Goal: Task Accomplishment & Management: Use online tool/utility

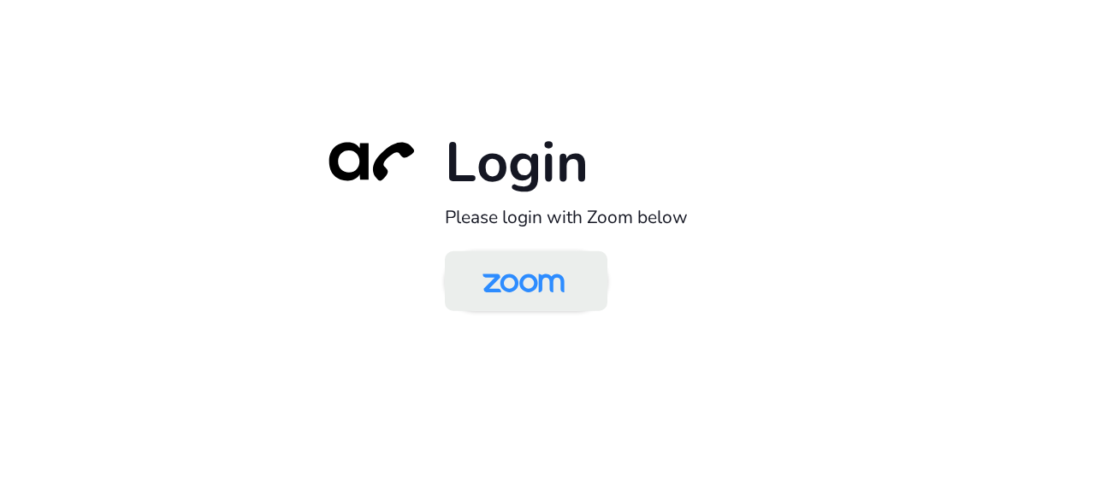
click at [517, 280] on img at bounding box center [523, 283] width 118 height 56
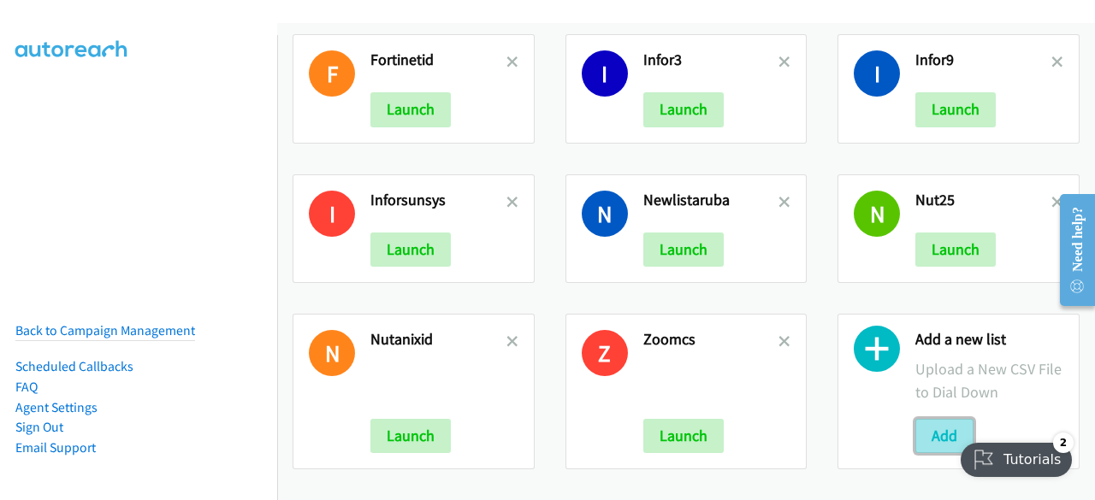
click at [932, 419] on button "Add" at bounding box center [944, 436] width 58 height 34
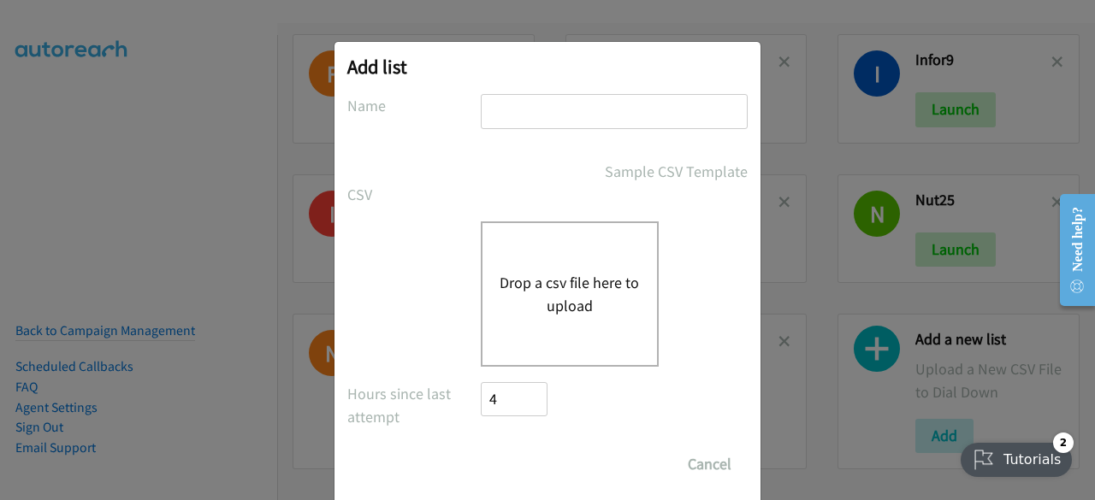
drag, startPoint x: 566, startPoint y: 128, endPoint x: 564, endPoint y: 116, distance: 12.2
click at [564, 116] on div at bounding box center [614, 119] width 267 height 50
click at [564, 116] on input "text" at bounding box center [614, 111] width 267 height 35
type input "splunkid"
click at [558, 304] on button "Drop a csv file here to upload" at bounding box center [569, 294] width 140 height 46
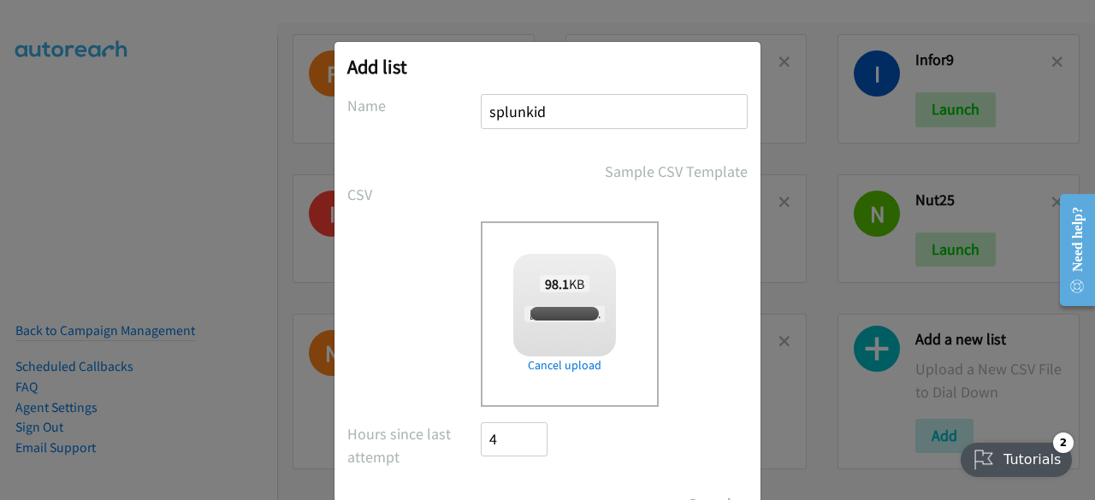
checkbox input "true"
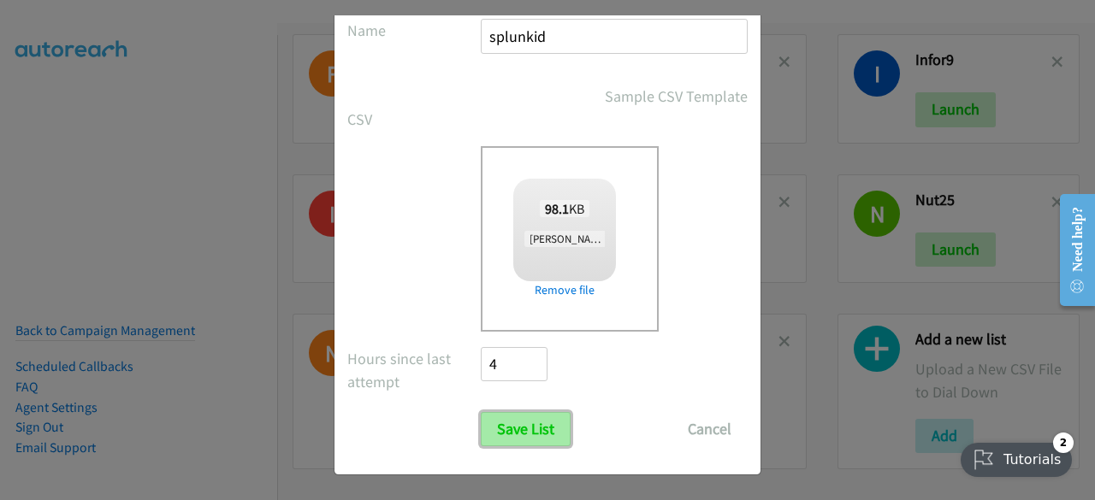
click at [527, 443] on input "Save List" at bounding box center [526, 429] width 90 height 34
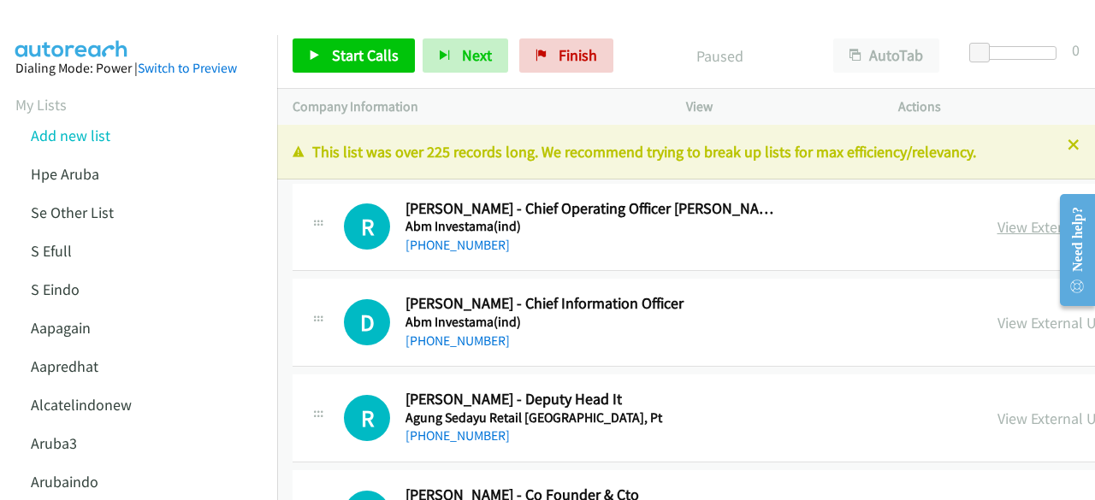
click at [997, 220] on link "View External Url" at bounding box center [1051, 227] width 109 height 20
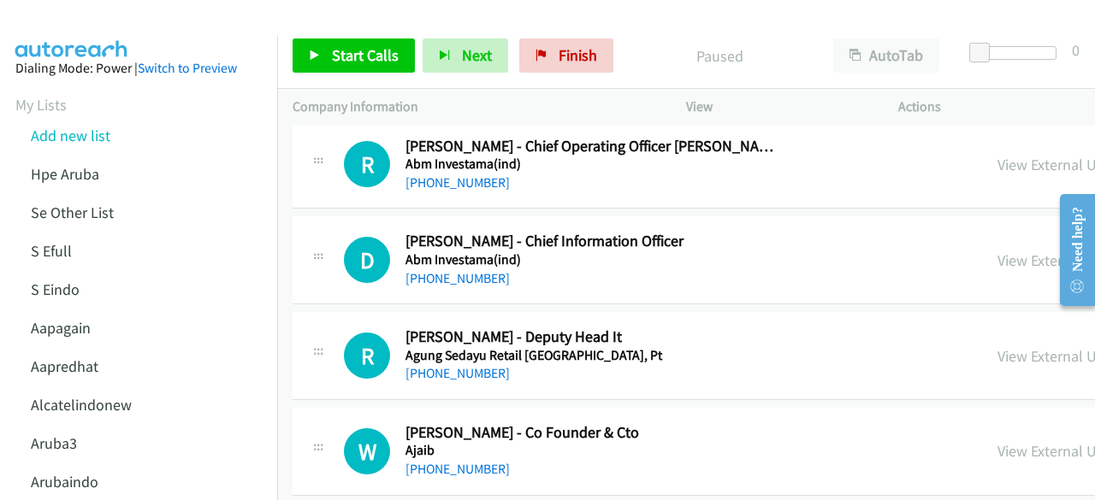
scroll to position [66, 0]
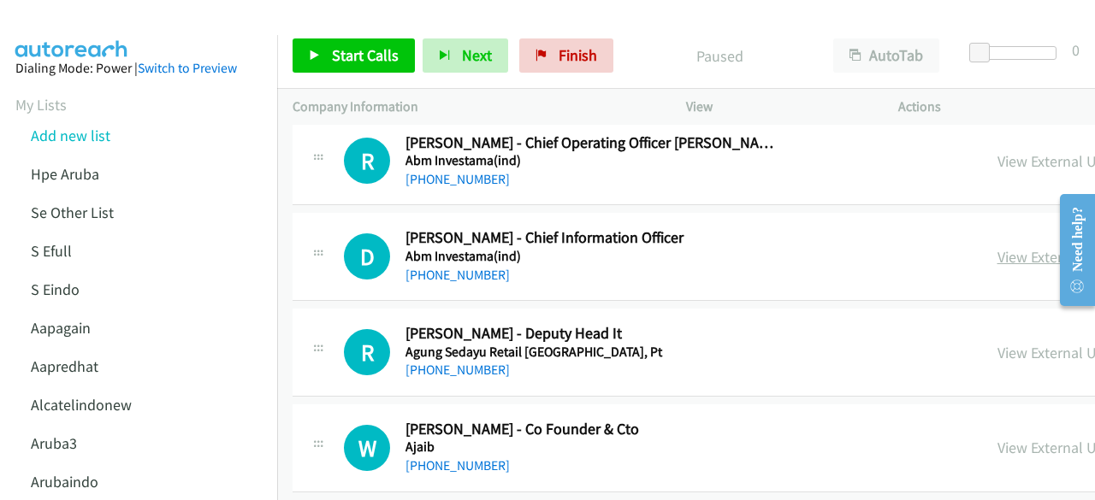
click at [997, 257] on link "View External Url" at bounding box center [1051, 257] width 109 height 20
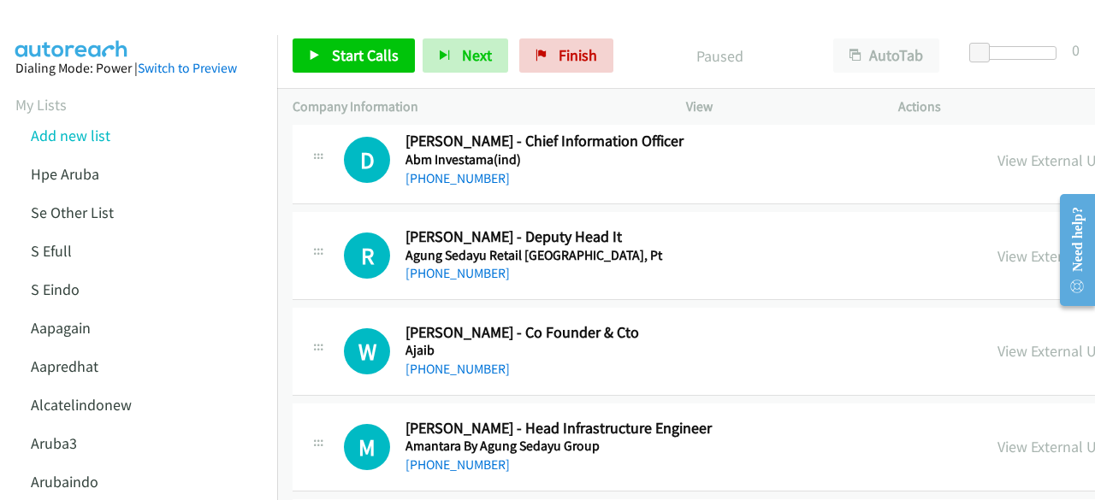
scroll to position [163, 0]
click at [997, 253] on link "View External Url" at bounding box center [1051, 255] width 109 height 20
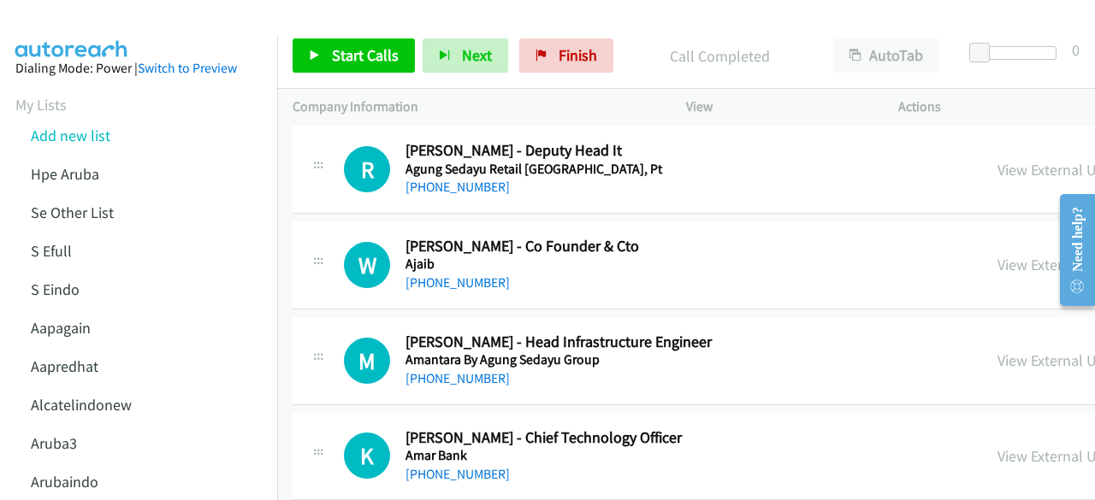
scroll to position [259, 0]
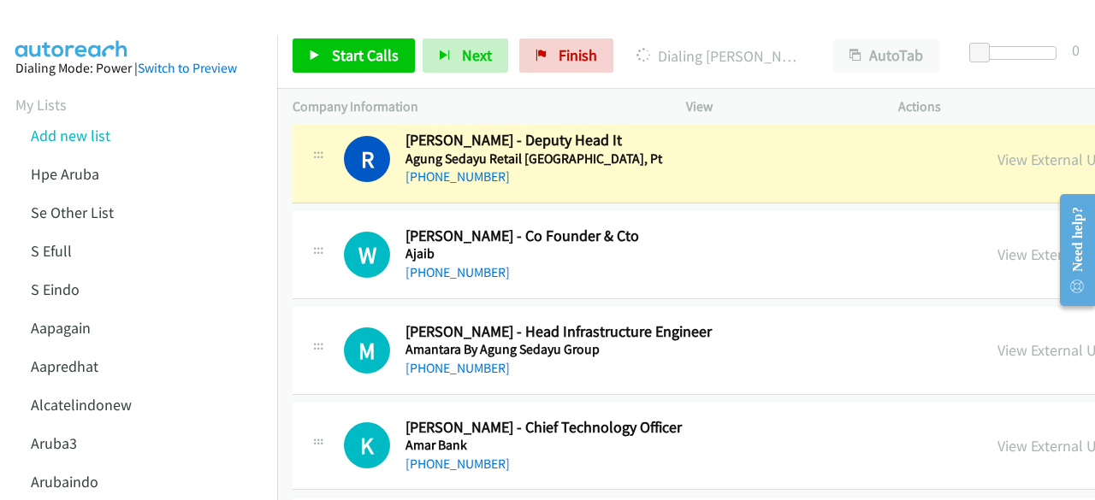
click at [421, 288] on div "W Callback Scheduled Winston Lays - Co Founder & Cto Ajaib Asia/Jakarta +62 812…" at bounding box center [951, 255] width 1316 height 88
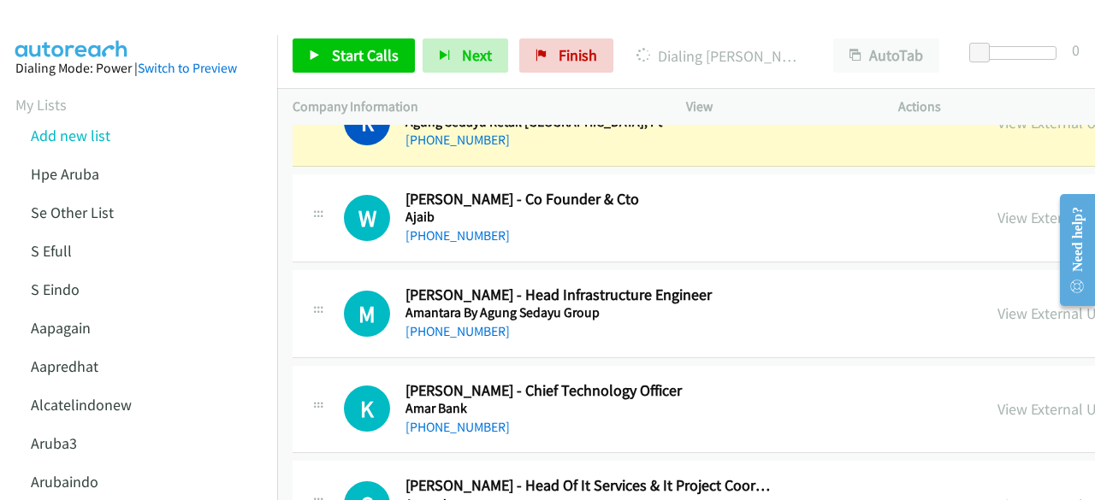
scroll to position [302, 0]
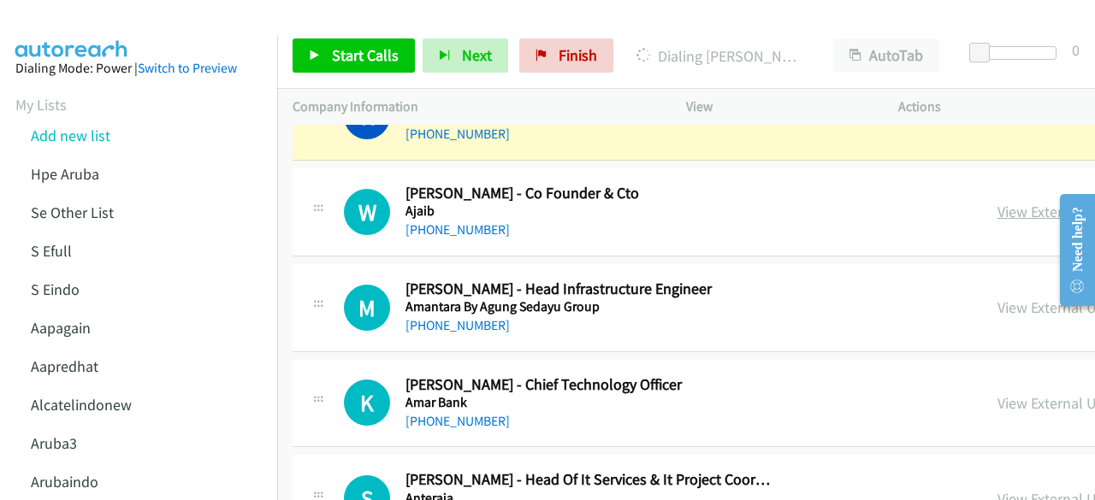
click at [1000, 206] on link "View External Url" at bounding box center [1051, 212] width 109 height 20
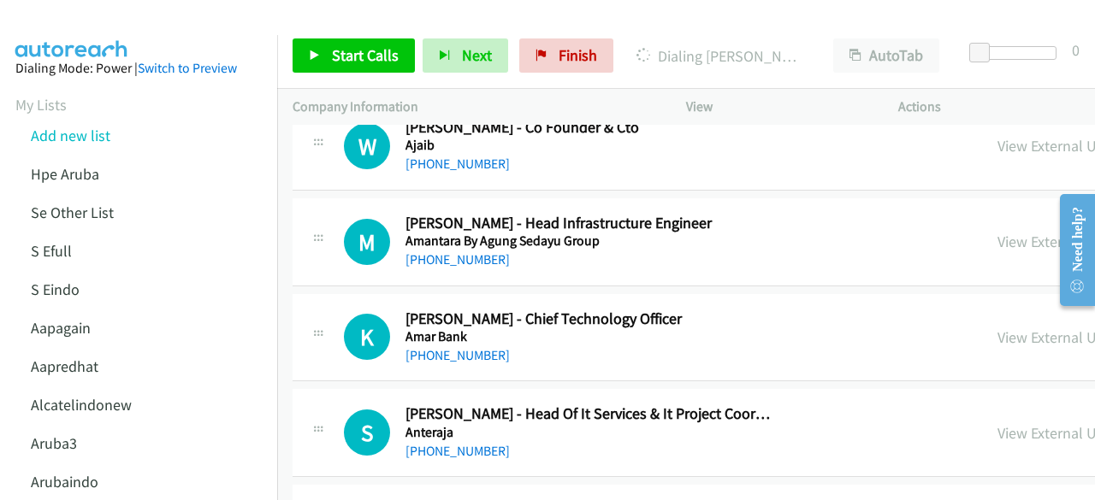
scroll to position [369, 0]
click at [997, 236] on link "View External Url" at bounding box center [1051, 241] width 109 height 20
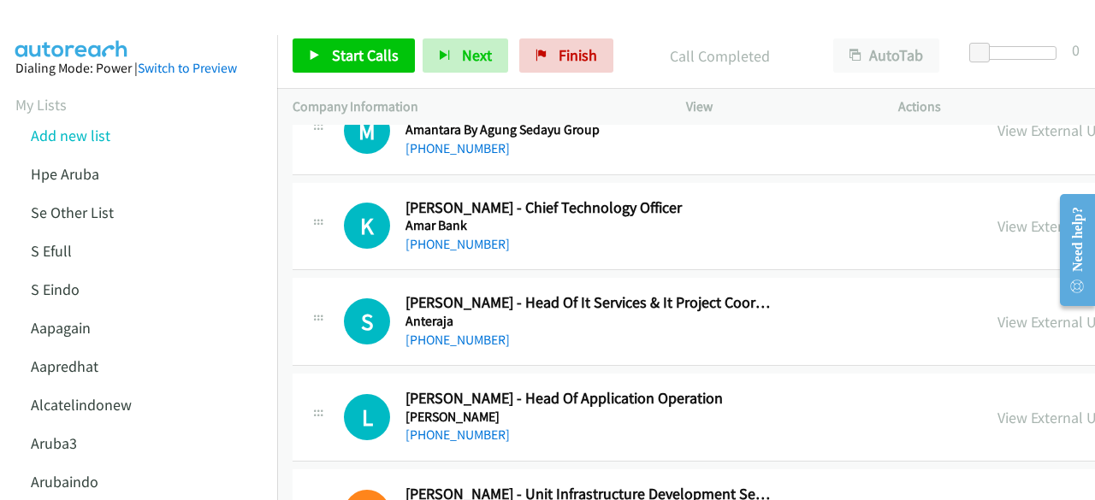
scroll to position [480, 0]
click at [997, 216] on link "View External Url" at bounding box center [1051, 226] width 109 height 20
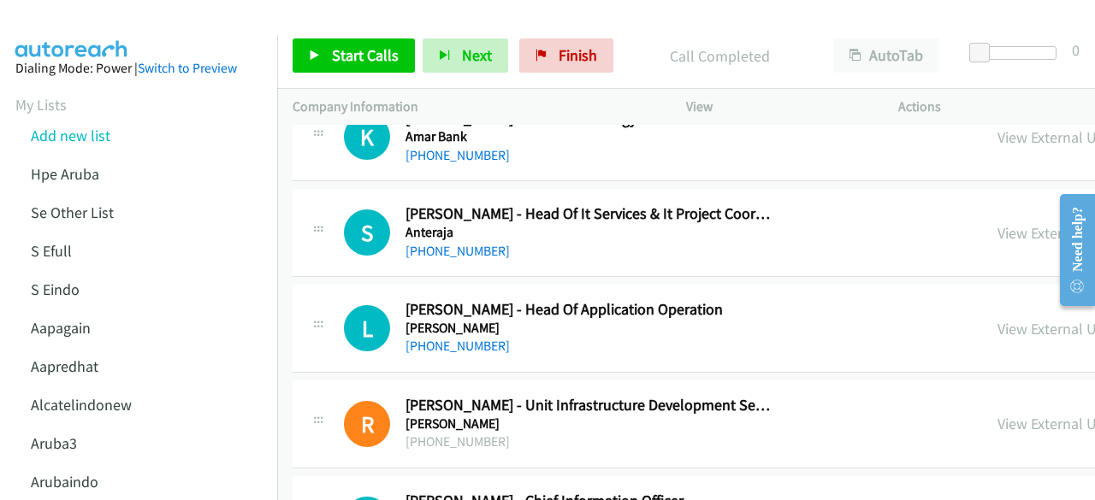
scroll to position [569, 0]
click at [997, 229] on link "View External Url" at bounding box center [1051, 232] width 109 height 20
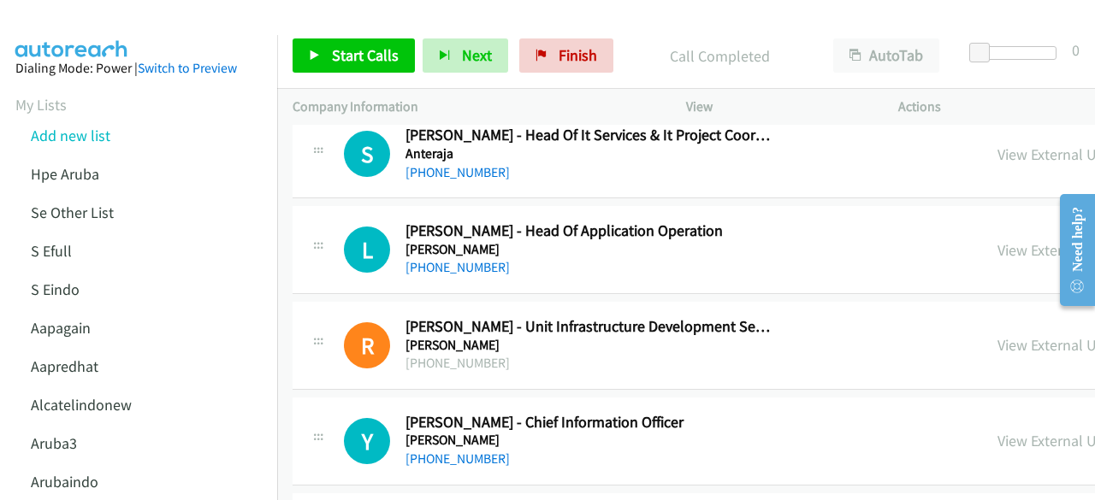
scroll to position [677, 0]
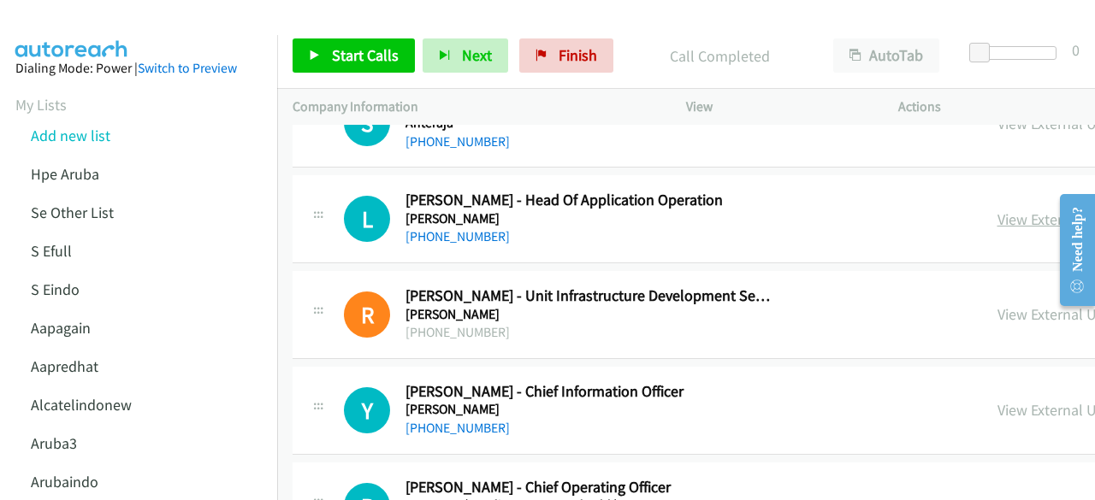
click at [997, 221] on link "View External Url" at bounding box center [1051, 220] width 109 height 20
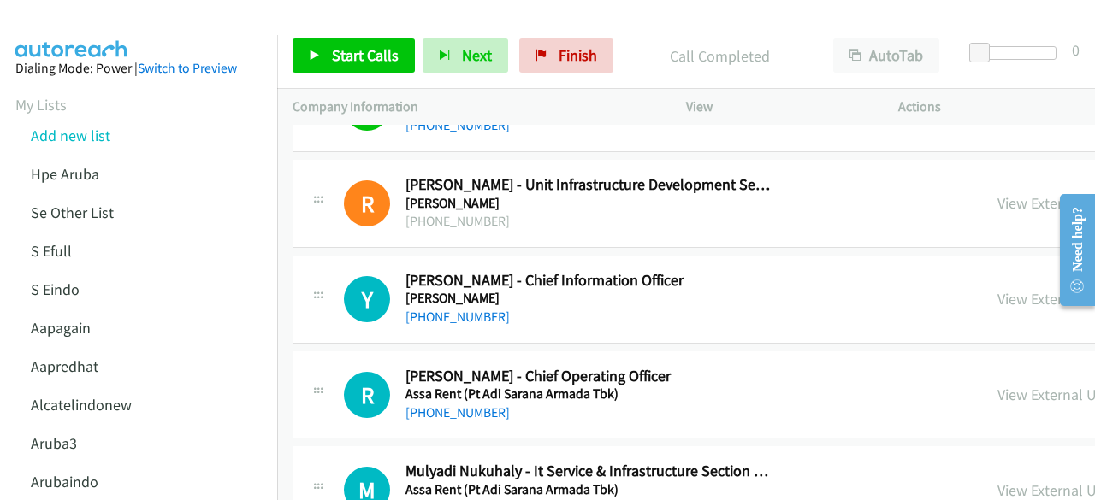
scroll to position [790, 0]
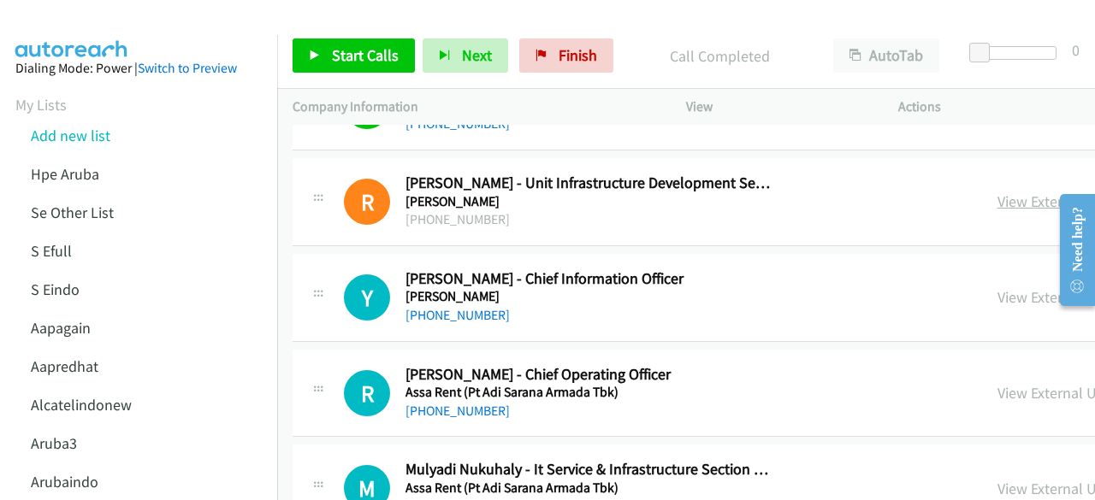
click at [997, 204] on link "View External Url" at bounding box center [1051, 202] width 109 height 20
click at [997, 298] on link "View External Url" at bounding box center [1051, 297] width 109 height 20
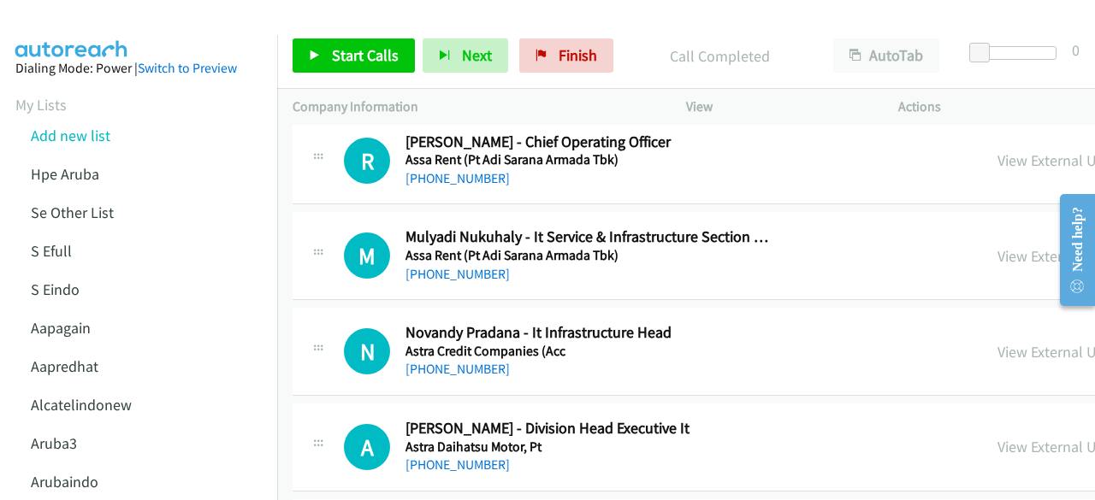
scroll to position [1027, 0]
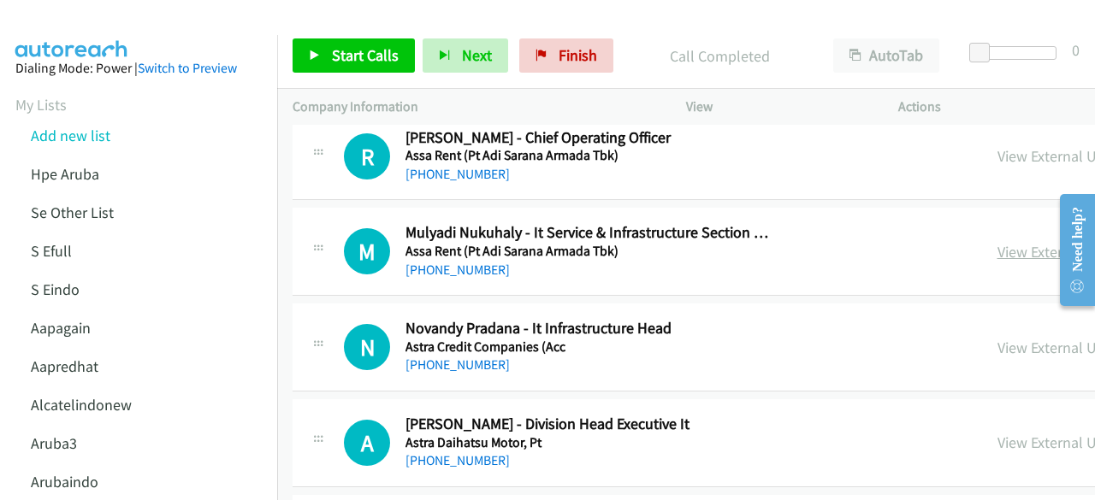
click at [997, 244] on link "View External Url" at bounding box center [1051, 252] width 109 height 20
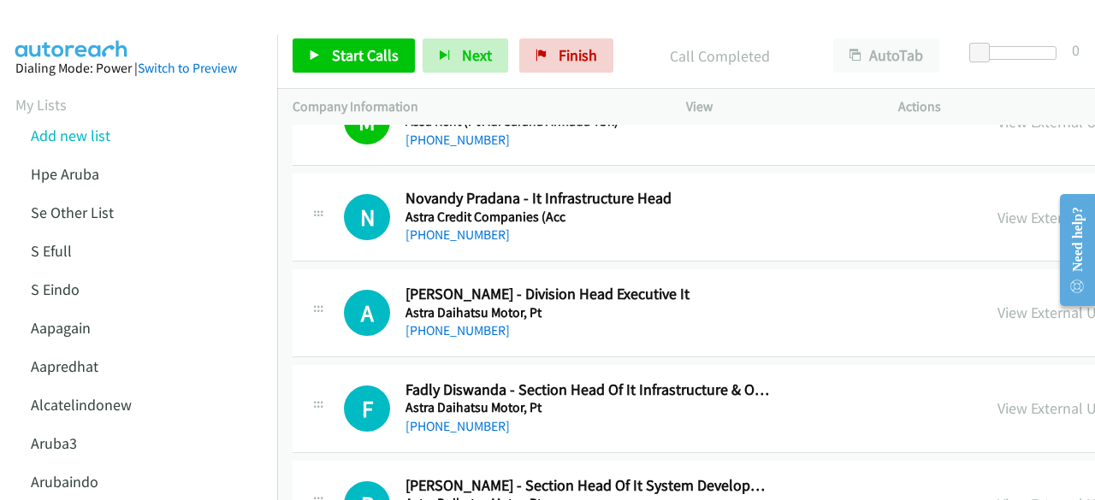
scroll to position [1160, 0]
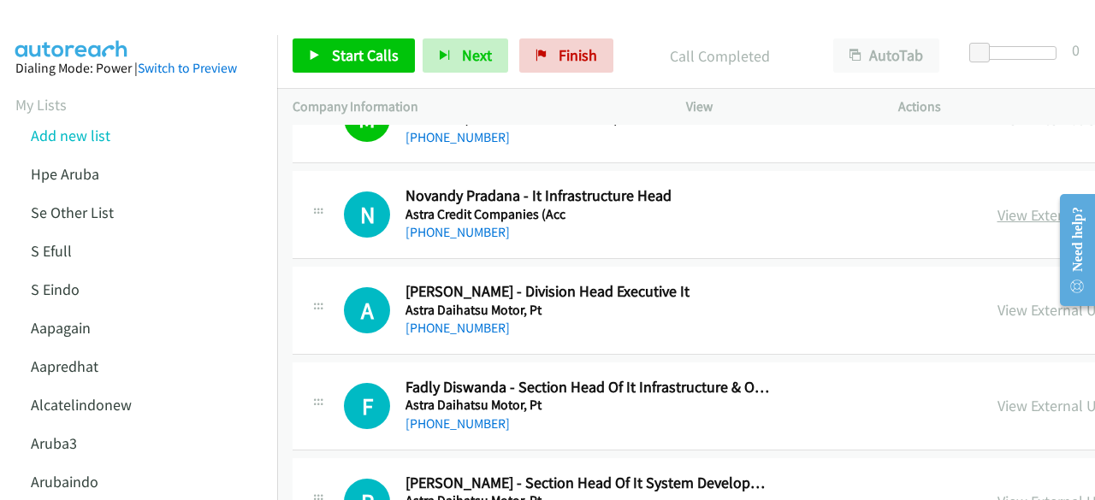
click at [997, 208] on link "View External Url" at bounding box center [1051, 215] width 109 height 20
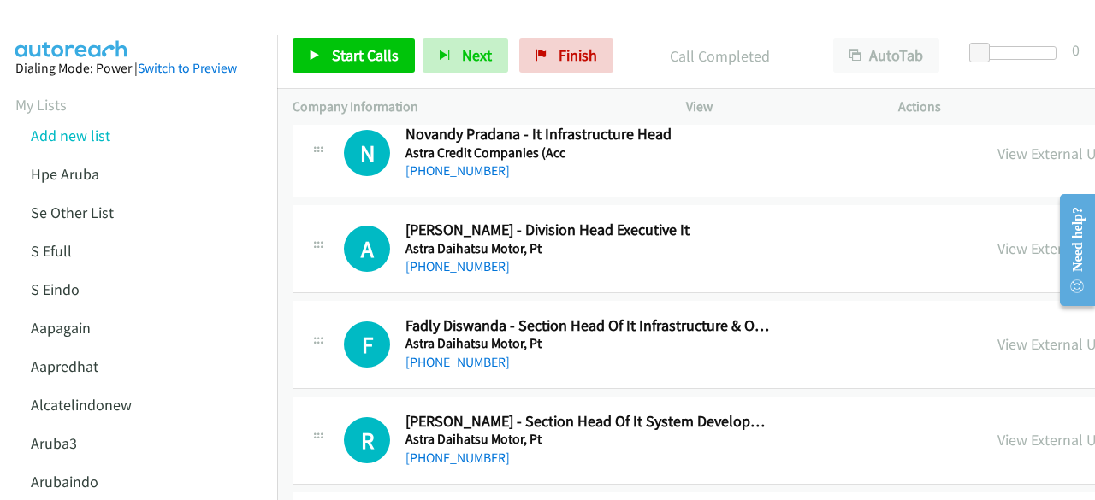
scroll to position [1226, 0]
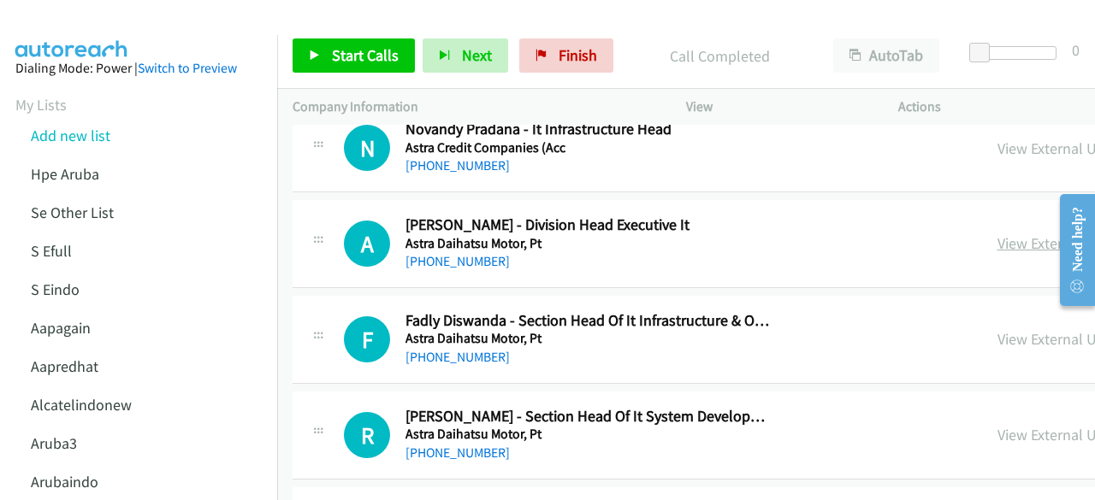
click at [997, 237] on link "View External Url" at bounding box center [1051, 243] width 109 height 20
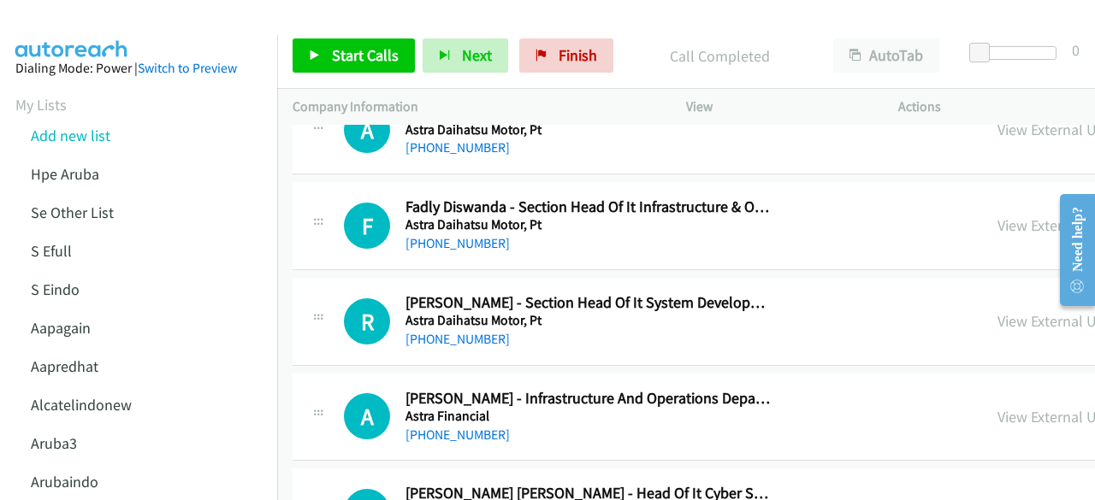
scroll to position [1350, 0]
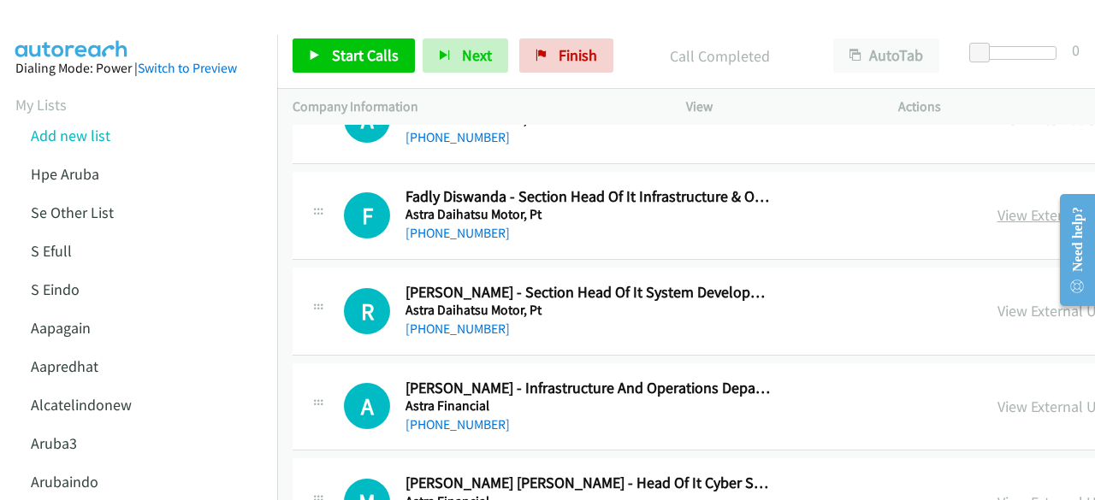
click at [997, 216] on link "View External Url" at bounding box center [1051, 215] width 109 height 20
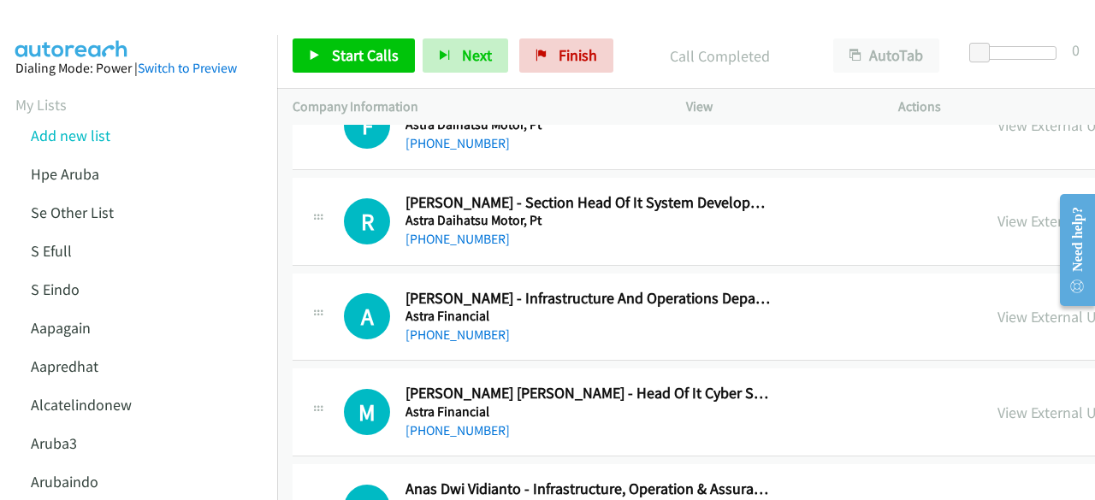
scroll to position [1441, 0]
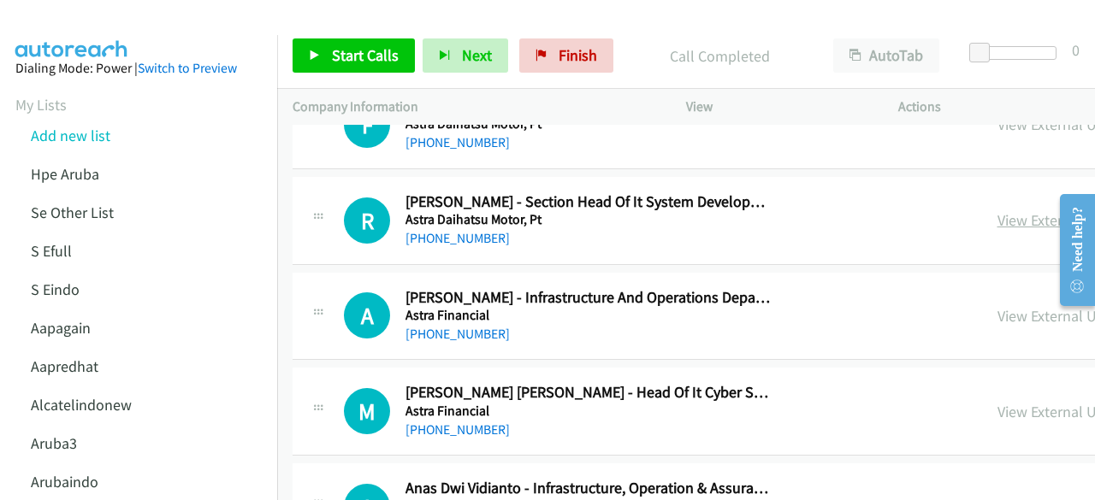
click at [997, 223] on link "View External Url" at bounding box center [1051, 220] width 109 height 20
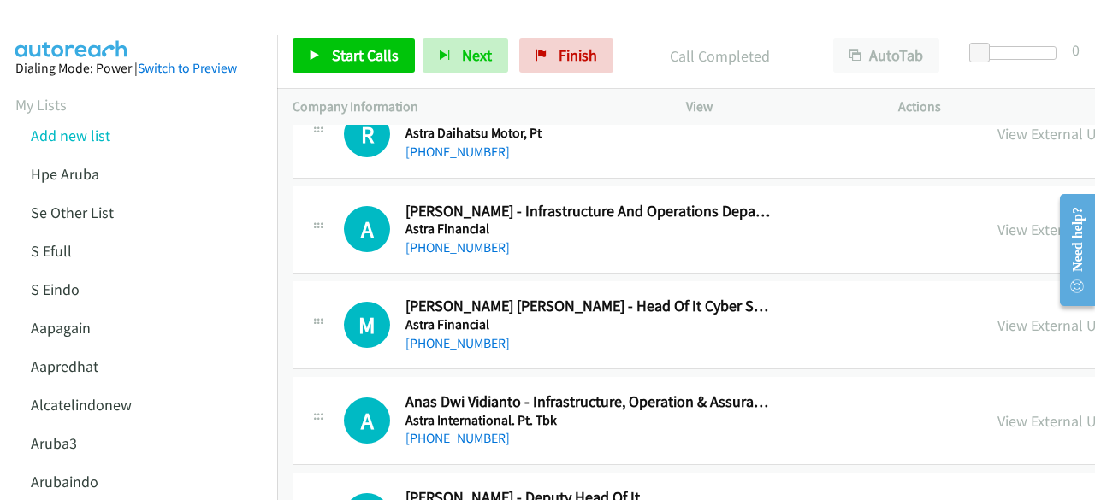
scroll to position [1528, 0]
click at [997, 228] on link "View External Url" at bounding box center [1051, 229] width 109 height 20
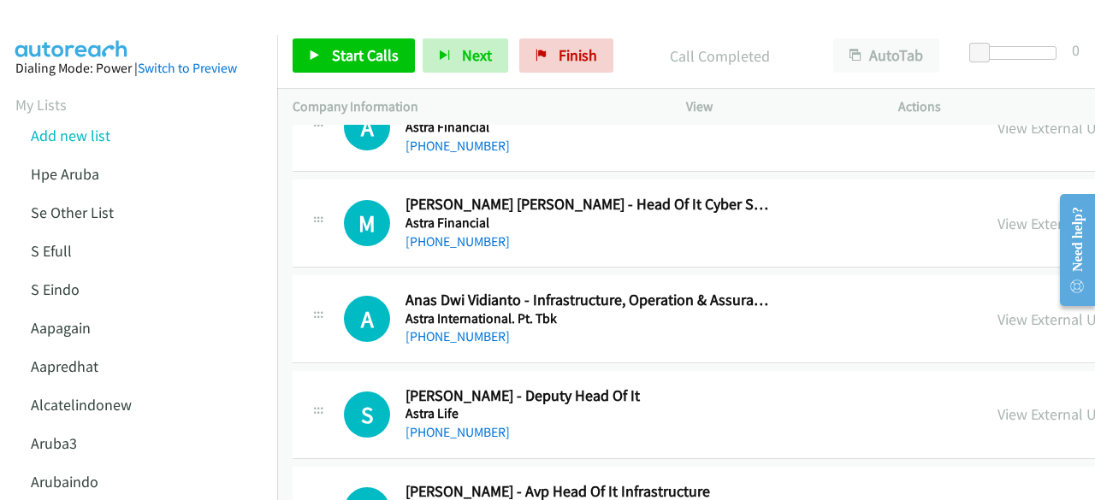
scroll to position [1633, 0]
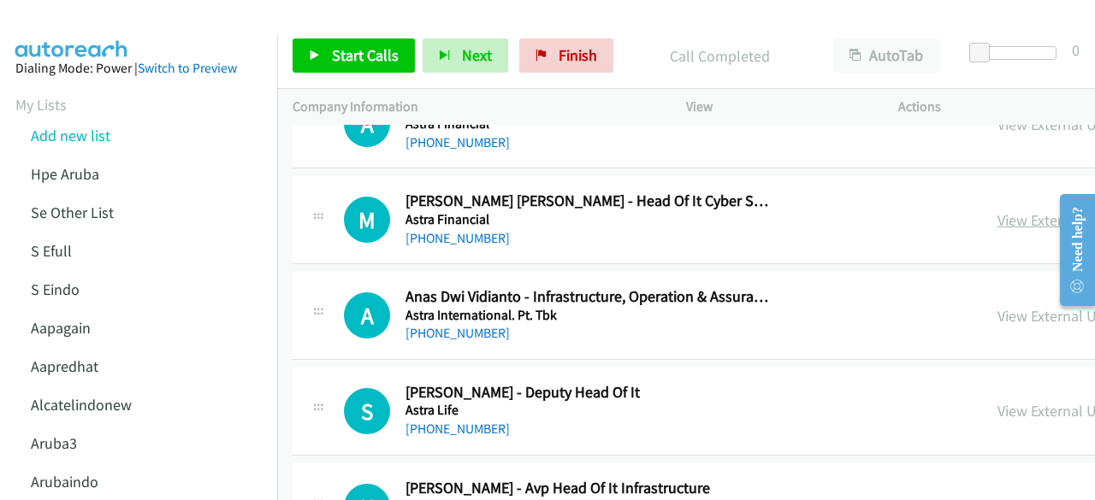
click at [997, 215] on link "View External Url" at bounding box center [1051, 220] width 109 height 20
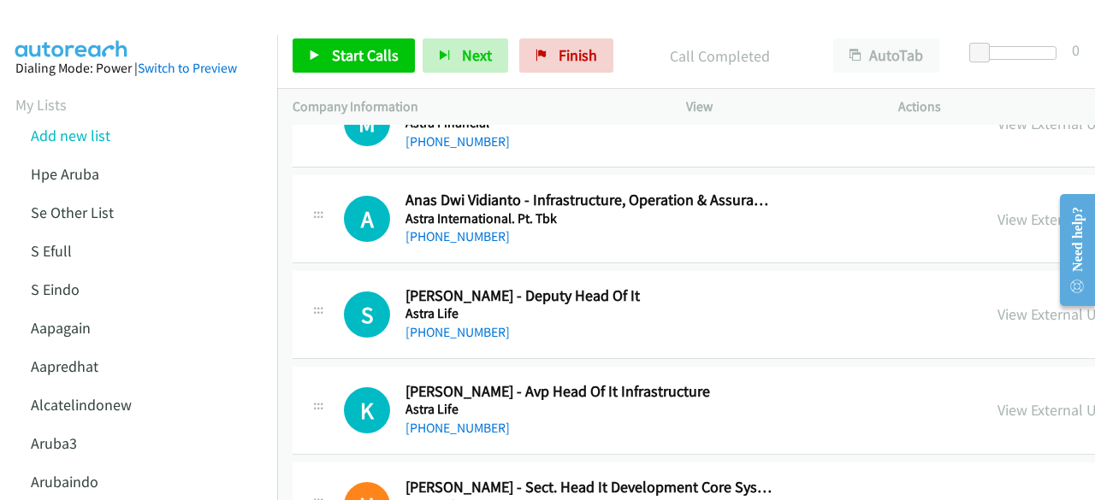
scroll to position [1734, 0]
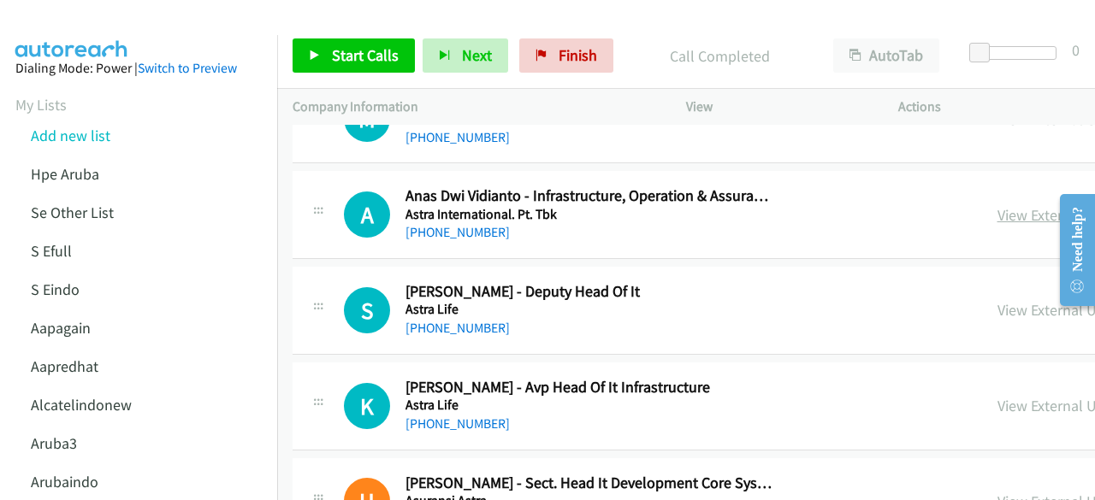
click at [997, 215] on link "View External Url" at bounding box center [1051, 215] width 109 height 20
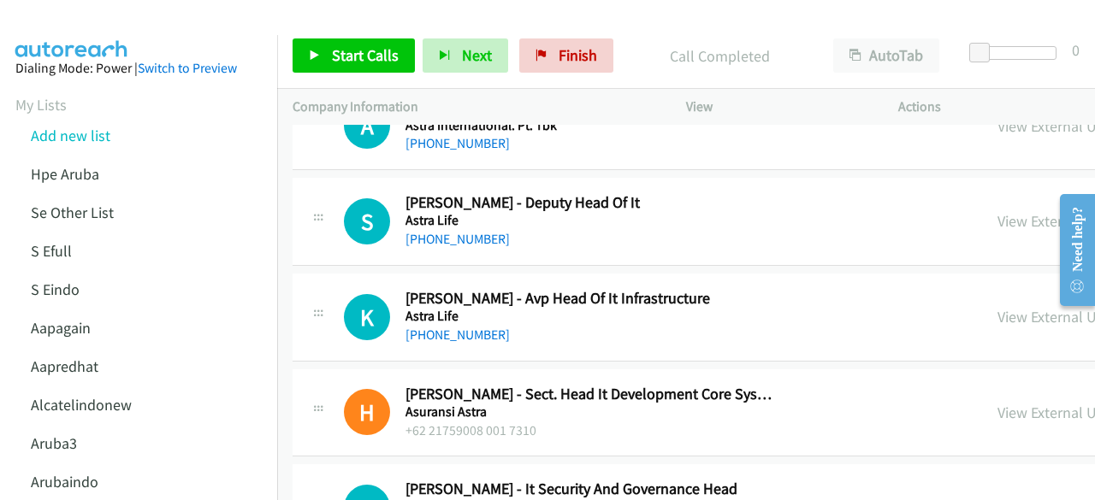
scroll to position [1824, 0]
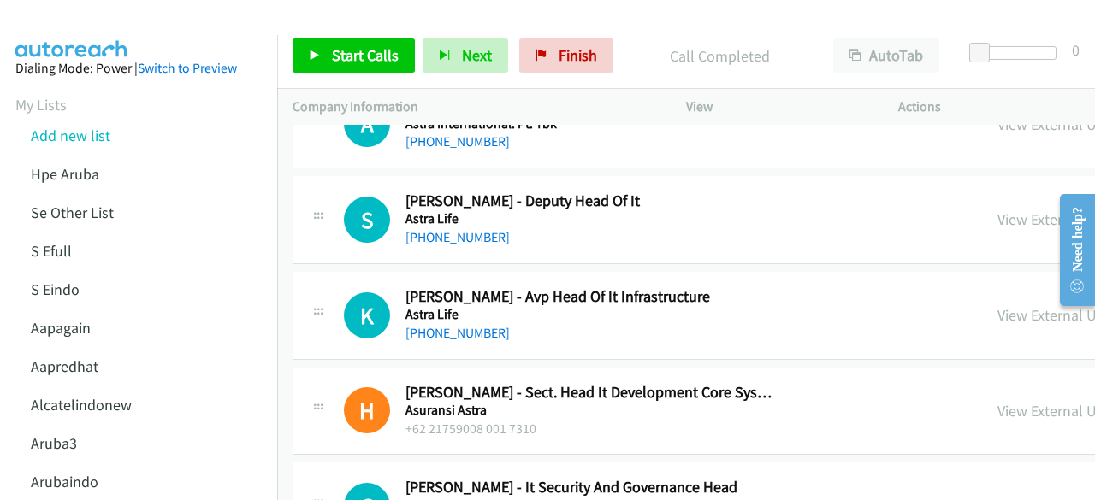
click at [997, 213] on link "View External Url" at bounding box center [1051, 220] width 109 height 20
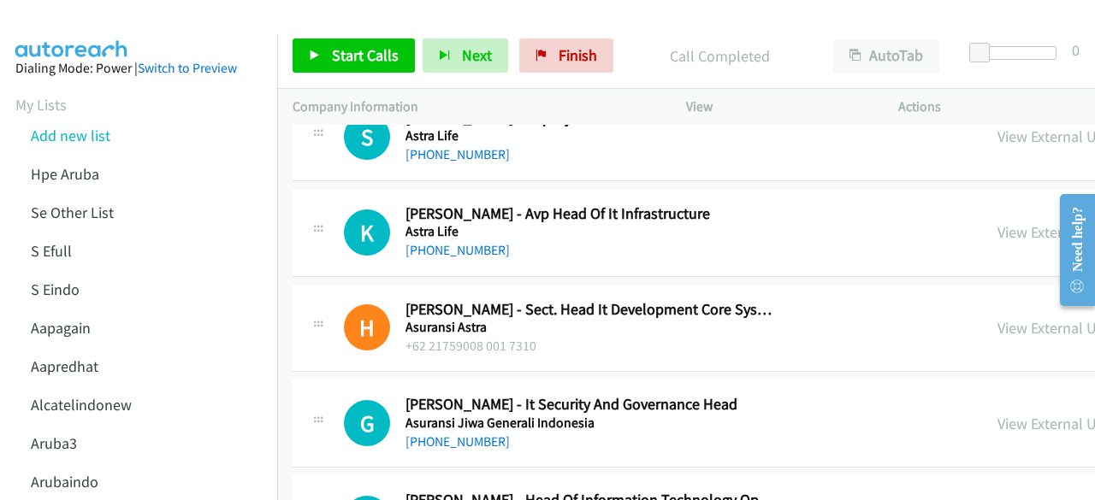
scroll to position [1912, 0]
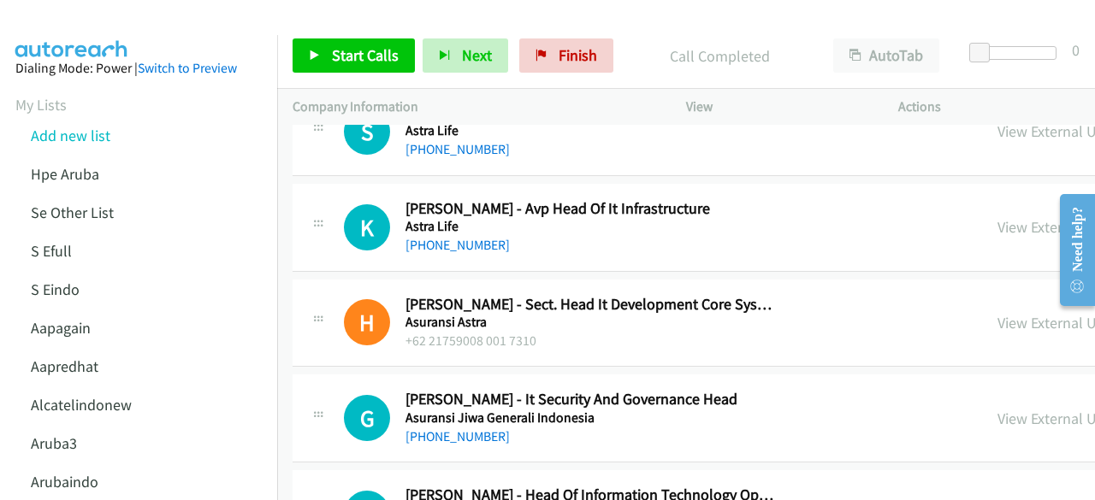
click at [997, 219] on link "View External Url" at bounding box center [1051, 227] width 109 height 20
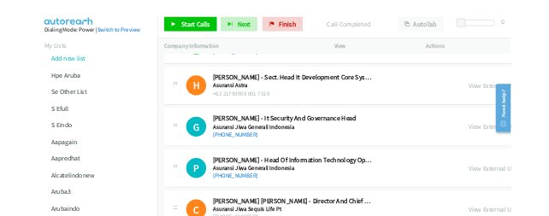
scroll to position [2044, 0]
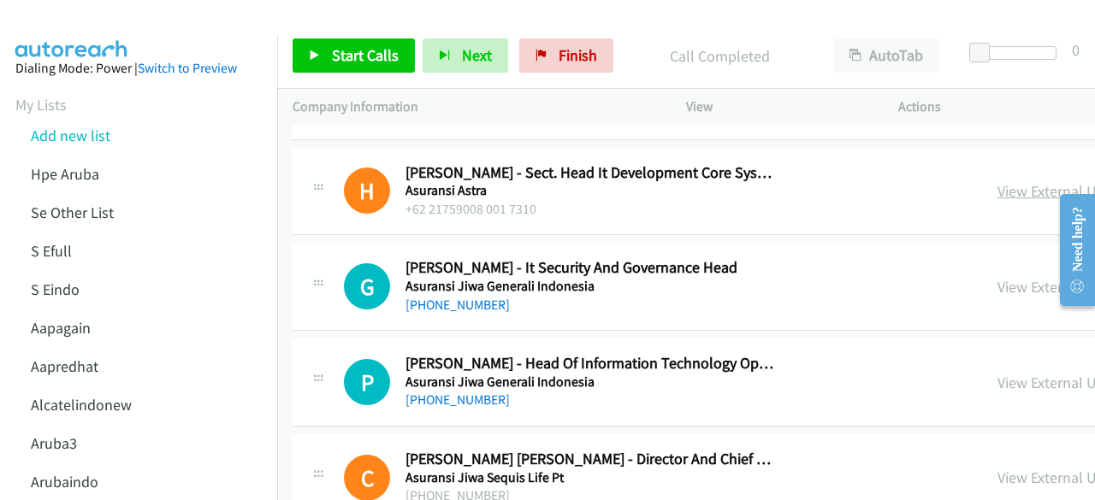
click at [997, 181] on link "View External Url" at bounding box center [1051, 191] width 109 height 20
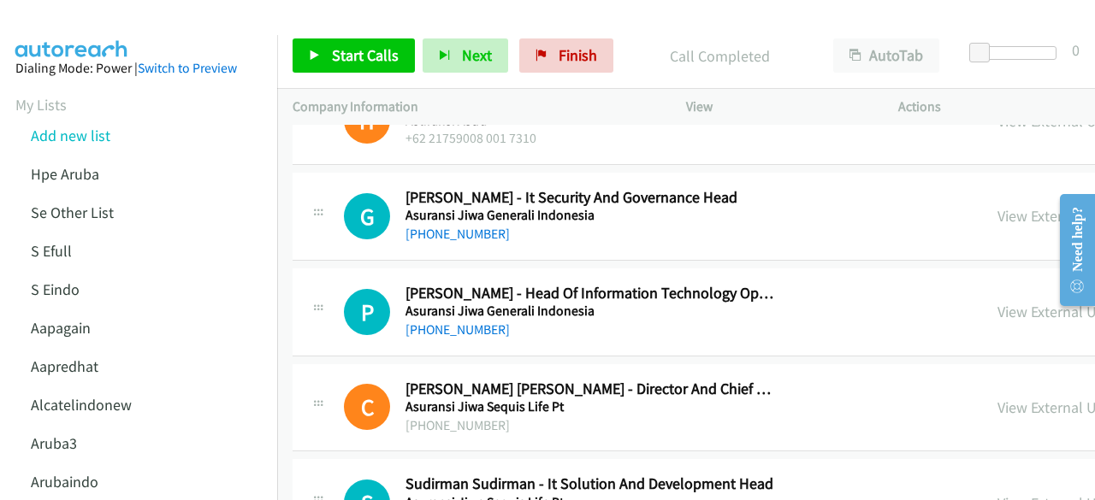
scroll to position [2119, 0]
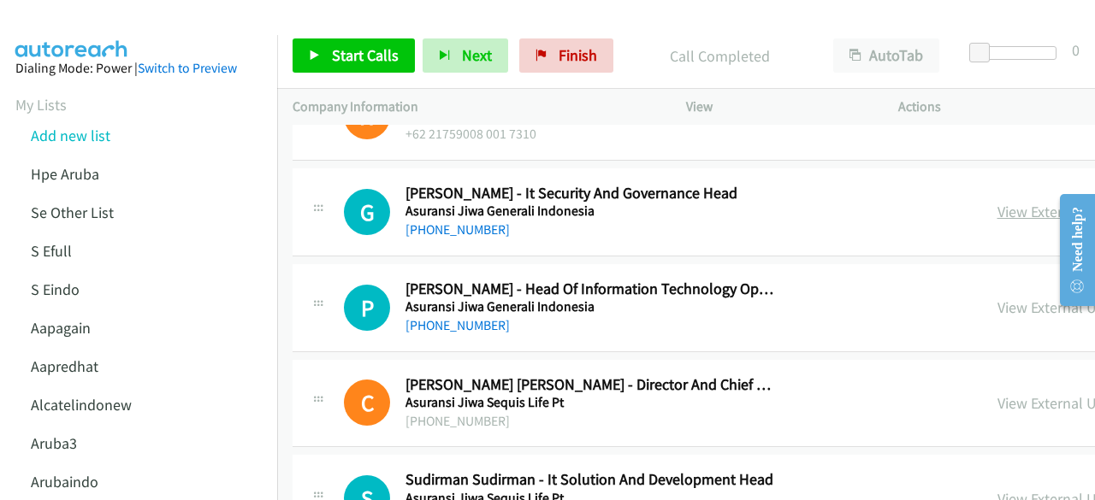
click at [997, 207] on link "View External Url" at bounding box center [1051, 212] width 109 height 20
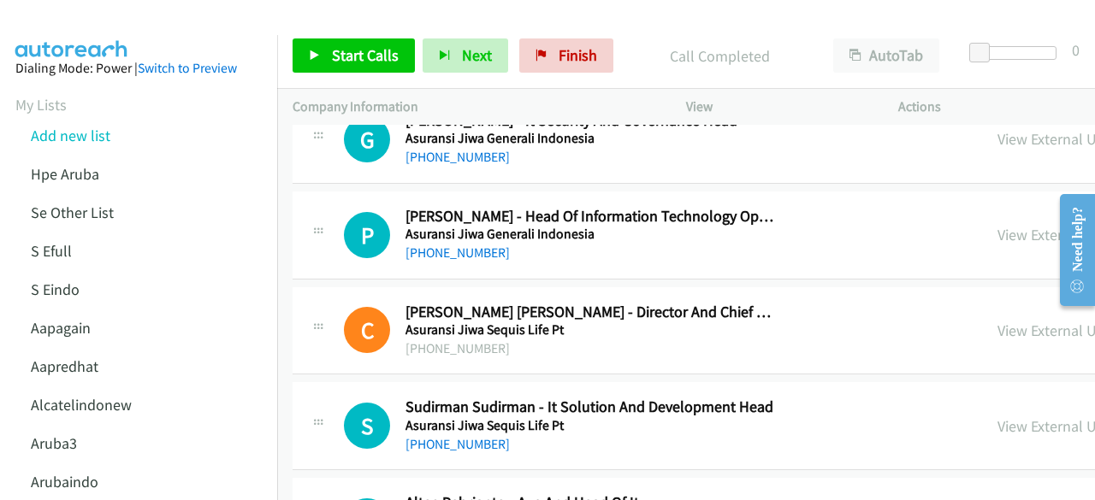
scroll to position [2192, 0]
click at [997, 224] on link "View External Url" at bounding box center [1051, 234] width 109 height 20
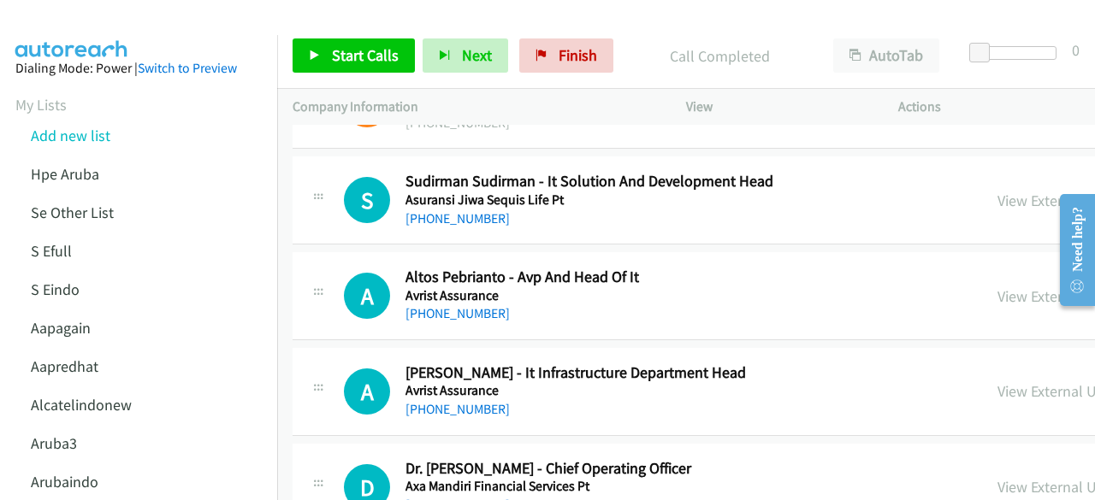
scroll to position [2420, 0]
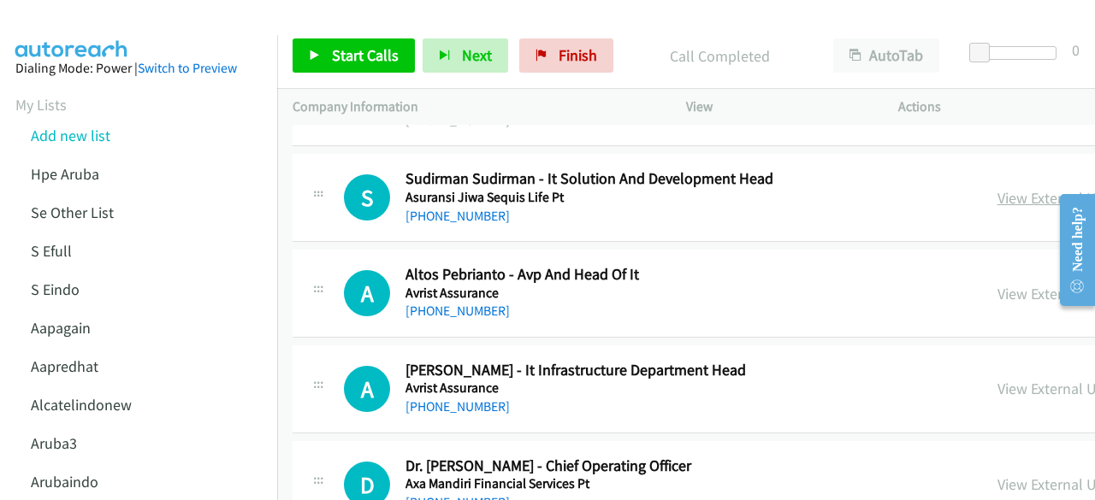
click at [997, 192] on link "View External Url" at bounding box center [1051, 198] width 109 height 20
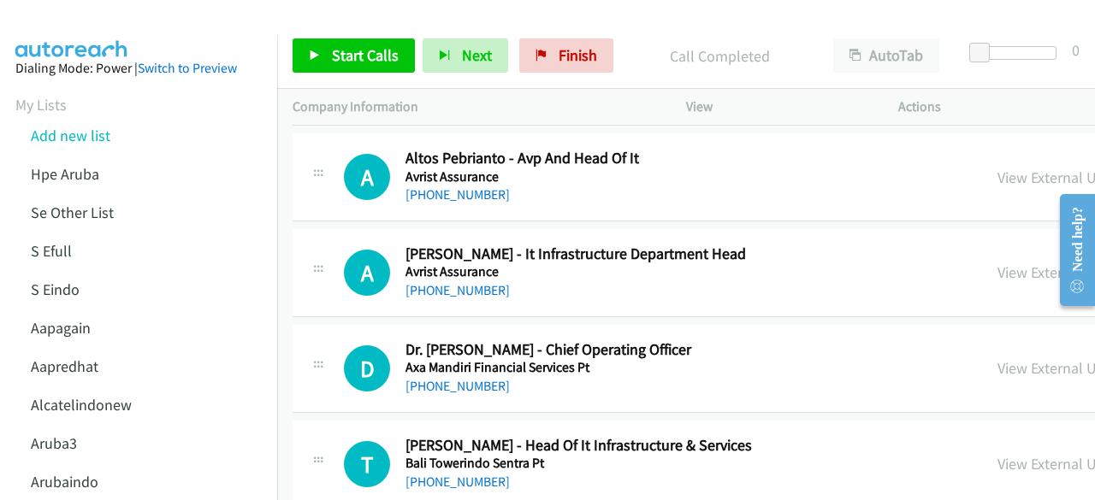
scroll to position [2545, 0]
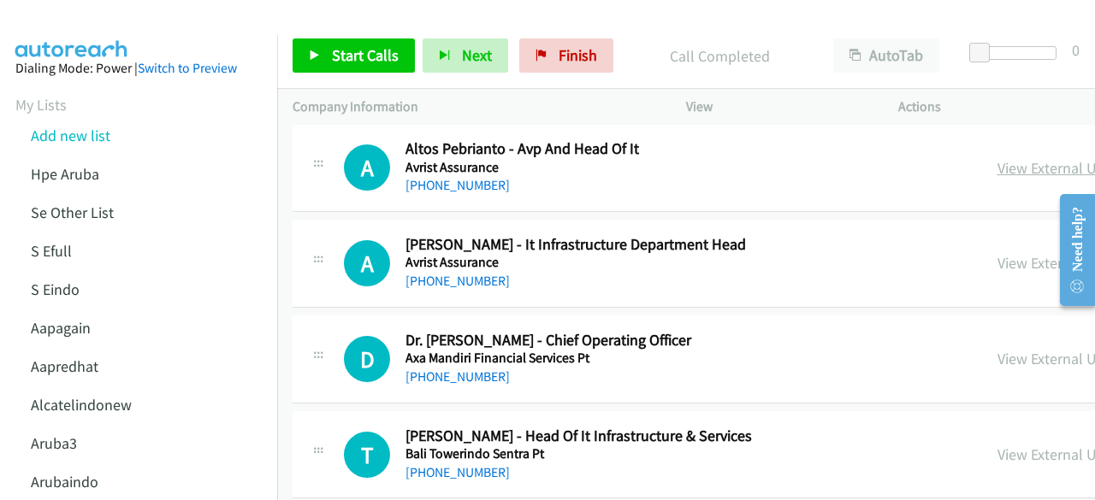
click at [997, 159] on link "View External Url" at bounding box center [1051, 168] width 109 height 20
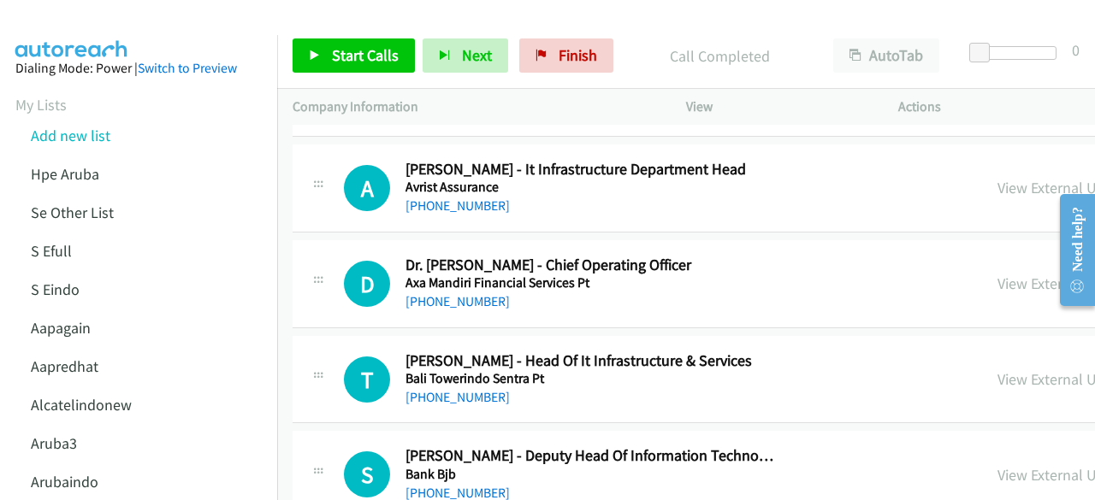
scroll to position [2622, 0]
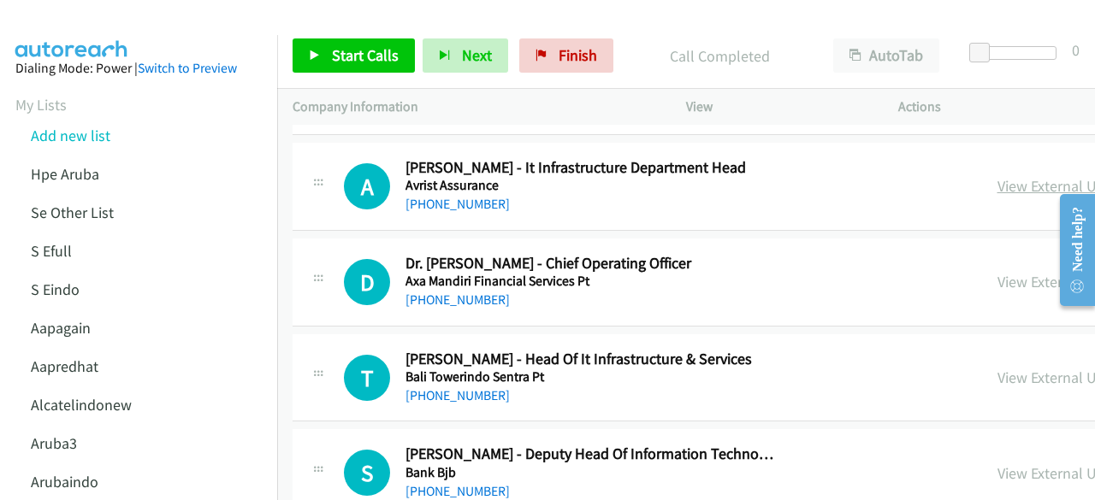
click at [997, 182] on link "View External Url" at bounding box center [1051, 186] width 109 height 20
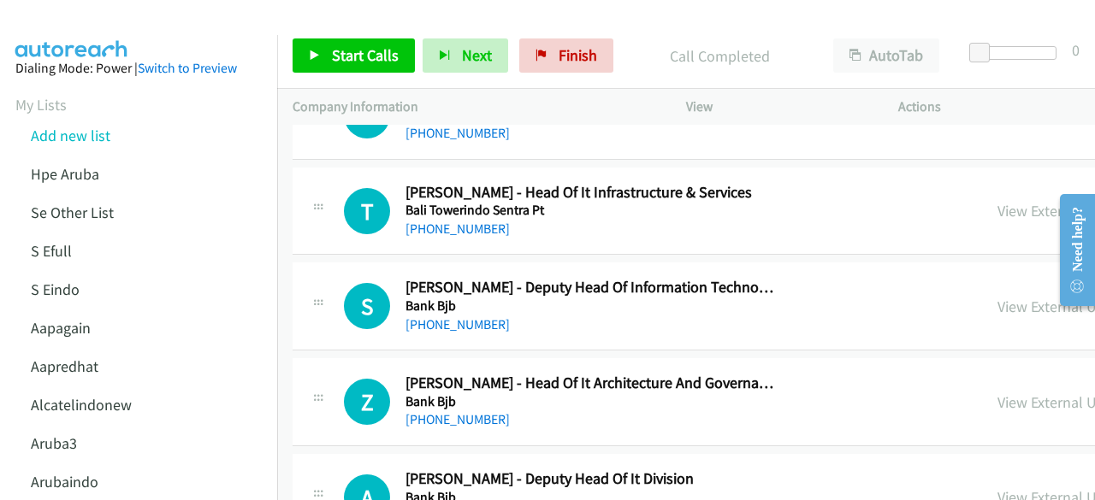
scroll to position [2798, 0]
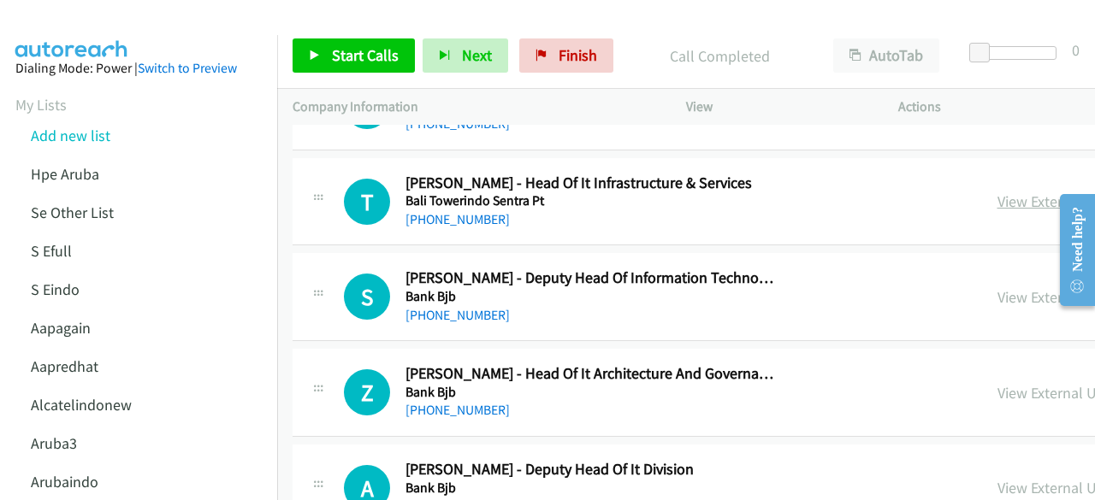
click at [997, 192] on link "View External Url" at bounding box center [1051, 202] width 109 height 20
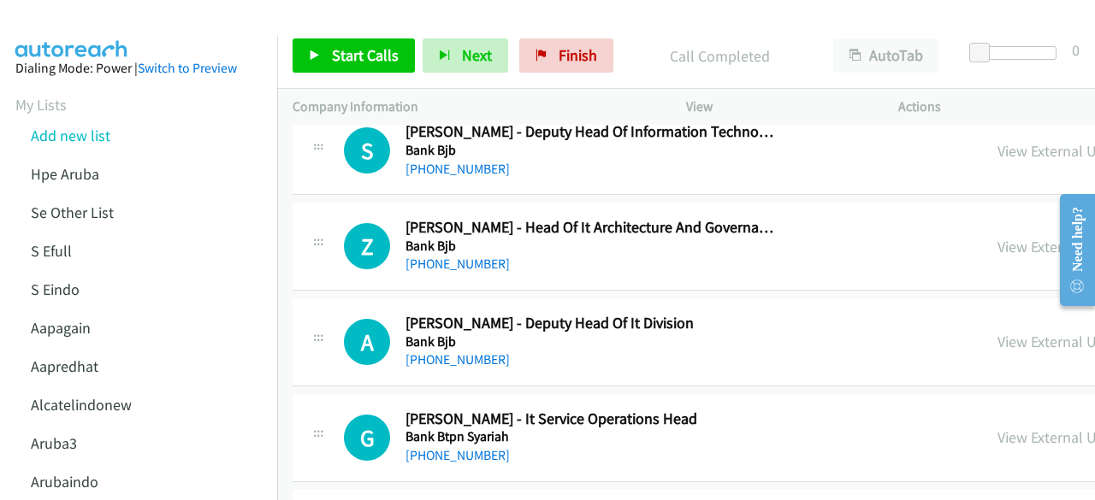
scroll to position [2946, 0]
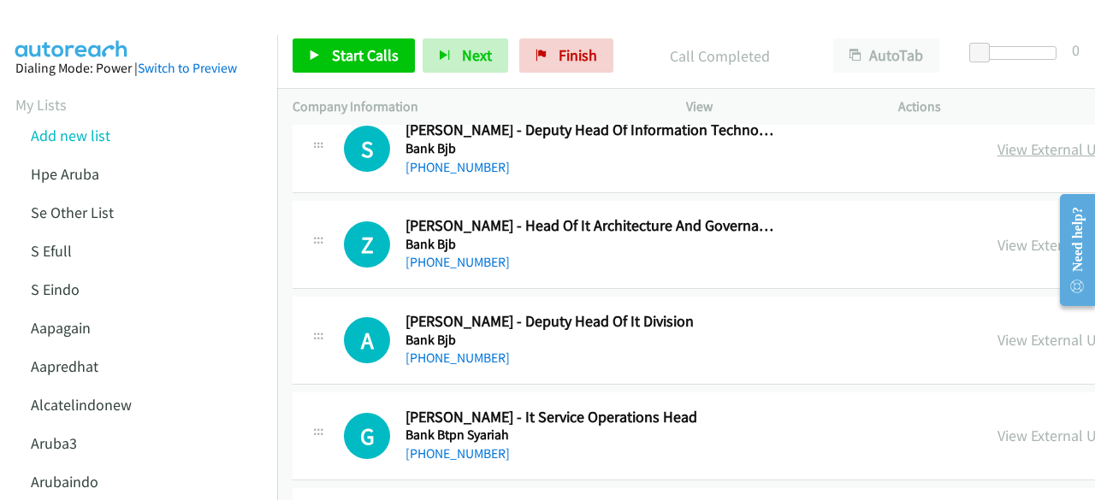
click at [997, 146] on link "View External Url" at bounding box center [1051, 149] width 109 height 20
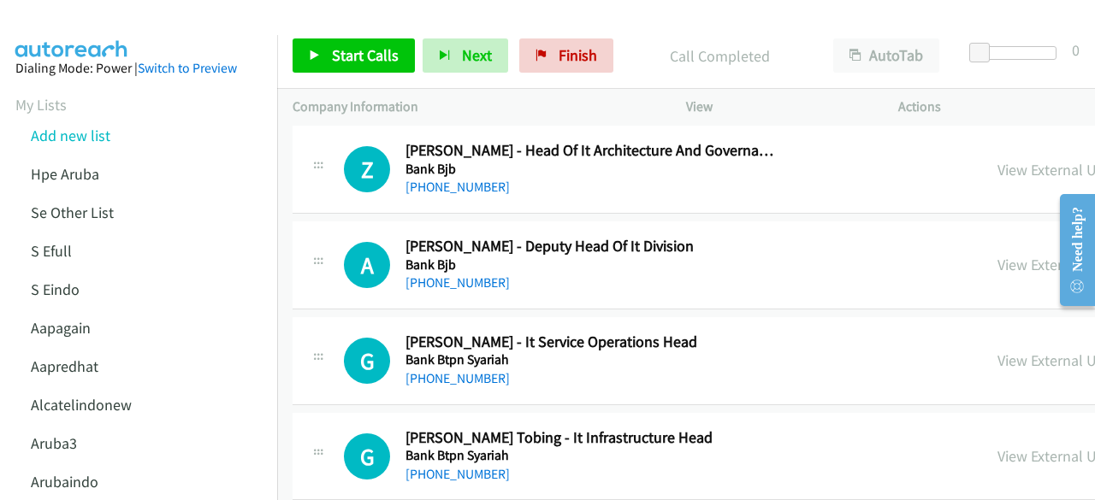
scroll to position [3023, 0]
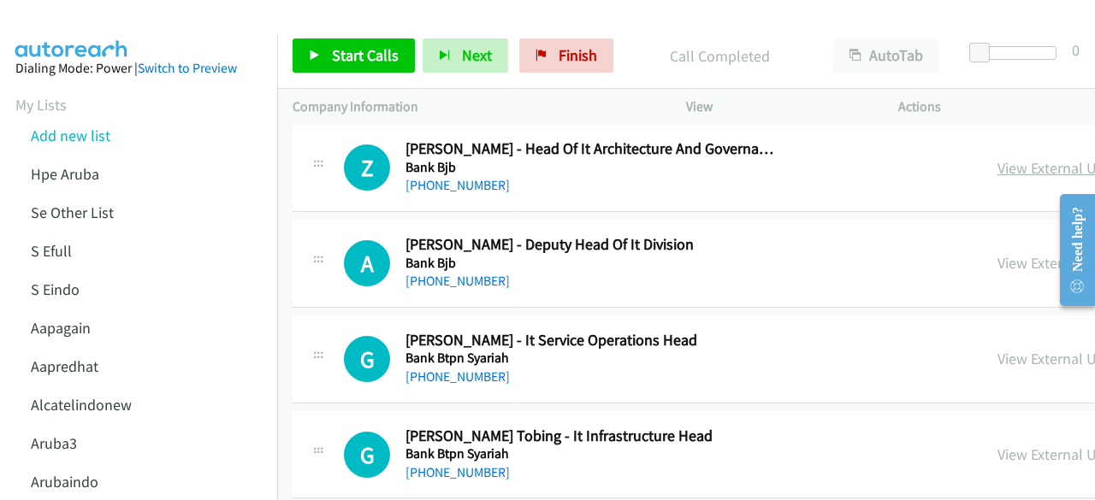
click at [997, 167] on link "View External Url" at bounding box center [1051, 168] width 109 height 20
click at [997, 253] on link "View External Url" at bounding box center [1051, 263] width 109 height 20
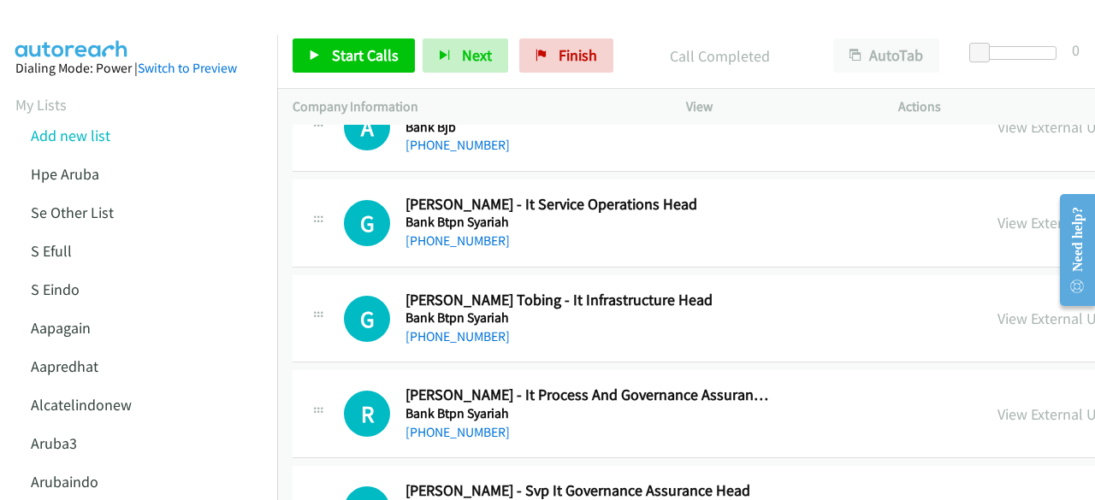
scroll to position [3160, 0]
click at [997, 214] on link "View External Url" at bounding box center [1051, 222] width 109 height 20
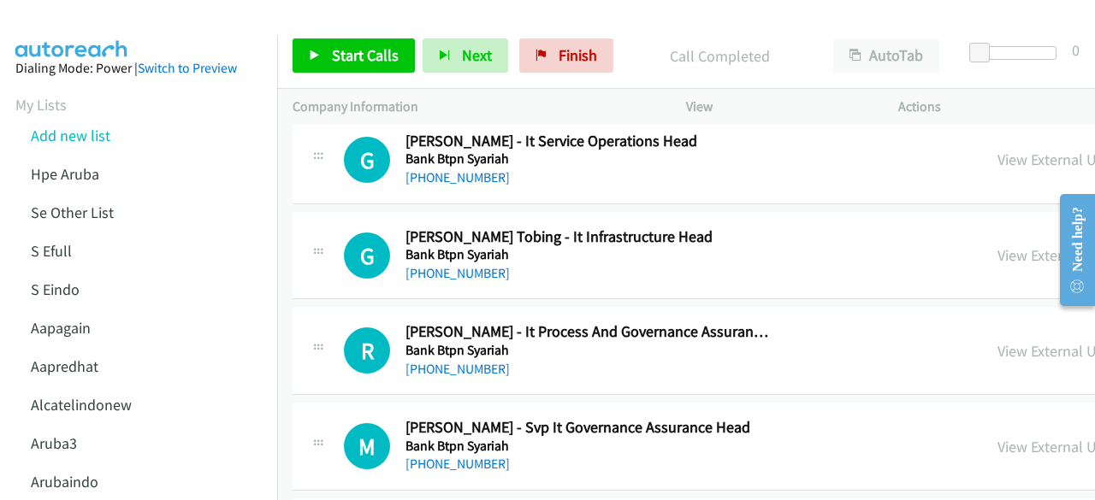
scroll to position [3225, 0]
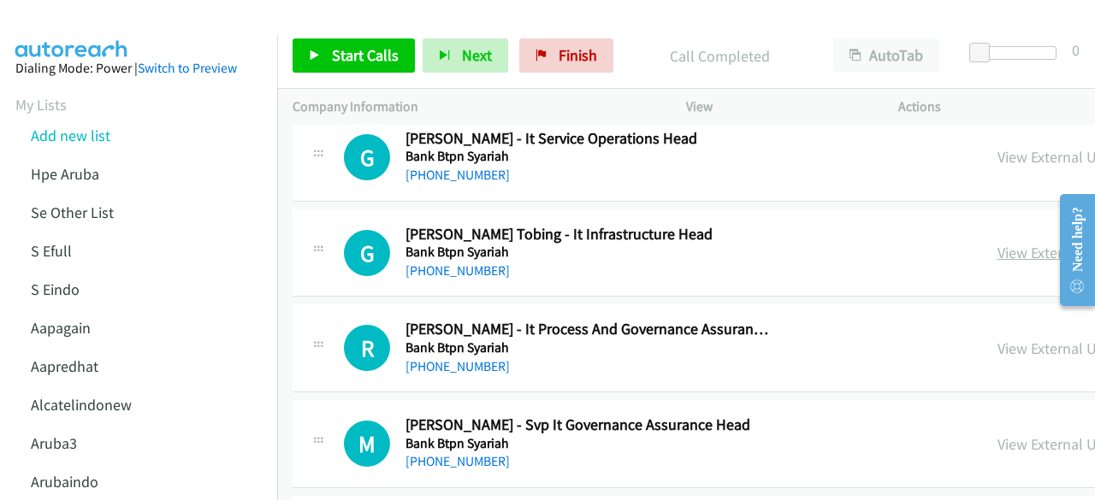
click at [997, 246] on link "View External Url" at bounding box center [1051, 253] width 109 height 20
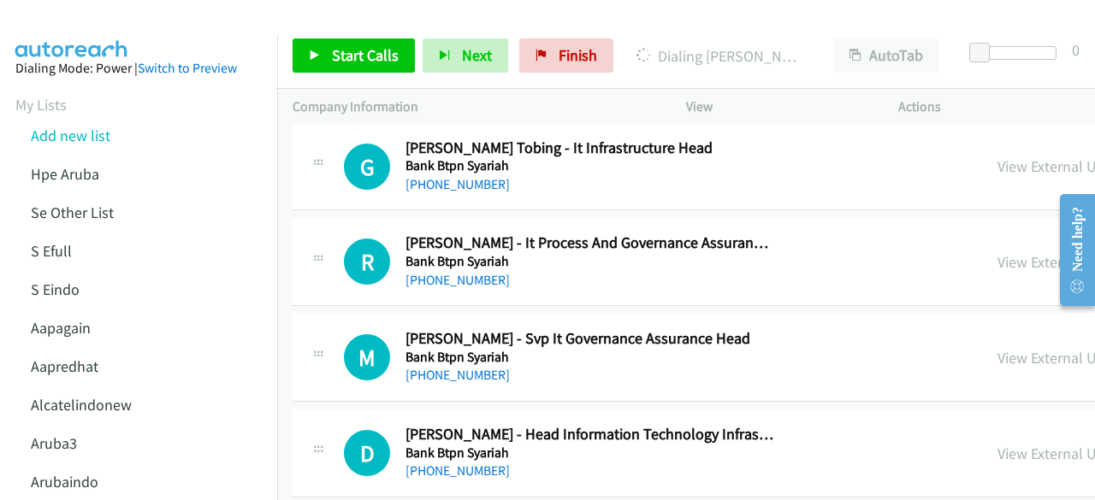
scroll to position [3313, 0]
click at [1009, 251] on link "View External Url" at bounding box center [1051, 261] width 109 height 20
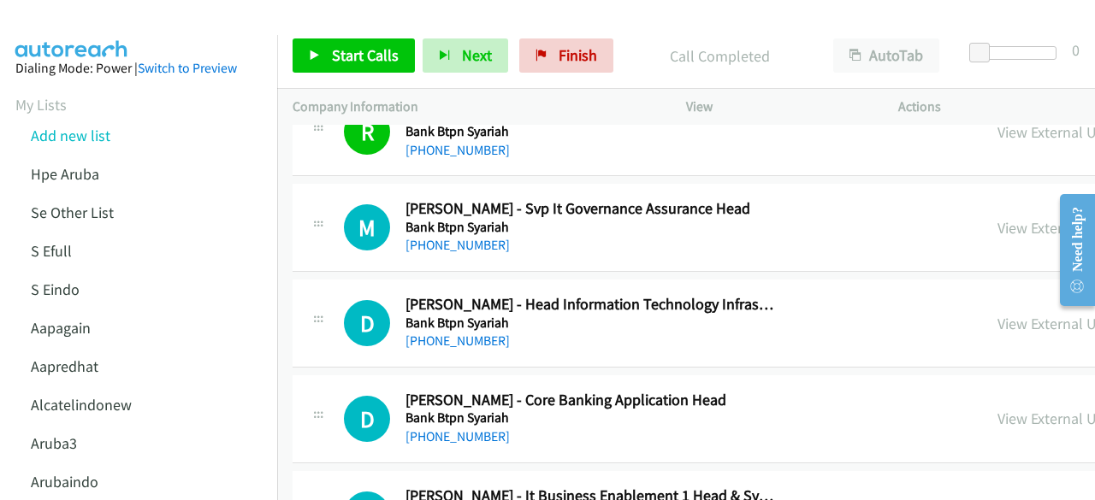
scroll to position [3448, 0]
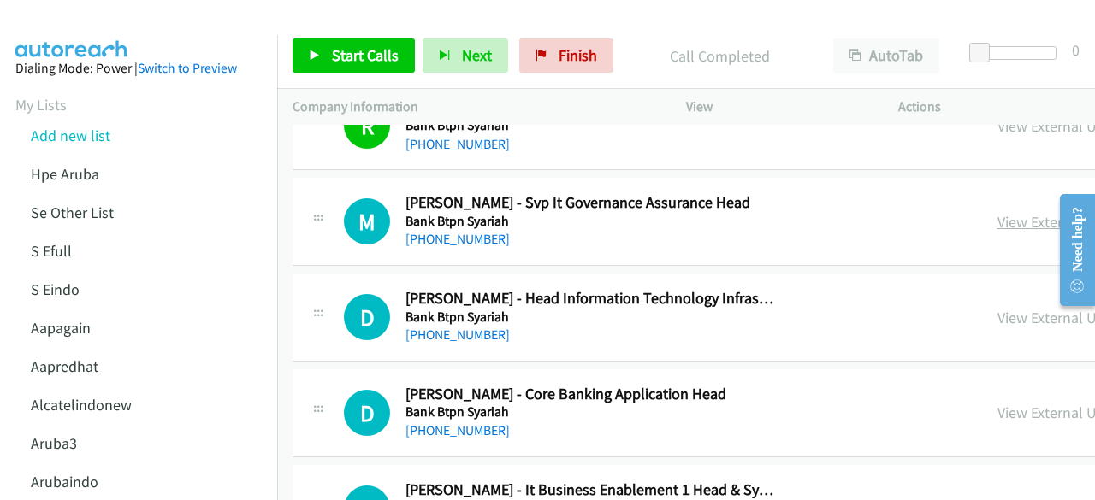
click at [997, 212] on link "View External Url" at bounding box center [1051, 222] width 109 height 20
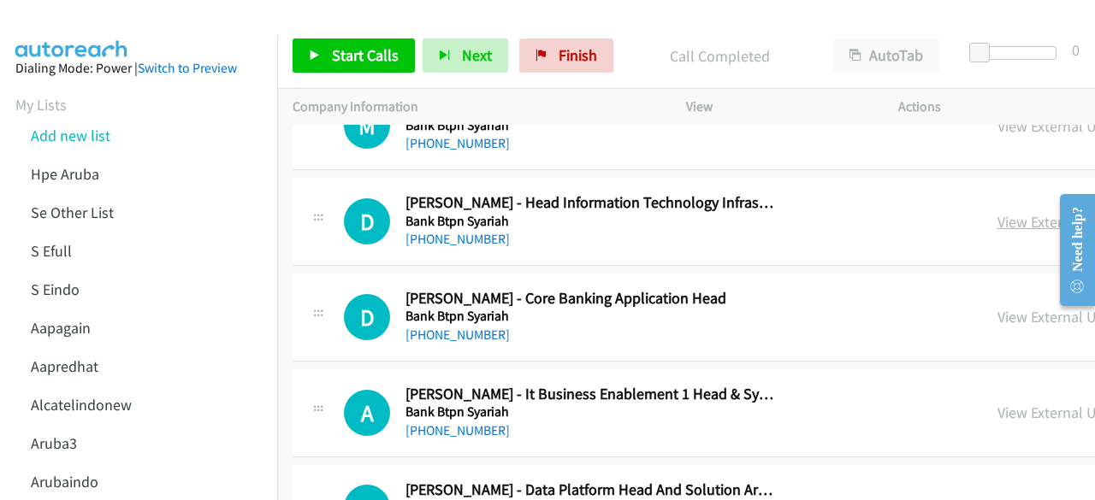
click at [997, 215] on link "View External Url" at bounding box center [1051, 222] width 109 height 20
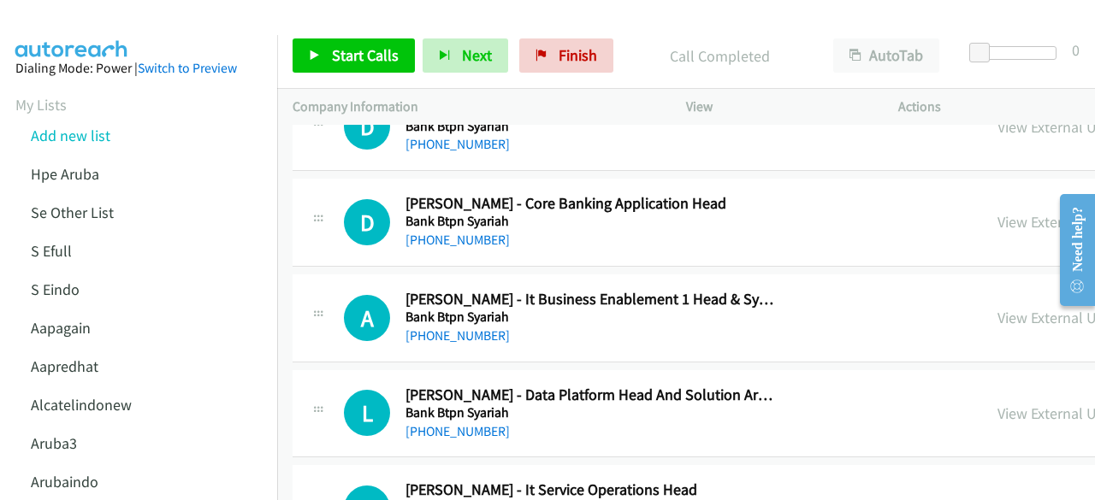
scroll to position [3642, 0]
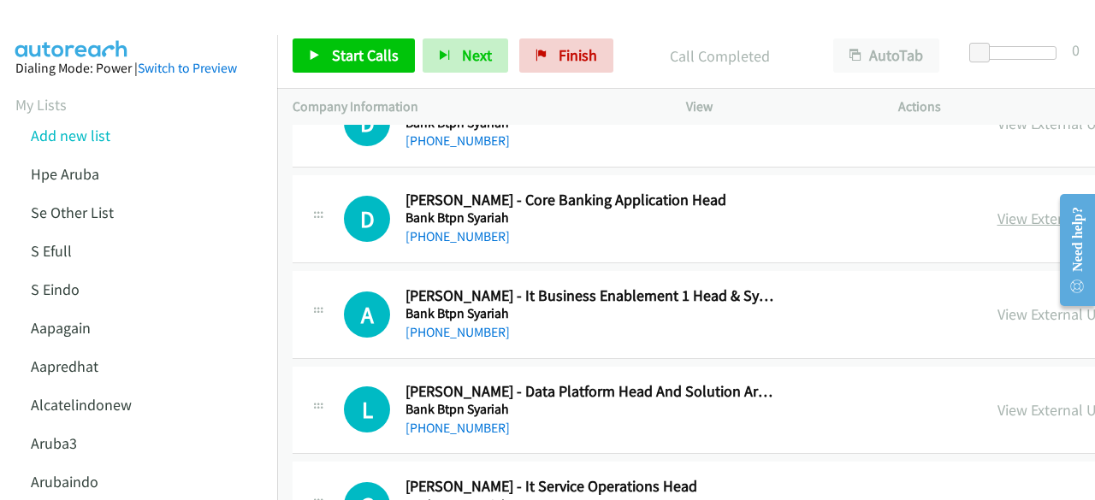
click at [997, 209] on link "View External Url" at bounding box center [1051, 219] width 109 height 20
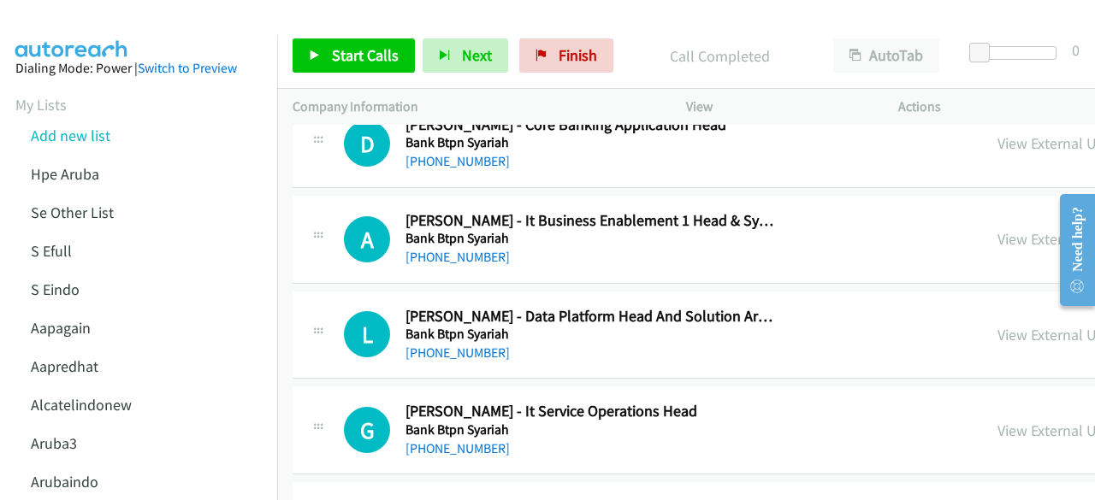
scroll to position [3718, 0]
click at [997, 228] on link "View External Url" at bounding box center [1051, 238] width 109 height 20
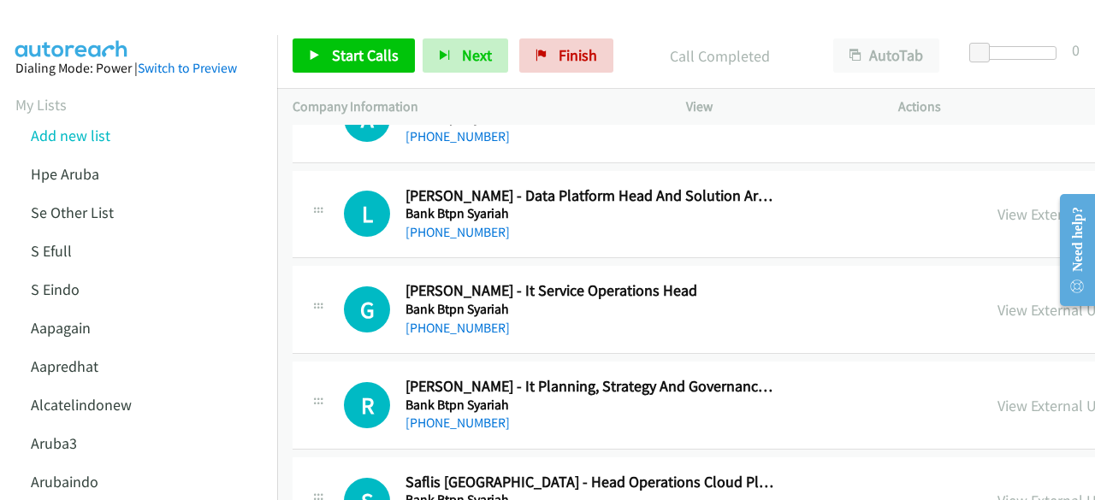
scroll to position [3839, 0]
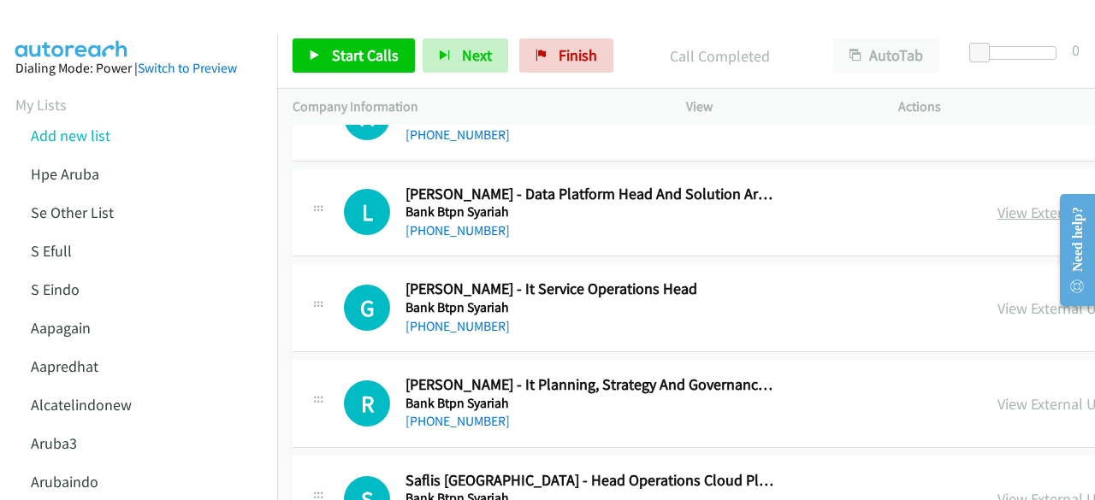
click at [997, 203] on link "View External Url" at bounding box center [1051, 213] width 109 height 20
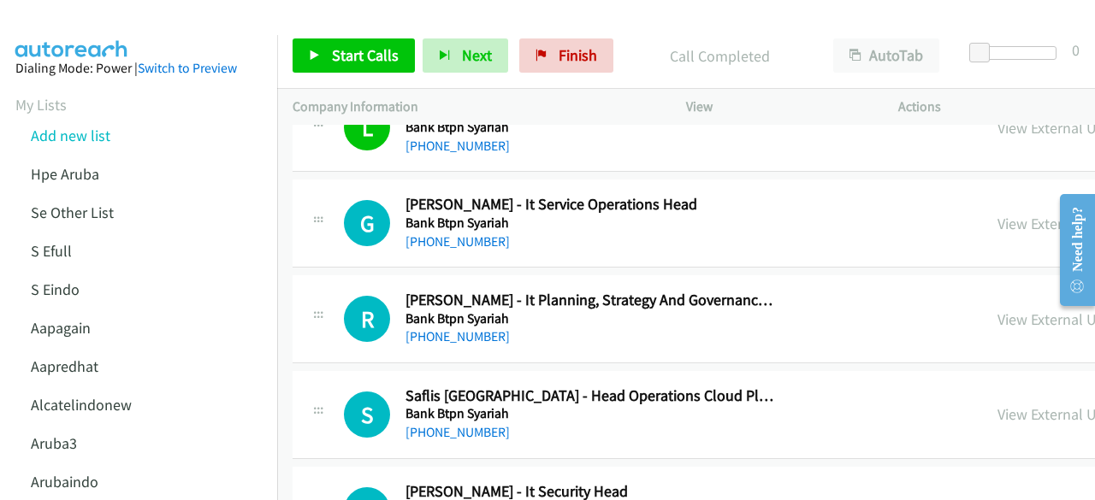
scroll to position [3925, 0]
click at [997, 213] on link "View External Url" at bounding box center [1051, 223] width 109 height 20
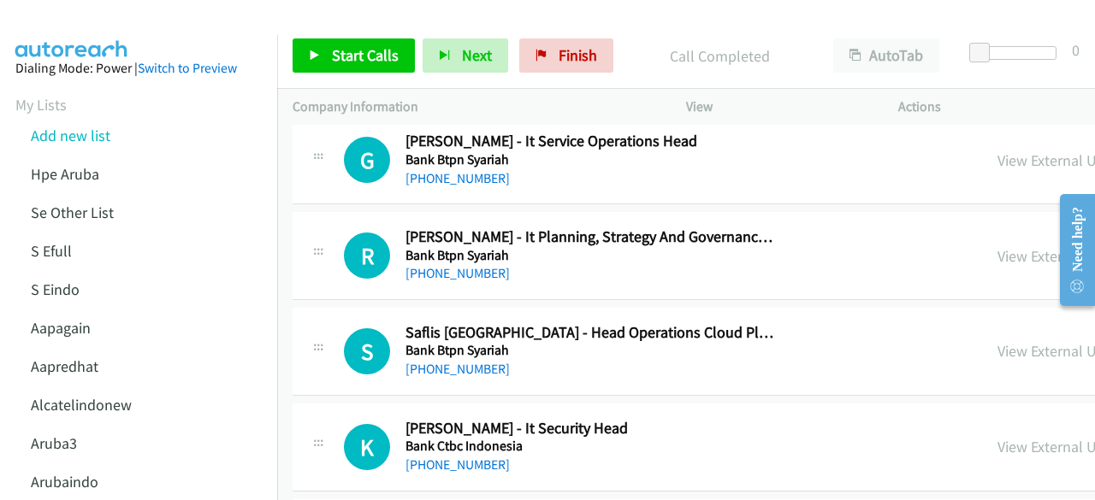
scroll to position [3988, 0]
click at [997, 245] on link "View External Url" at bounding box center [1051, 255] width 109 height 20
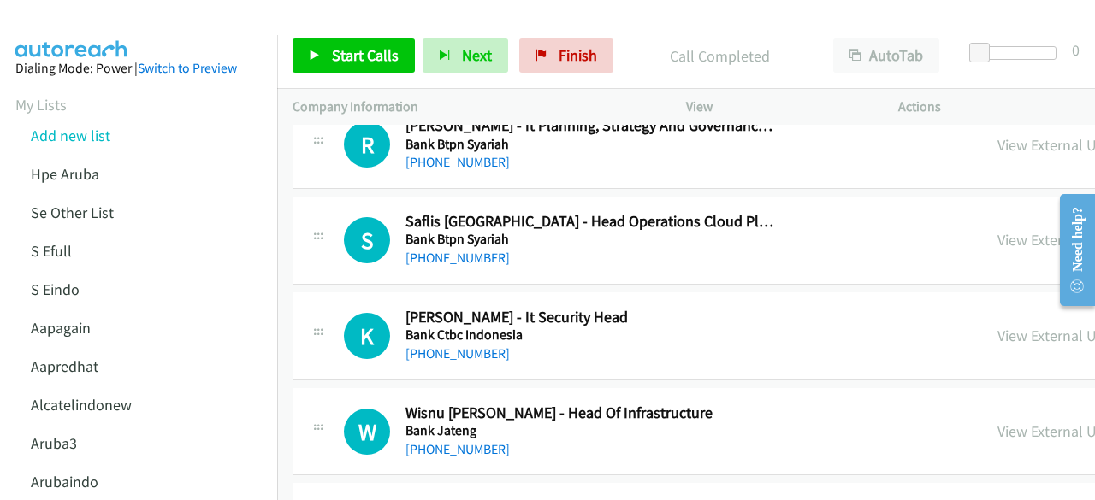
scroll to position [4108, 0]
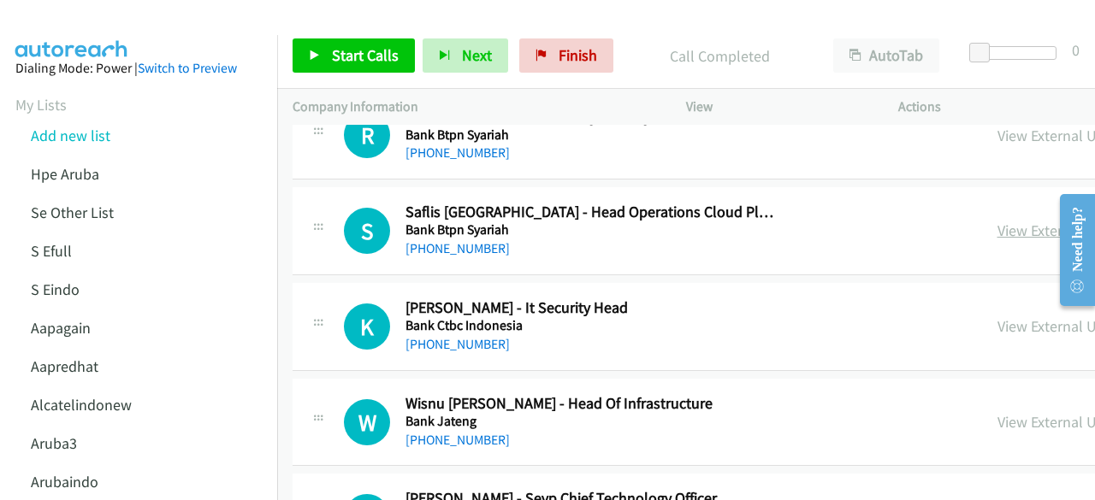
click at [997, 226] on link "View External Url" at bounding box center [1051, 231] width 109 height 20
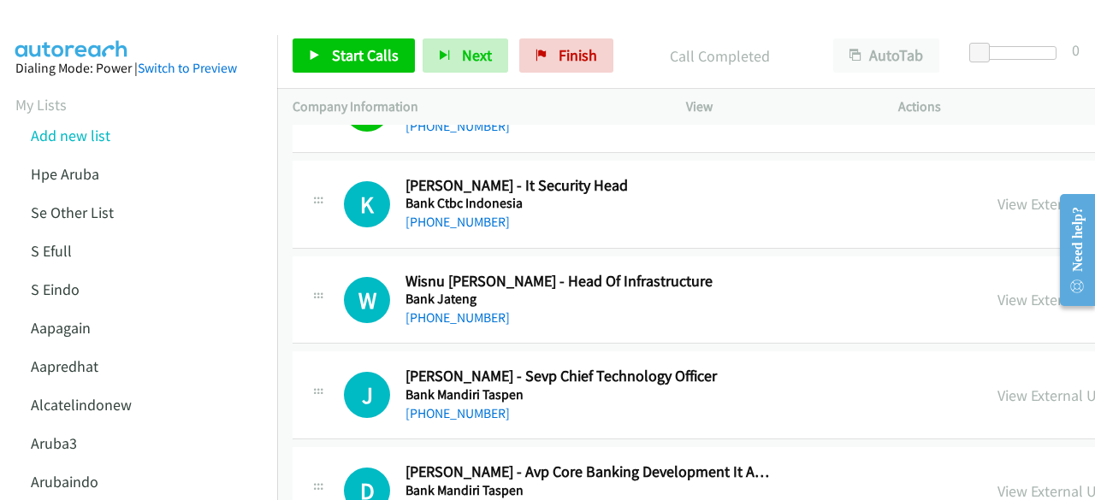
scroll to position [4231, 0]
click at [997, 289] on link "View External Url" at bounding box center [1051, 299] width 109 height 20
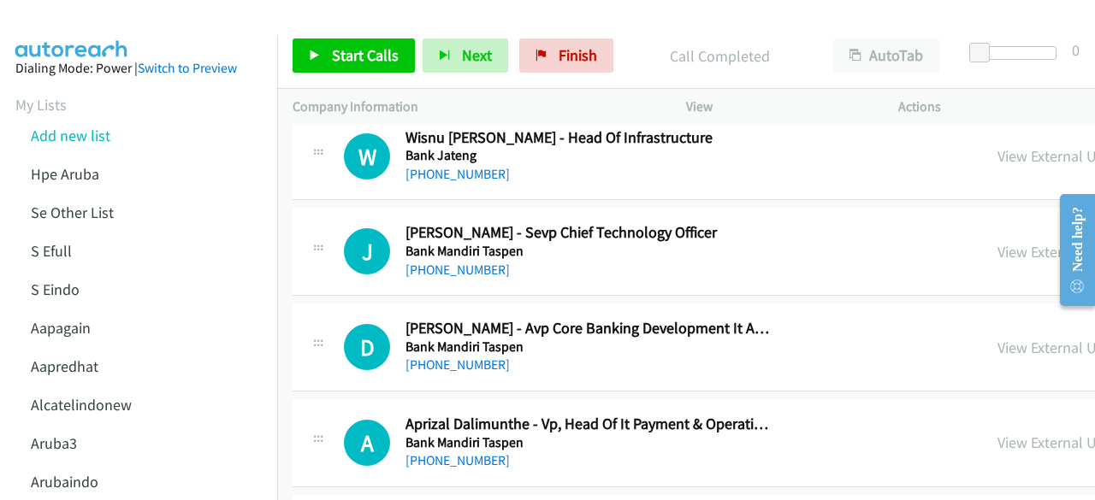
scroll to position [4375, 0]
click at [997, 241] on link "View External Url" at bounding box center [1051, 251] width 109 height 20
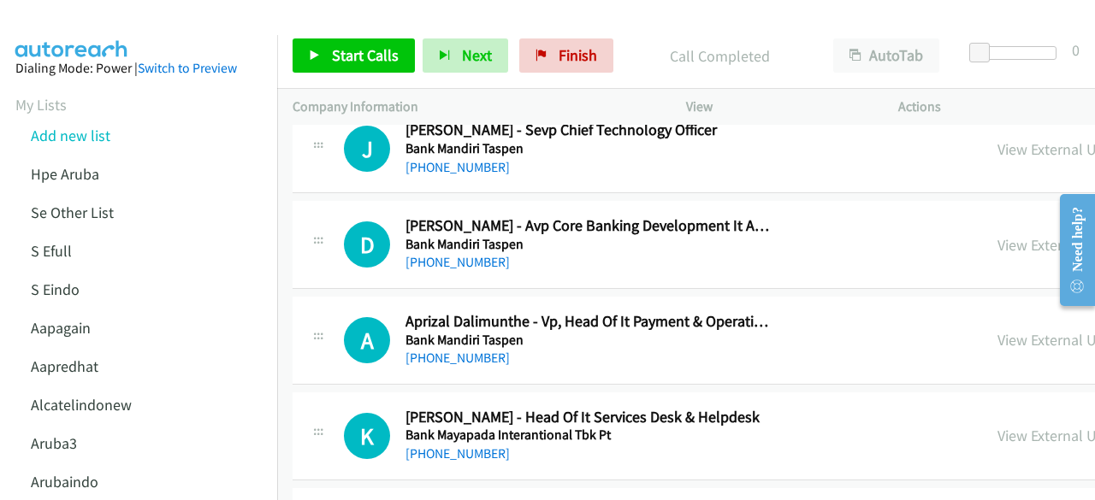
scroll to position [4477, 0]
click at [997, 234] on link "View External Url" at bounding box center [1051, 244] width 109 height 20
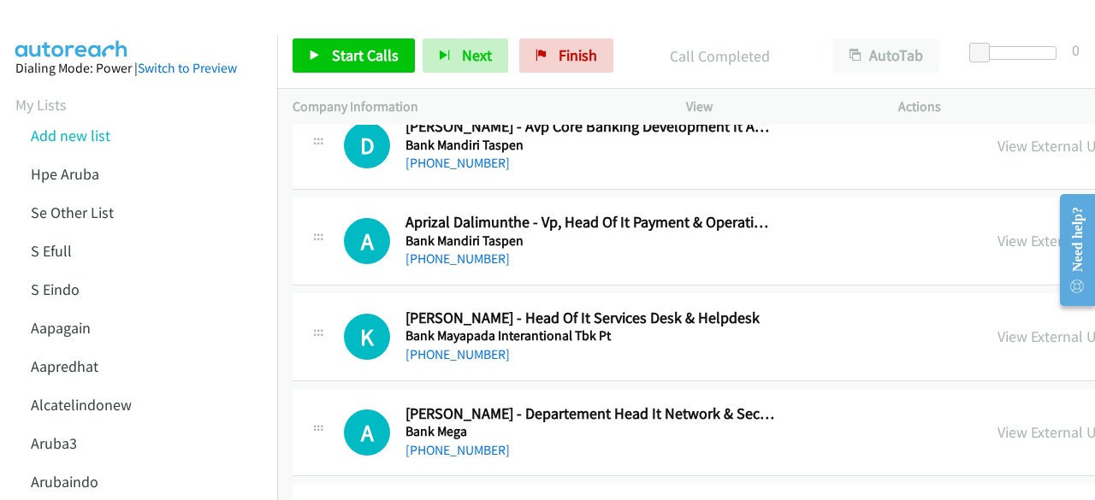
scroll to position [4577, 0]
click at [997, 230] on link "View External Url" at bounding box center [1051, 240] width 109 height 20
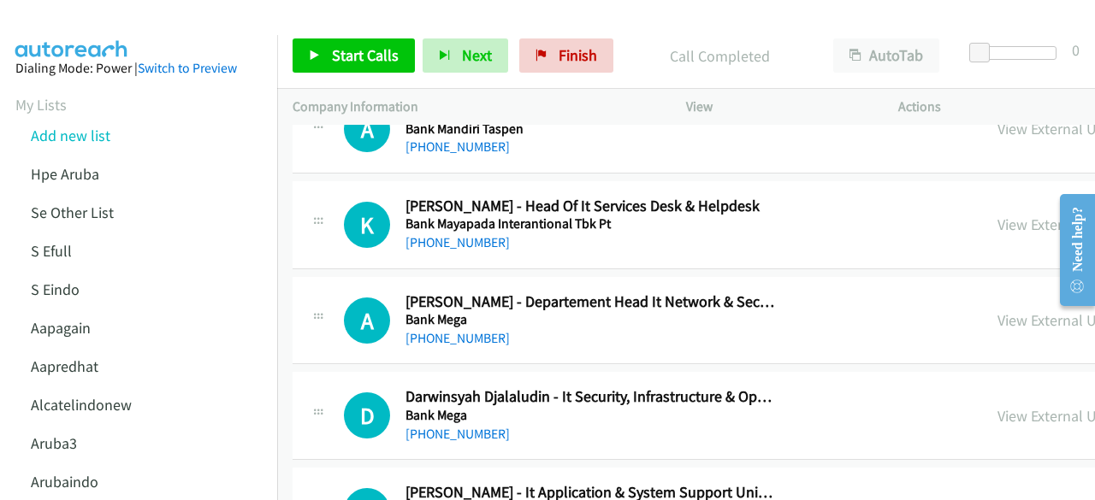
scroll to position [4699, 0]
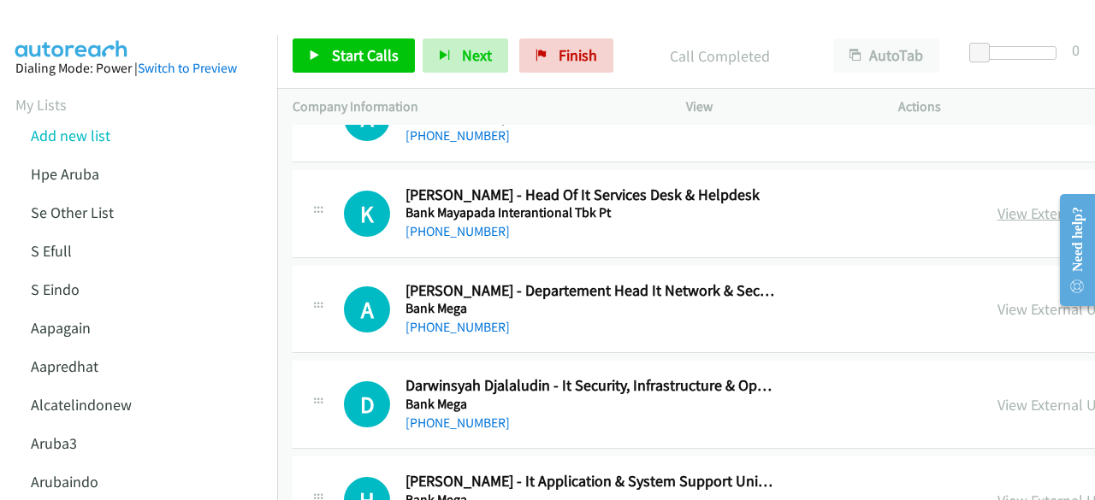
click at [997, 204] on link "View External Url" at bounding box center [1051, 214] width 109 height 20
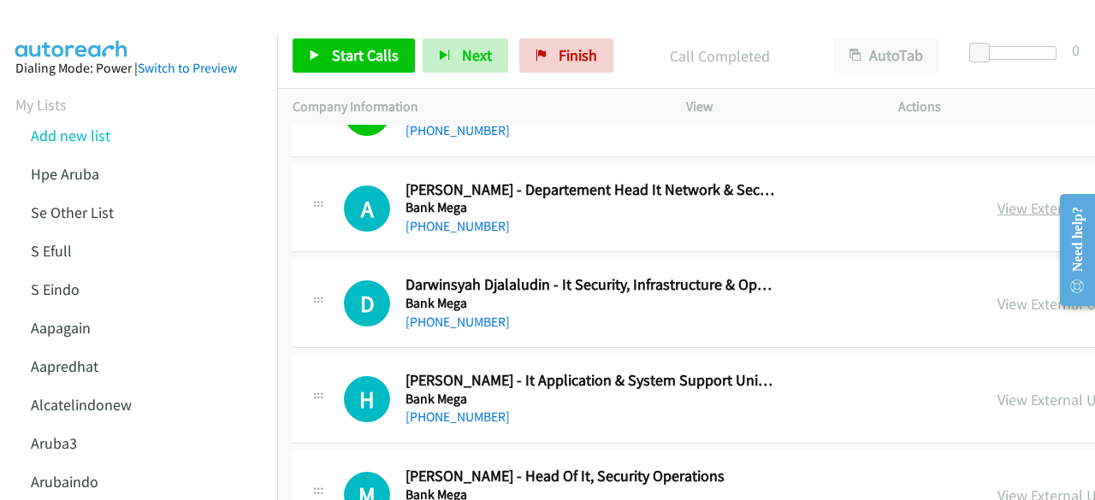
click at [1003, 198] on link "View External Url" at bounding box center [1051, 208] width 109 height 20
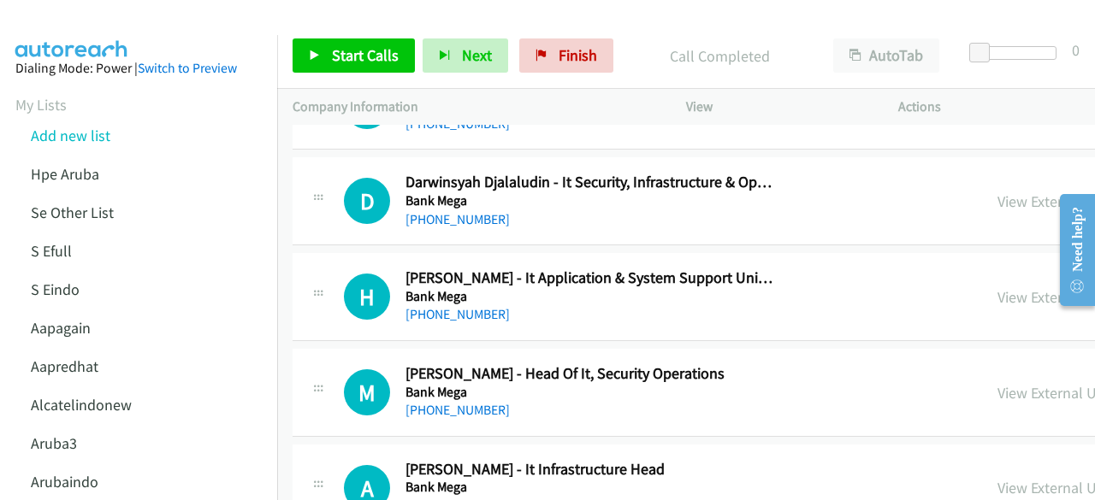
scroll to position [4906, 0]
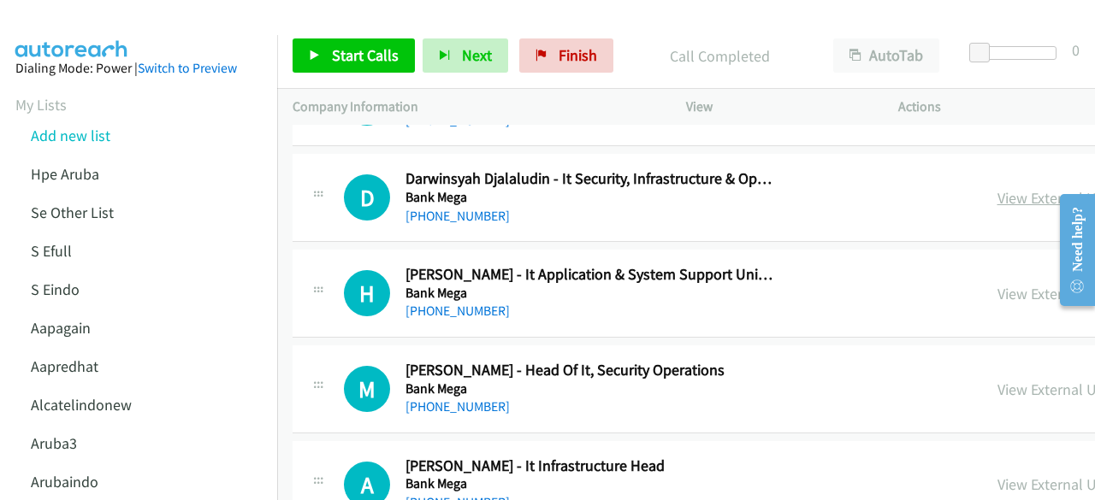
click at [997, 188] on link "View External Url" at bounding box center [1051, 198] width 109 height 20
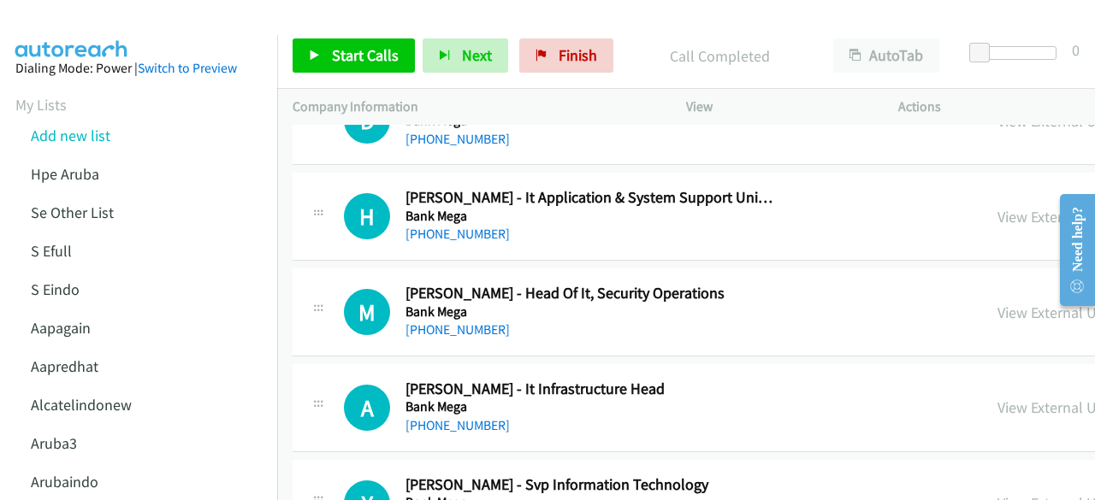
scroll to position [4991, 0]
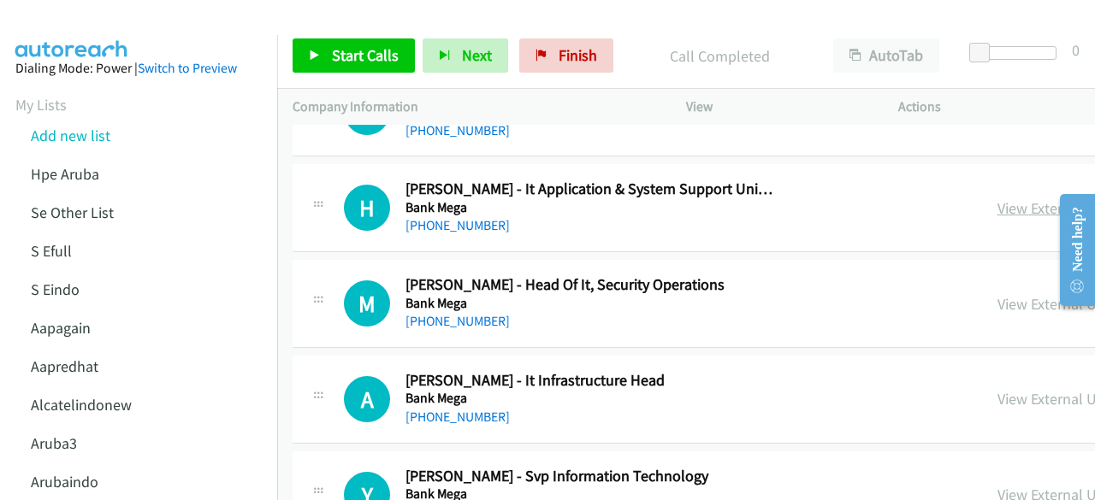
click at [997, 198] on link "View External Url" at bounding box center [1051, 208] width 109 height 20
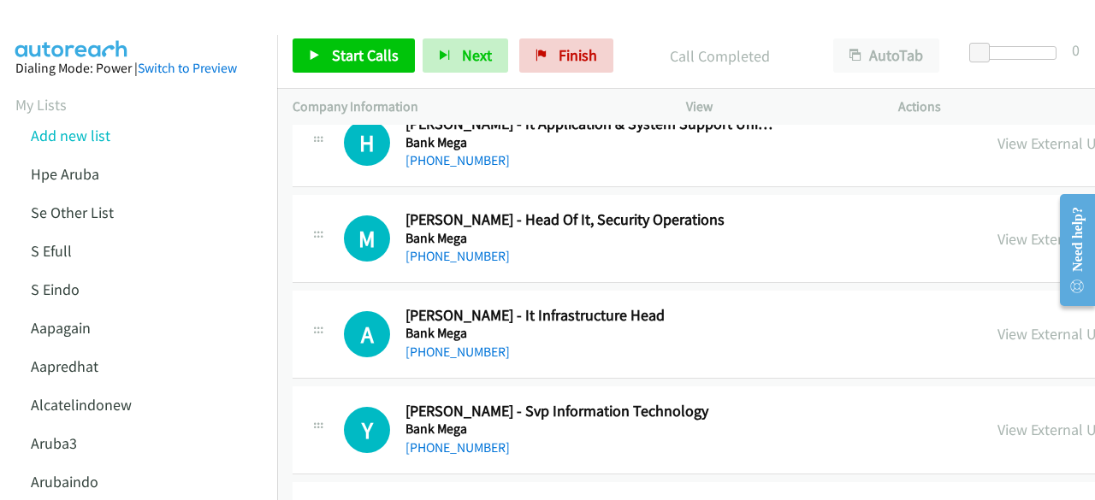
scroll to position [5055, 0]
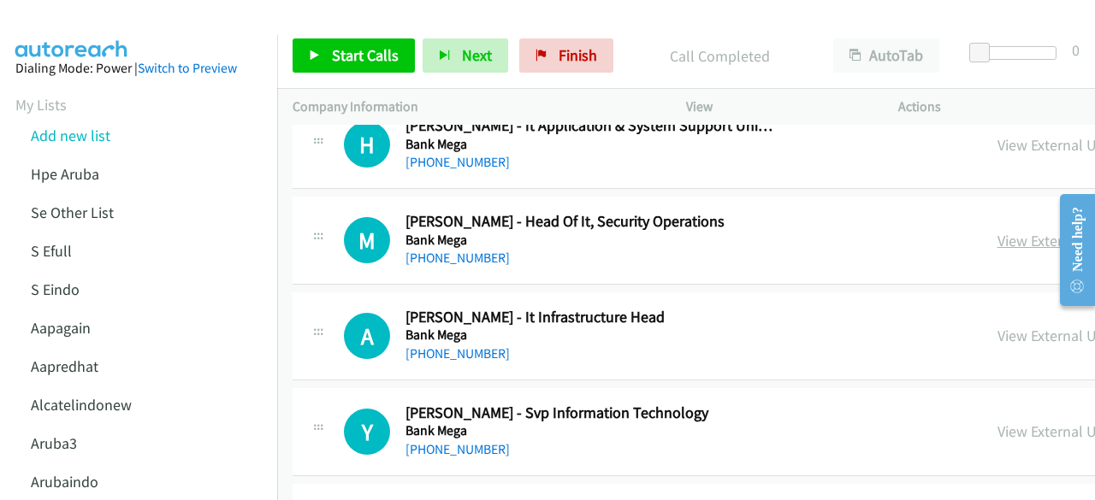
click at [997, 231] on link "View External Url" at bounding box center [1051, 241] width 109 height 20
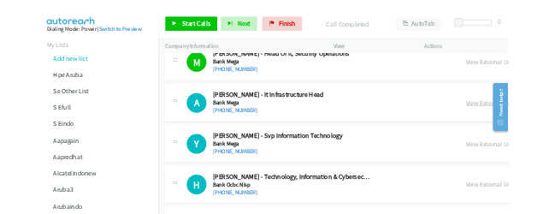
scroll to position [5151, 0]
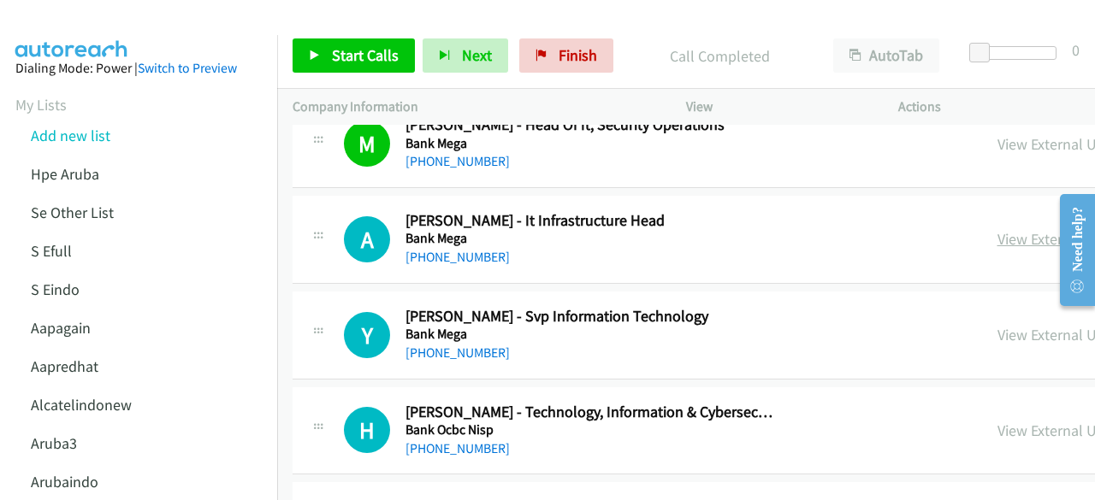
click at [1005, 229] on link "View External Url" at bounding box center [1051, 239] width 109 height 20
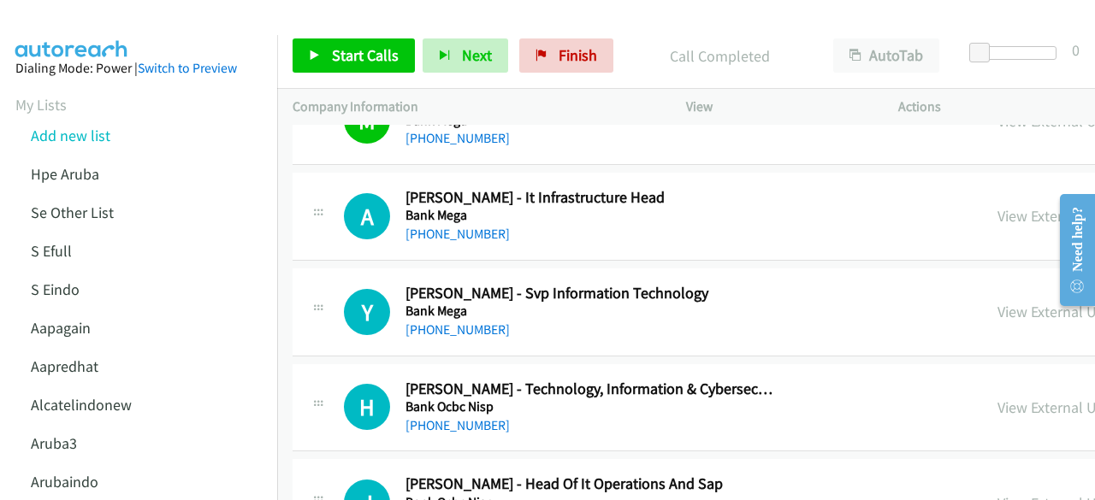
scroll to position [5175, 0]
click at [997, 301] on link "View External Url" at bounding box center [1051, 311] width 109 height 20
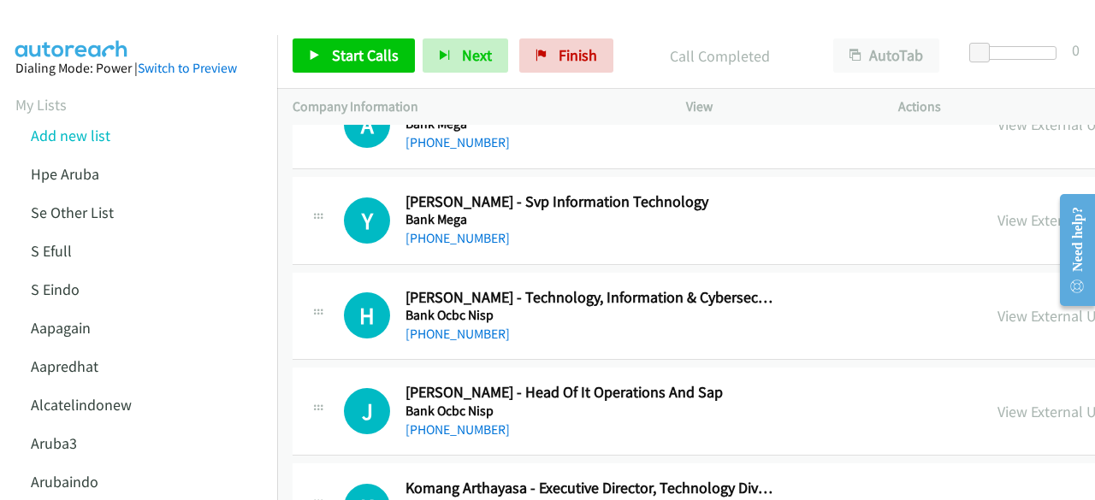
scroll to position [5299, 0]
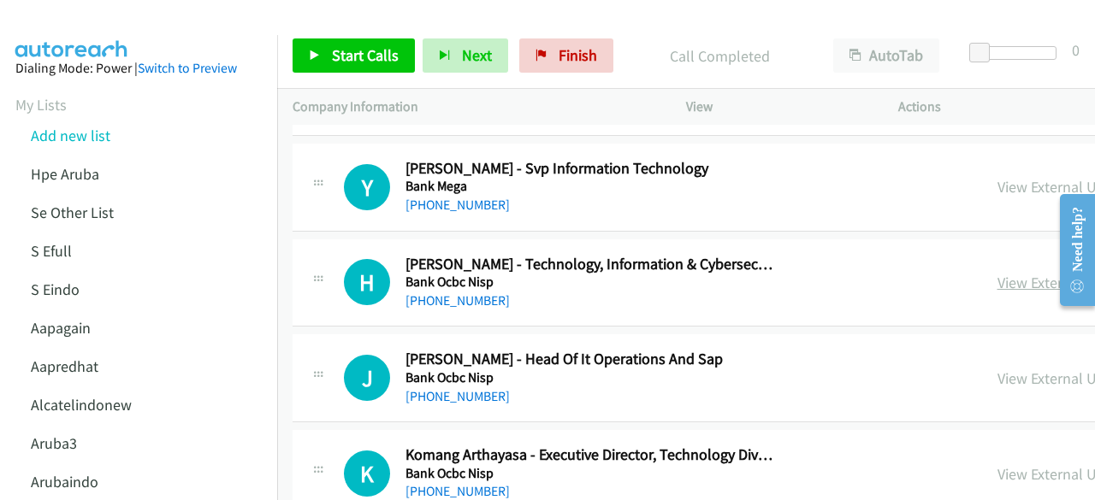
click at [997, 273] on link "View External Url" at bounding box center [1051, 283] width 109 height 20
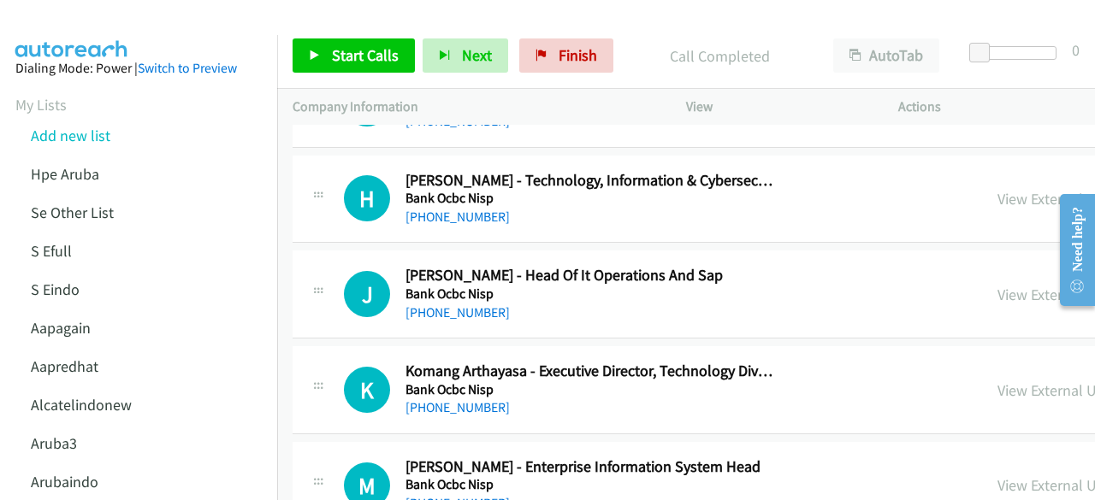
scroll to position [5385, 0]
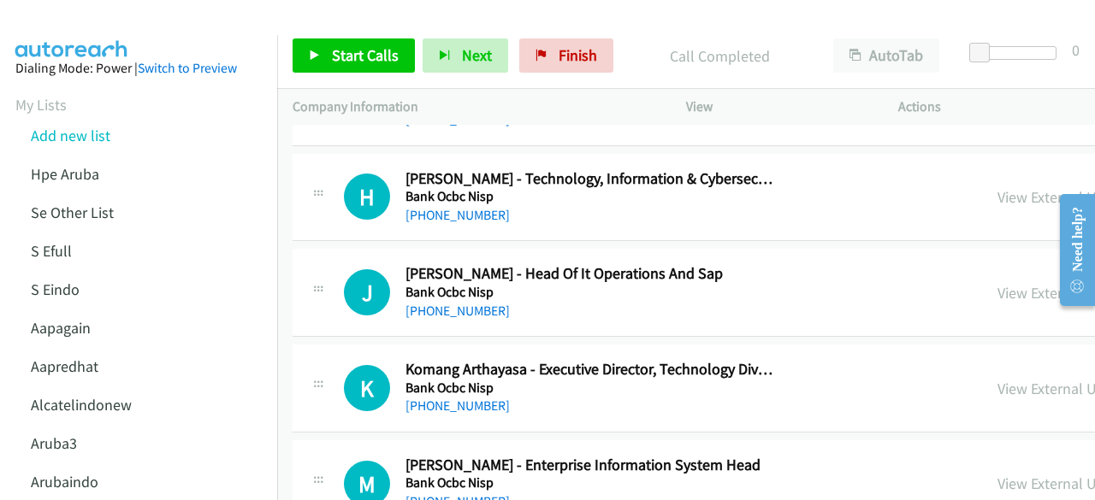
click at [997, 283] on link "View External Url" at bounding box center [1051, 293] width 109 height 20
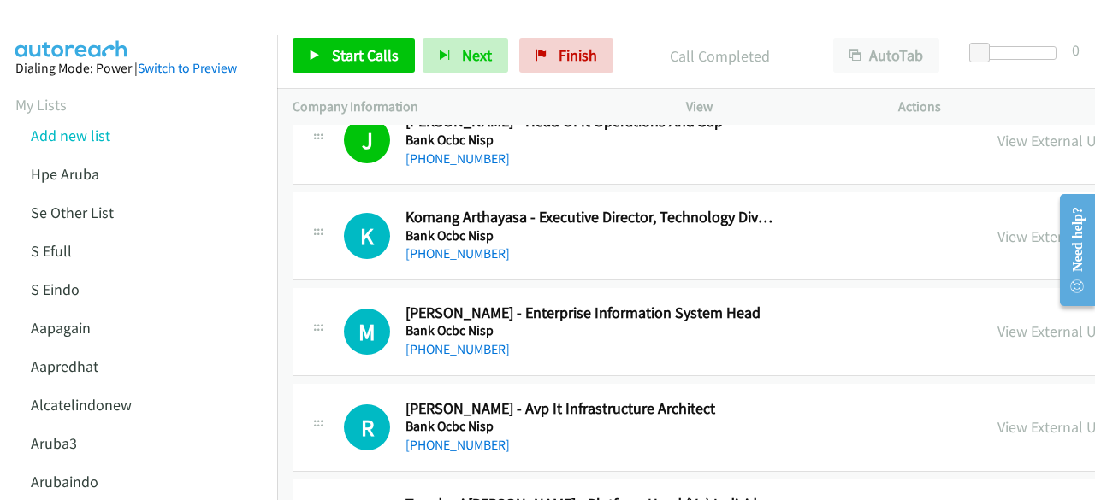
scroll to position [5538, 0]
click at [997, 226] on link "View External Url" at bounding box center [1051, 236] width 109 height 20
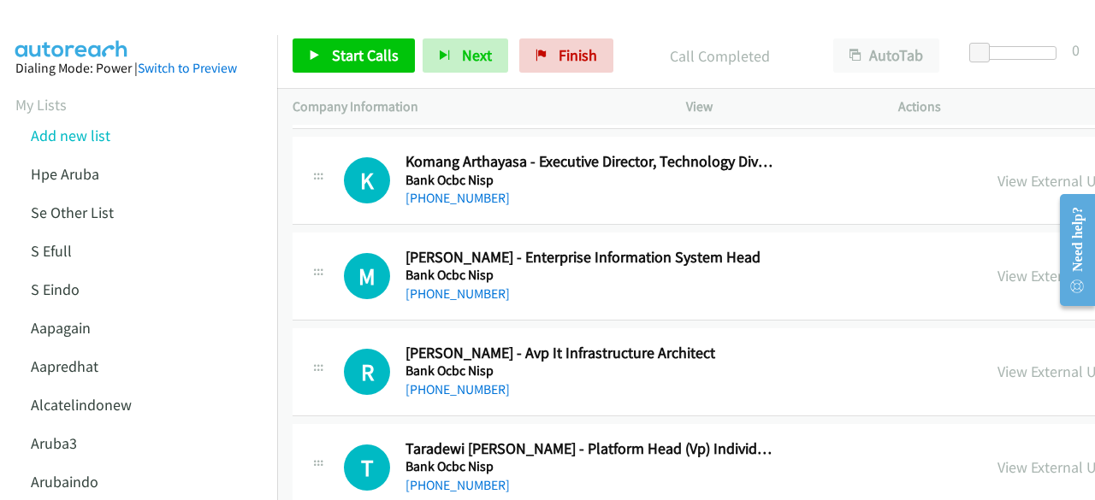
scroll to position [5599, 0]
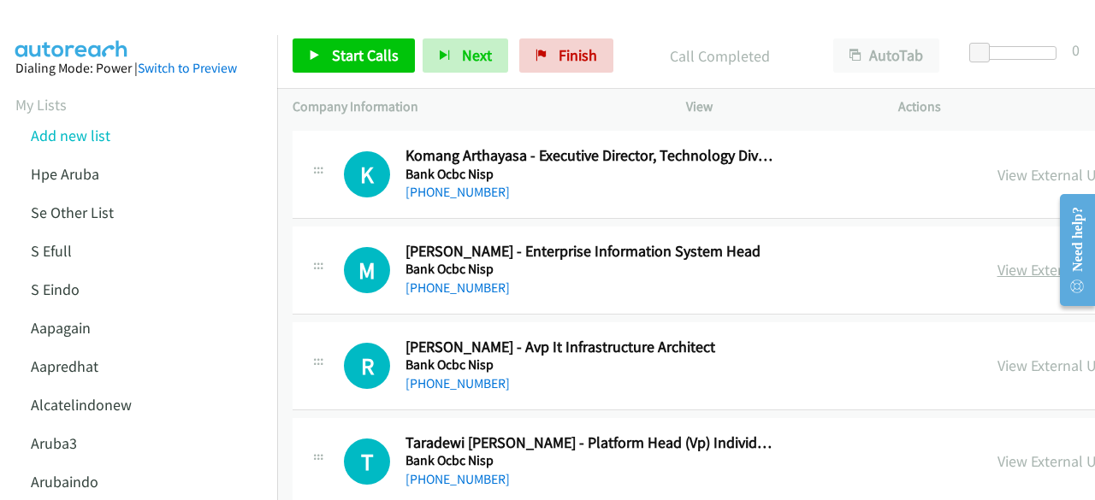
click at [997, 260] on link "View External Url" at bounding box center [1051, 270] width 109 height 20
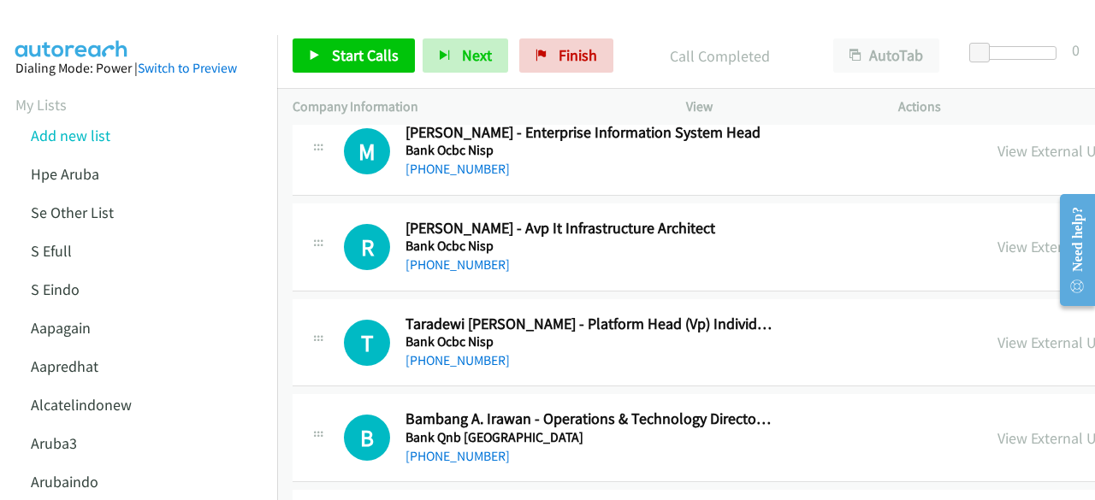
scroll to position [5718, 0]
click at [997, 236] on link "View External Url" at bounding box center [1051, 246] width 109 height 20
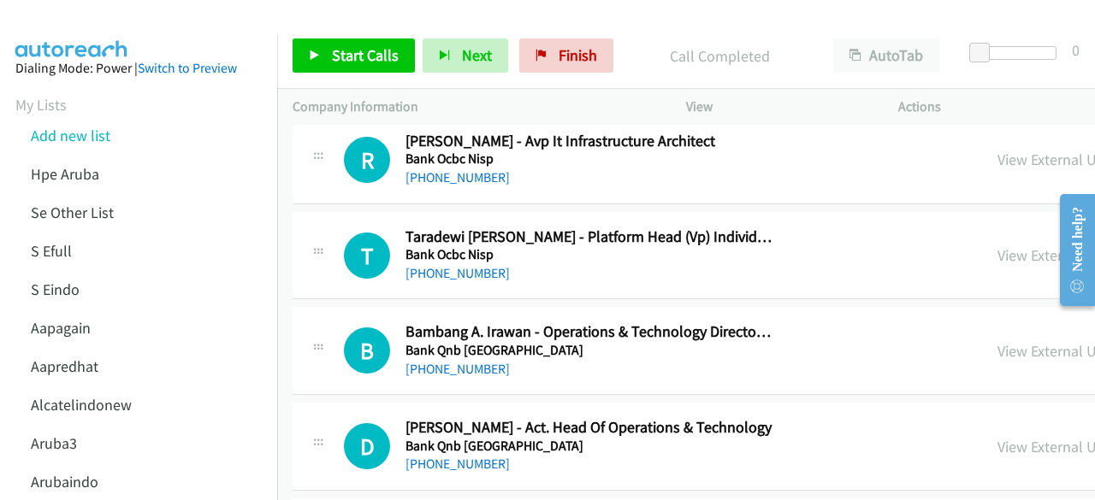
scroll to position [5807, 0]
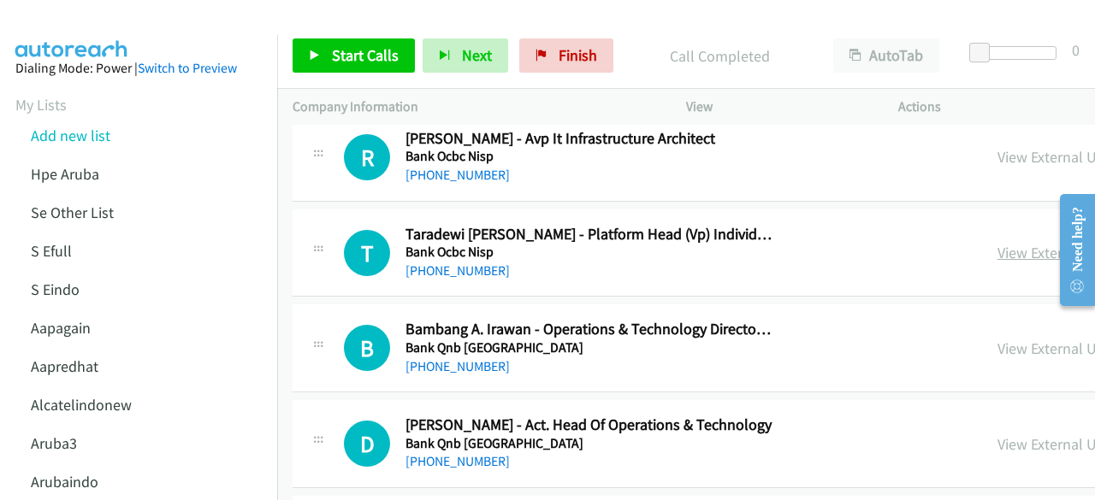
click at [997, 243] on link "View External Url" at bounding box center [1051, 253] width 109 height 20
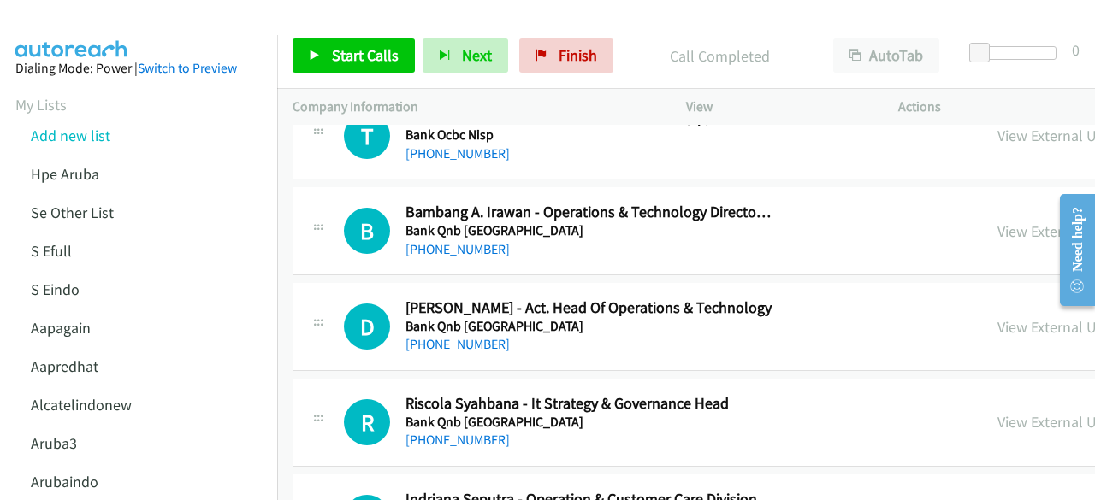
scroll to position [5951, 0]
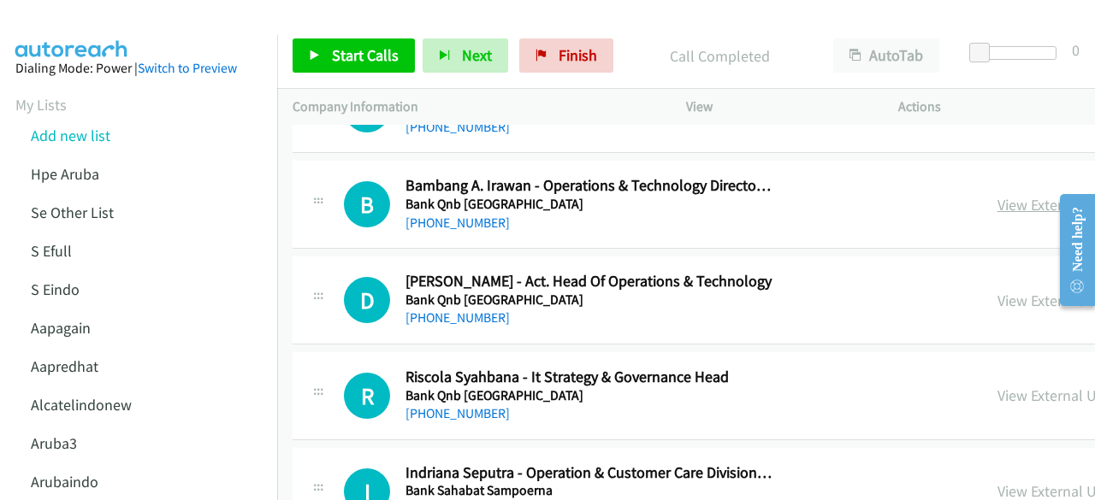
click at [997, 195] on link "View External Url" at bounding box center [1051, 205] width 109 height 20
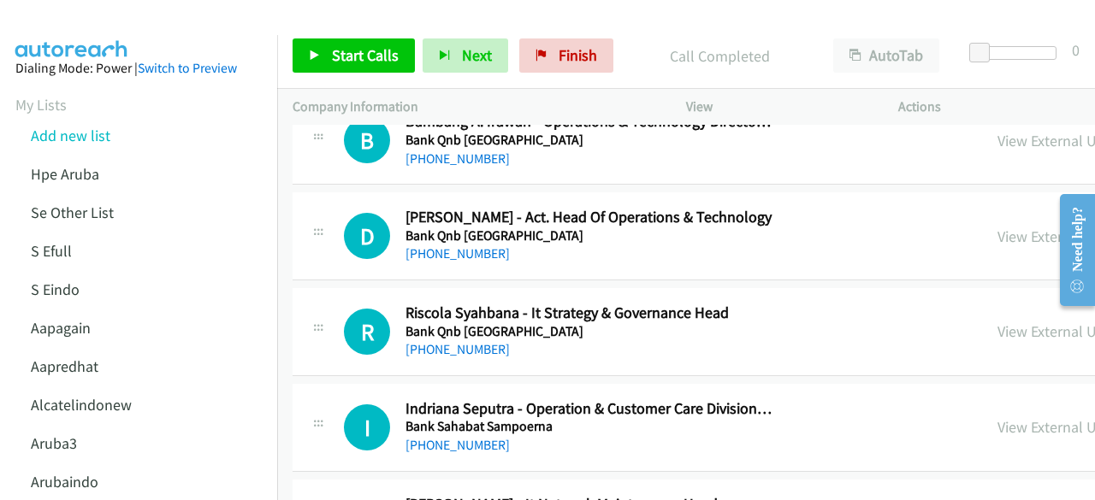
scroll to position [6016, 0]
click at [997, 226] on link "View External Url" at bounding box center [1051, 236] width 109 height 20
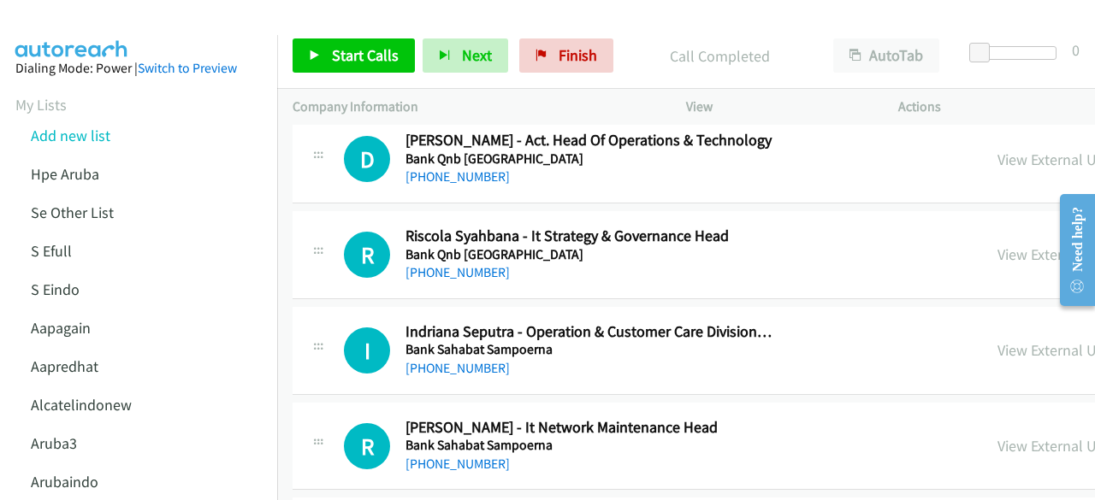
scroll to position [6096, 0]
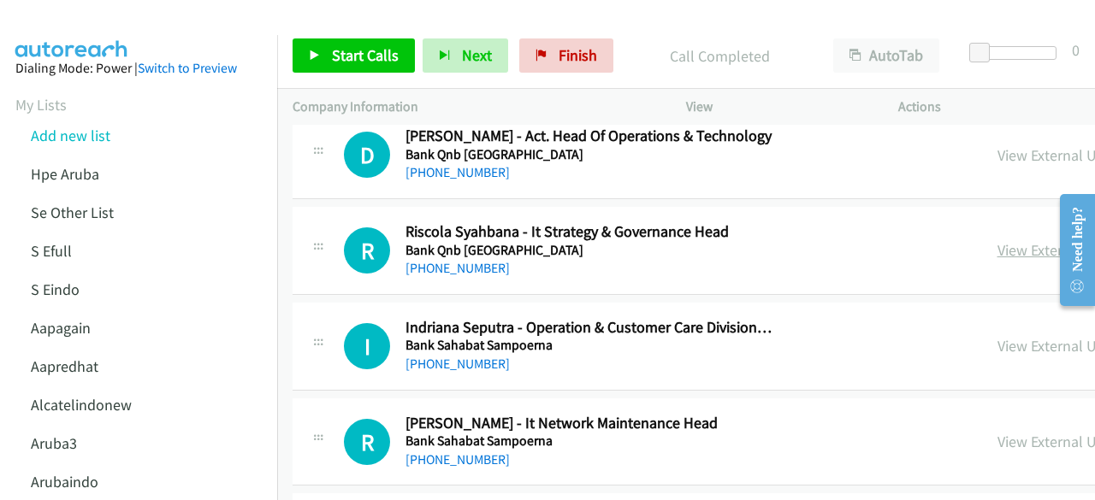
click at [997, 240] on link "View External Url" at bounding box center [1051, 250] width 109 height 20
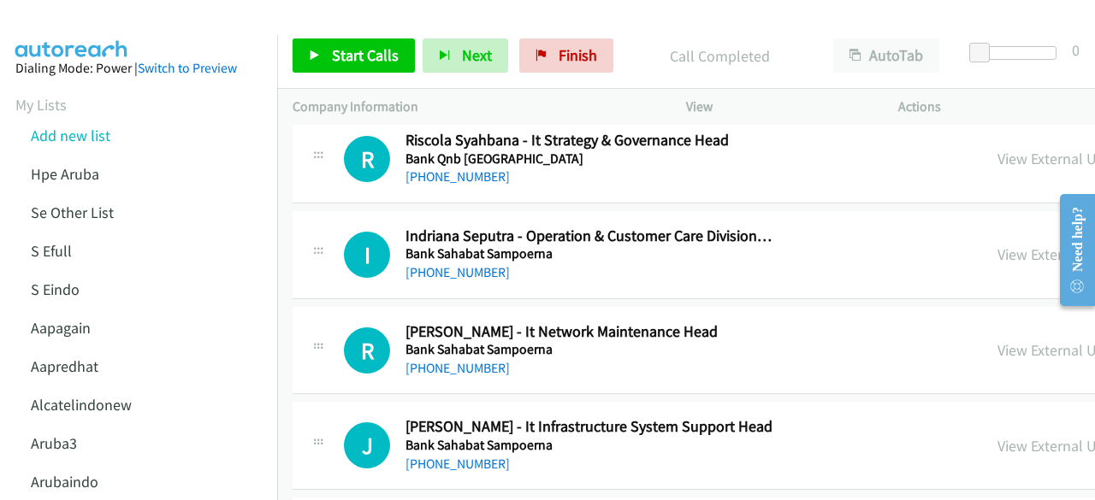
scroll to position [6193, 0]
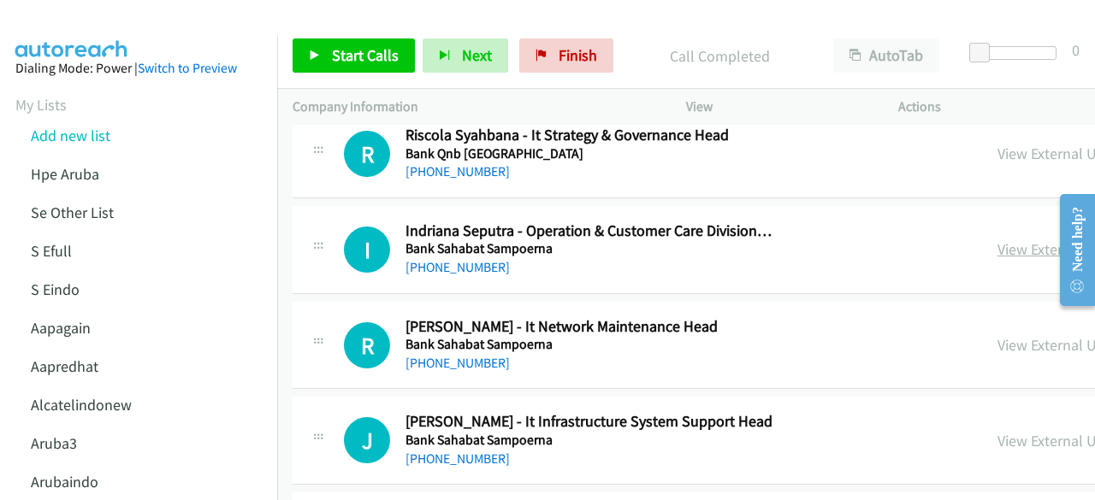
click at [997, 239] on link "View External Url" at bounding box center [1051, 249] width 109 height 20
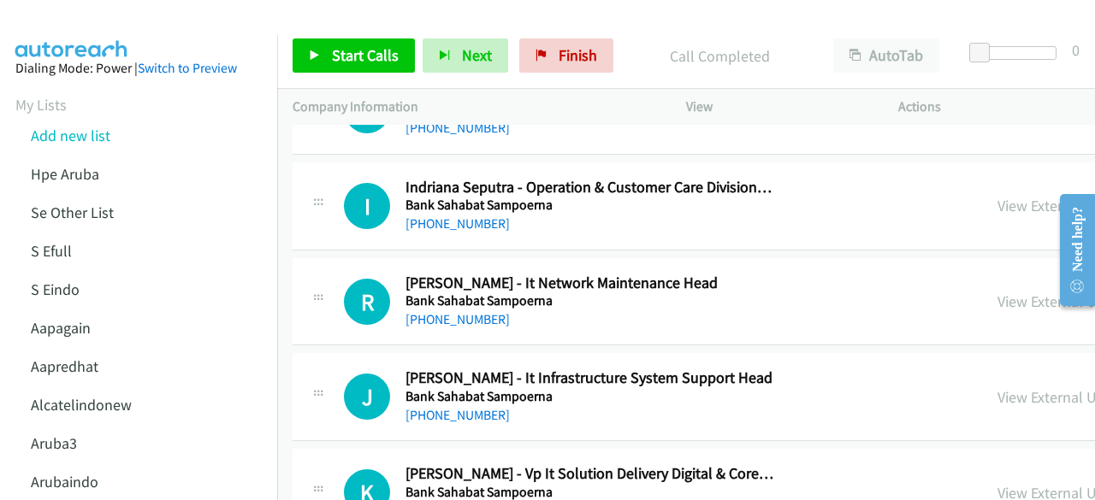
scroll to position [6242, 0]
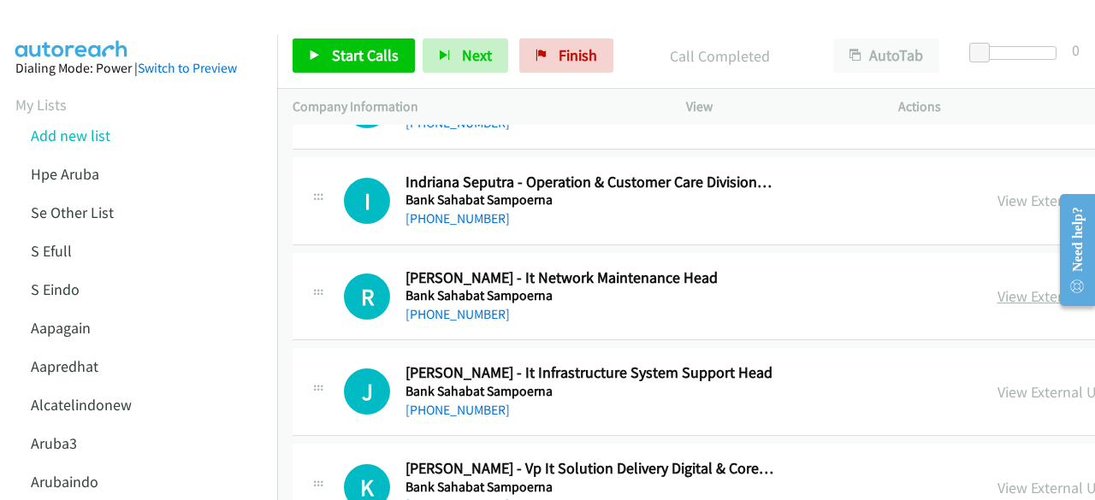
click at [997, 287] on link "View External Url" at bounding box center [1051, 297] width 109 height 20
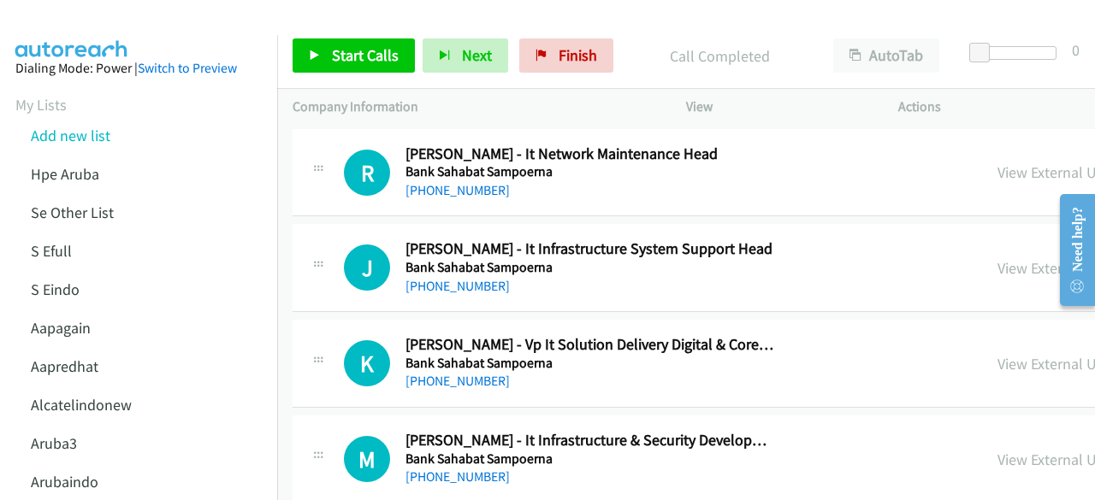
scroll to position [6369, 0]
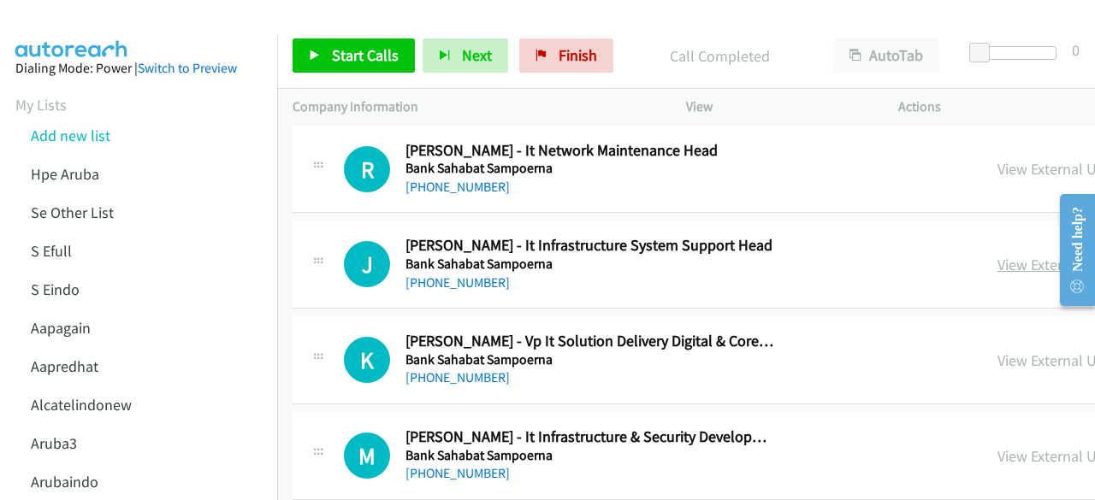
click at [997, 255] on link "View External Url" at bounding box center [1051, 265] width 109 height 20
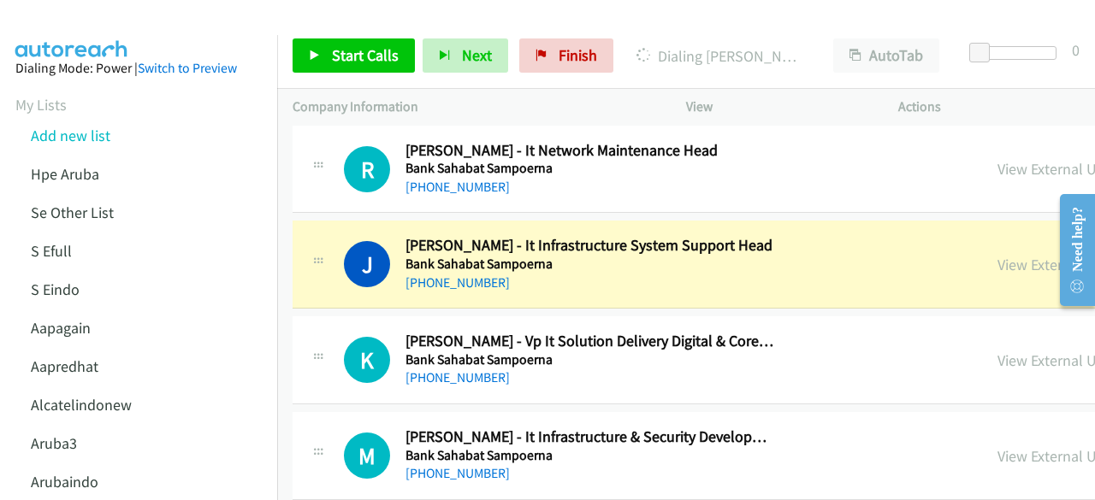
scroll to position [6427, 0]
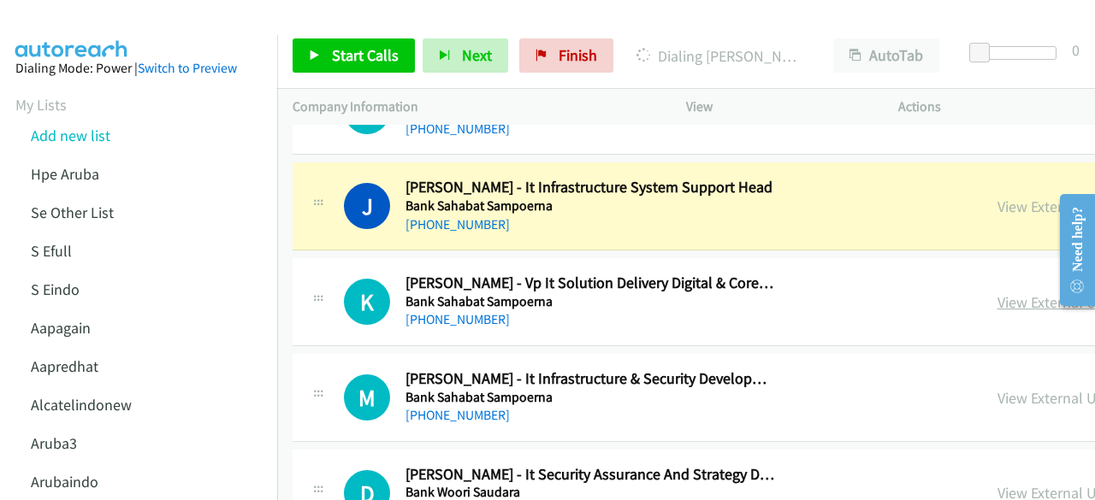
click at [997, 293] on link "View External Url" at bounding box center [1051, 303] width 109 height 20
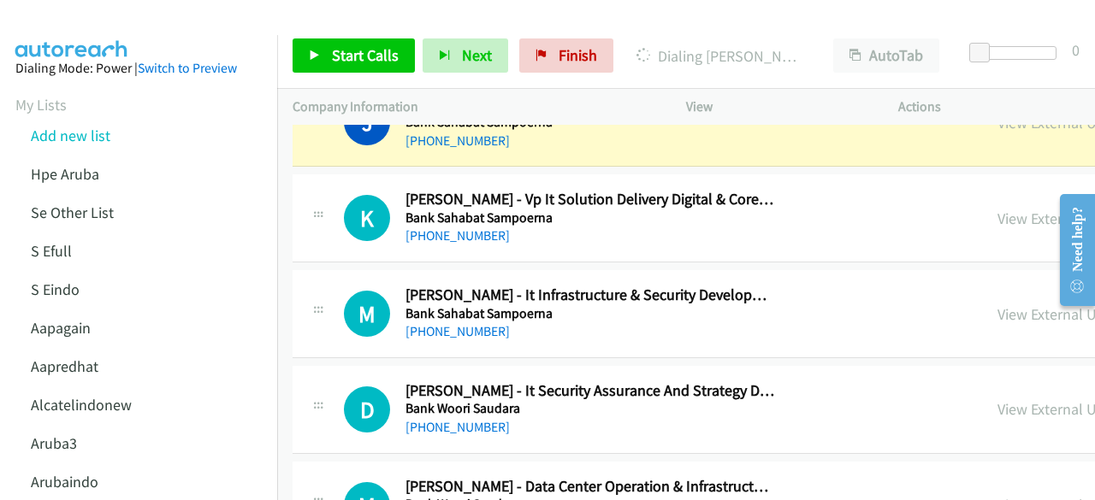
scroll to position [6514, 0]
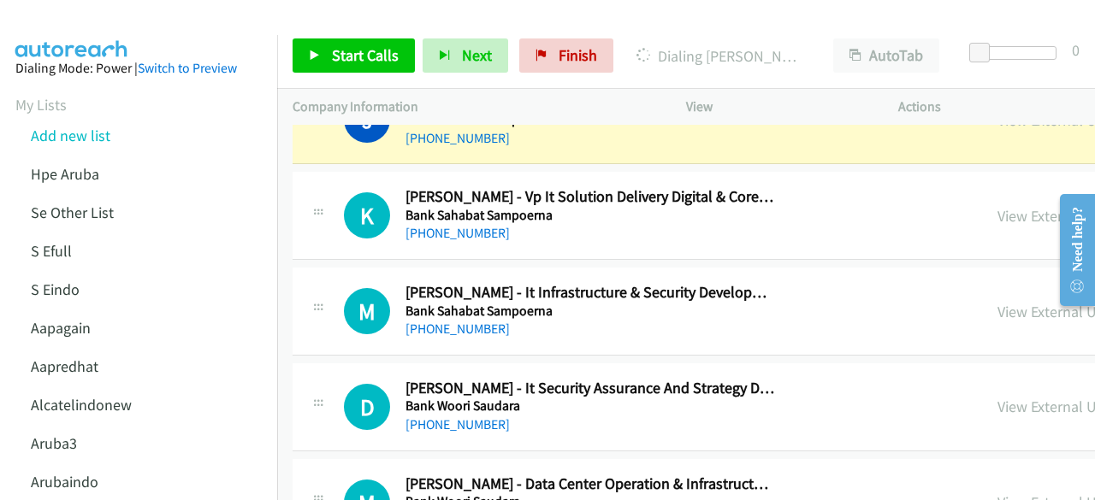
click at [997, 301] on div "View External Url" at bounding box center [1051, 311] width 109 height 23
click at [997, 302] on link "View External Url" at bounding box center [1051, 312] width 109 height 20
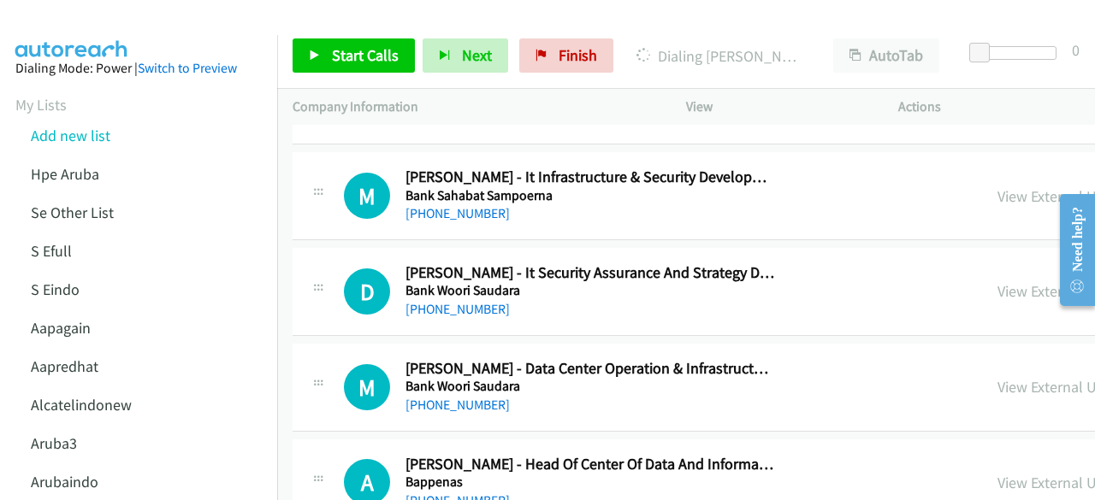
scroll to position [6630, 0]
click at [997, 281] on link "View External Url" at bounding box center [1051, 291] width 109 height 20
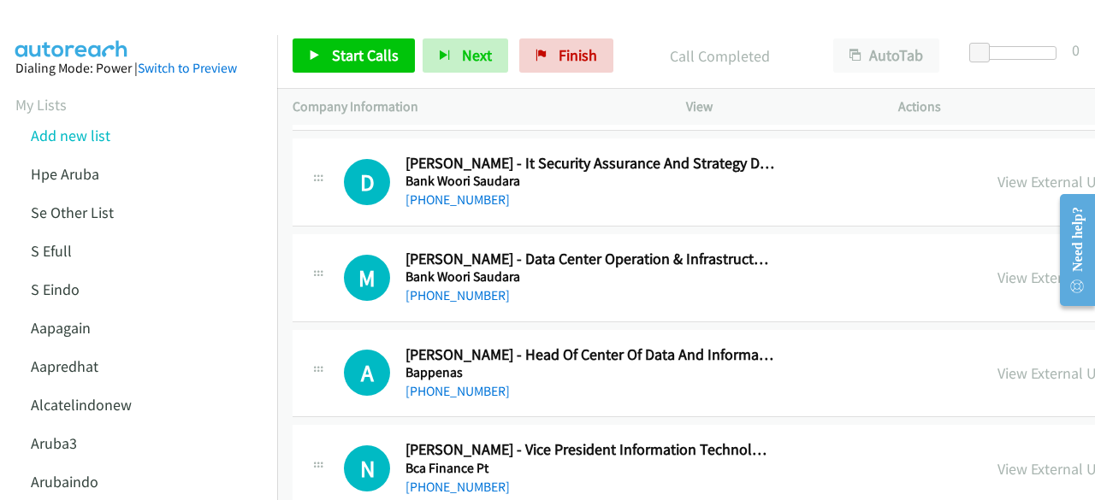
scroll to position [6740, 0]
click at [997, 267] on link "View External Url" at bounding box center [1051, 277] width 109 height 20
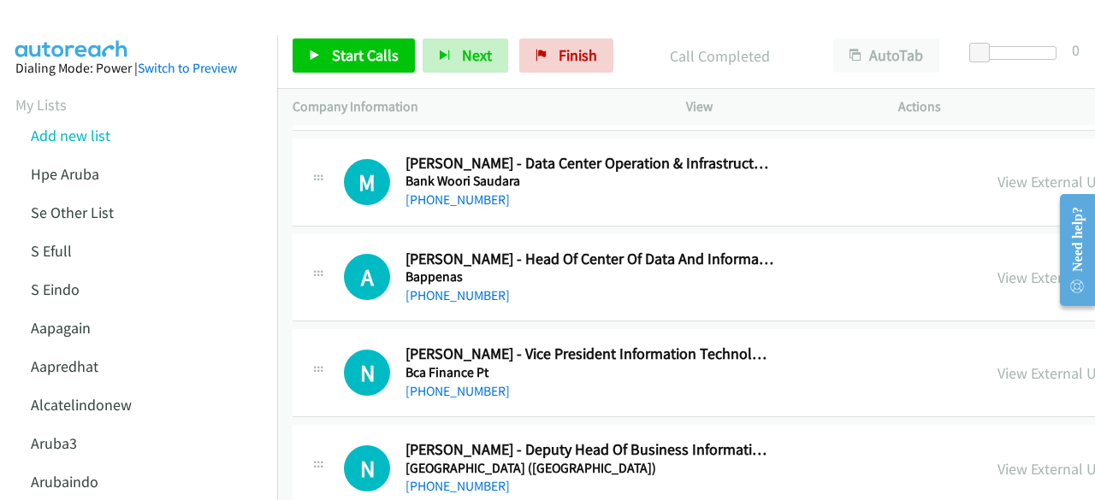
scroll to position [6835, 0]
click at [997, 267] on link "View External Url" at bounding box center [1051, 277] width 109 height 20
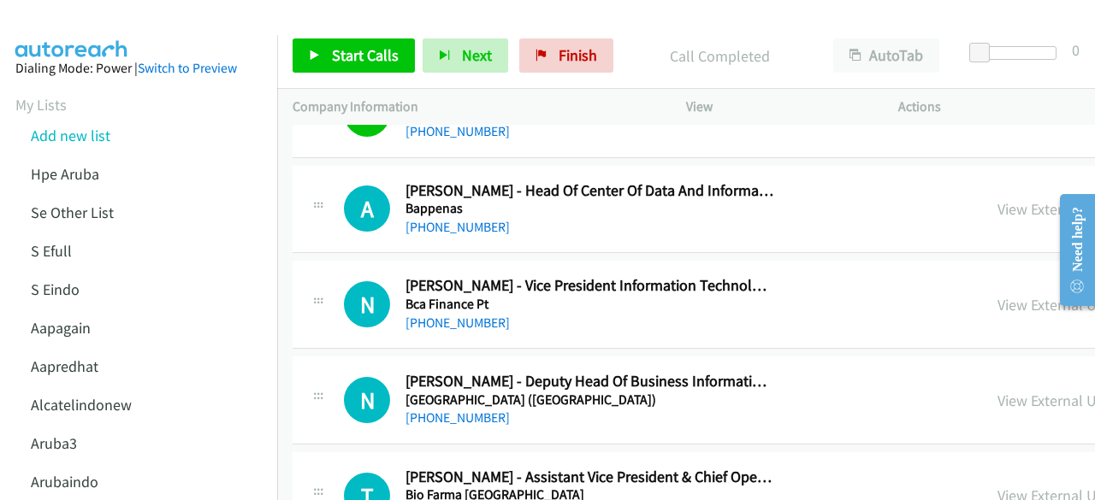
scroll to position [6904, 0]
click at [997, 294] on link "View External Url" at bounding box center [1051, 304] width 109 height 20
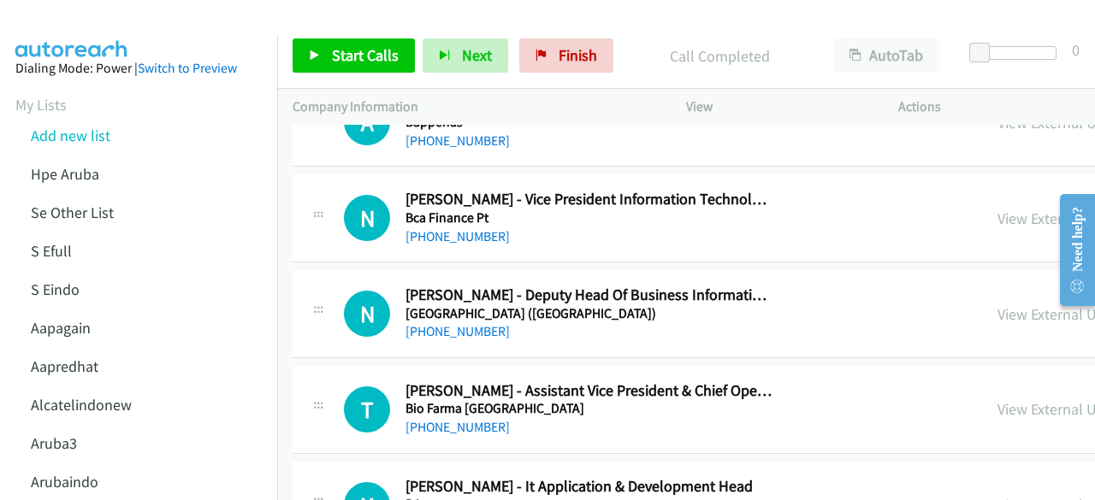
scroll to position [7001, 0]
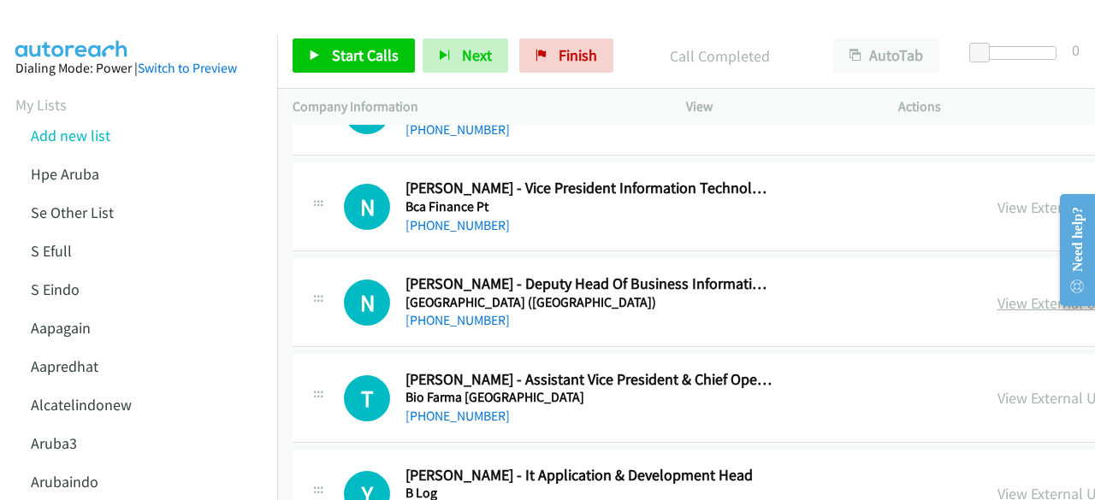
click at [997, 293] on link "View External Url" at bounding box center [1051, 303] width 109 height 20
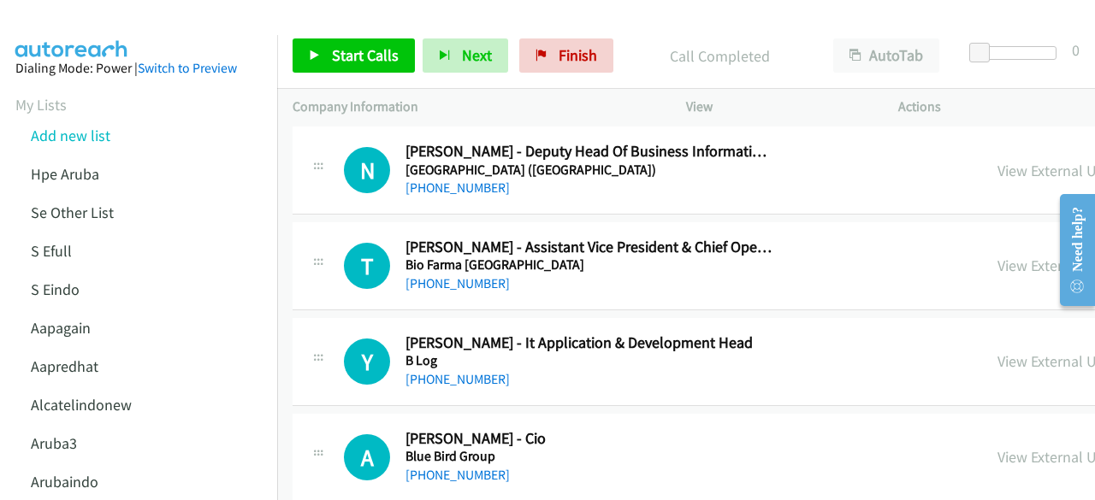
scroll to position [7134, 0]
click at [997, 255] on link "View External Url" at bounding box center [1051, 265] width 109 height 20
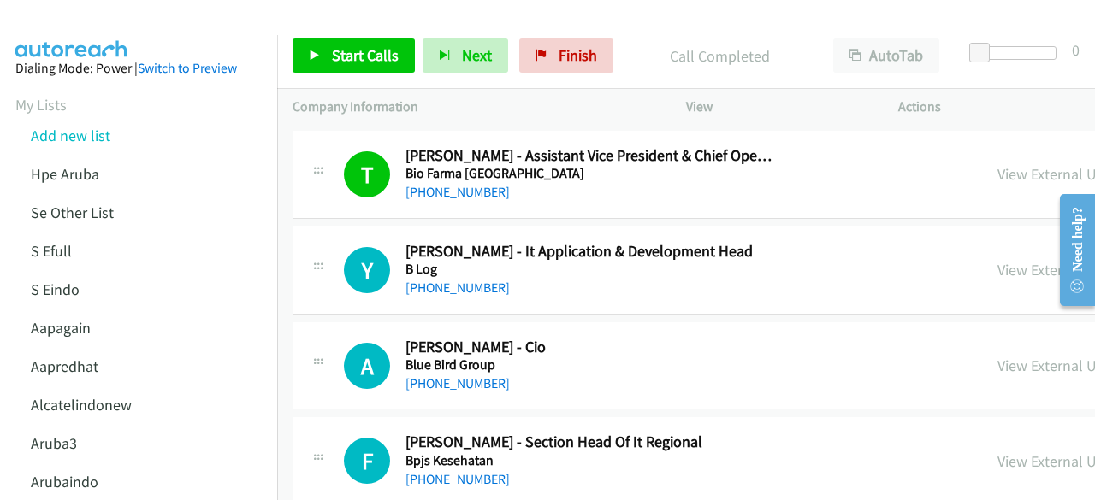
scroll to position [7227, 0]
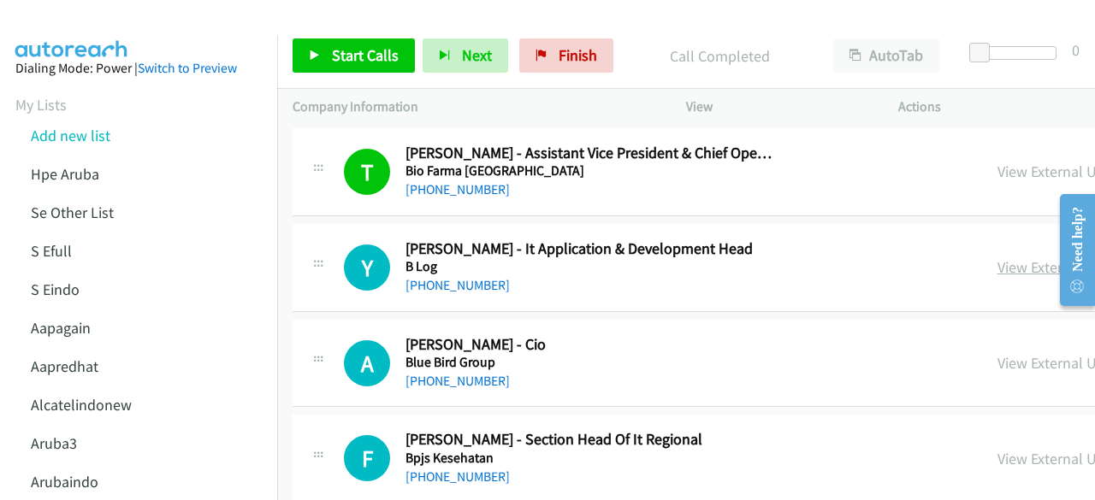
click at [997, 257] on link "View External Url" at bounding box center [1051, 267] width 109 height 20
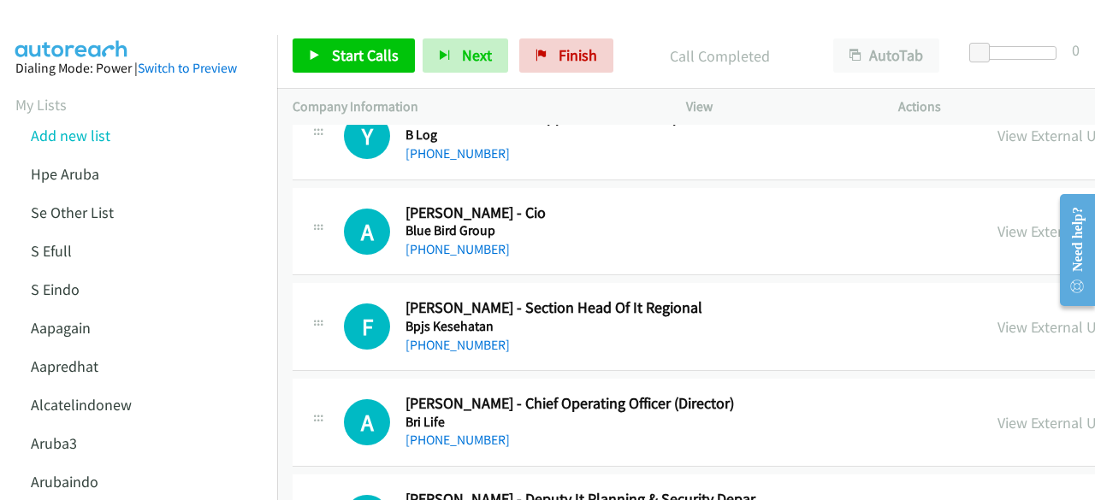
scroll to position [7362, 0]
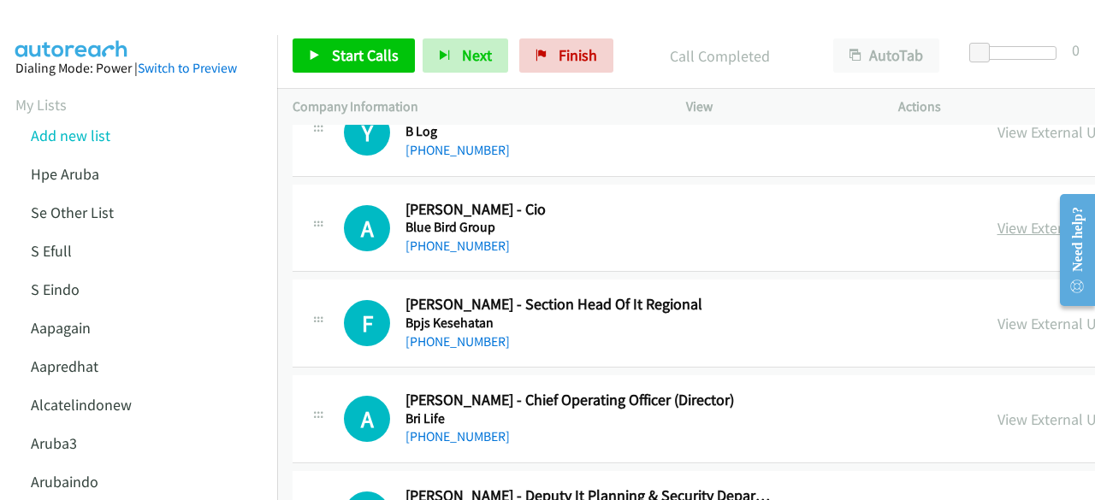
click at [997, 218] on link "View External Url" at bounding box center [1051, 228] width 109 height 20
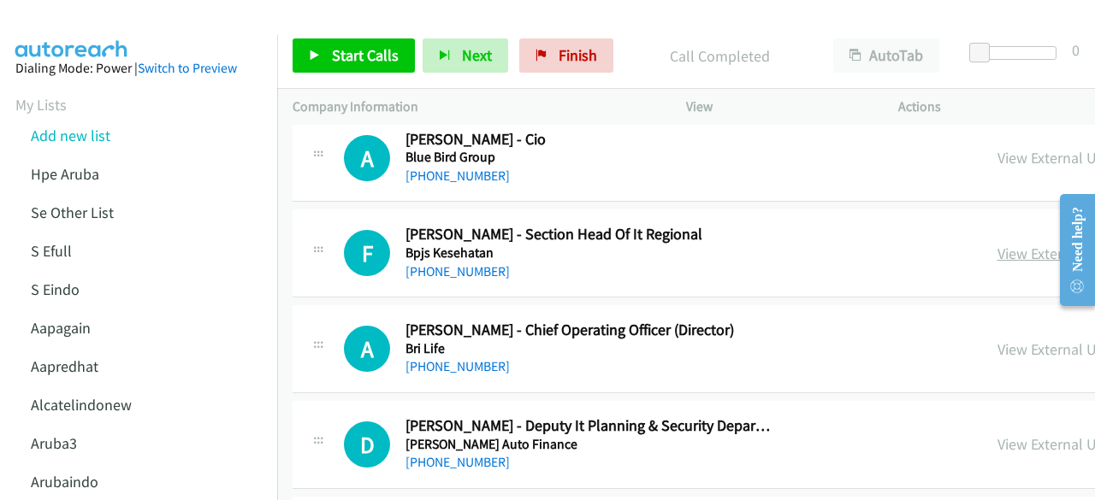
click at [997, 244] on link "View External Url" at bounding box center [1051, 254] width 109 height 20
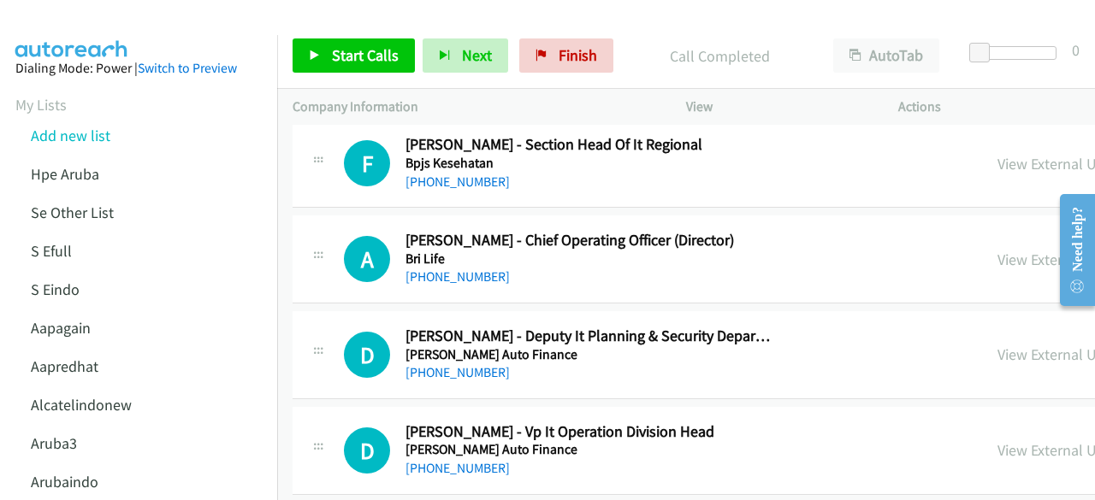
scroll to position [7531, 0]
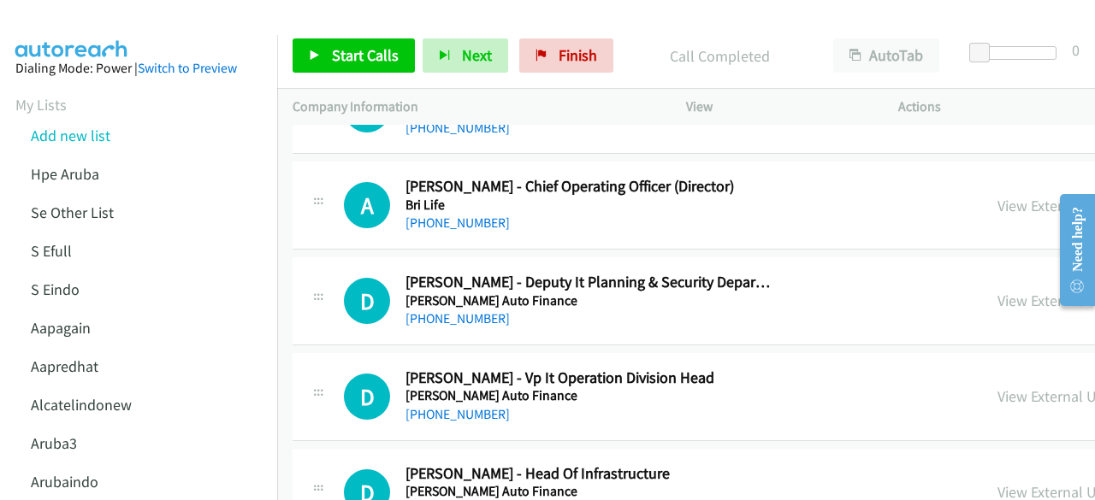
scroll to position [7582, 0]
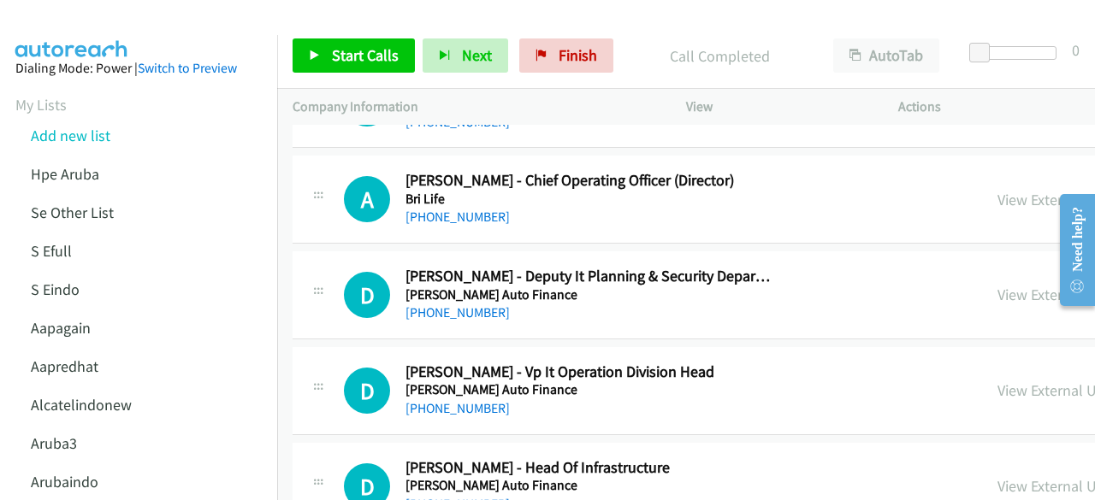
click at [448, 347] on div "D Callback Scheduled Denny Kurniawan - Vp It Operation Division Head Bussan Aut…" at bounding box center [951, 391] width 1316 height 88
click at [997, 285] on link "View External Url" at bounding box center [1051, 295] width 109 height 20
click at [997, 381] on link "View External Url" at bounding box center [1051, 391] width 109 height 20
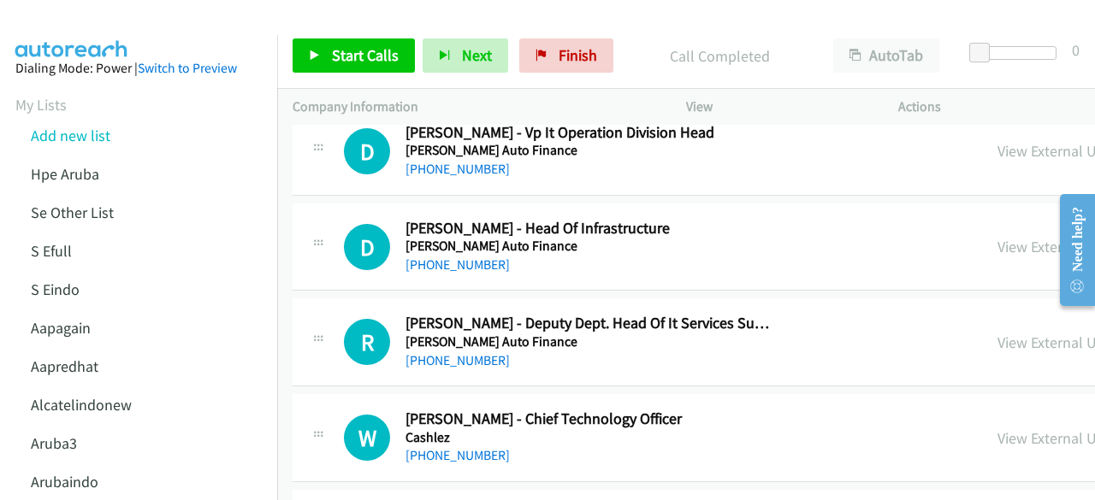
scroll to position [7831, 0]
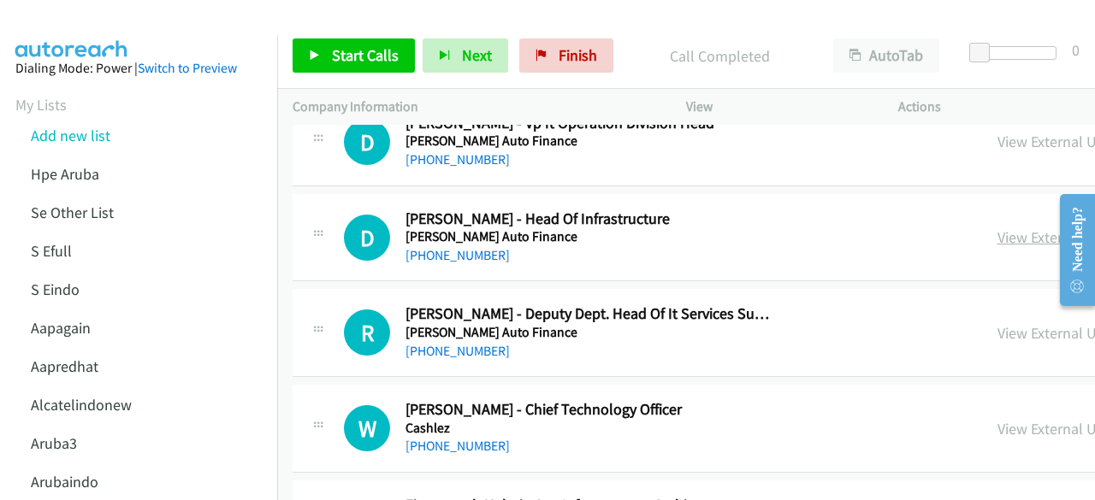
click at [997, 228] on link "View External Url" at bounding box center [1051, 238] width 109 height 20
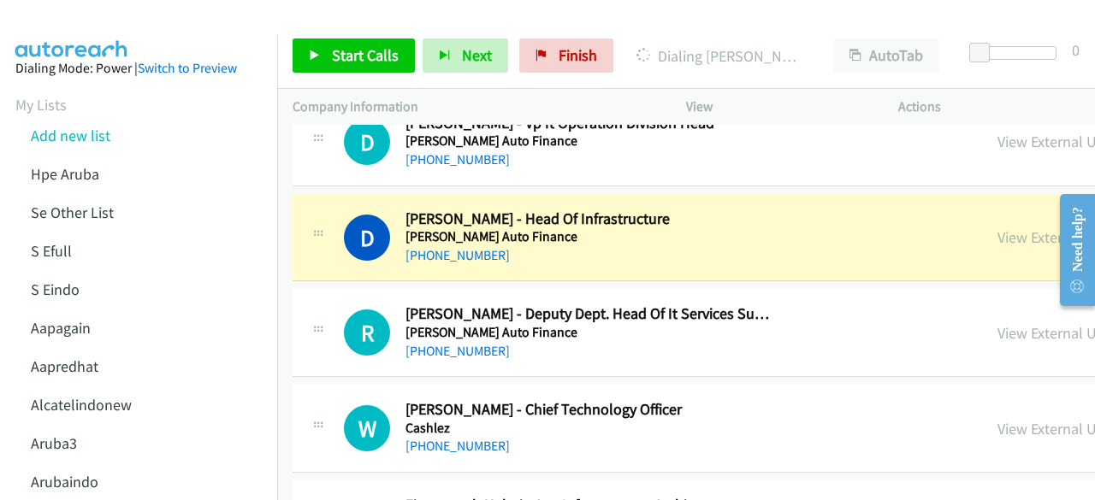
click at [440, 114] on p "Company Information" at bounding box center [474, 107] width 363 height 21
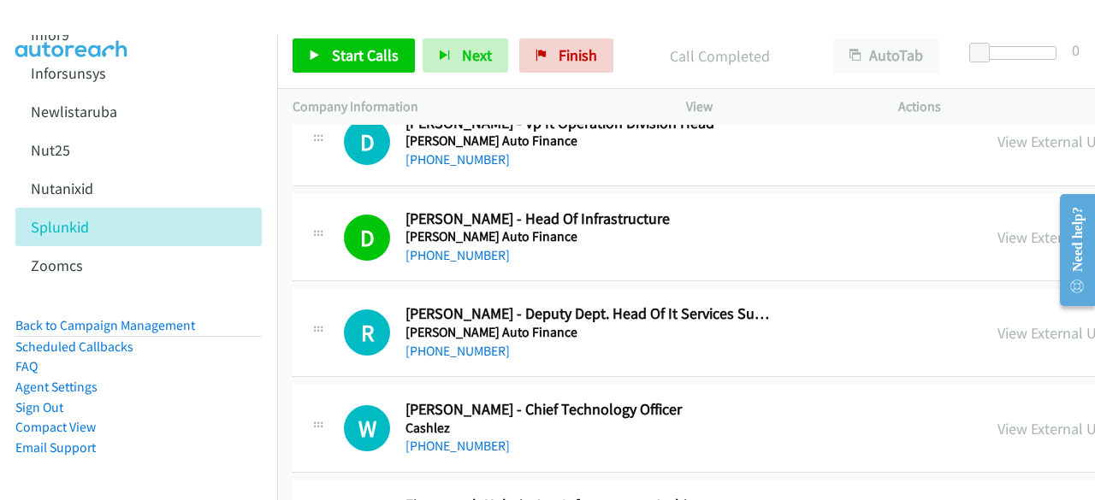
scroll to position [806, 0]
click at [152, 317] on link "Back to Campaign Management" at bounding box center [105, 325] width 180 height 16
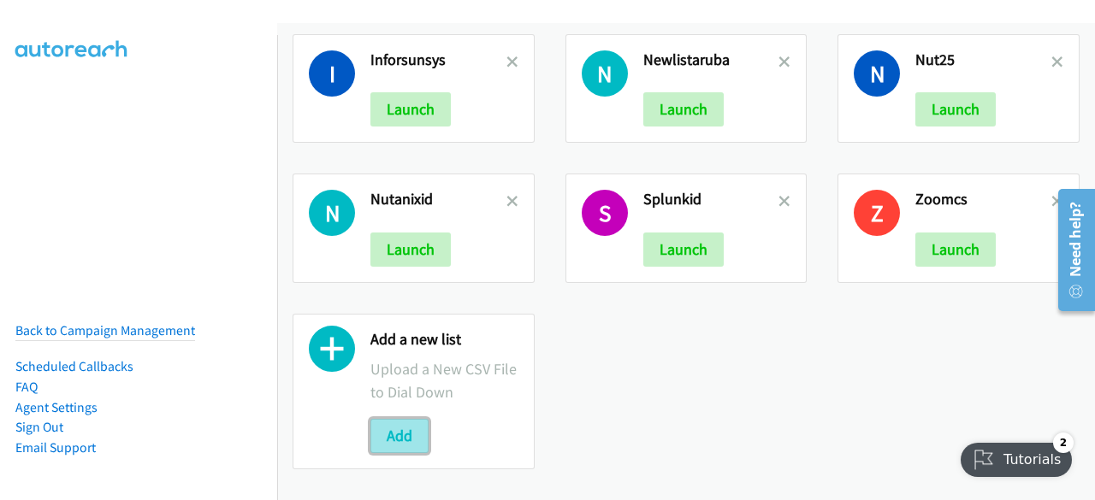
click at [400, 419] on button "Add" at bounding box center [399, 436] width 58 height 34
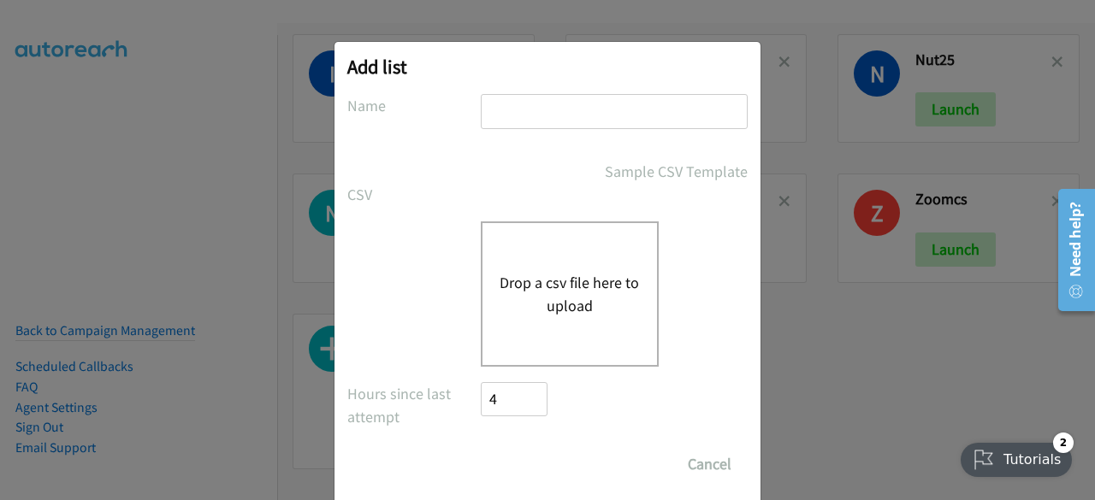
click at [520, 110] on input "text" at bounding box center [614, 111] width 267 height 35
type input "spnlunkooy"
click at [481, 447] on input "Save List" at bounding box center [497, 455] width 33 height 17
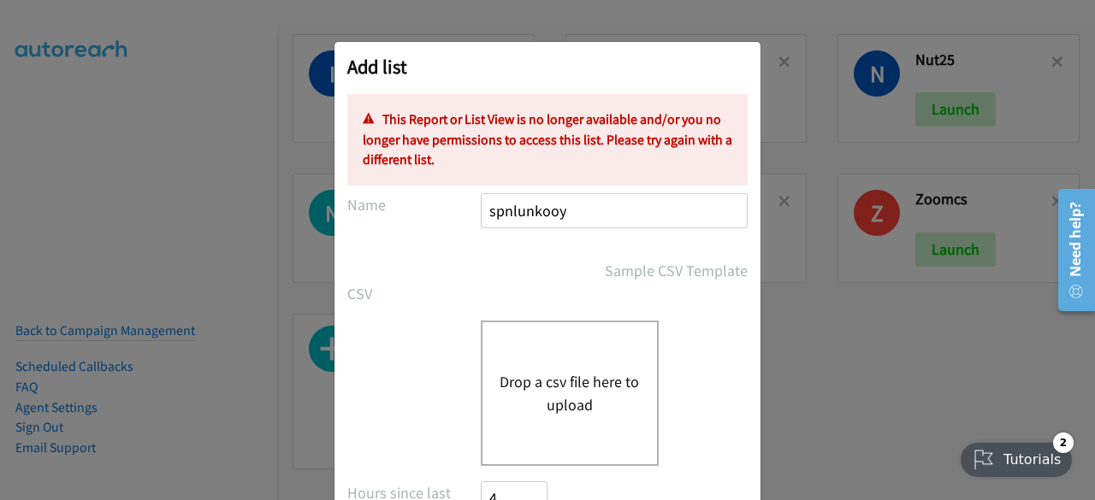
click at [567, 373] on button "Drop a csv file here to upload" at bounding box center [569, 393] width 140 height 46
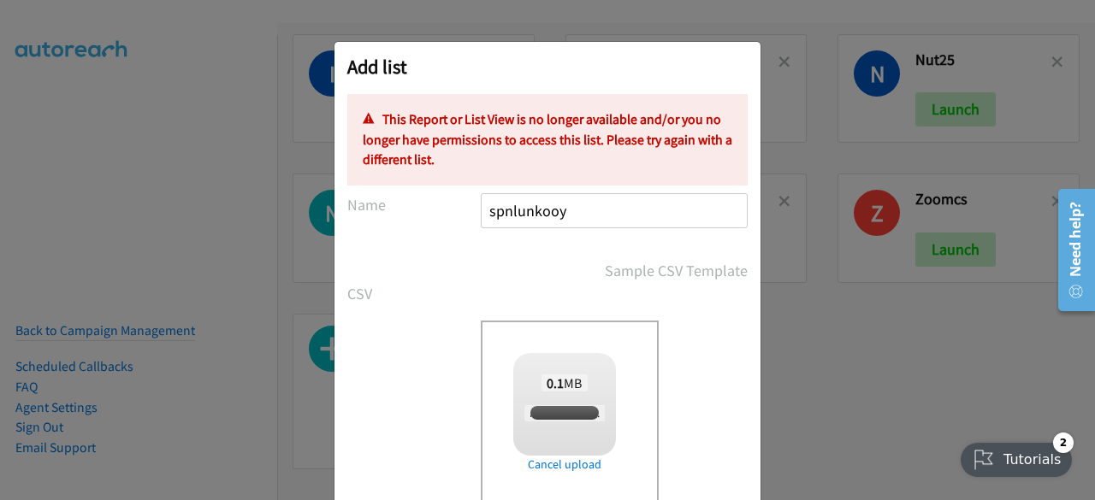
scroll to position [174, 0]
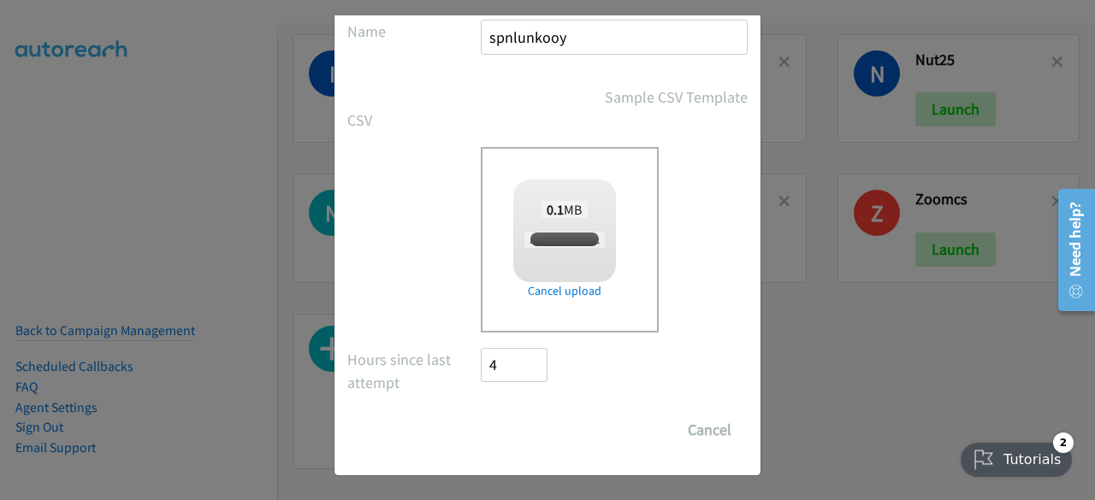
checkbox input "true"
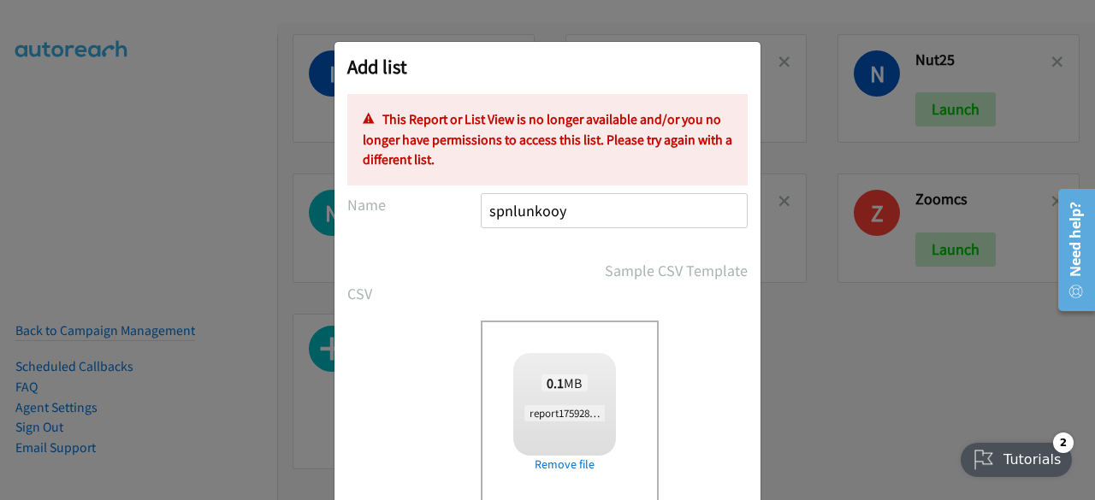
click at [607, 206] on input "spnlunkooy" at bounding box center [614, 210] width 267 height 35
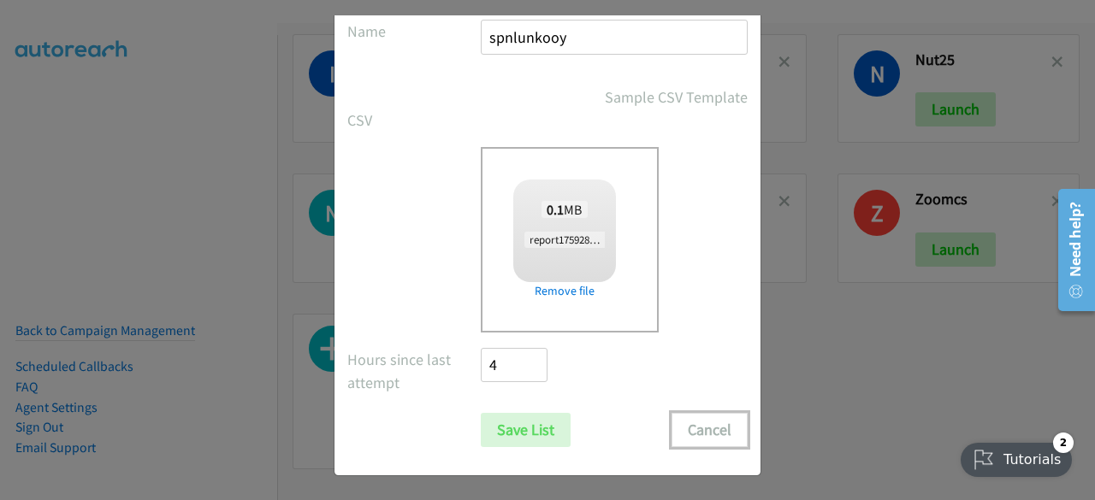
click at [683, 422] on button "Cancel" at bounding box center [709, 430] width 76 height 34
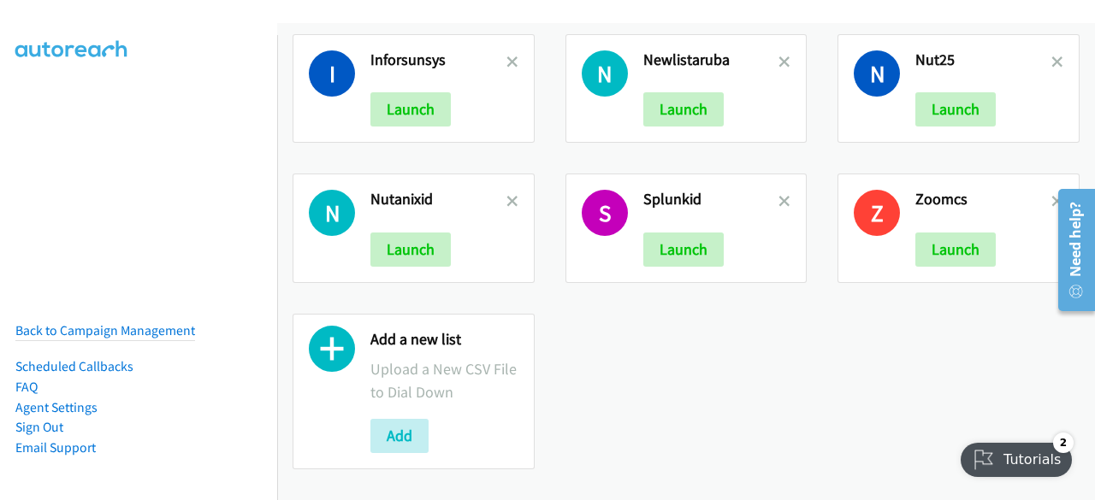
click at [412, 396] on div "Add a new list Upload a New CSV File to Dial Down Add" at bounding box center [444, 391] width 148 height 123
click at [405, 421] on button "Add" at bounding box center [399, 436] width 58 height 34
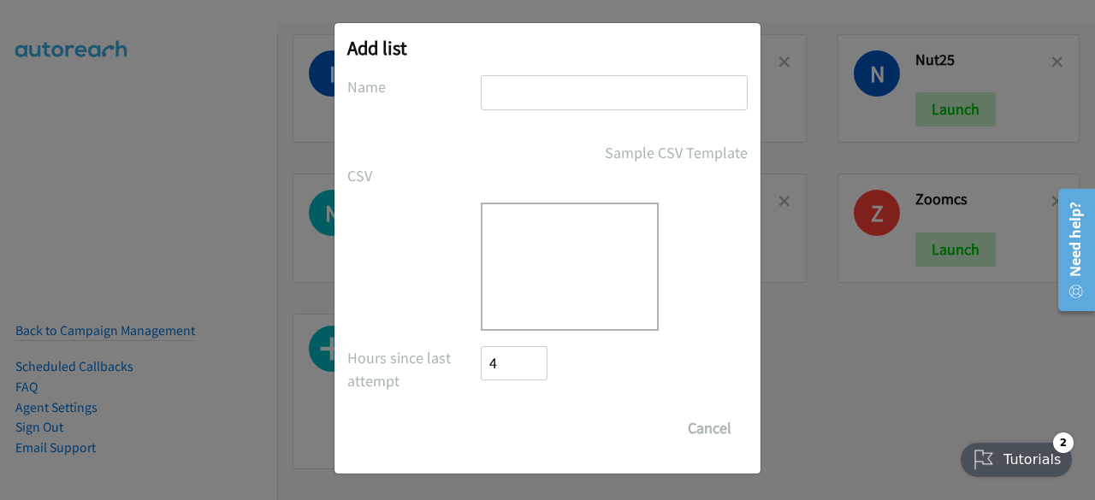
scroll to position [0, 0]
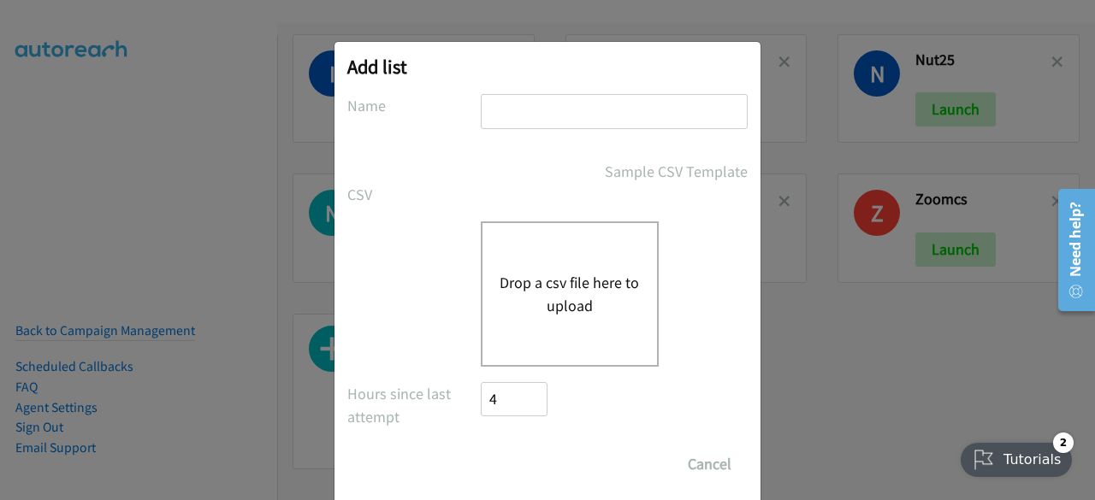
click at [527, 105] on input "text" at bounding box center [614, 111] width 267 height 35
type input "splunkooy"
click at [541, 271] on button "Drop a csv file here to upload" at bounding box center [569, 294] width 140 height 46
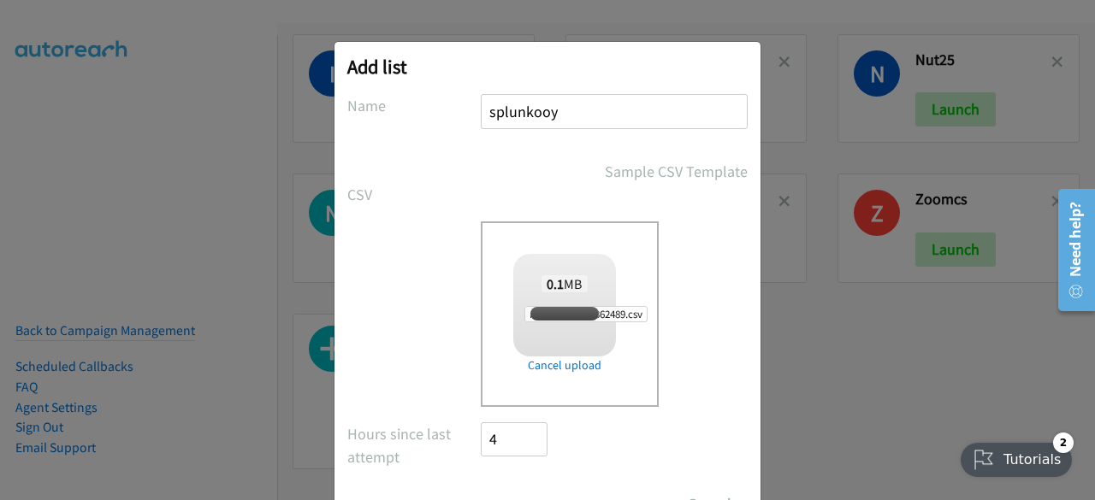
scroll to position [75, 0]
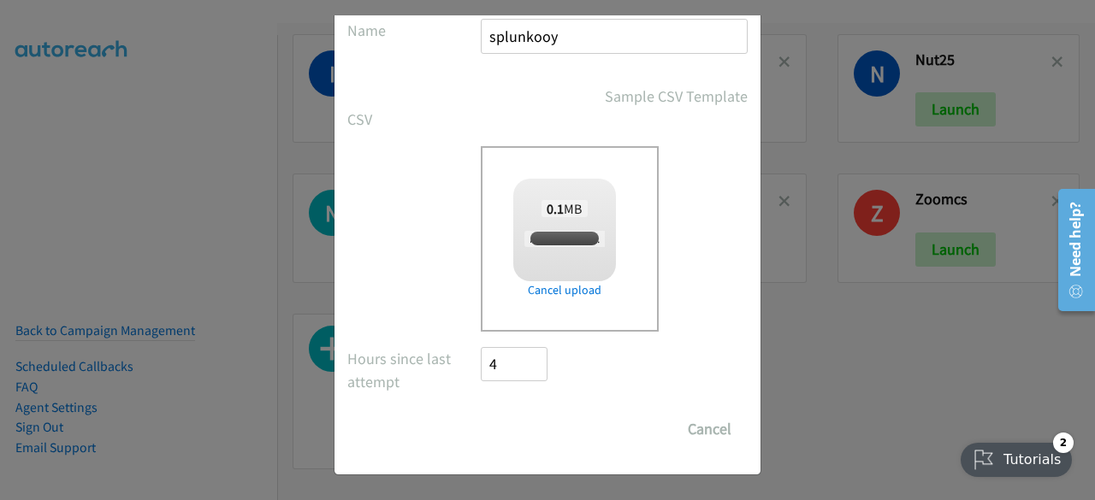
checkbox input "true"
click at [496, 436] on input "Save List" at bounding box center [526, 429] width 90 height 34
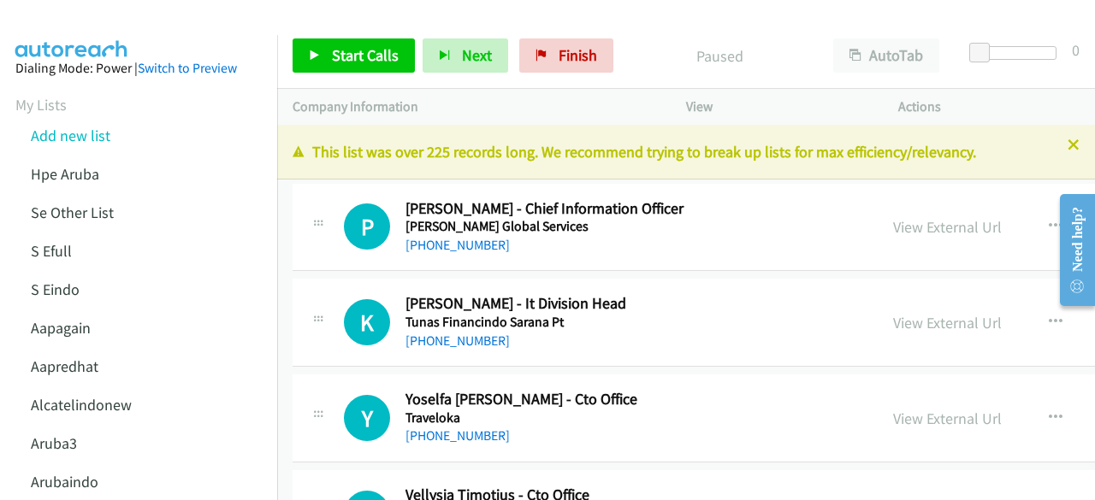
click at [490, 182] on td "P Callback Scheduled [PERSON_NAME] - Chief Information Officer [PERSON_NAME] Gl…" at bounding box center [846, 228] width 1138 height 96
click at [893, 230] on link "View External Url" at bounding box center [947, 227] width 109 height 20
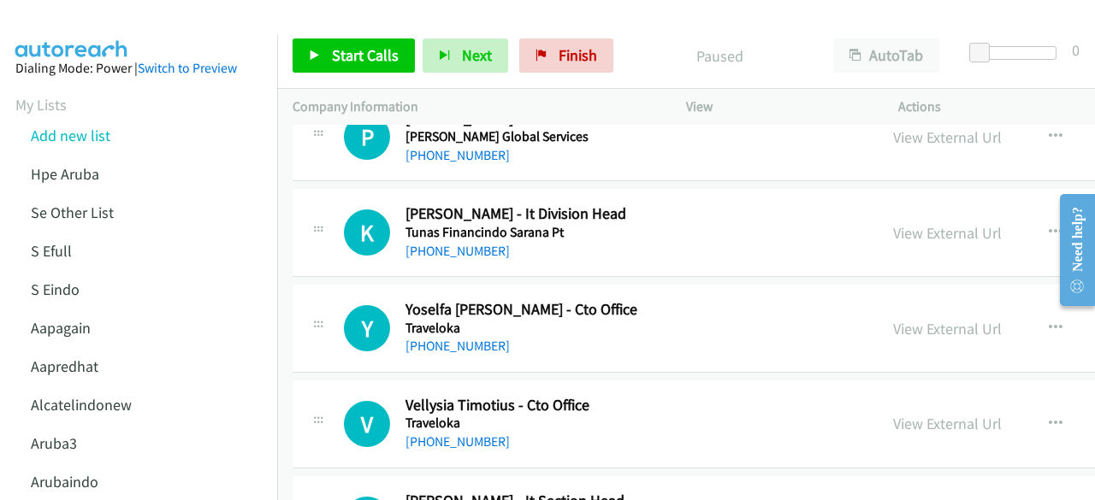
scroll to position [91, 0]
click at [906, 223] on link "View External Url" at bounding box center [947, 232] width 109 height 20
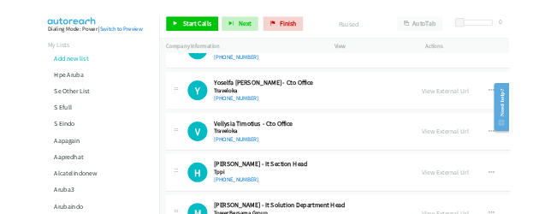
scroll to position [214, 0]
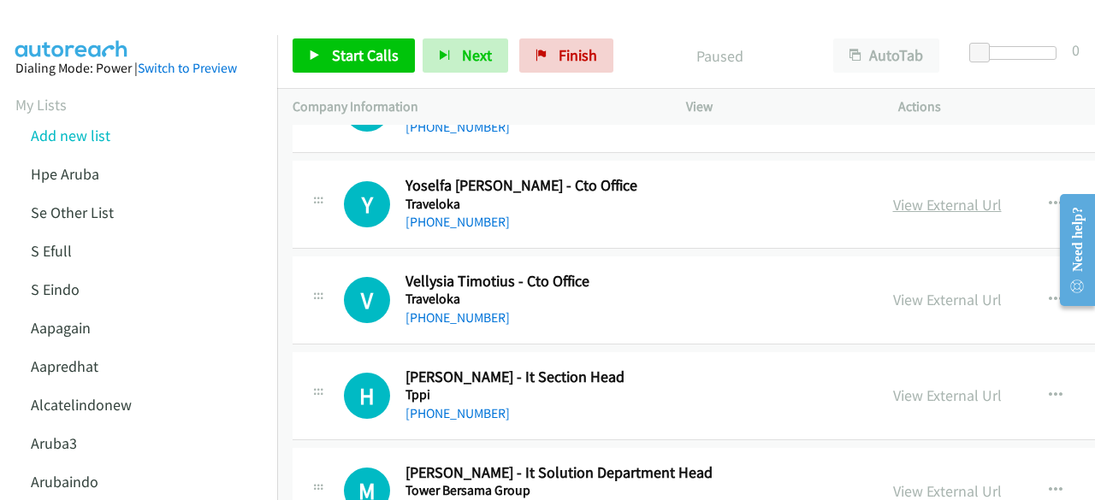
click at [896, 204] on link "View External Url" at bounding box center [947, 205] width 109 height 20
click at [943, 300] on link "View External Url" at bounding box center [947, 300] width 109 height 20
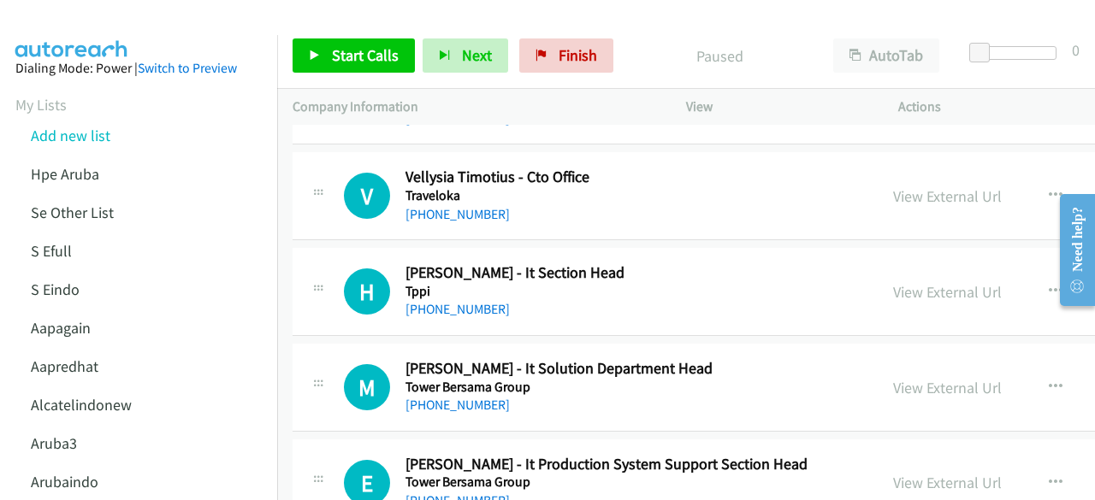
scroll to position [328, 0]
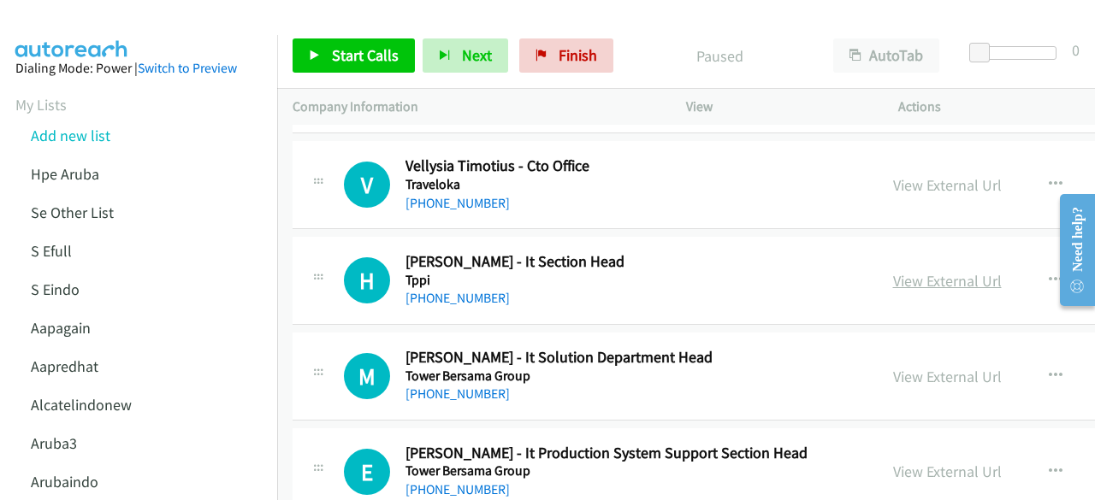
click at [934, 271] on link "View External Url" at bounding box center [947, 281] width 109 height 20
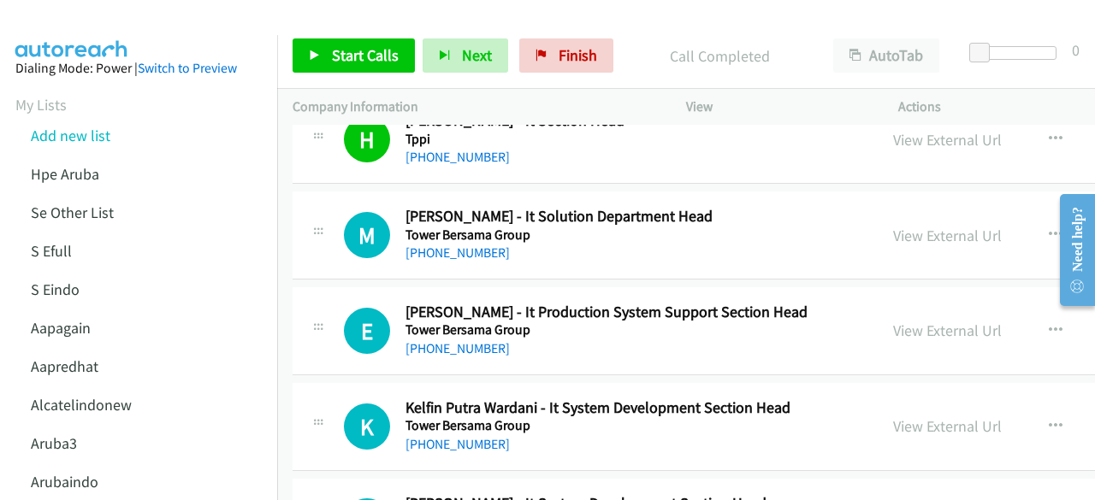
scroll to position [475, 0]
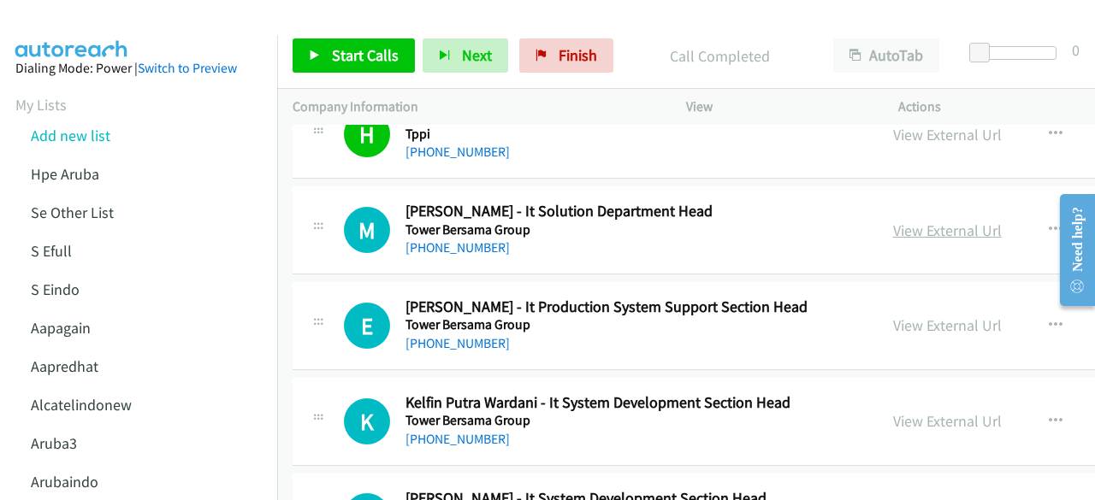
click at [932, 232] on link "View External Url" at bounding box center [947, 231] width 109 height 20
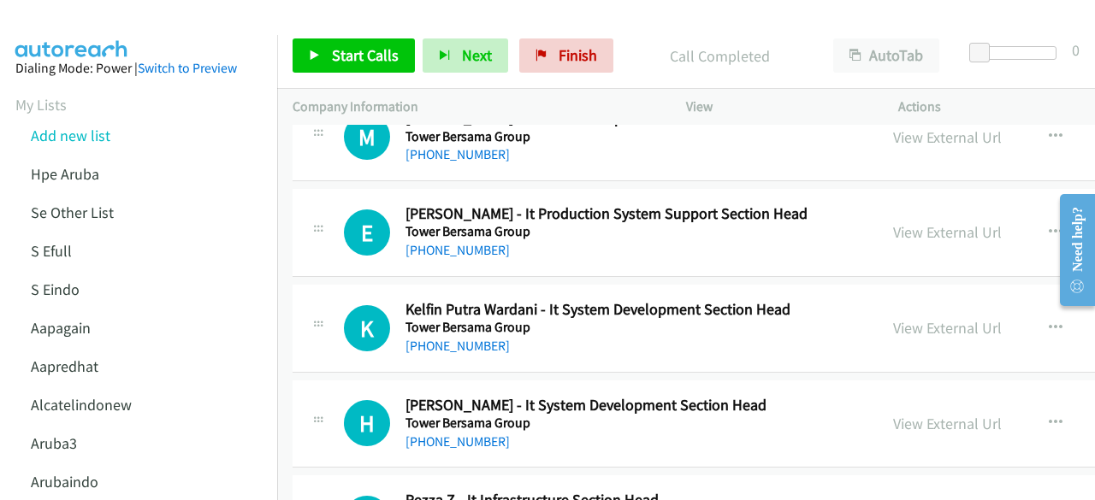
scroll to position [573, 0]
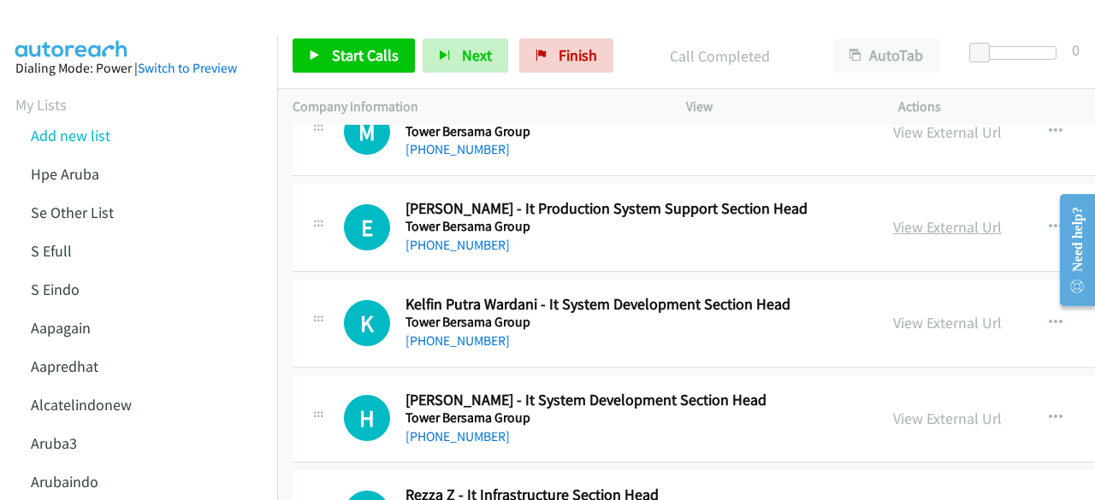
click at [893, 225] on link "View External Url" at bounding box center [947, 227] width 109 height 20
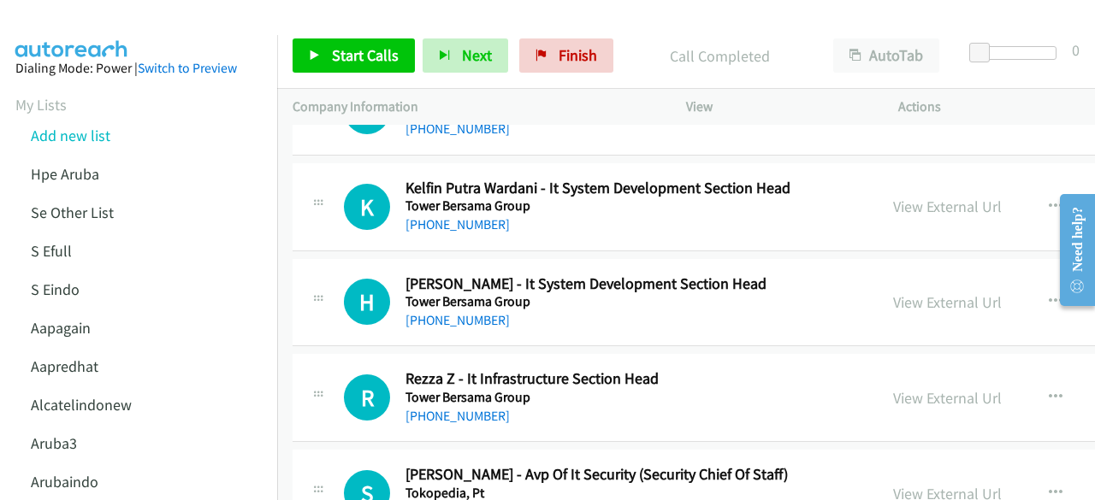
scroll to position [692, 0]
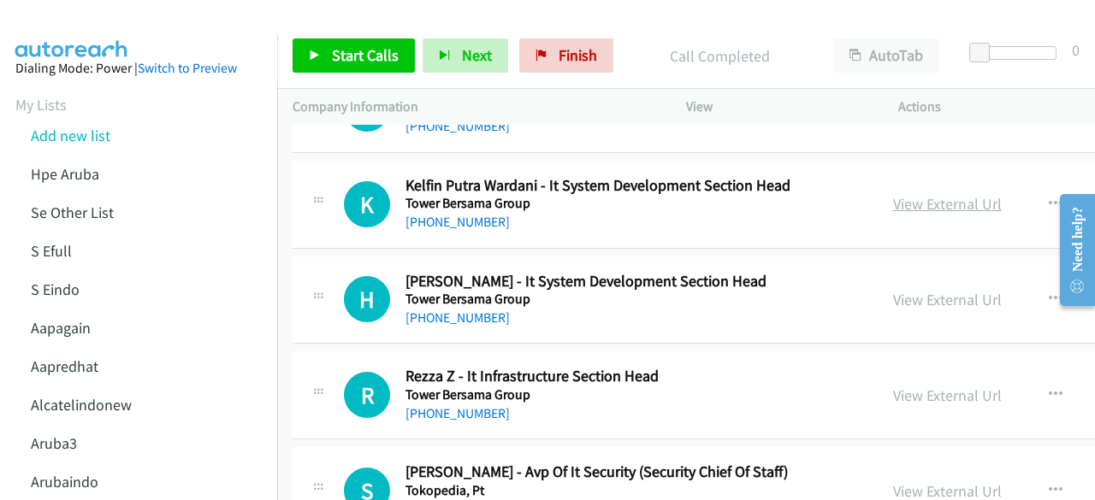
click at [919, 204] on link "View External Url" at bounding box center [947, 204] width 109 height 20
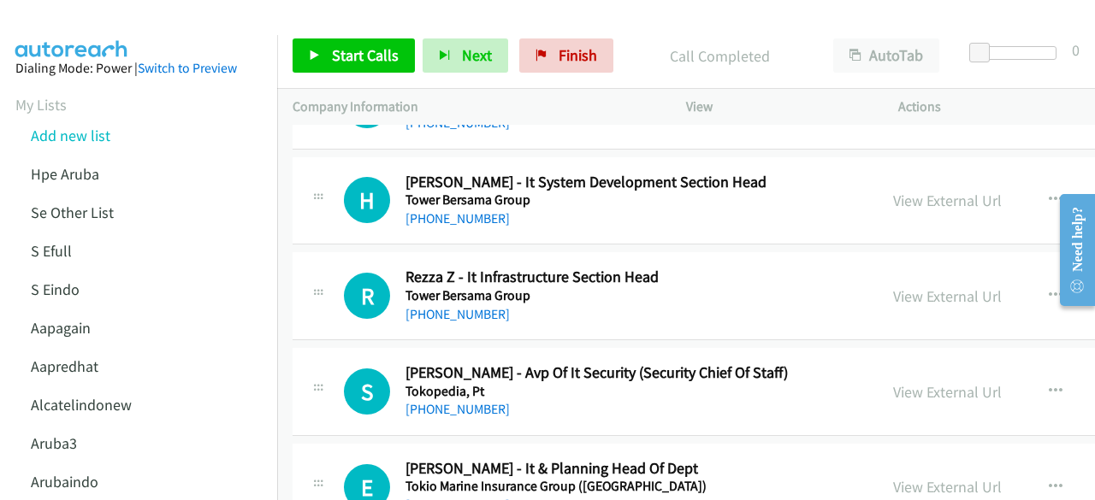
scroll to position [795, 0]
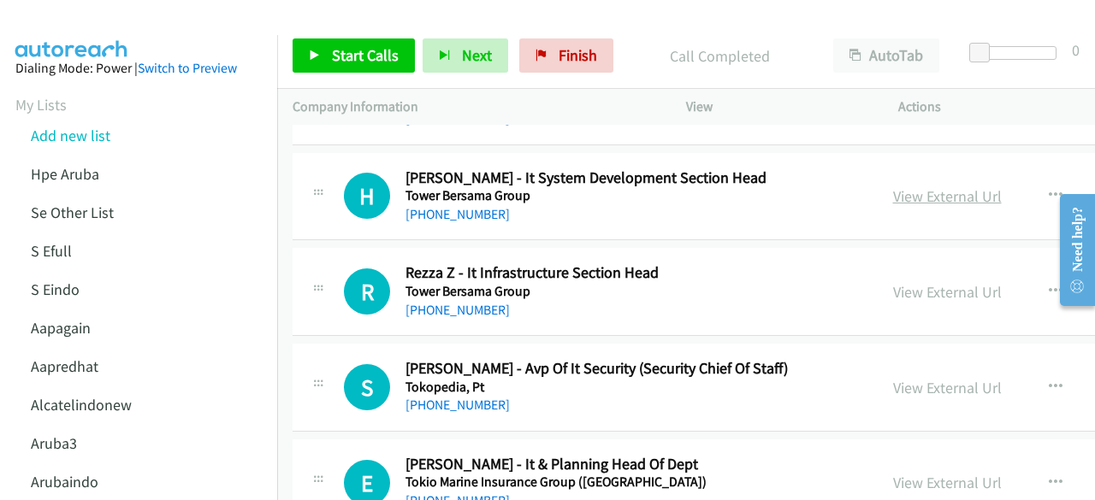
click at [893, 196] on link "View External Url" at bounding box center [947, 196] width 109 height 20
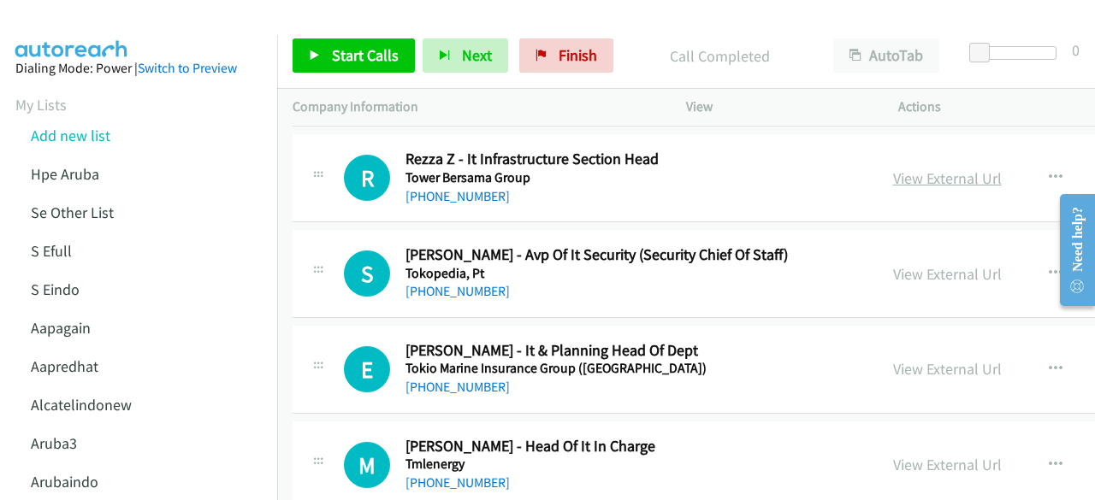
scroll to position [910, 0]
click at [893, 174] on link "View External Url" at bounding box center [947, 178] width 109 height 20
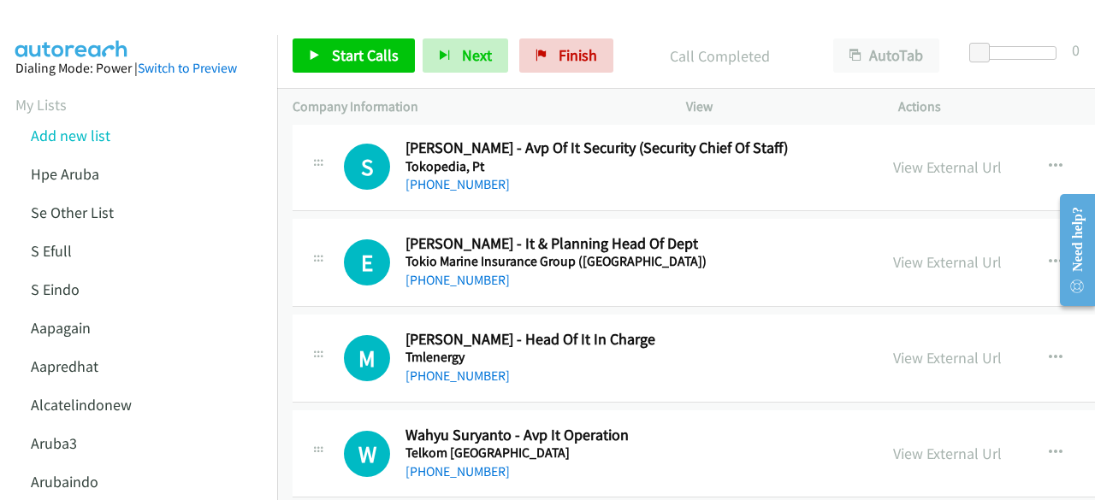
scroll to position [1026, 0]
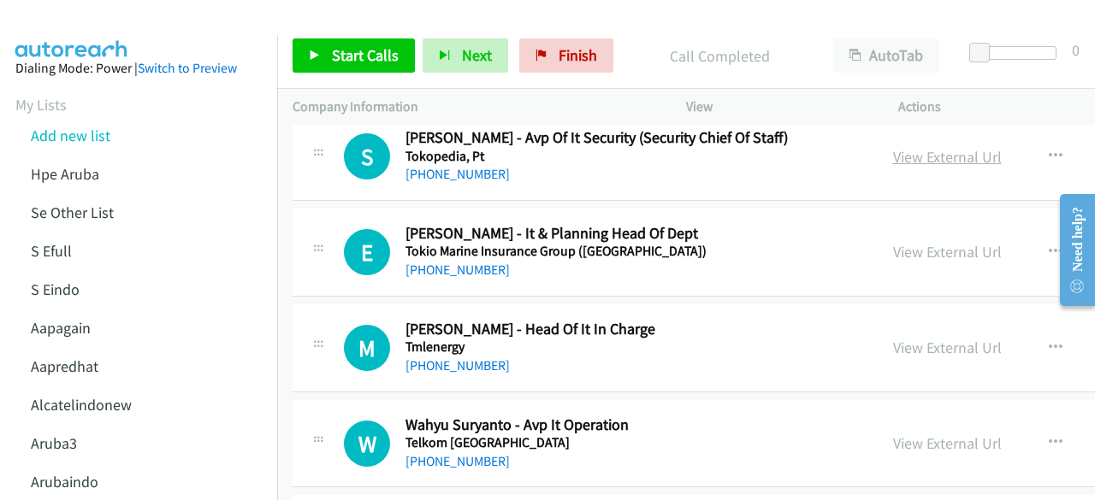
click at [912, 160] on link "View External Url" at bounding box center [947, 157] width 109 height 20
click at [893, 251] on link "View External Url" at bounding box center [947, 252] width 109 height 20
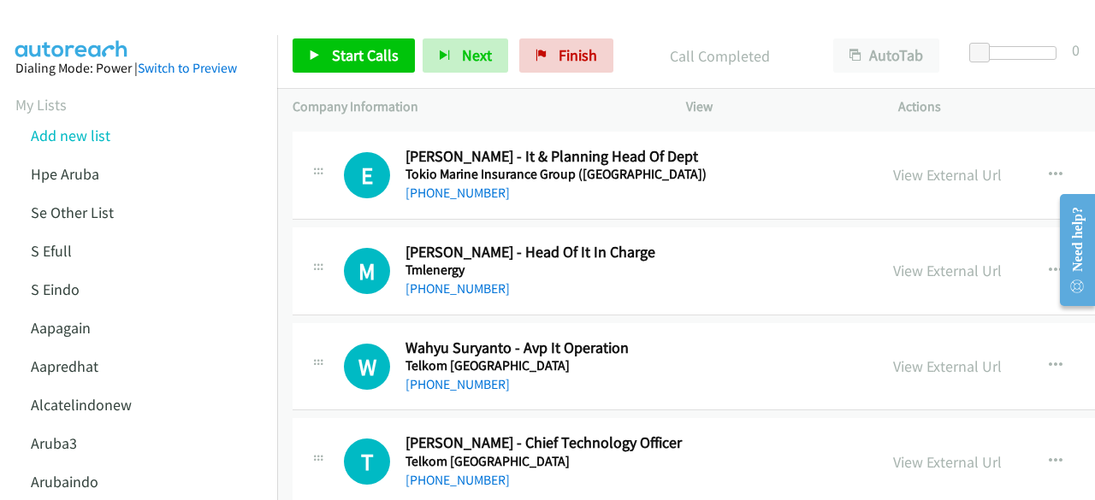
scroll to position [1104, 0]
click at [893, 264] on link "View External Url" at bounding box center [947, 270] width 109 height 20
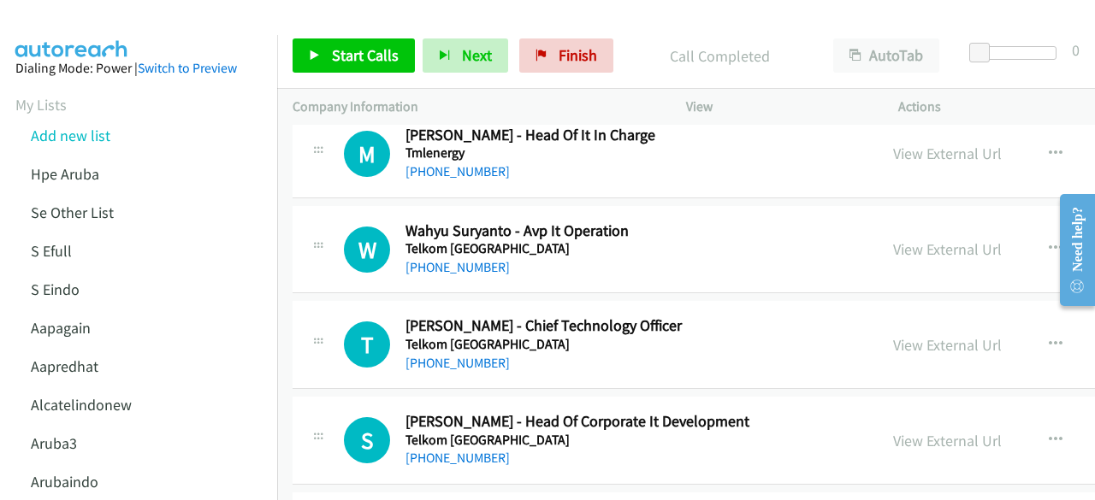
scroll to position [1223, 0]
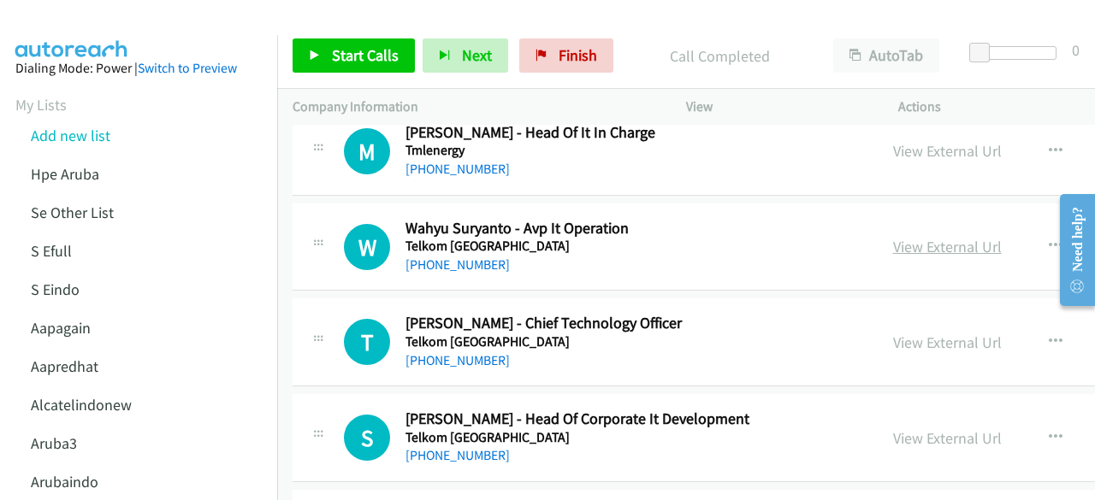
click at [904, 244] on link "View External Url" at bounding box center [947, 247] width 109 height 20
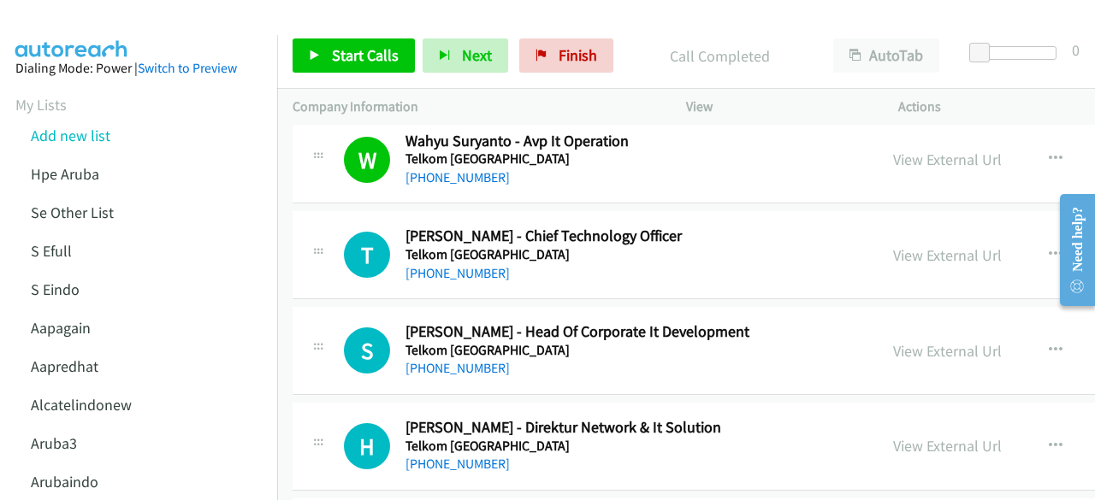
scroll to position [1319, 0]
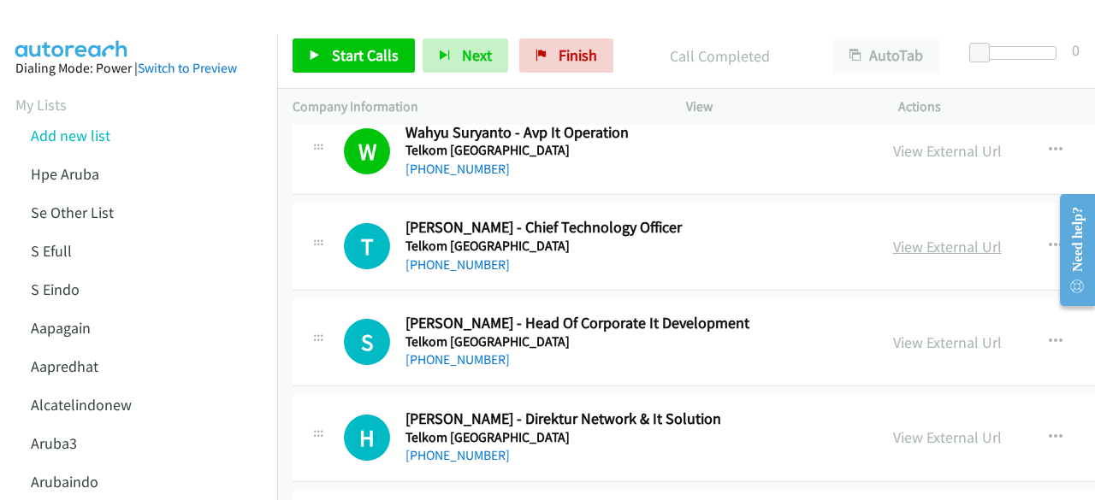
click at [919, 239] on link "View External Url" at bounding box center [947, 247] width 109 height 20
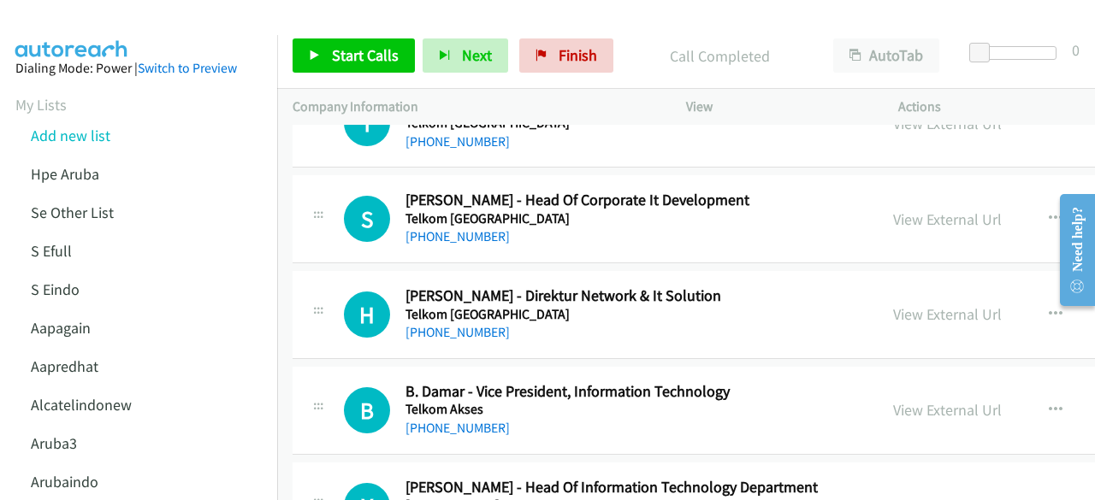
scroll to position [1447, 0]
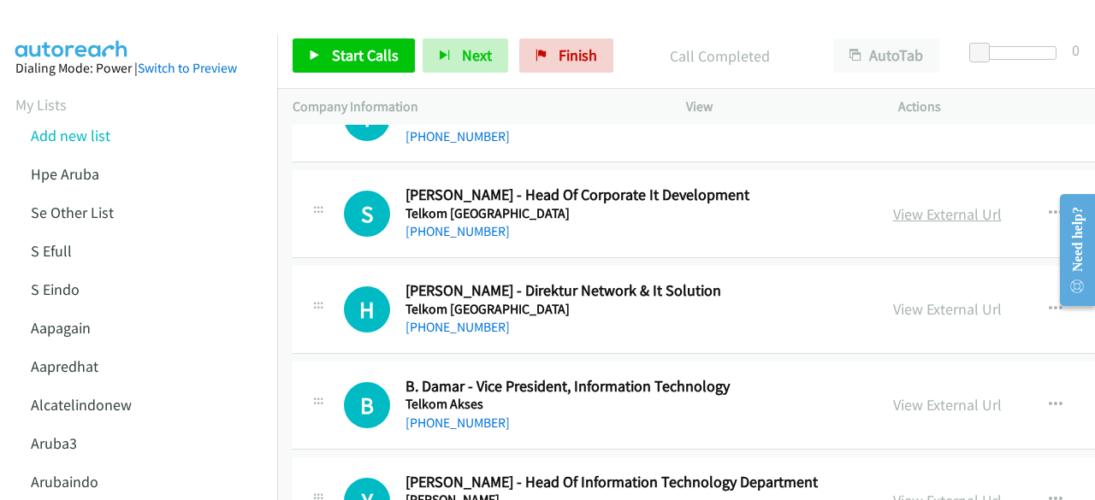
click at [913, 213] on link "View External Url" at bounding box center [947, 214] width 109 height 20
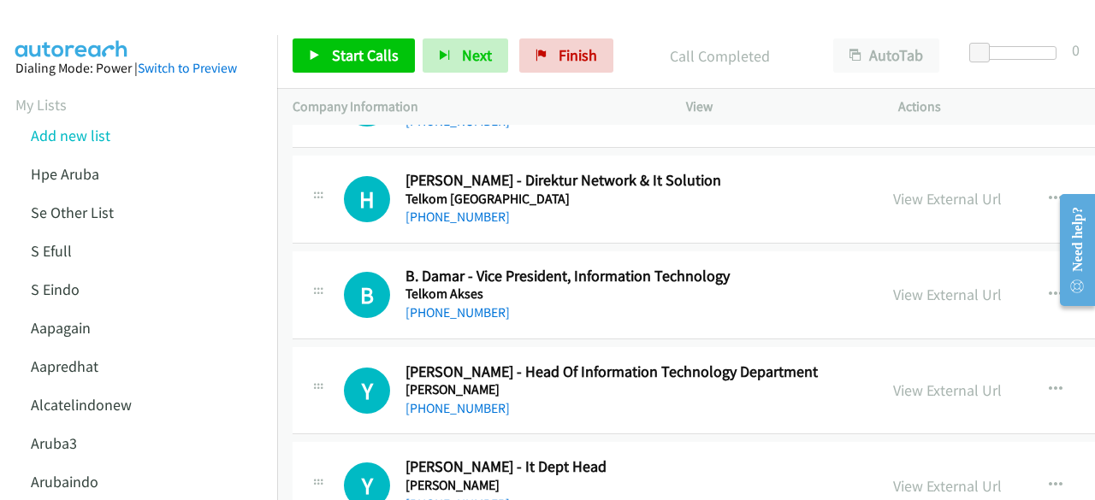
scroll to position [1564, 0]
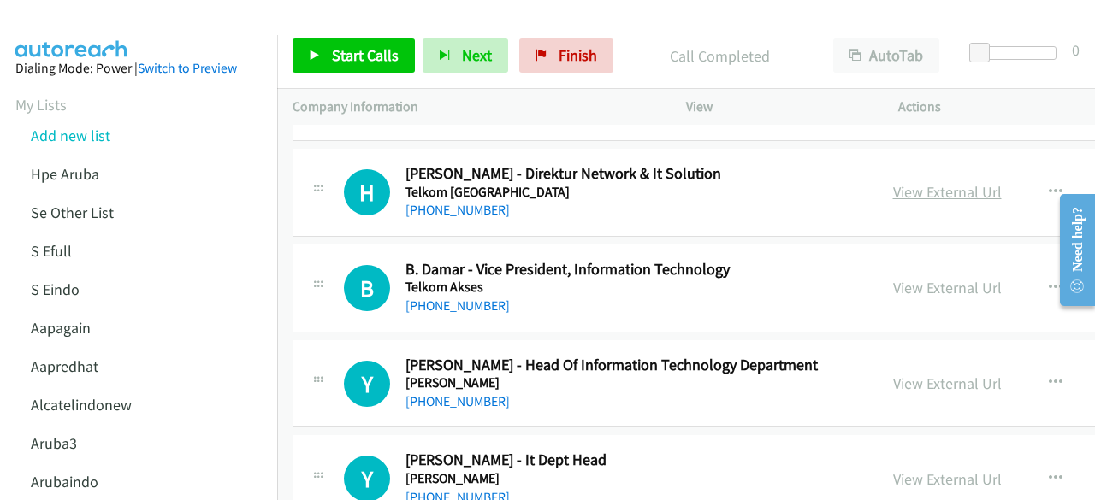
click at [893, 191] on link "View External Url" at bounding box center [947, 192] width 109 height 20
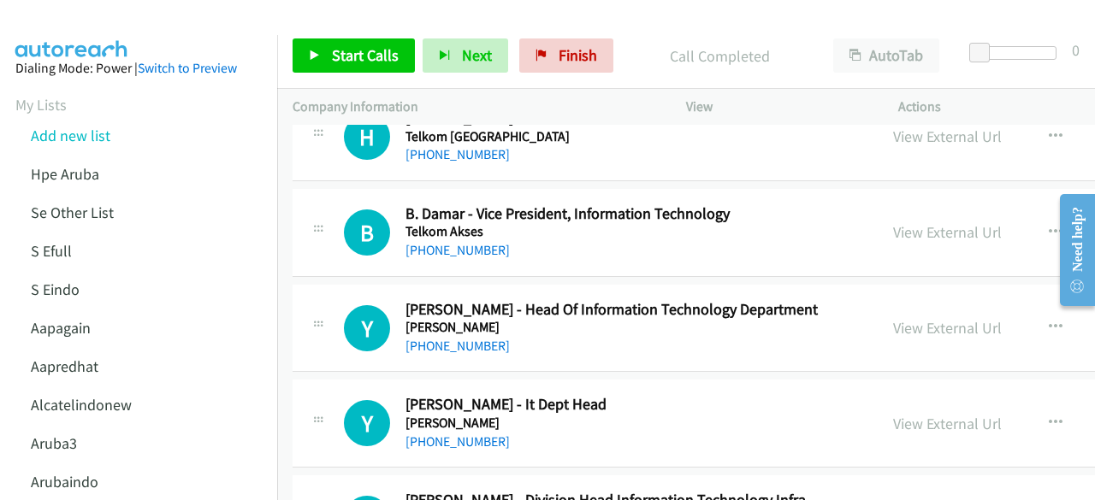
scroll to position [1621, 0]
click at [921, 226] on link "View External Url" at bounding box center [947, 232] width 109 height 20
click at [915, 319] on link "View External Url" at bounding box center [947, 327] width 109 height 20
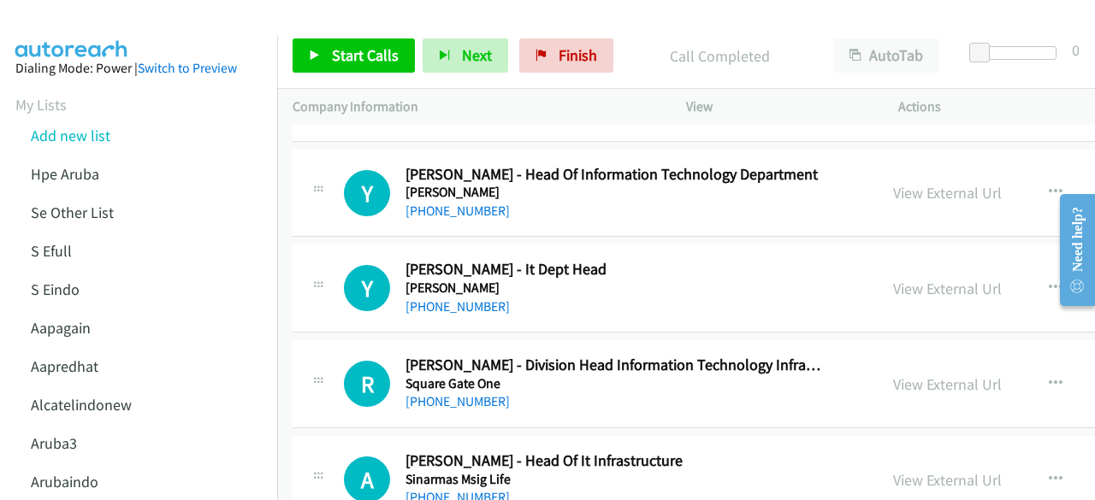
scroll to position [1756, 0]
drag, startPoint x: 856, startPoint y: 269, endPoint x: 901, endPoint y: 292, distance: 50.5
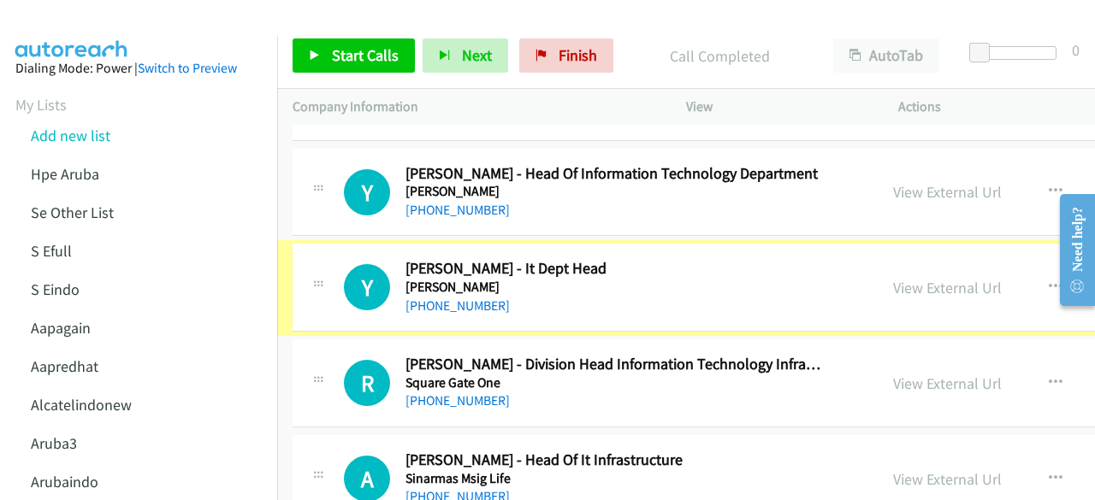
click at [901, 292] on div "View External Url" at bounding box center [947, 287] width 109 height 23
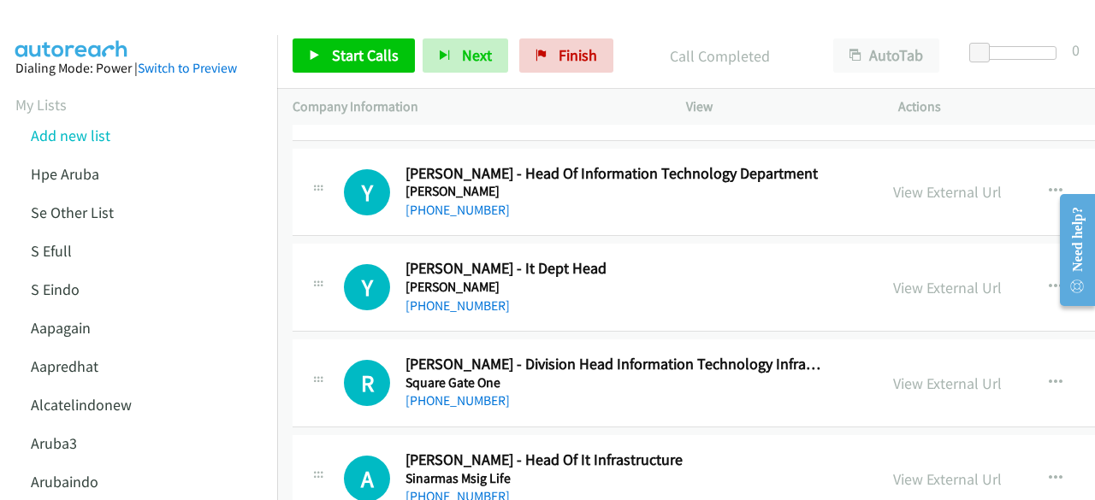
click at [901, 292] on div "View External Url" at bounding box center [947, 287] width 109 height 23
click at [901, 289] on link "View External Url" at bounding box center [947, 288] width 109 height 20
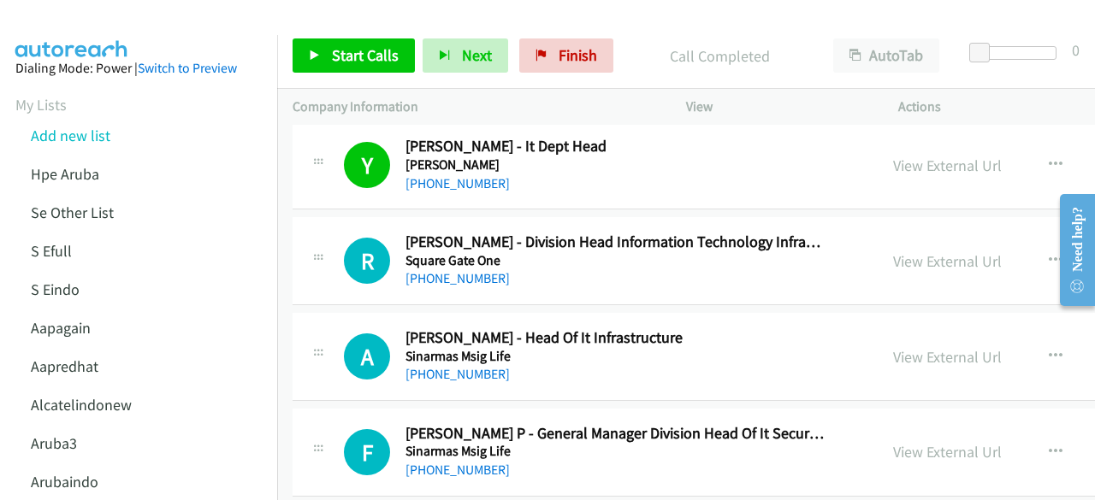
scroll to position [1886, 0]
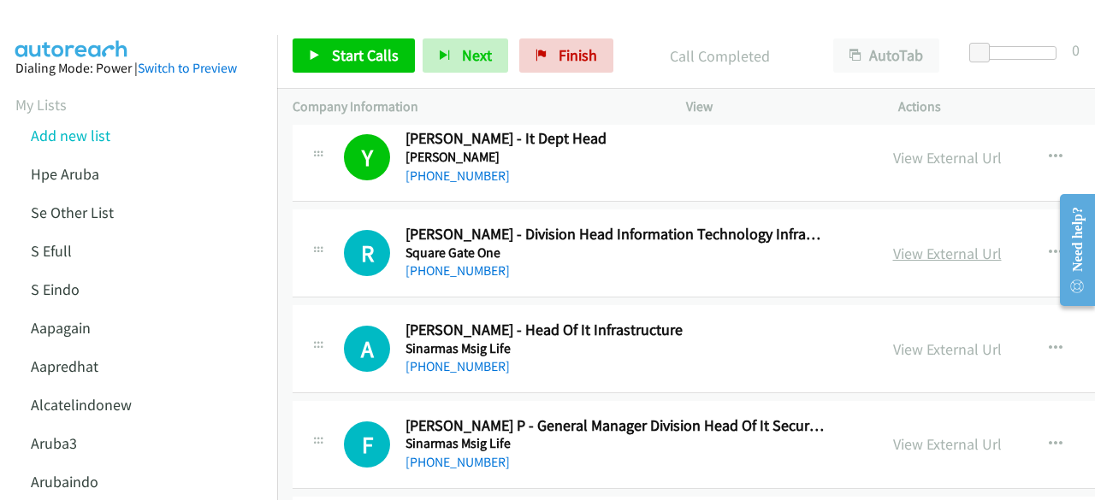
click at [893, 244] on link "View External Url" at bounding box center [947, 254] width 109 height 20
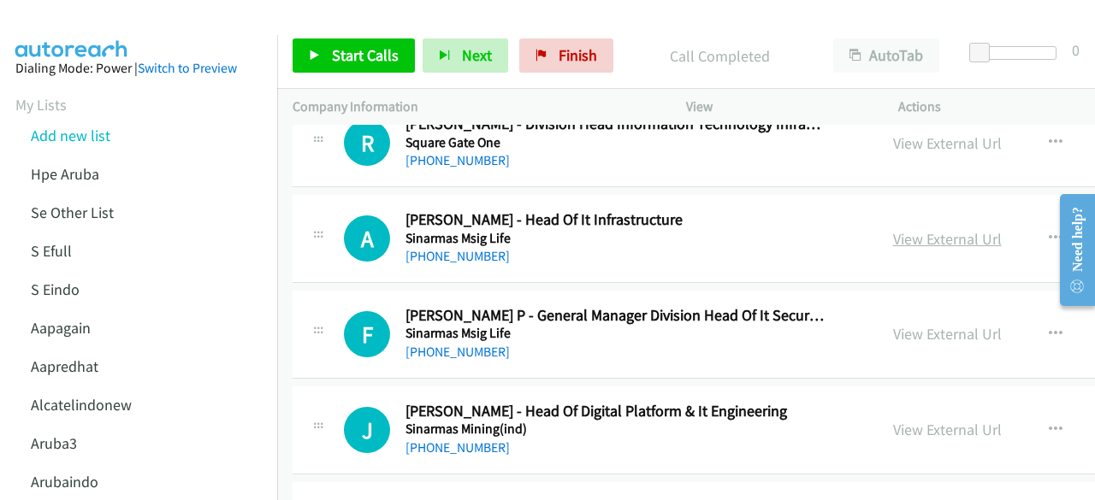
click at [893, 229] on link "View External Url" at bounding box center [947, 239] width 109 height 20
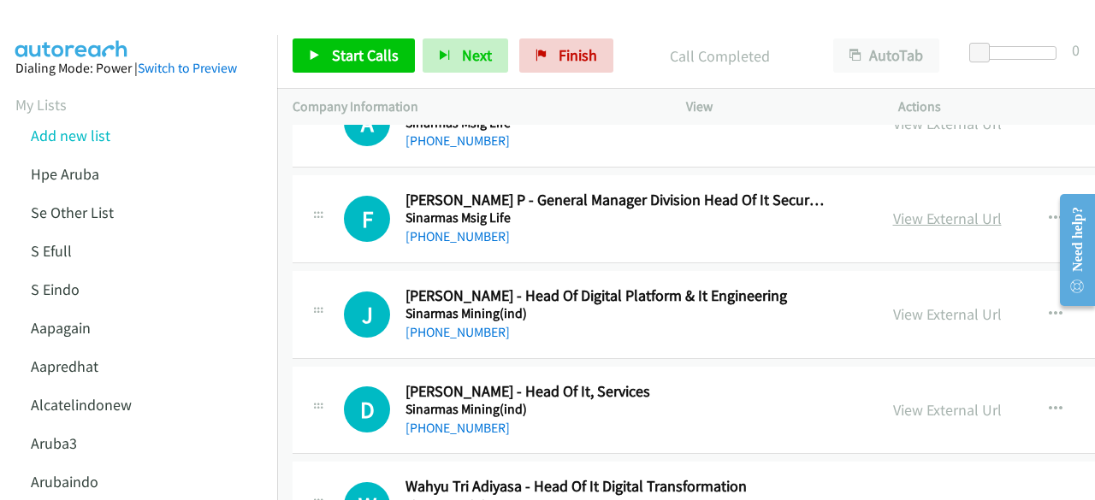
click at [916, 209] on link "View External Url" at bounding box center [947, 219] width 109 height 20
click at [931, 309] on link "View External Url" at bounding box center [947, 314] width 109 height 20
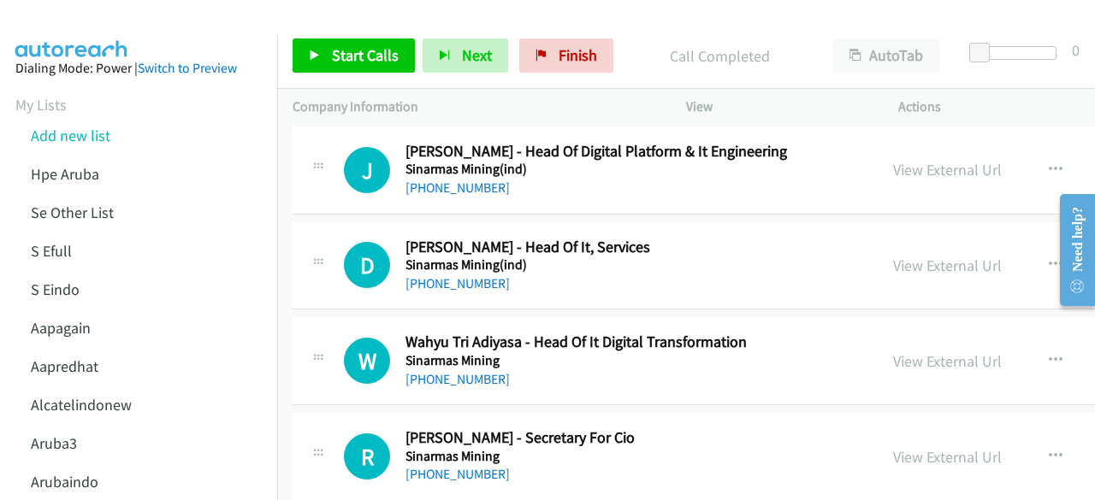
scroll to position [2257, 0]
click at [902, 263] on link "View External Url" at bounding box center [947, 265] width 109 height 20
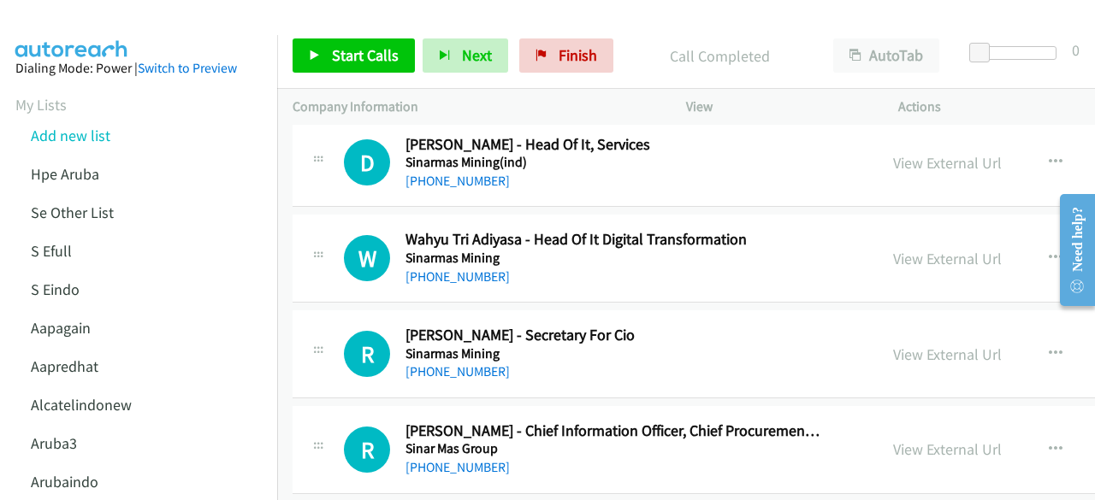
scroll to position [2371, 0]
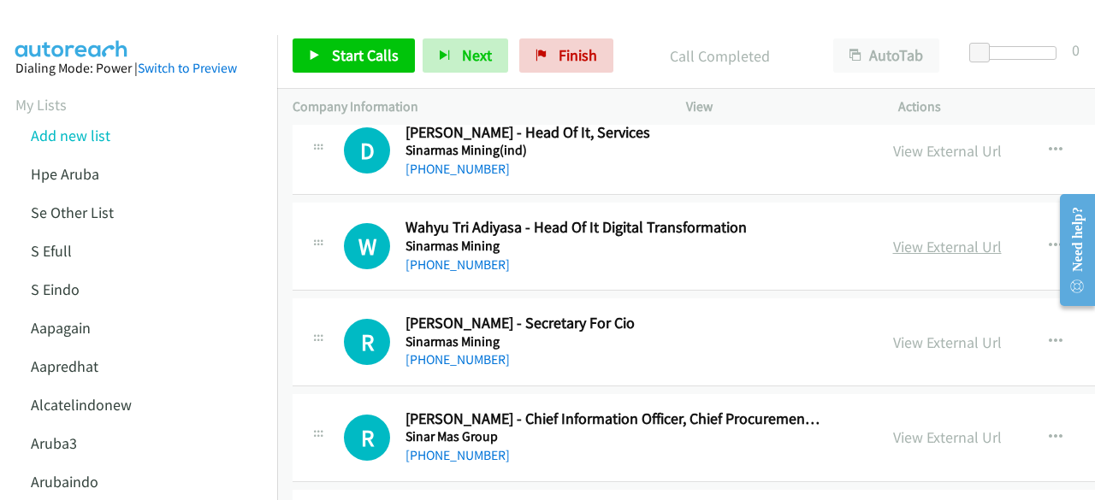
click at [900, 239] on link "View External Url" at bounding box center [947, 247] width 109 height 20
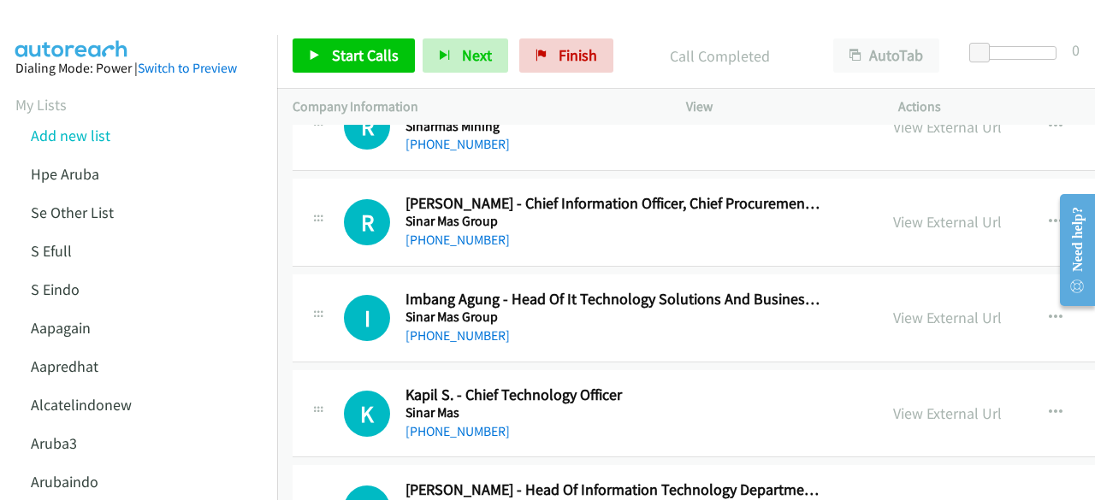
scroll to position [2591, 0]
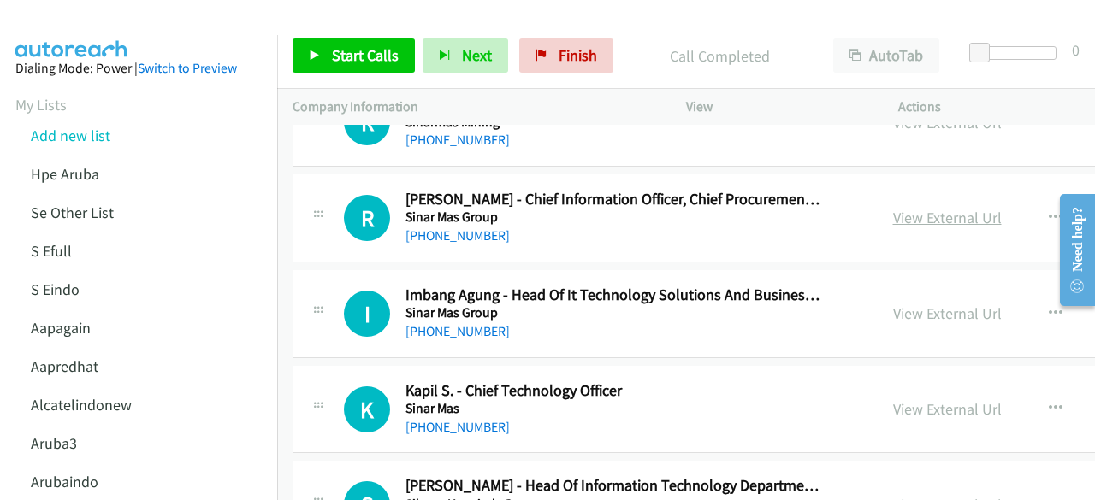
click at [907, 208] on link "View External Url" at bounding box center [947, 218] width 109 height 20
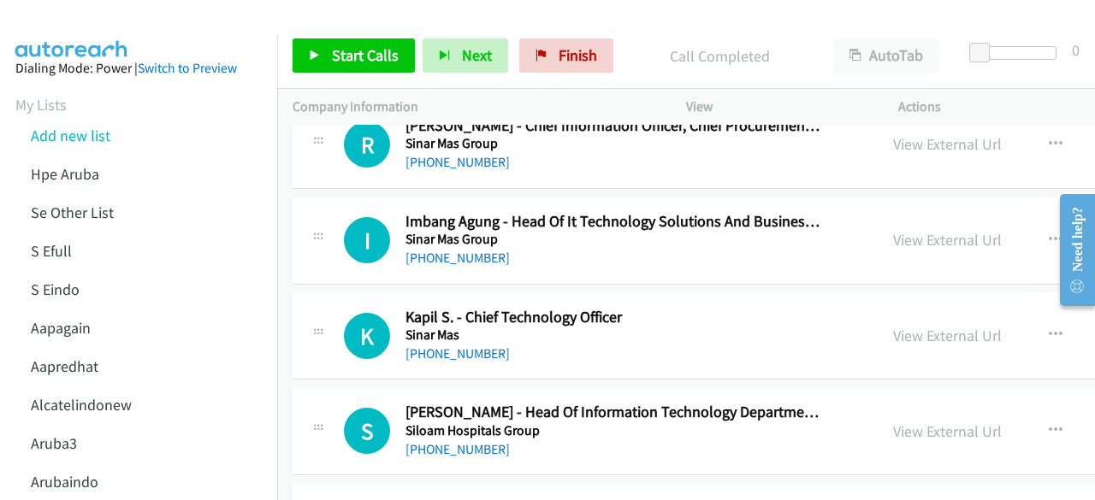
scroll to position [2667, 0]
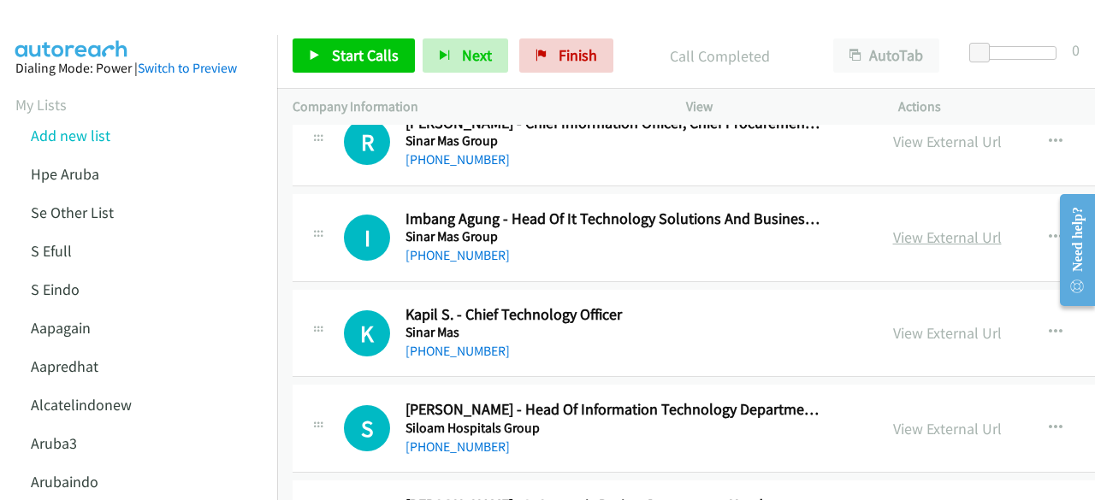
click at [897, 228] on link "View External Url" at bounding box center [947, 238] width 109 height 20
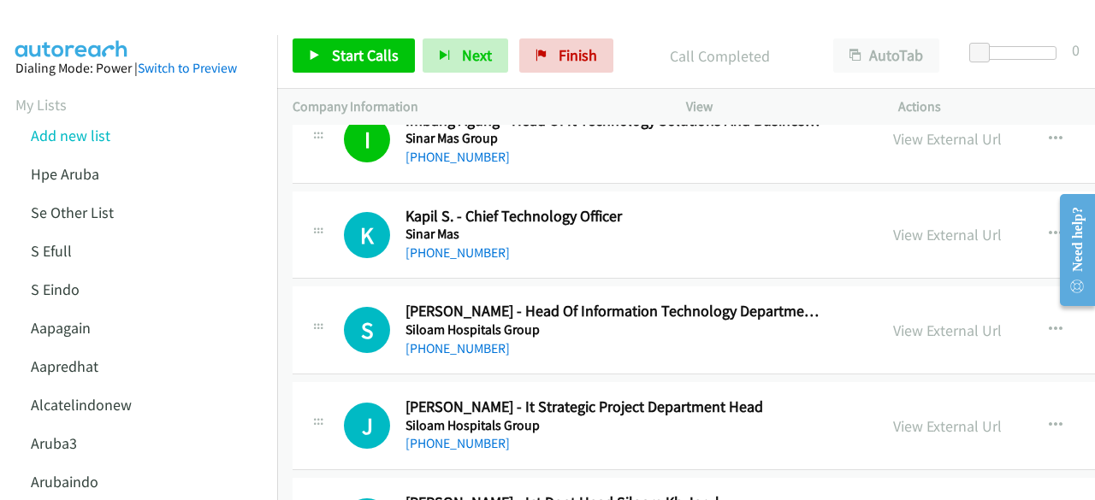
scroll to position [2766, 0]
click at [893, 228] on link "View External Url" at bounding box center [947, 234] width 109 height 20
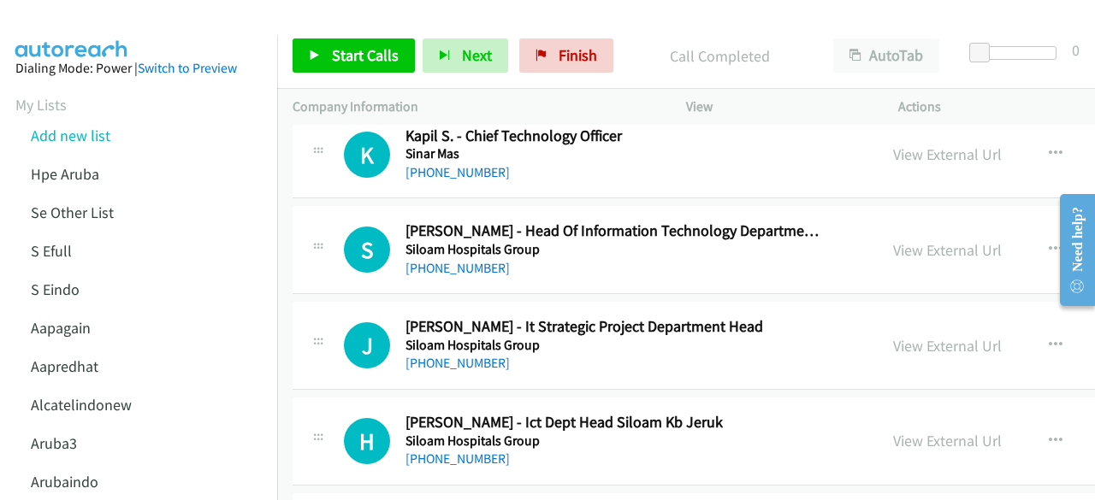
scroll to position [2846, 0]
click at [906, 239] on link "View External Url" at bounding box center [947, 249] width 109 height 20
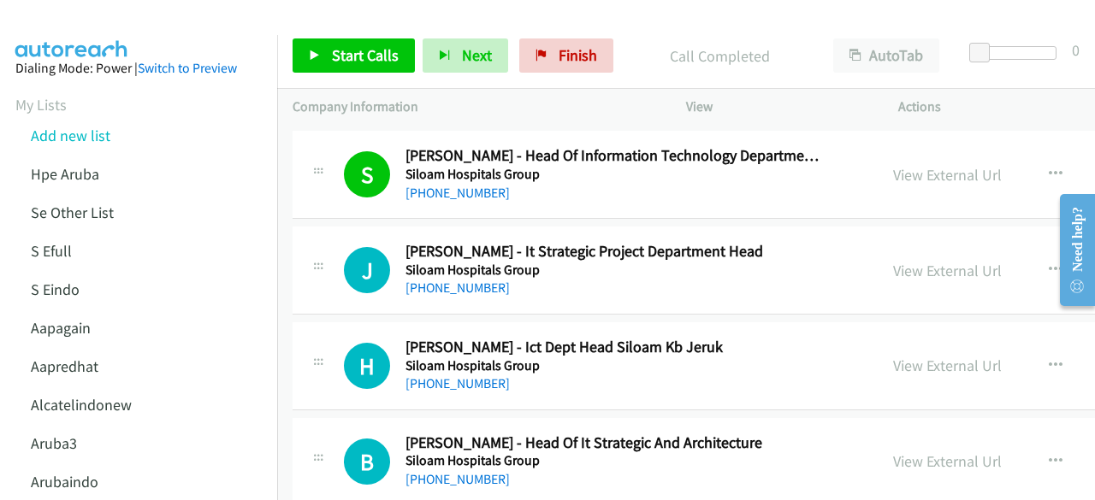
scroll to position [2923, 0]
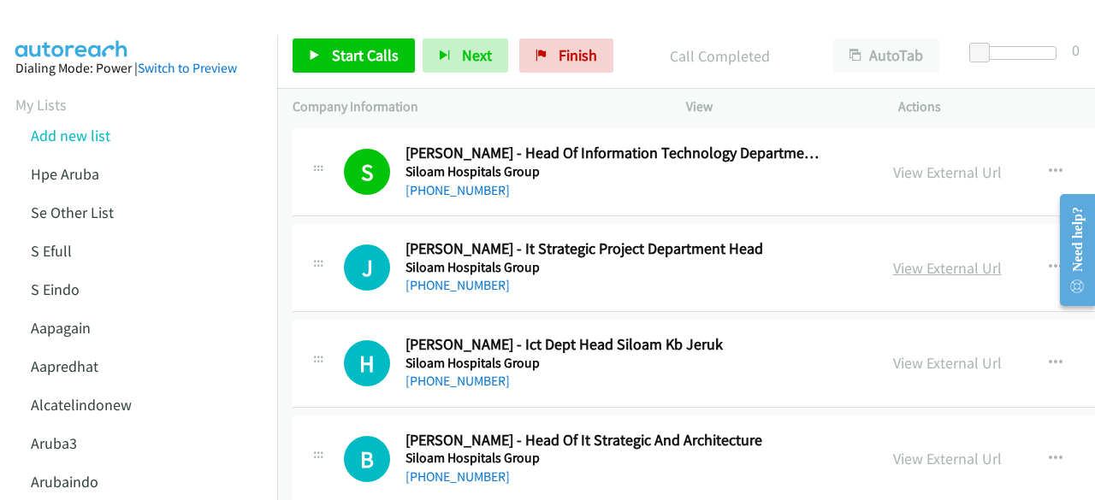
click at [893, 258] on link "View External Url" at bounding box center [947, 268] width 109 height 20
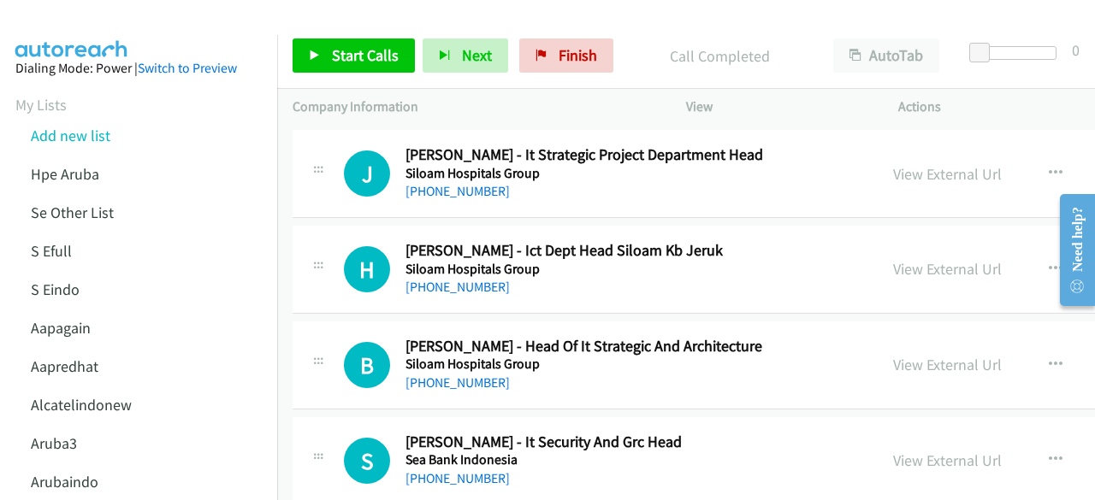
scroll to position [3022, 0]
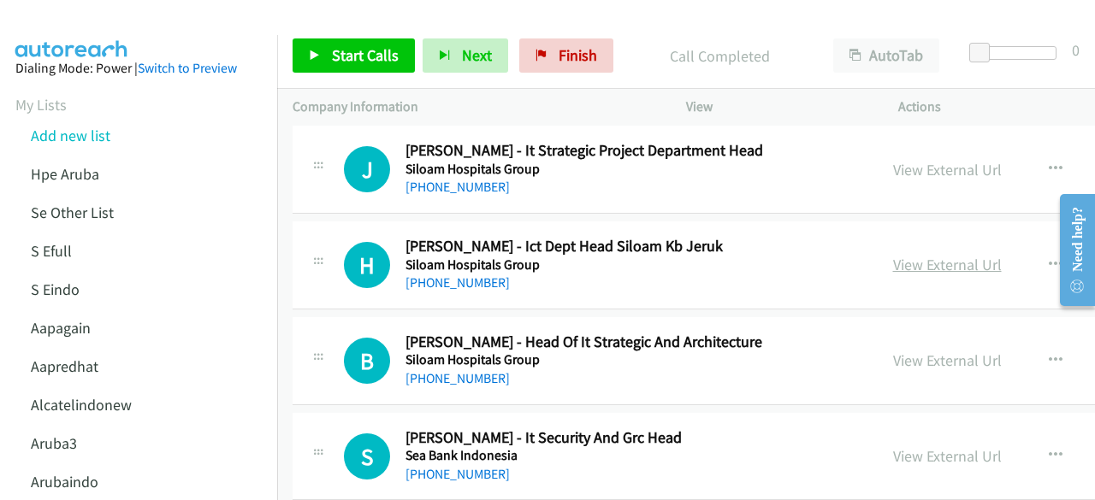
click at [903, 255] on link "View External Url" at bounding box center [947, 265] width 109 height 20
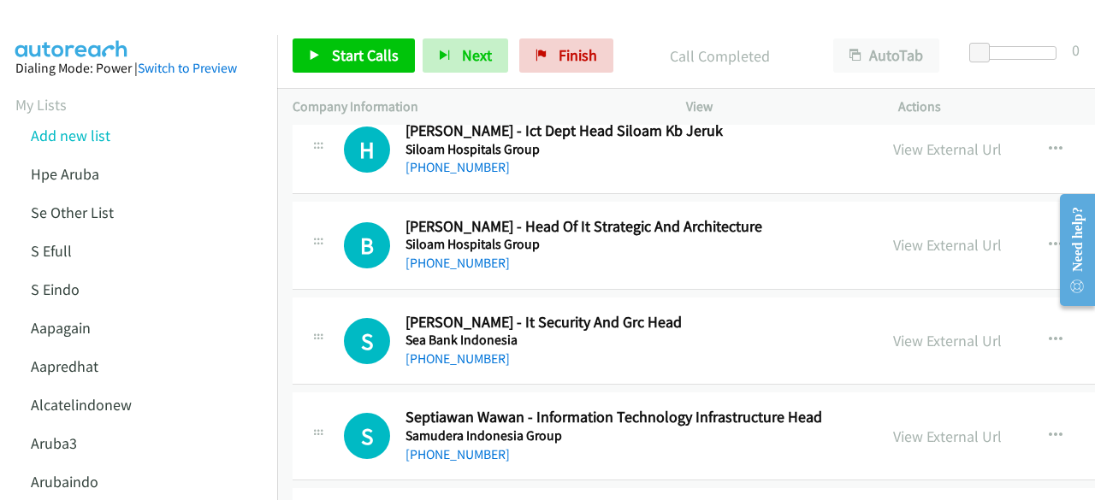
scroll to position [3140, 0]
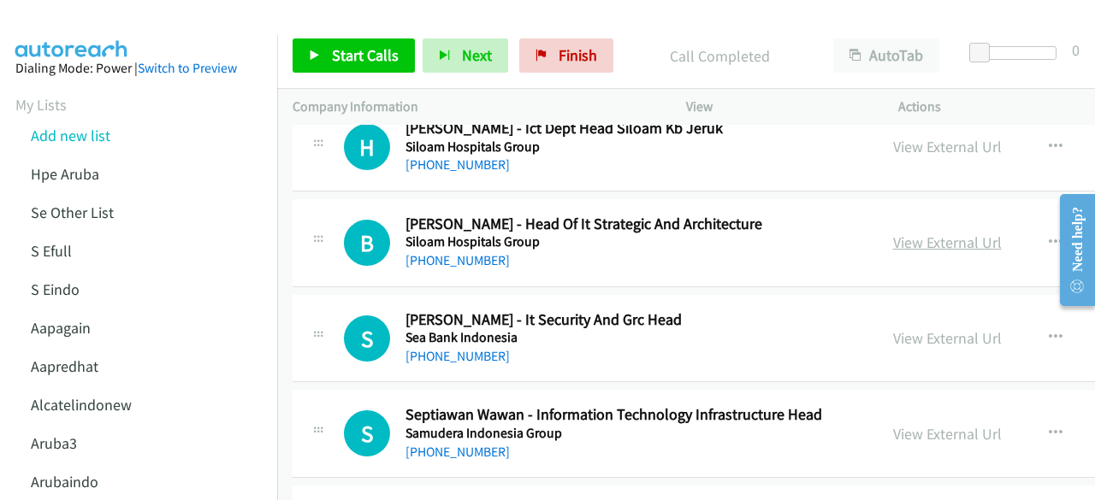
click at [893, 233] on link "View External Url" at bounding box center [947, 243] width 109 height 20
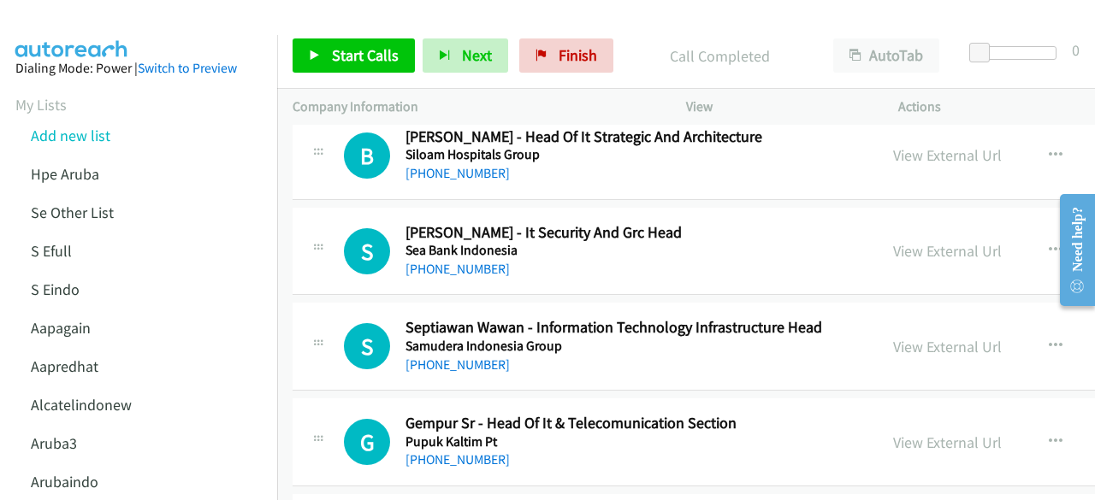
scroll to position [3241, 0]
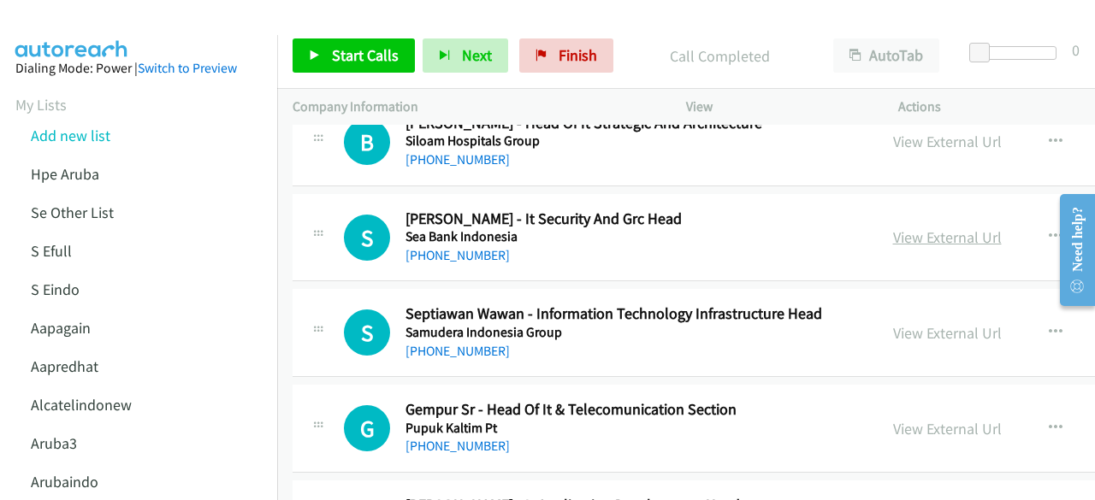
click at [893, 230] on link "View External Url" at bounding box center [947, 238] width 109 height 20
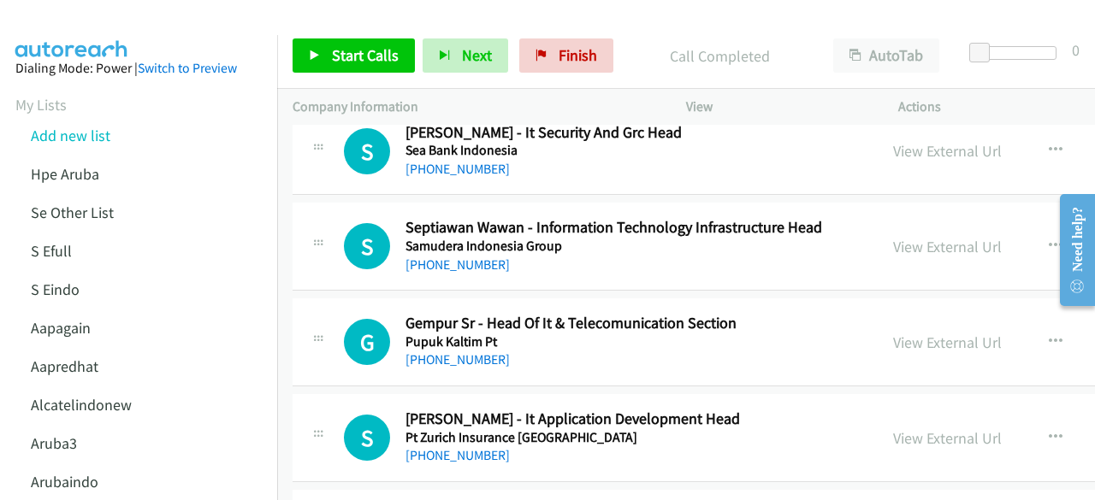
scroll to position [3346, 0]
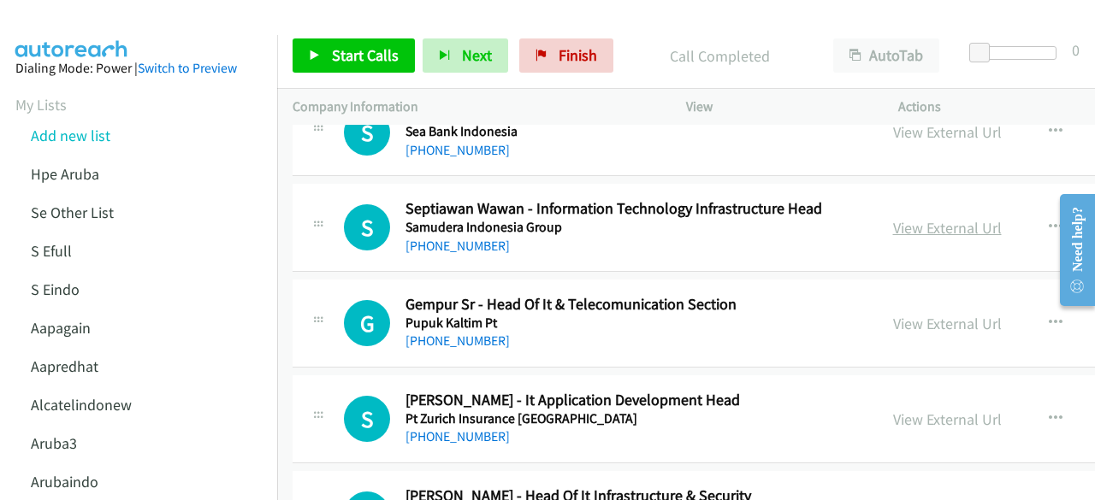
click at [893, 221] on link "View External Url" at bounding box center [947, 228] width 109 height 20
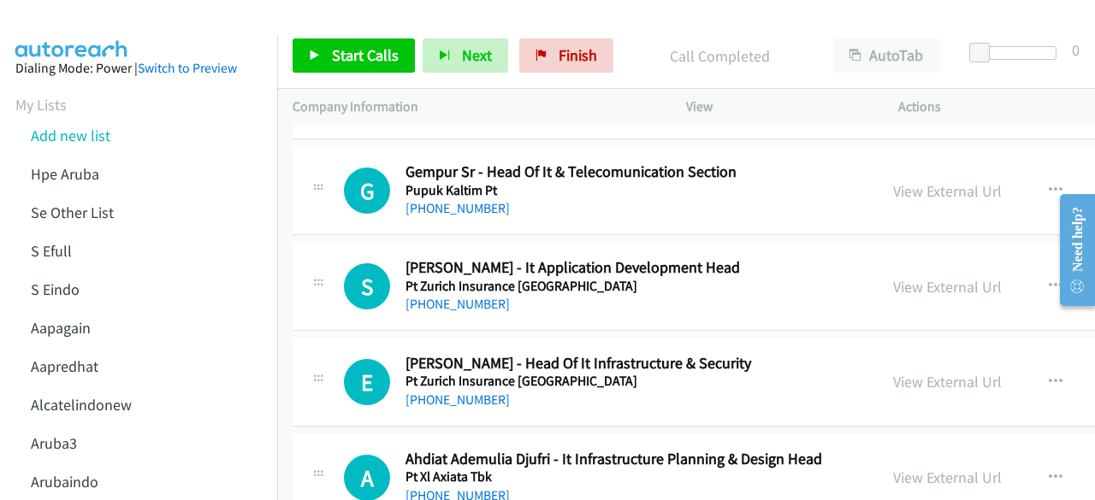
scroll to position [3481, 0]
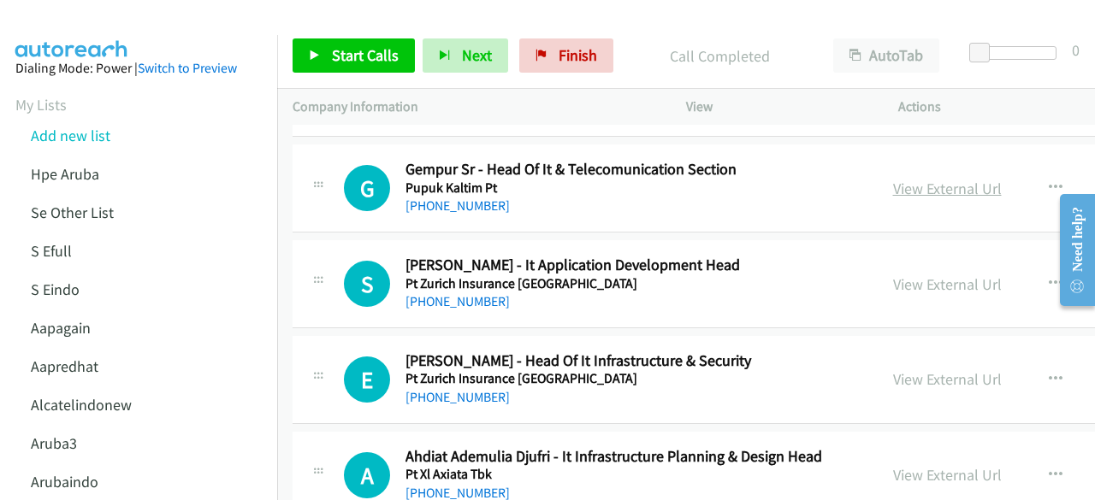
click at [902, 179] on link "View External Url" at bounding box center [947, 189] width 109 height 20
click at [895, 276] on link "View External Url" at bounding box center [947, 285] width 109 height 20
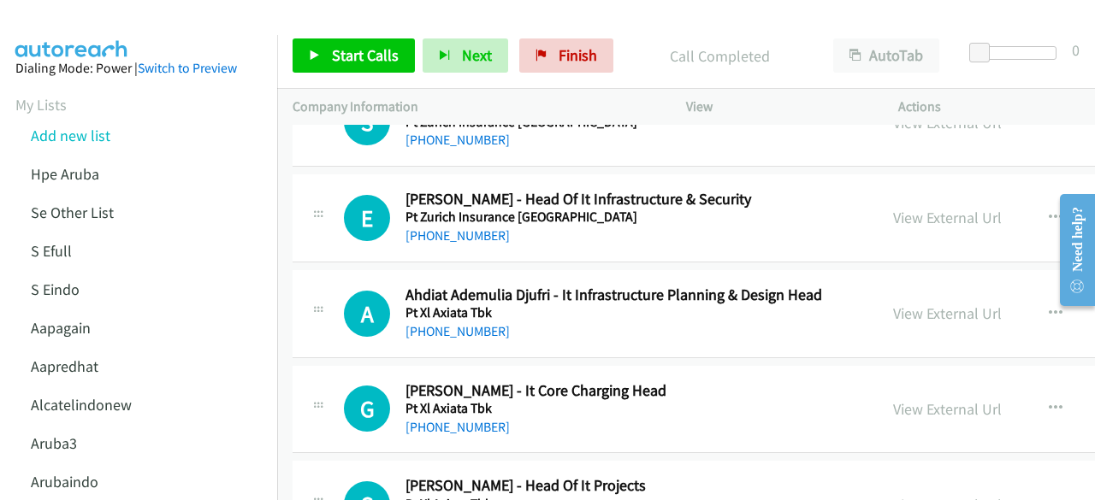
scroll to position [3644, 0]
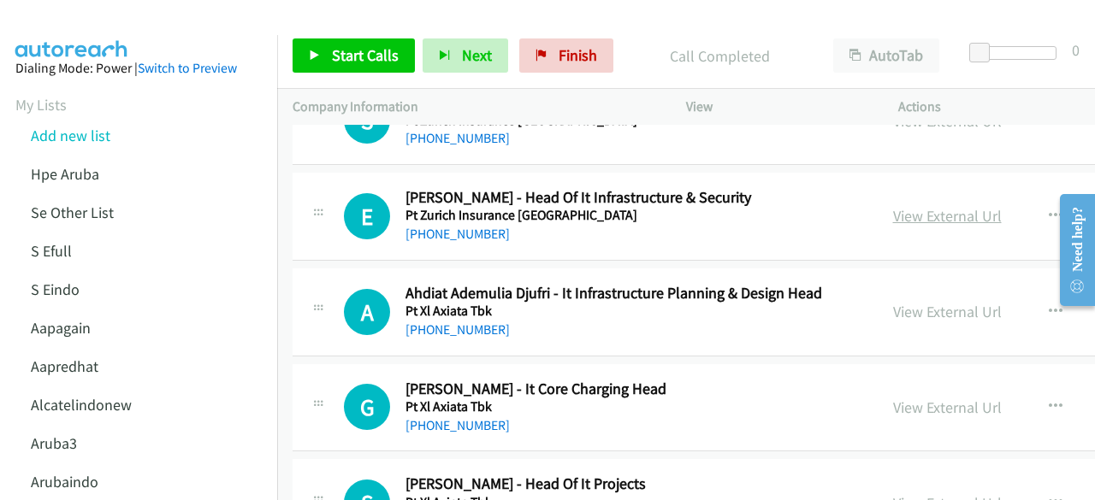
click at [898, 206] on link "View External Url" at bounding box center [947, 216] width 109 height 20
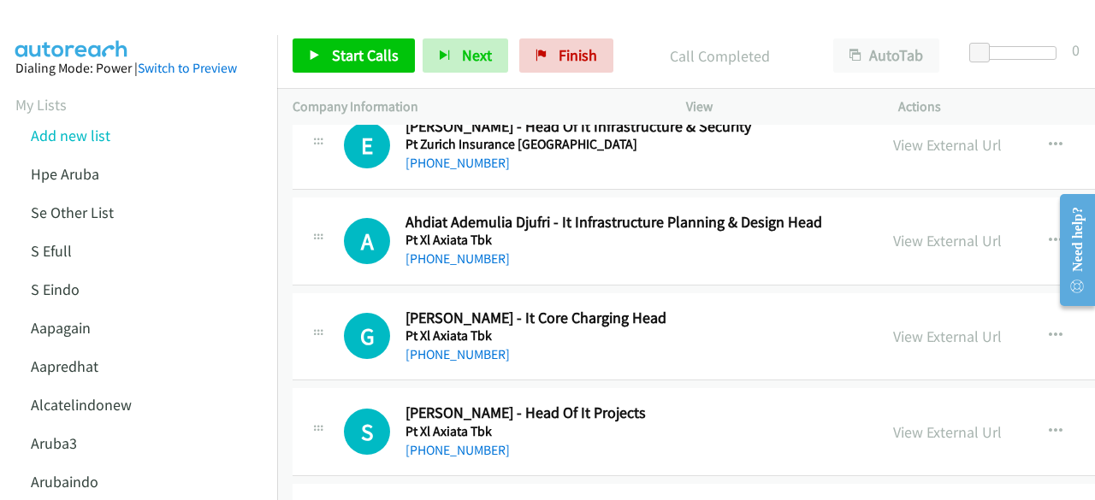
scroll to position [3728, 0]
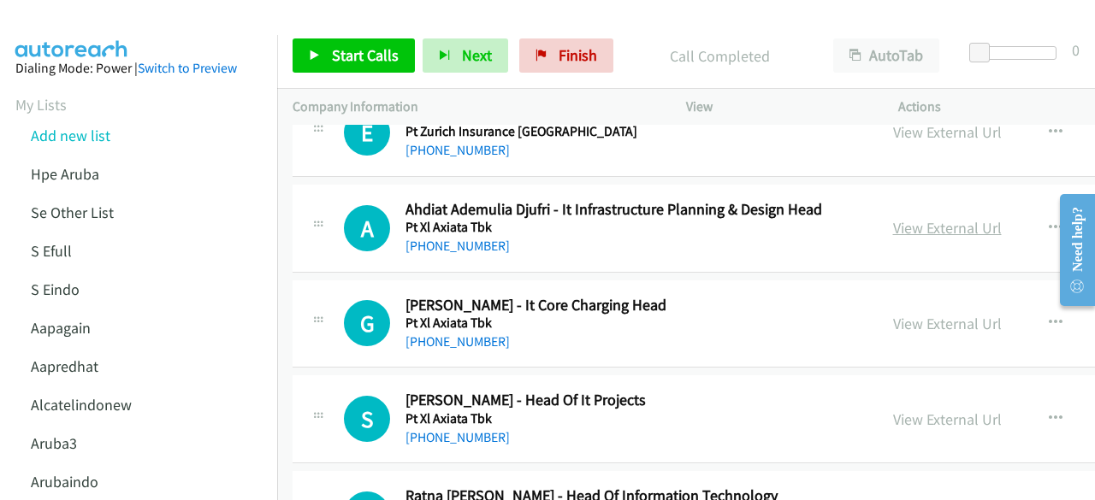
click at [893, 225] on link "View External Url" at bounding box center [947, 228] width 109 height 20
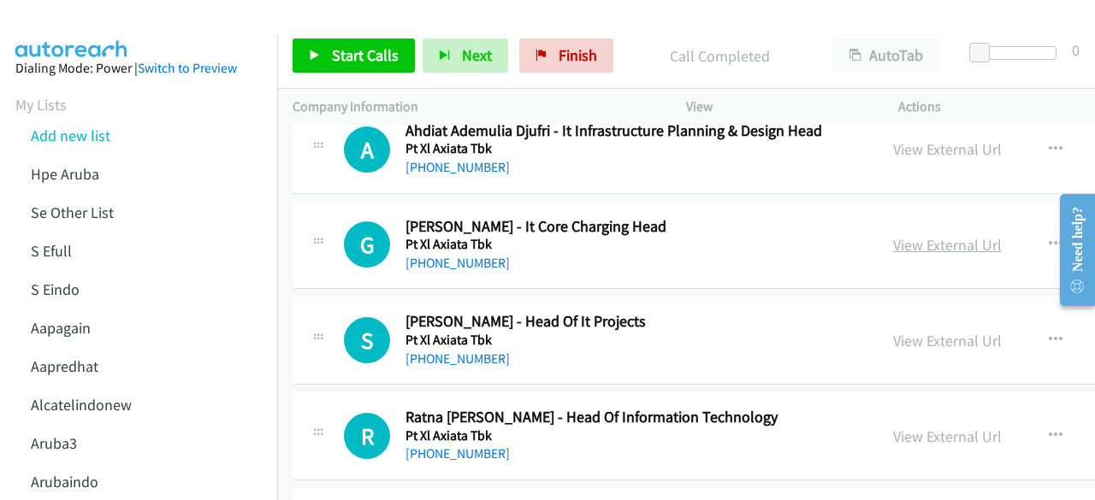
click at [893, 235] on link "View External Url" at bounding box center [947, 245] width 109 height 20
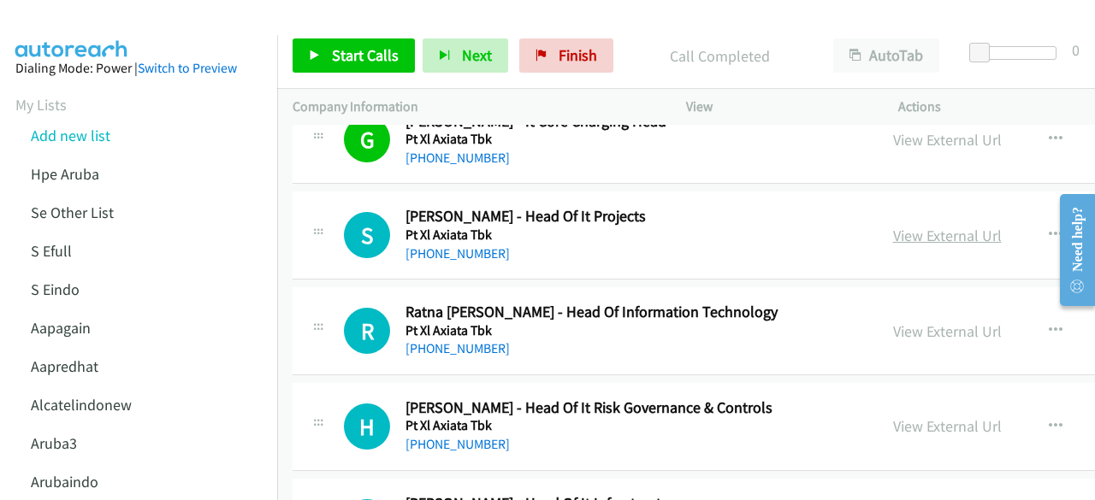
scroll to position [3913, 0]
click at [902, 223] on div "View External Url" at bounding box center [947, 234] width 109 height 23
click at [903, 225] on link "View External Url" at bounding box center [947, 235] width 109 height 20
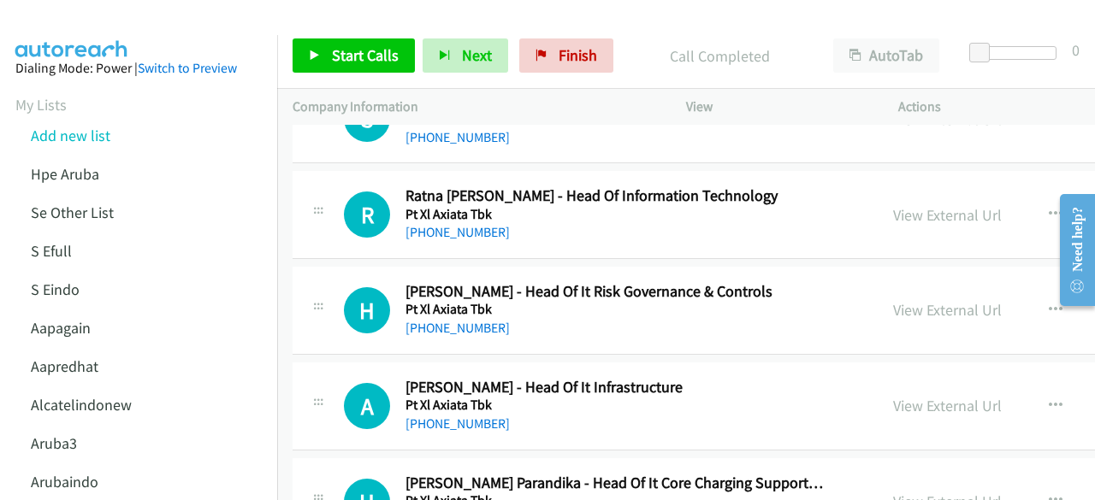
scroll to position [4033, 0]
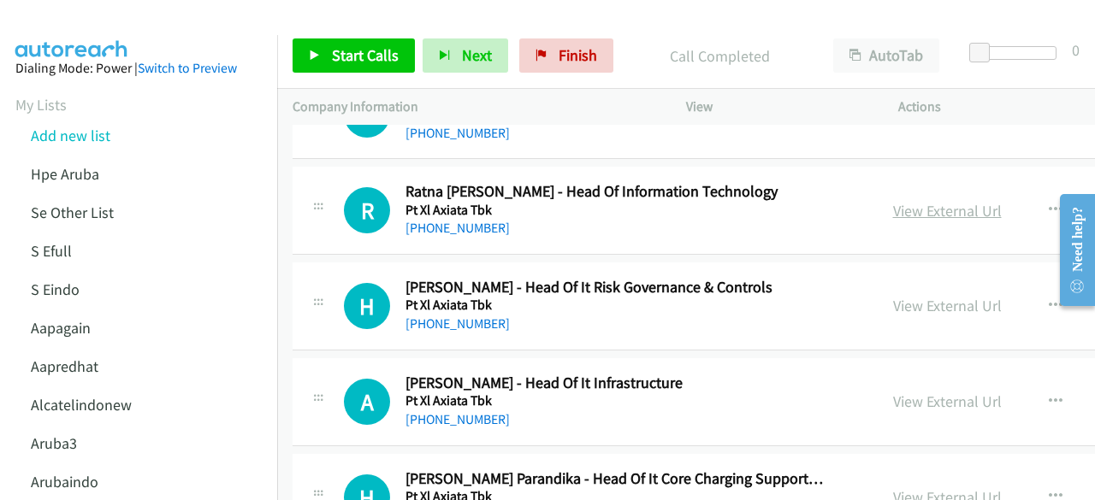
click at [894, 201] on link "View External Url" at bounding box center [947, 211] width 109 height 20
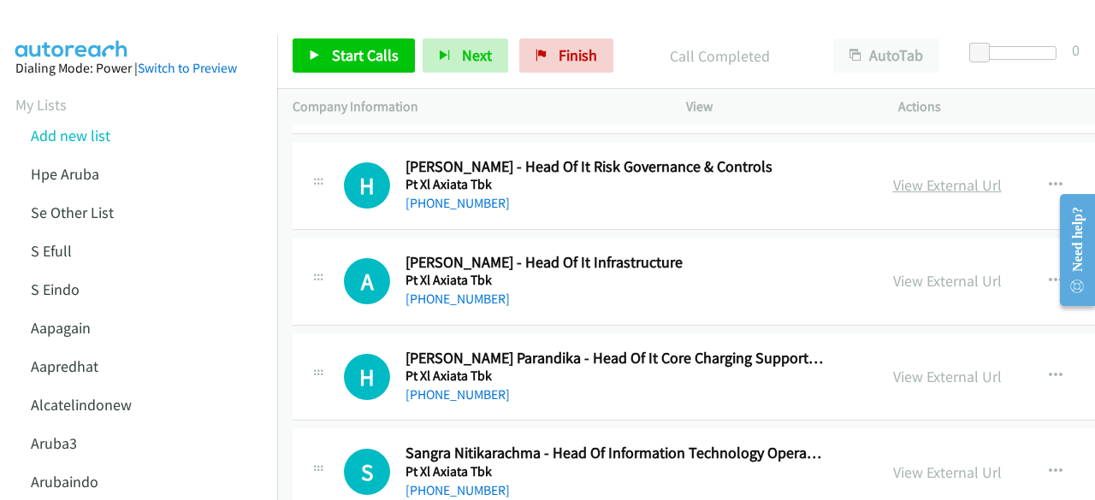
scroll to position [4154, 0]
click at [893, 270] on link "View External Url" at bounding box center [947, 280] width 109 height 20
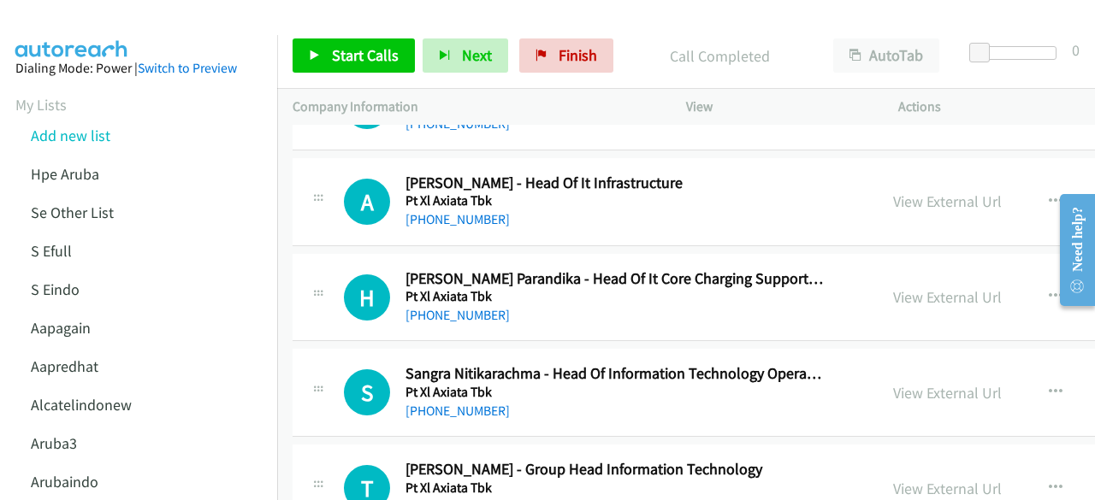
scroll to position [4223, 0]
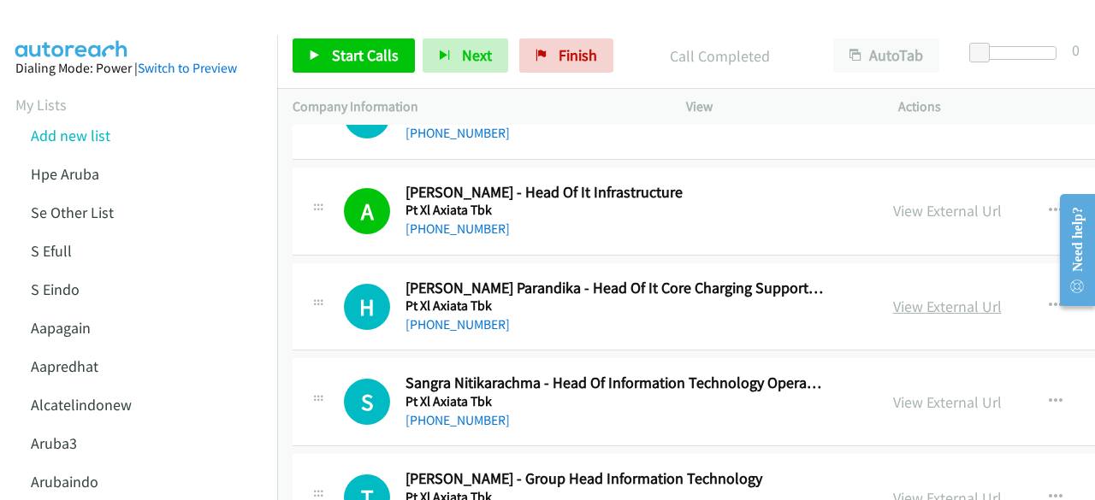
click at [929, 297] on link "View External Url" at bounding box center [947, 307] width 109 height 20
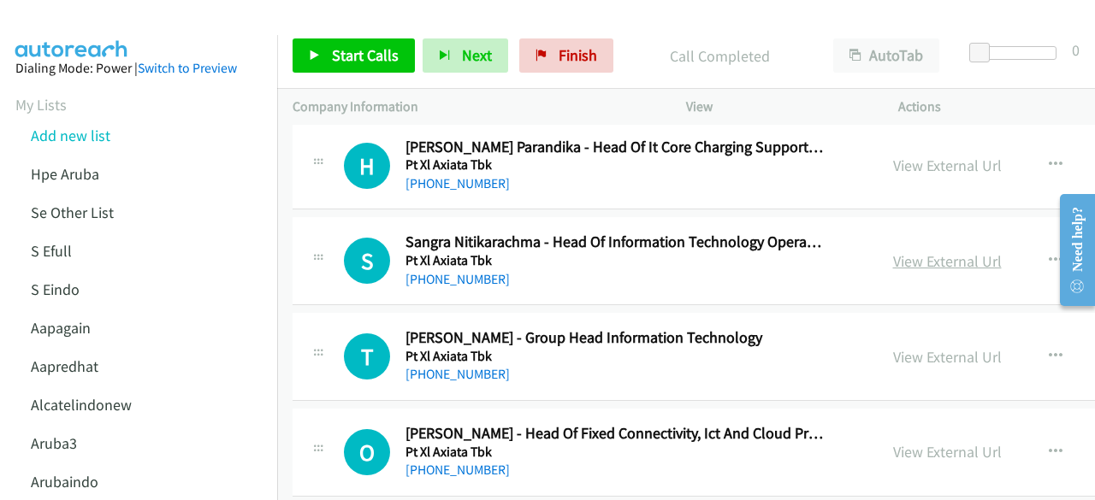
scroll to position [4365, 0]
click at [921, 251] on link "View External Url" at bounding box center [947, 261] width 109 height 20
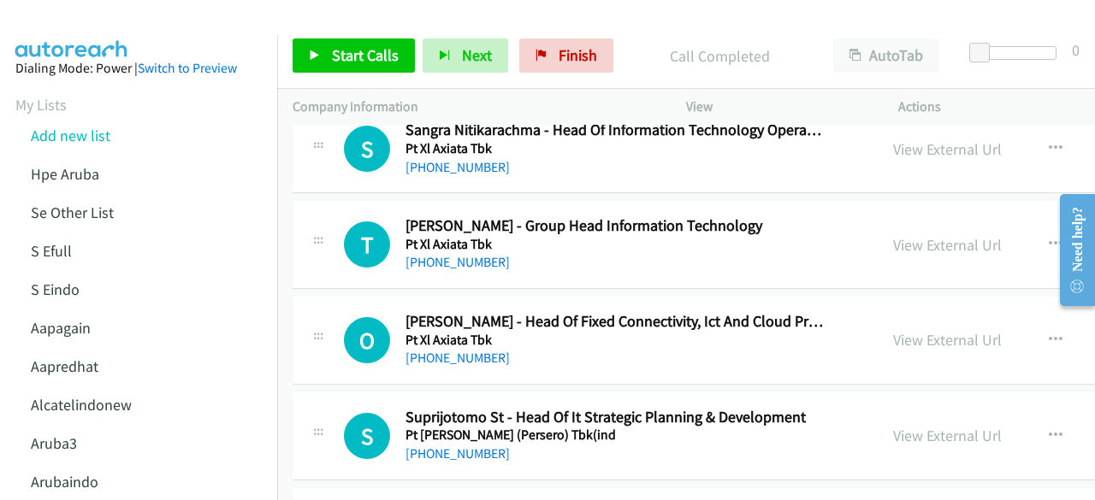
scroll to position [4478, 0]
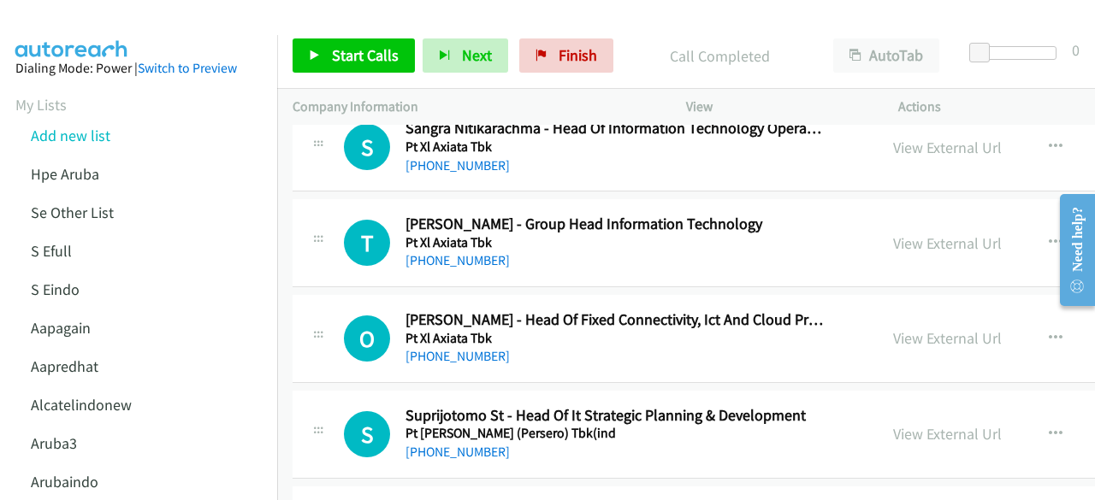
click at [924, 215] on div "View External Url View External Url Schedule/Manage Callback Start Calls Here R…" at bounding box center [1032, 243] width 308 height 56
click at [922, 233] on link "View External Url" at bounding box center [947, 243] width 109 height 20
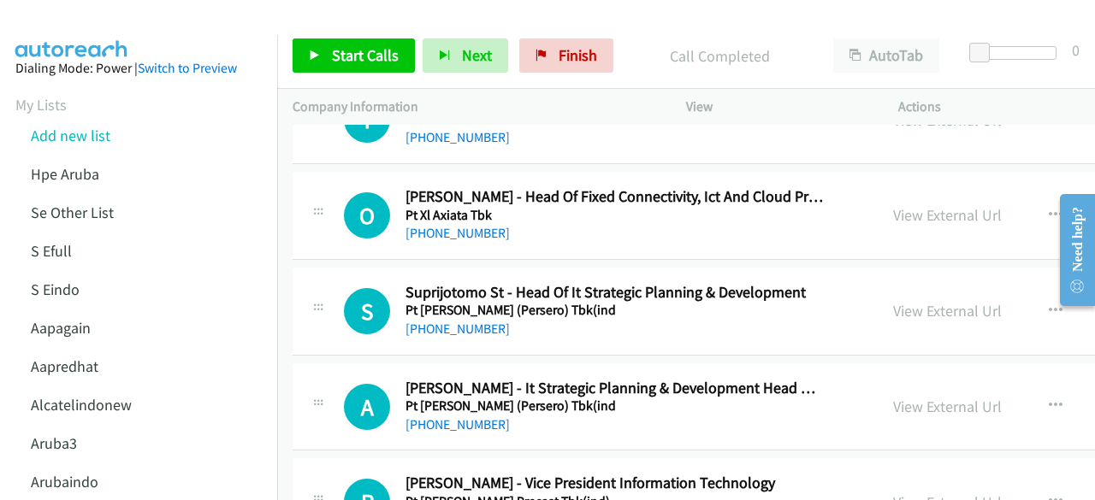
scroll to position [4606, 0]
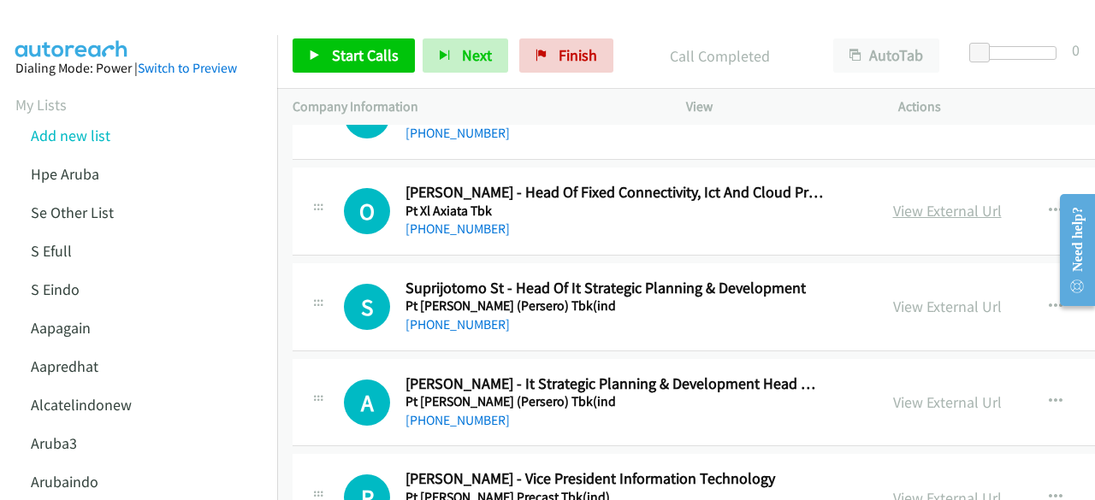
click at [893, 206] on link "View External Url" at bounding box center [947, 211] width 109 height 20
click at [893, 295] on div "View External Url" at bounding box center [947, 306] width 109 height 23
click at [893, 297] on link "View External Url" at bounding box center [947, 307] width 109 height 20
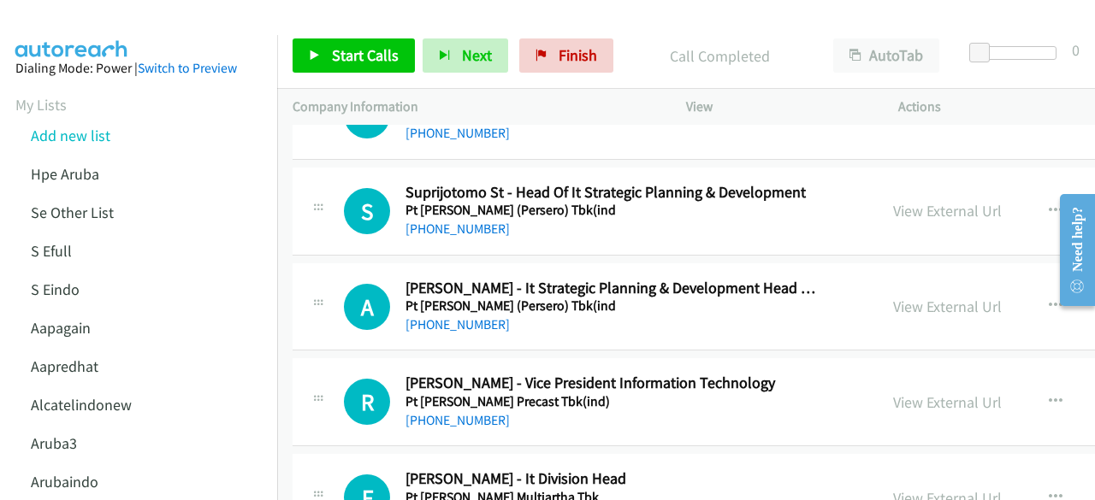
scroll to position [4703, 0]
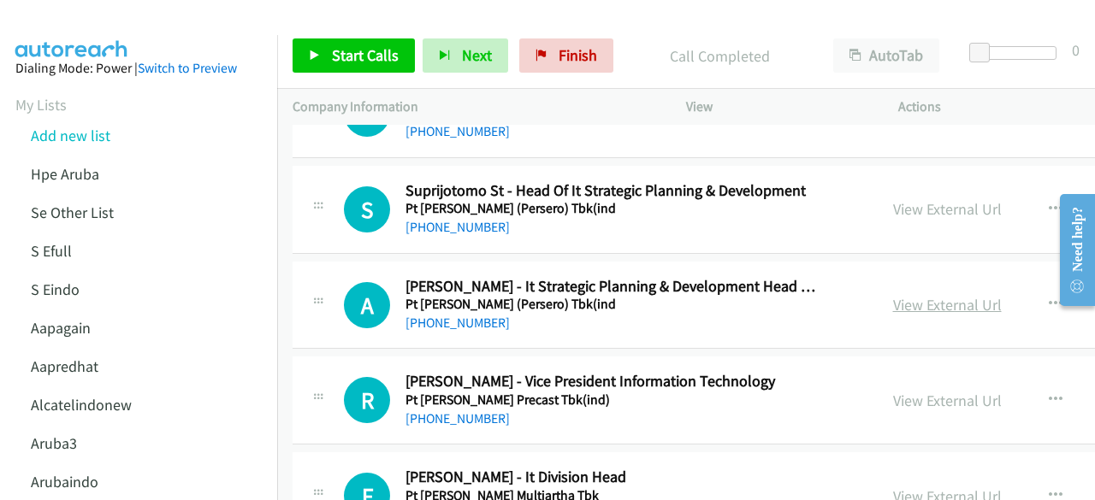
click at [901, 295] on link "View External Url" at bounding box center [947, 305] width 109 height 20
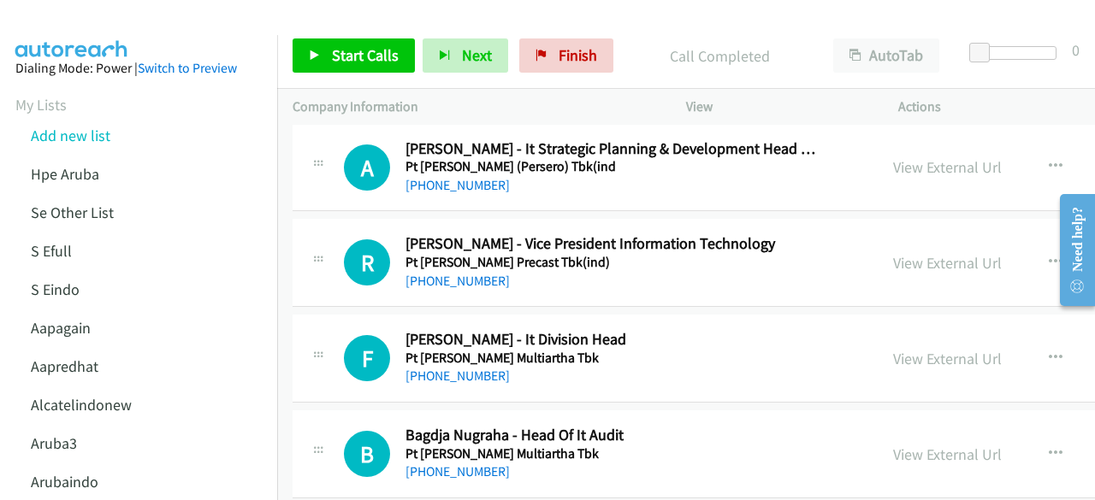
scroll to position [4842, 0]
click at [903, 252] on link "View External Url" at bounding box center [947, 262] width 109 height 20
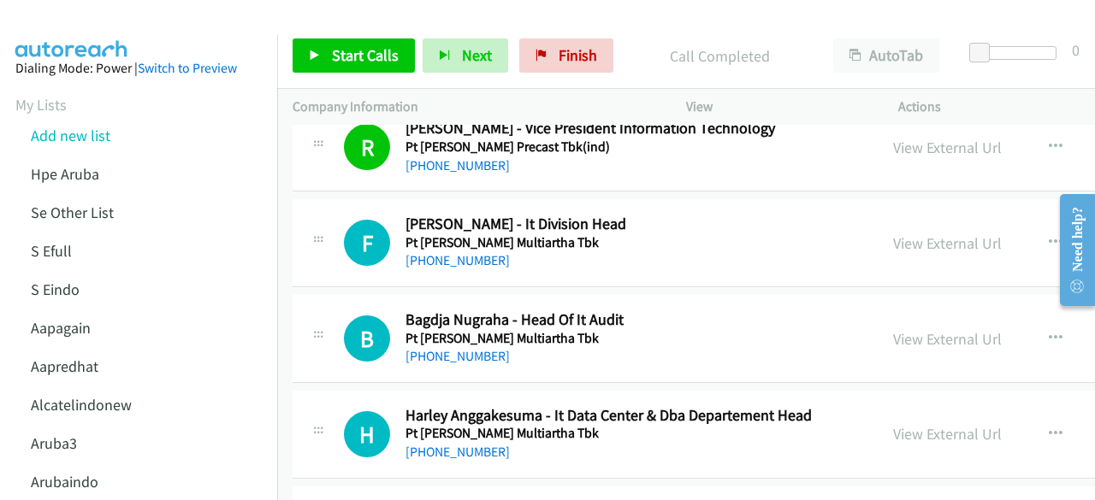
scroll to position [4968, 0]
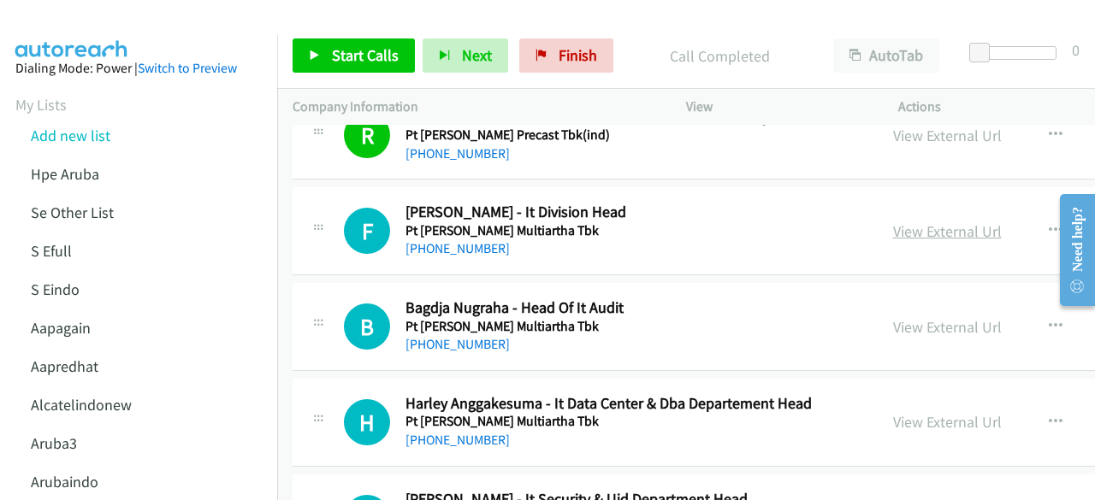
click at [893, 222] on link "View External Url" at bounding box center [947, 232] width 109 height 20
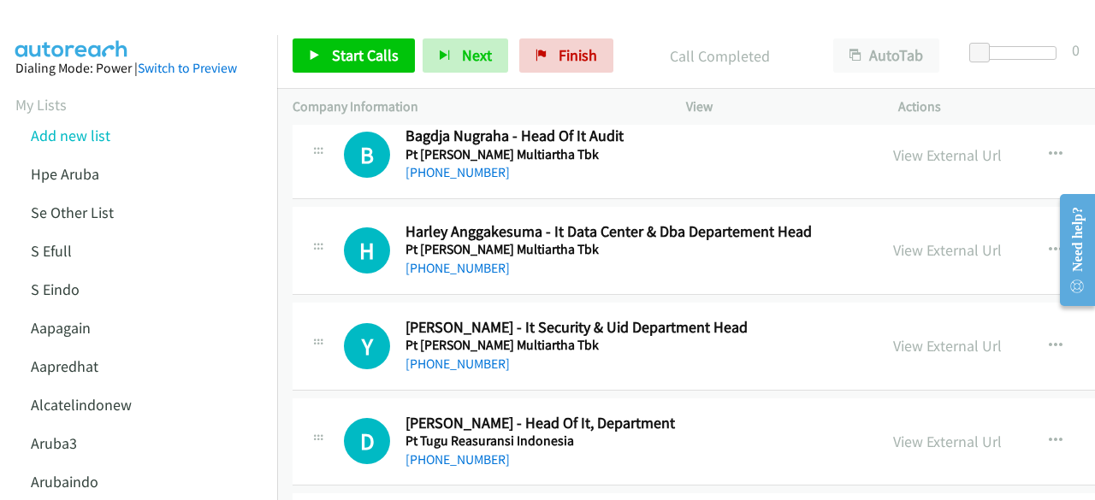
scroll to position [5141, 0]
click at [893, 239] on link "View External Url" at bounding box center [947, 249] width 109 height 20
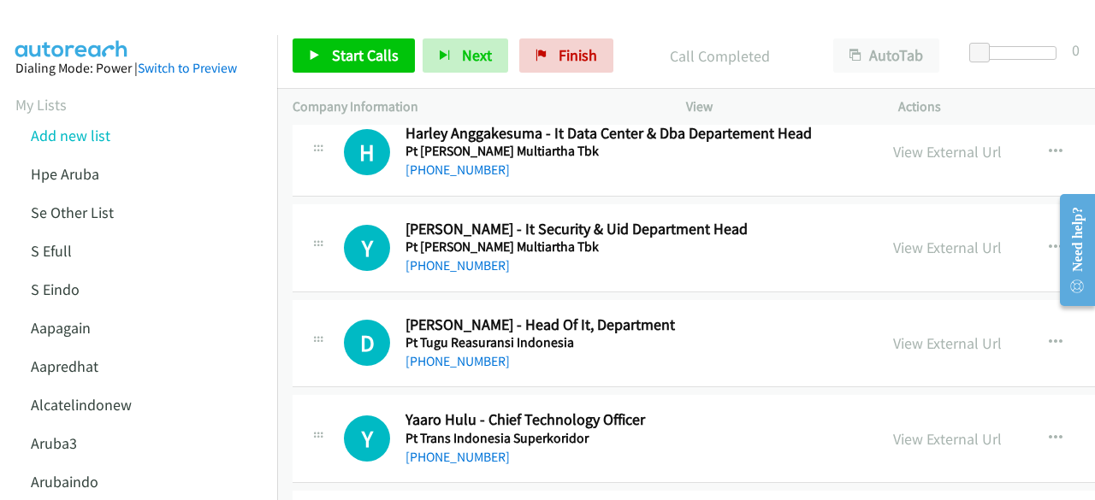
scroll to position [5239, 0]
click at [902, 333] on link "View External Url" at bounding box center [947, 343] width 109 height 20
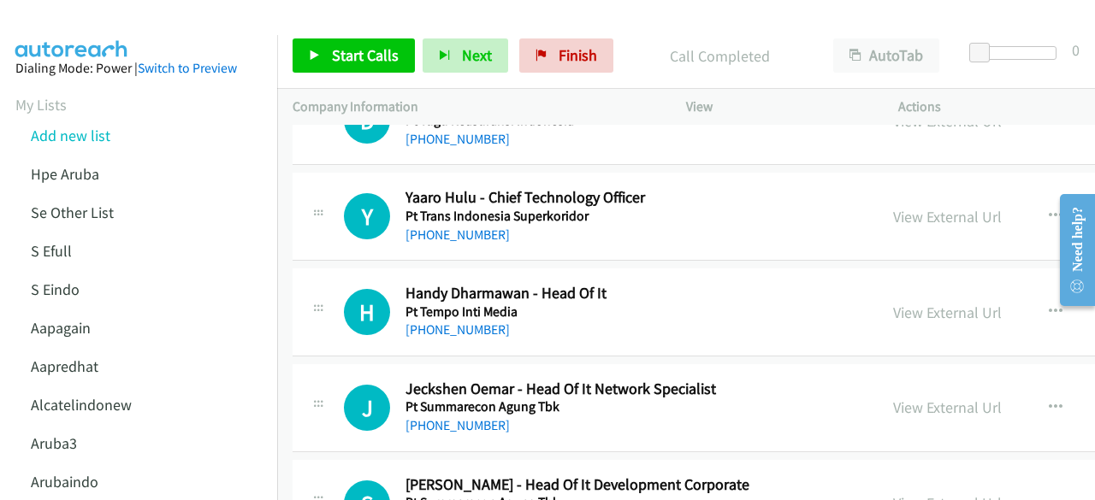
scroll to position [5462, 0]
click at [934, 209] on div "View External Url" at bounding box center [947, 215] width 109 height 23
click at [933, 206] on link "View External Url" at bounding box center [947, 216] width 109 height 20
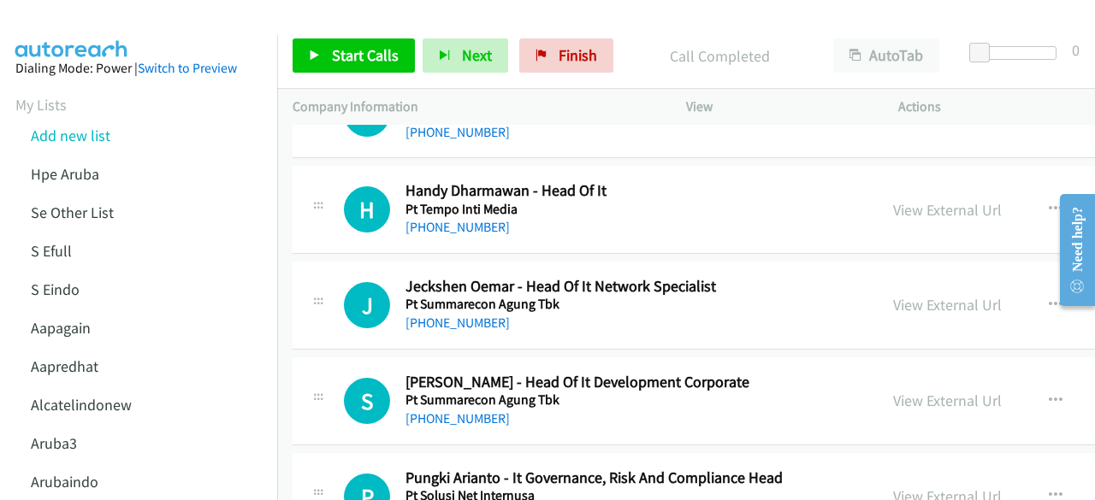
scroll to position [5564, 0]
click at [893, 199] on link "View External Url" at bounding box center [947, 209] width 109 height 20
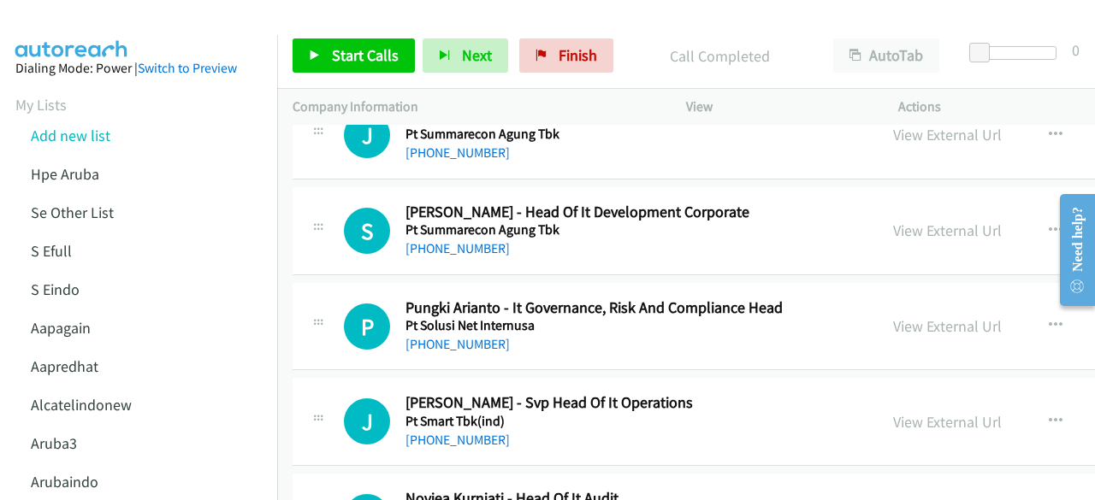
scroll to position [5736, 0]
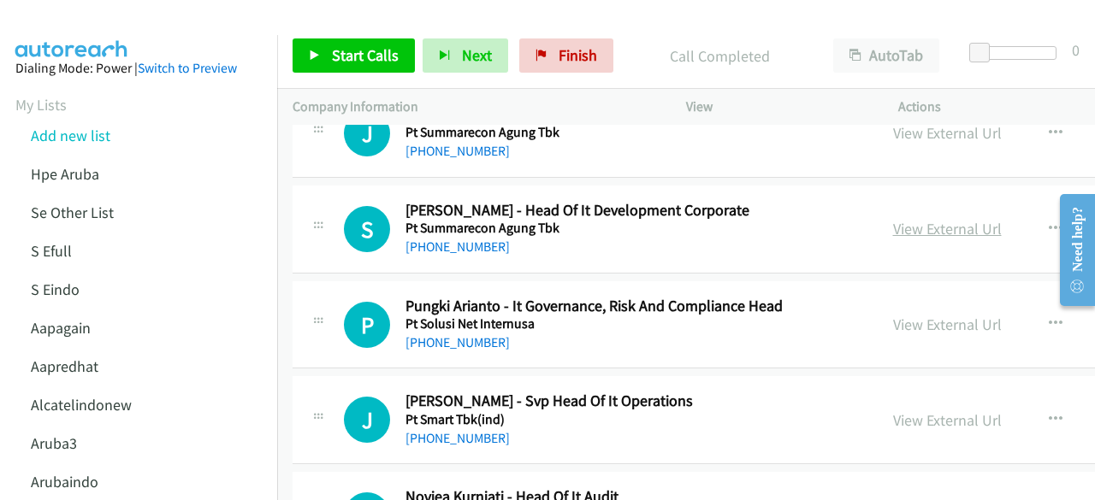
click at [893, 219] on link "View External Url" at bounding box center [947, 229] width 109 height 20
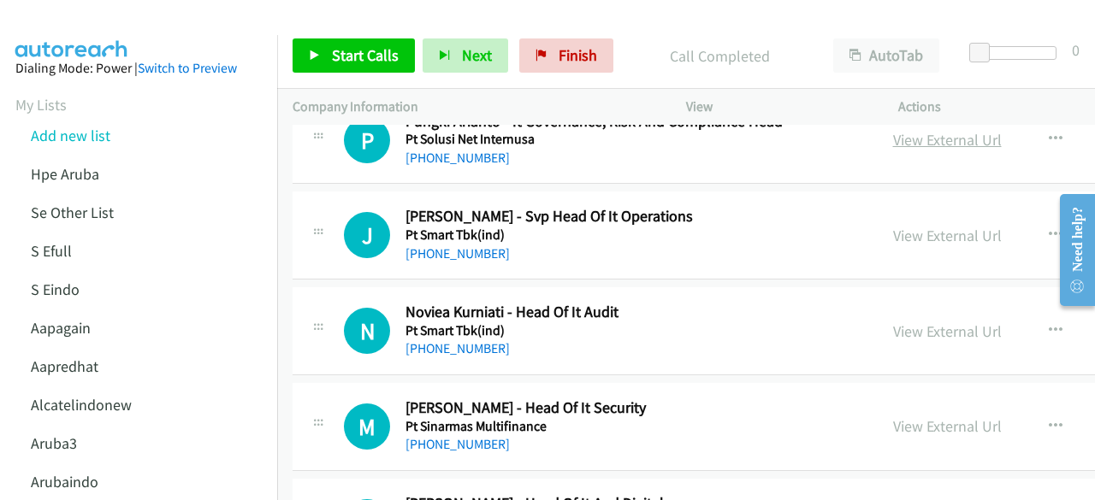
scroll to position [5922, 0]
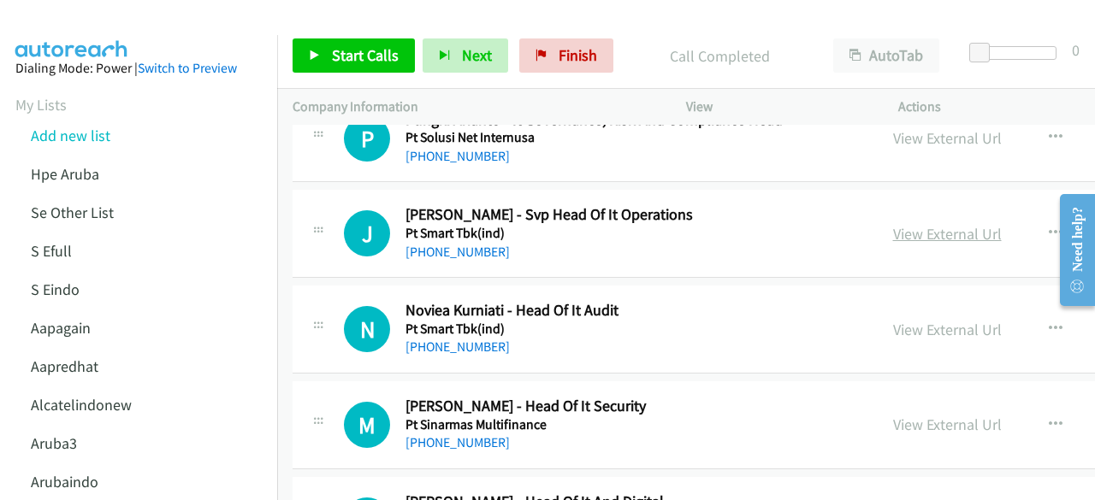
click at [898, 224] on link "View External Url" at bounding box center [947, 234] width 109 height 20
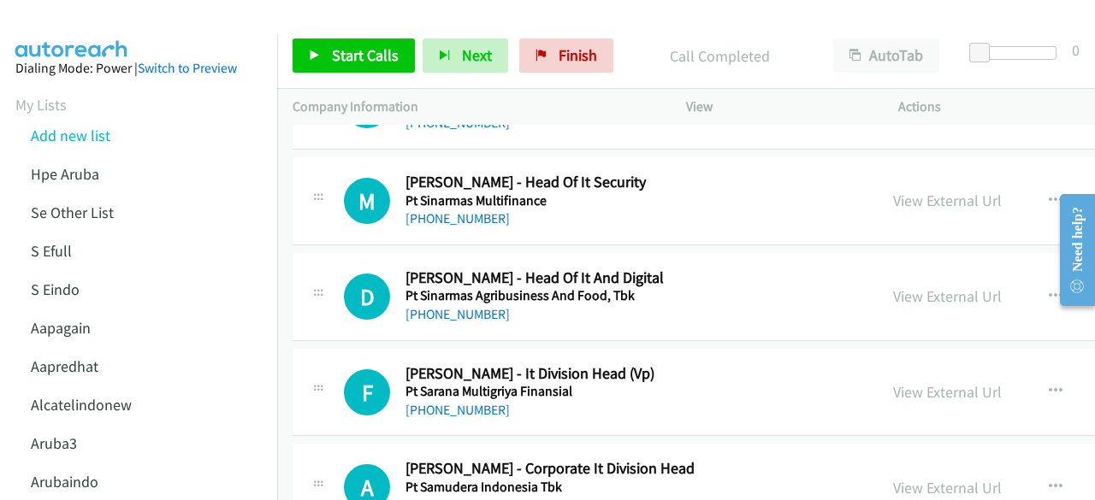
scroll to position [6147, 0]
click at [901, 286] on link "View External Url" at bounding box center [947, 296] width 109 height 20
click at [899, 190] on link "View External Url" at bounding box center [947, 200] width 109 height 20
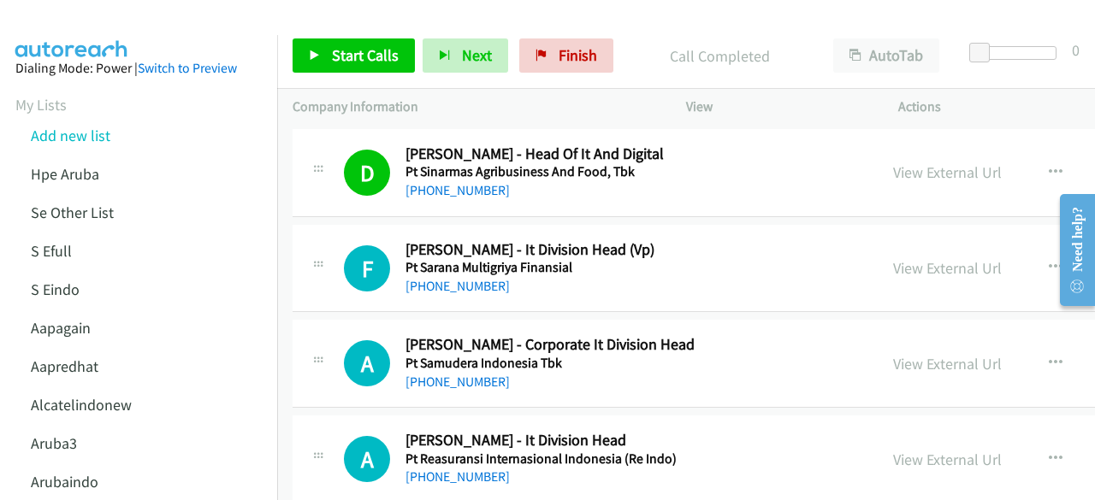
scroll to position [6275, 0]
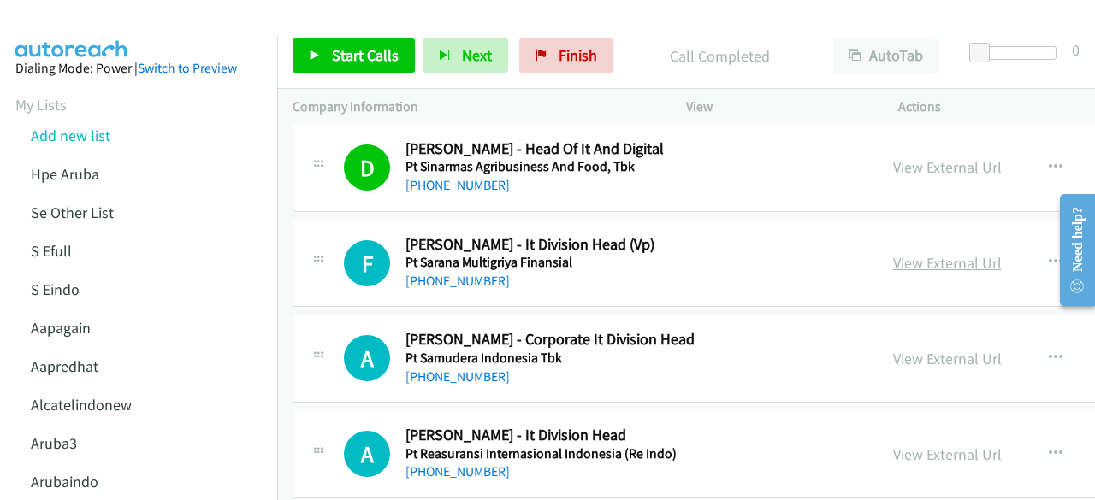
click at [893, 253] on link "View External Url" at bounding box center [947, 263] width 109 height 20
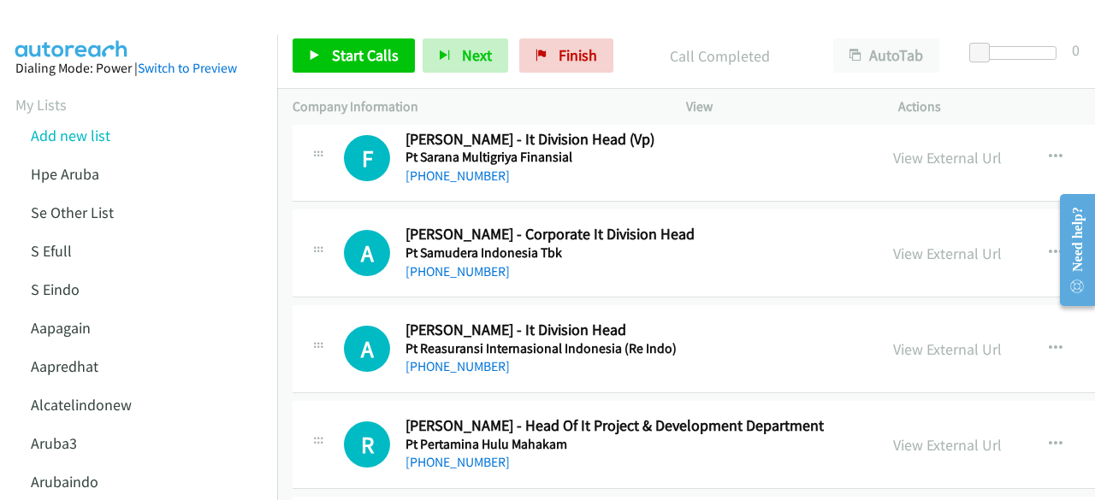
scroll to position [6381, 0]
click at [893, 243] on link "View External Url" at bounding box center [947, 253] width 109 height 20
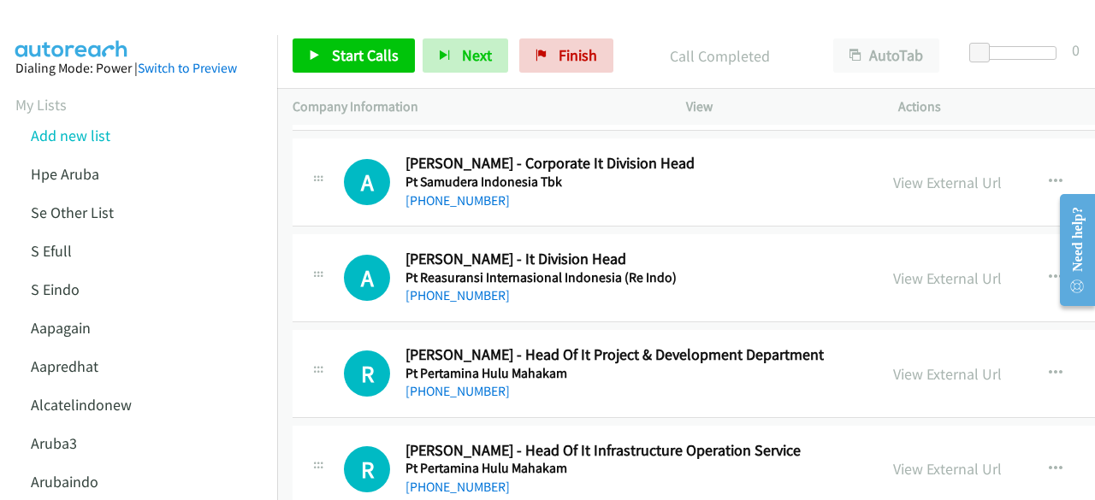
scroll to position [6458, 0]
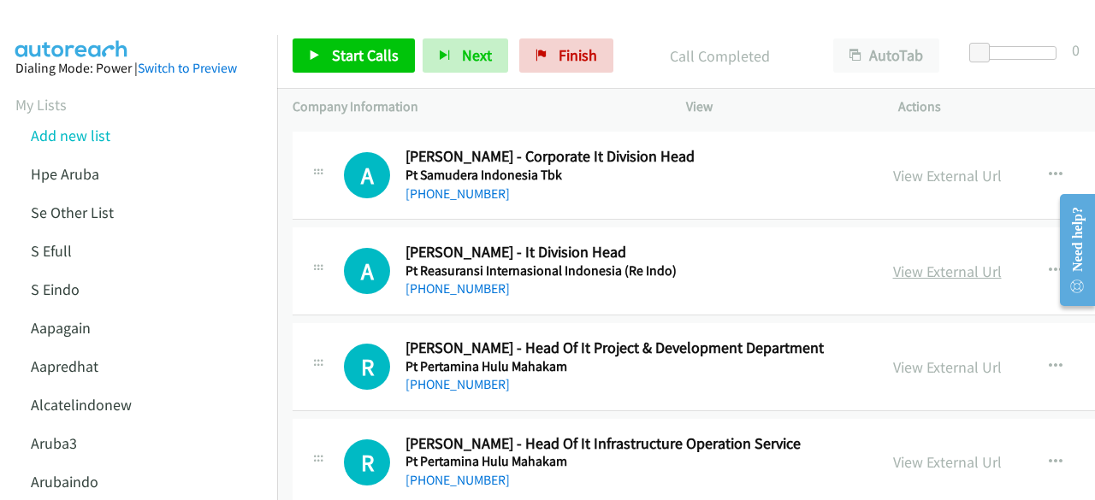
click at [893, 262] on link "View External Url" at bounding box center [947, 272] width 109 height 20
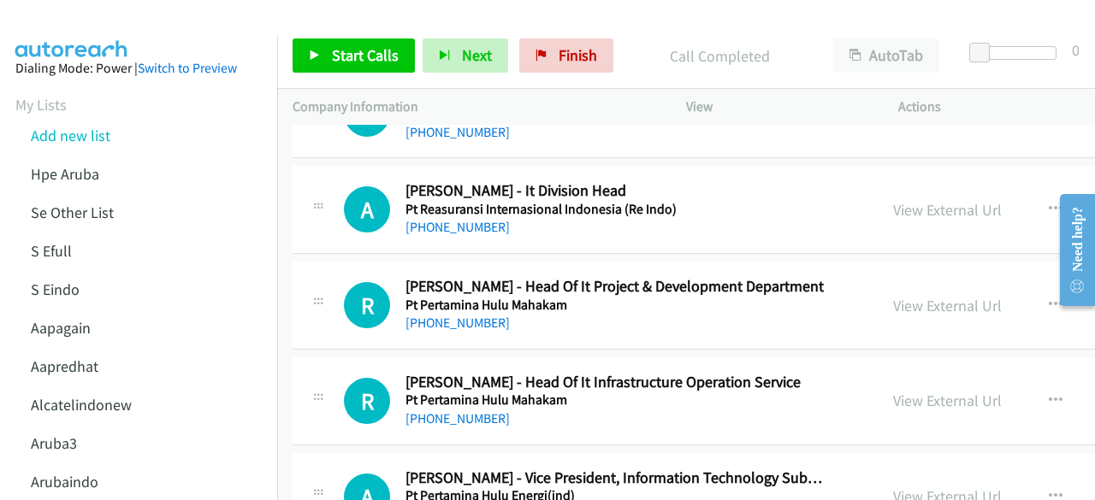
scroll to position [6522, 0]
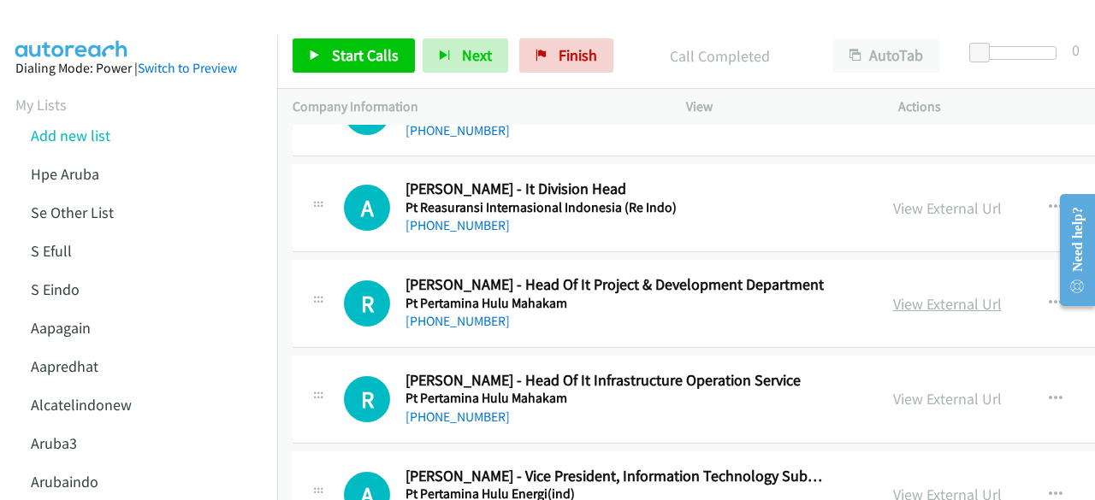
click at [947, 294] on link "View External Url" at bounding box center [947, 304] width 109 height 20
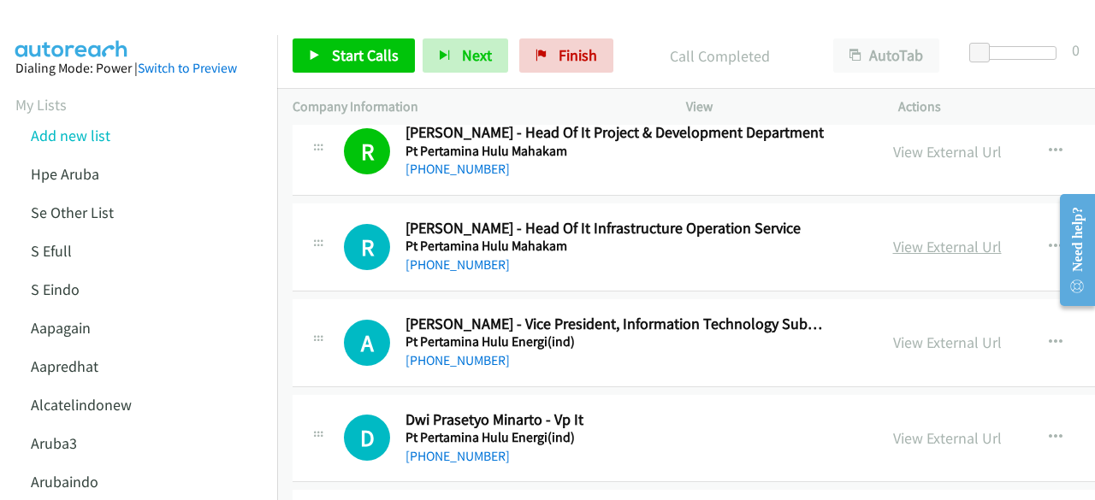
click at [903, 237] on link "View External Url" at bounding box center [947, 247] width 109 height 20
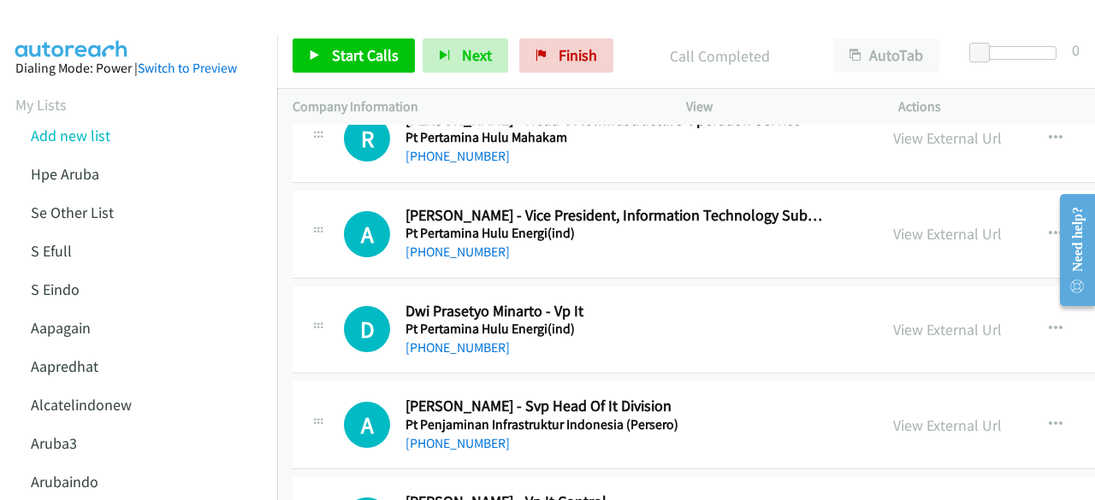
scroll to position [6783, 0]
click at [893, 222] on div "View External Url" at bounding box center [947, 233] width 109 height 23
click at [925, 225] on div "View External Url View External Url Schedule/Manage Callback Start Calls Here R…" at bounding box center [1032, 233] width 308 height 56
click at [925, 223] on link "View External Url" at bounding box center [947, 233] width 109 height 20
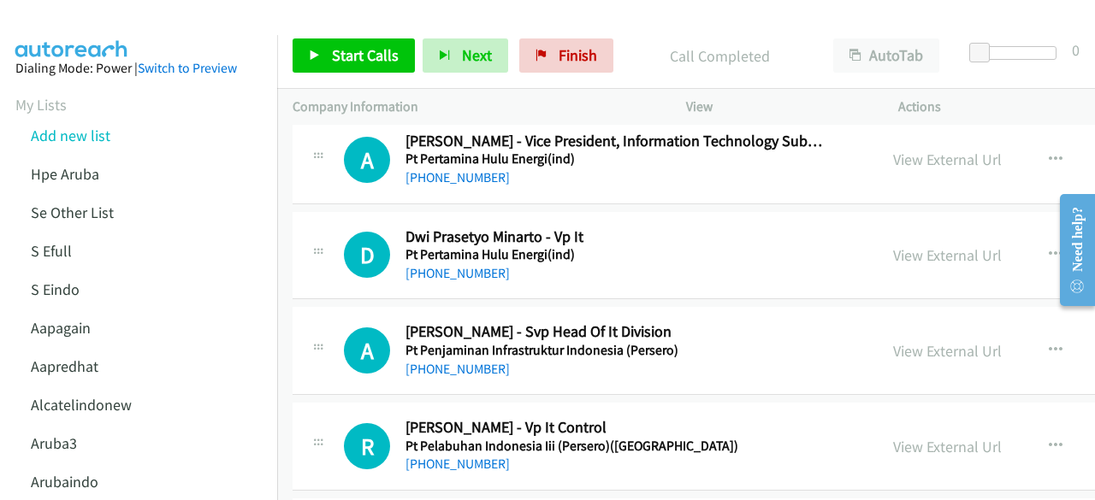
scroll to position [6858, 0]
click at [895, 245] on link "View External Url" at bounding box center [947, 255] width 109 height 20
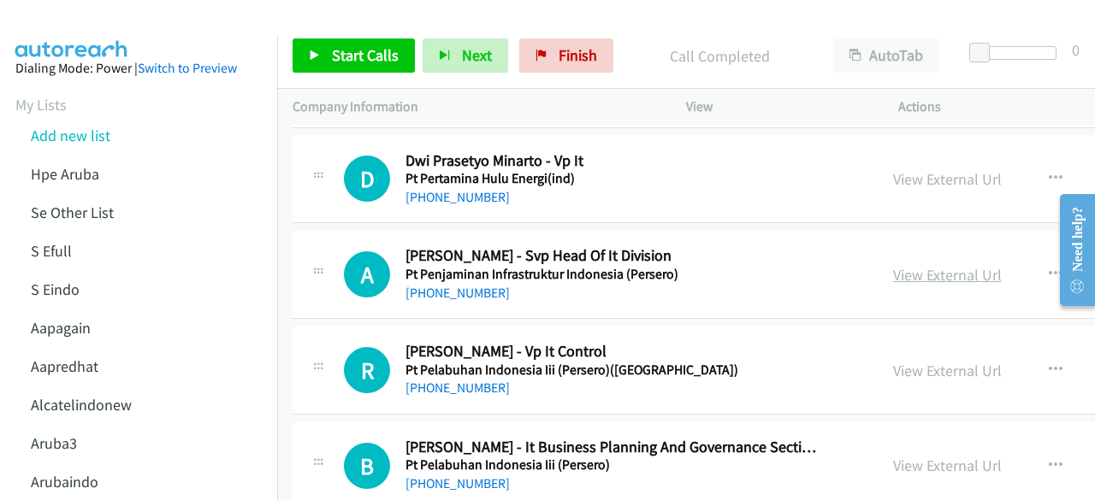
click at [921, 265] on link "View External Url" at bounding box center [947, 275] width 109 height 20
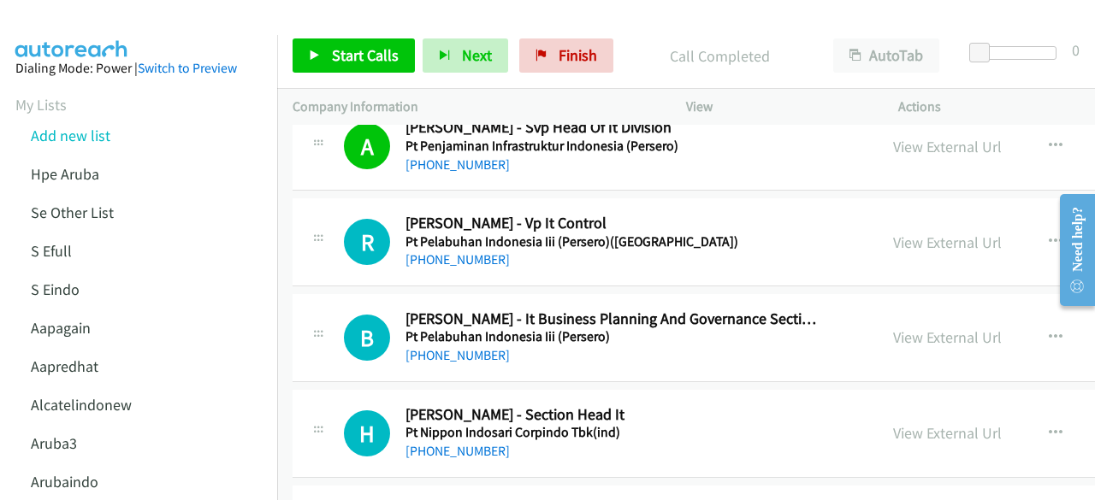
scroll to position [7063, 0]
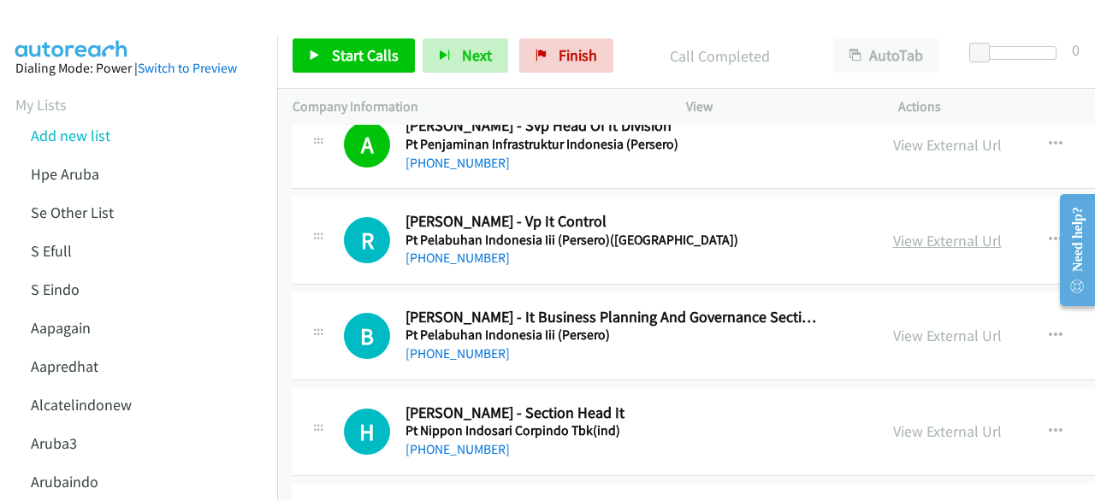
click at [918, 231] on link "View External Url" at bounding box center [947, 241] width 109 height 20
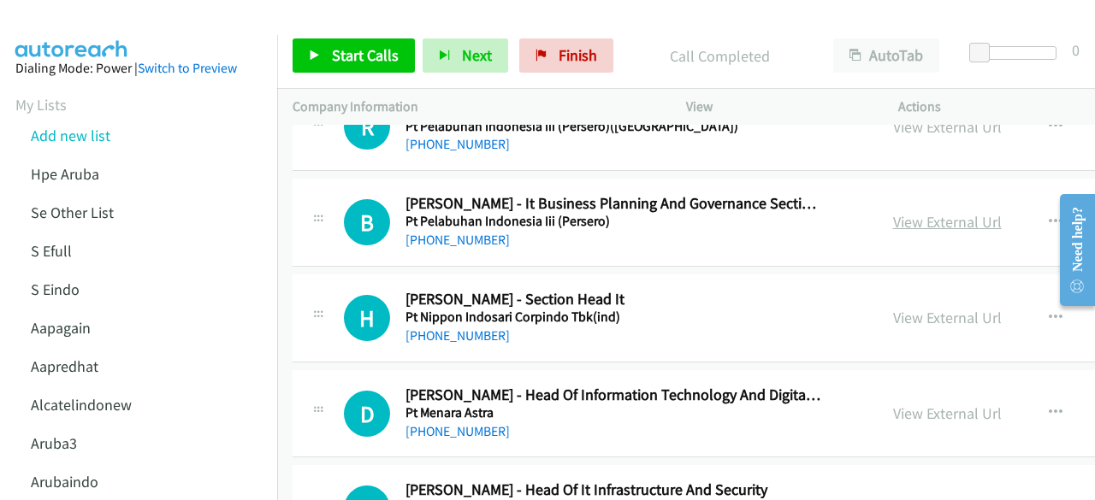
scroll to position [7178, 0]
click at [917, 211] on link "View External Url" at bounding box center [947, 221] width 109 height 20
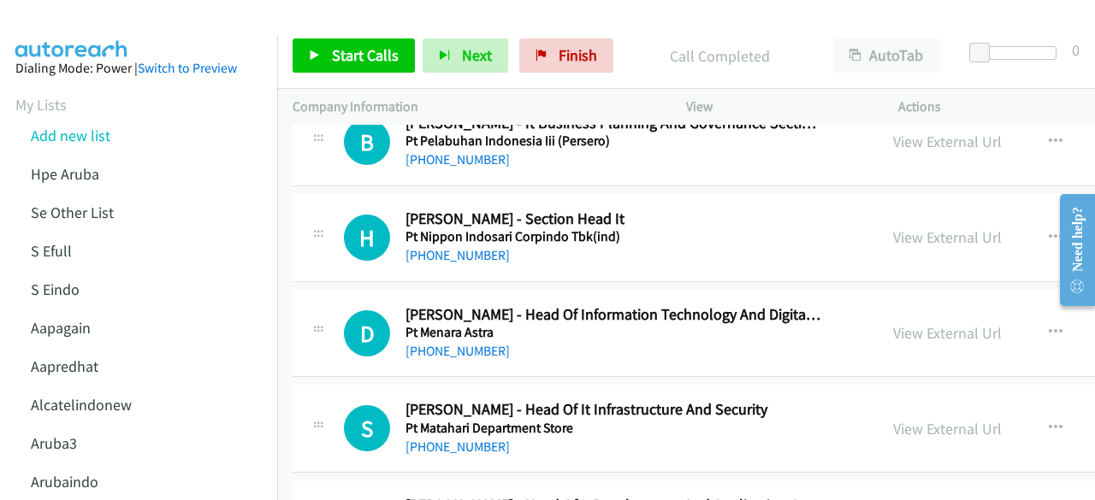
scroll to position [7258, 0]
click at [907, 227] on link "View External Url" at bounding box center [947, 237] width 109 height 20
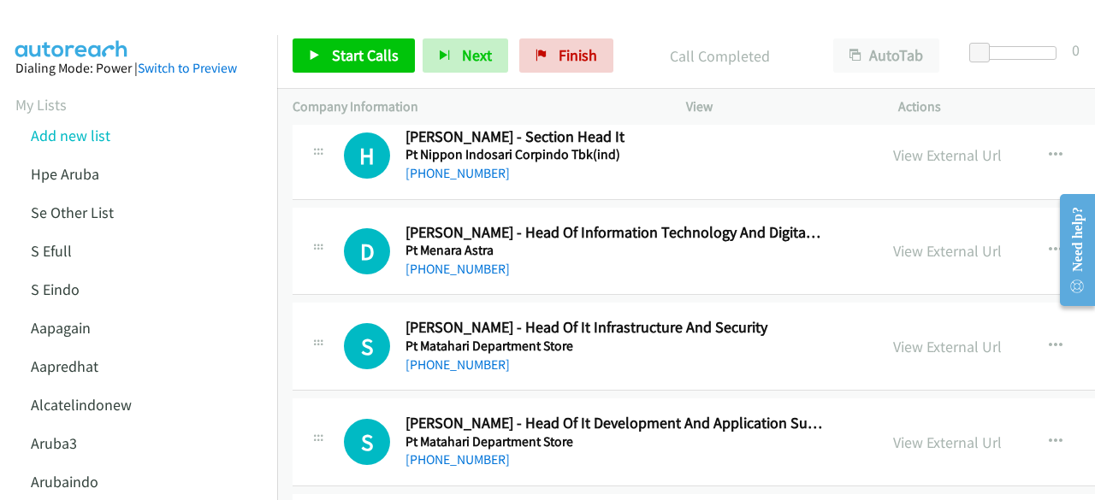
scroll to position [7340, 0]
click at [893, 240] on link "View External Url" at bounding box center [947, 250] width 109 height 20
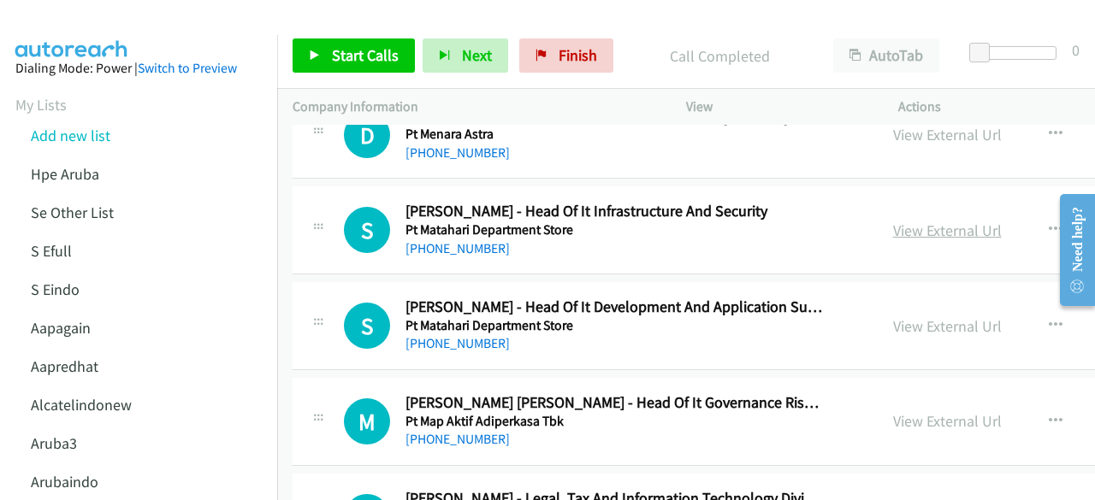
click at [895, 221] on link "View External Url" at bounding box center [947, 231] width 109 height 20
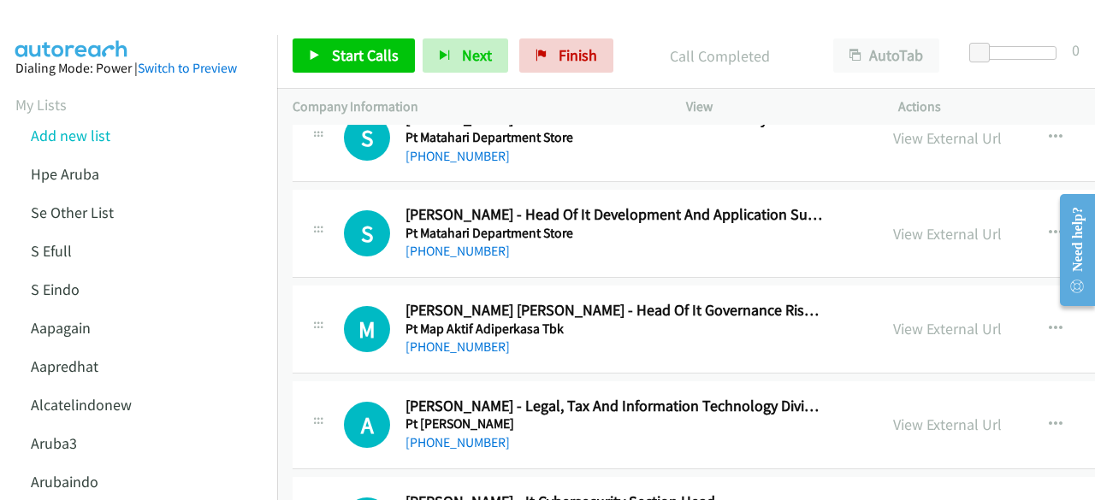
scroll to position [7551, 0]
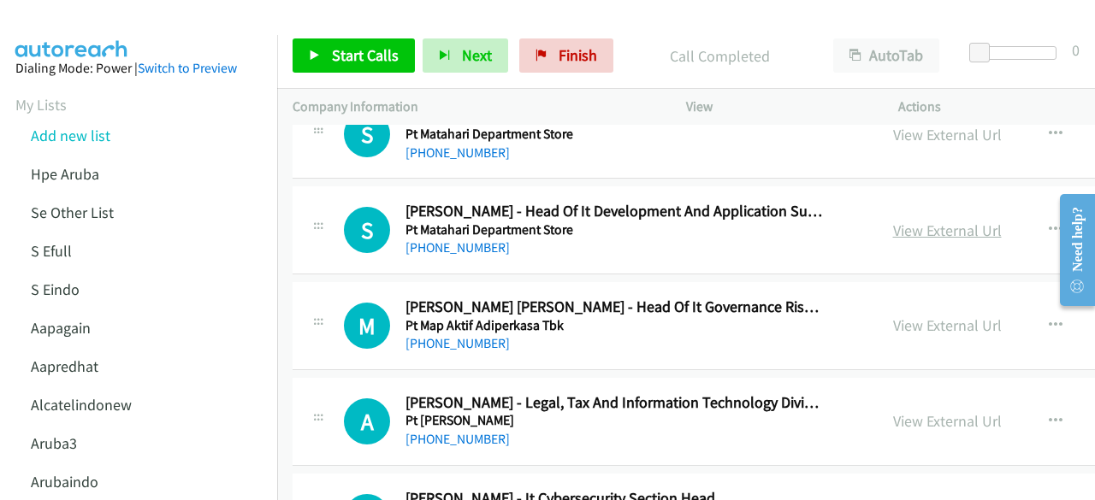
click at [893, 221] on link "View External Url" at bounding box center [947, 231] width 109 height 20
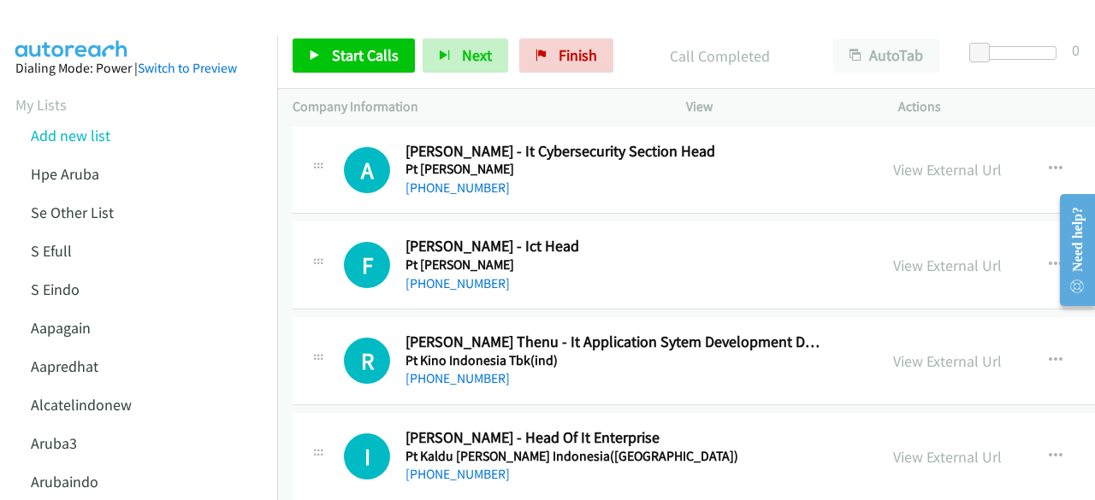
scroll to position [7934, 0]
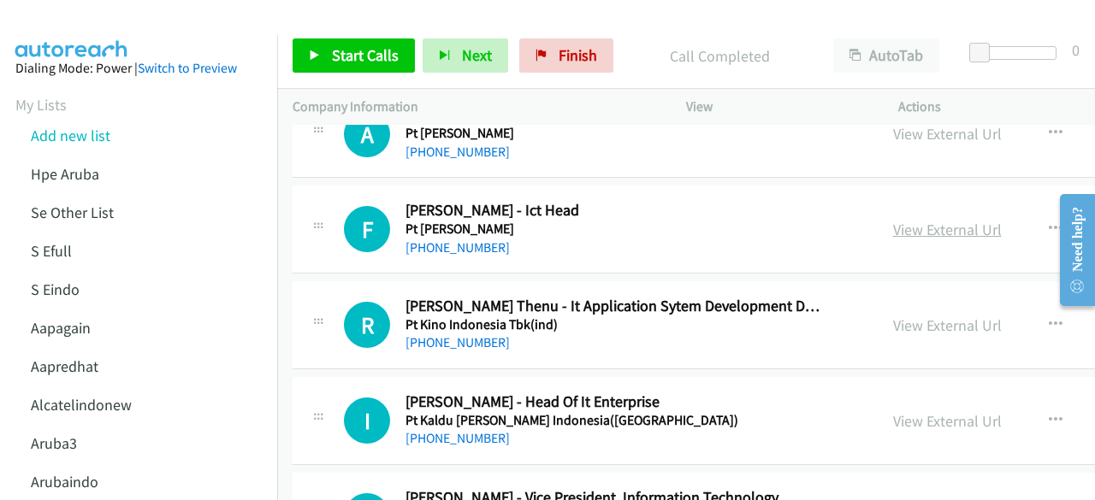
click at [911, 220] on link "View External Url" at bounding box center [947, 230] width 109 height 20
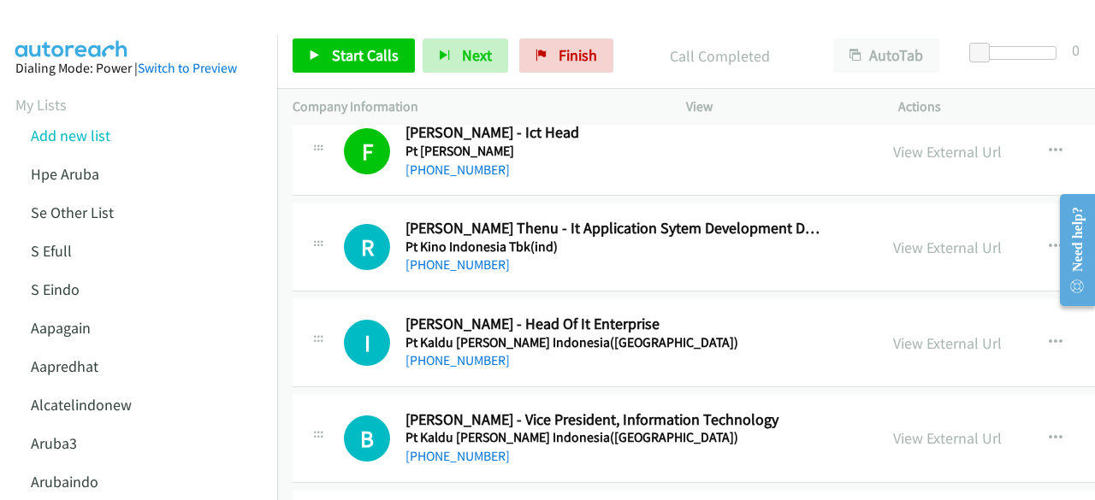
scroll to position [8013, 0]
click at [911, 218] on div "View External Url View External Url Schedule/Manage Callback Start Calls Here R…" at bounding box center [1032, 246] width 308 height 56
click at [911, 237] on link "View External Url" at bounding box center [947, 247] width 109 height 20
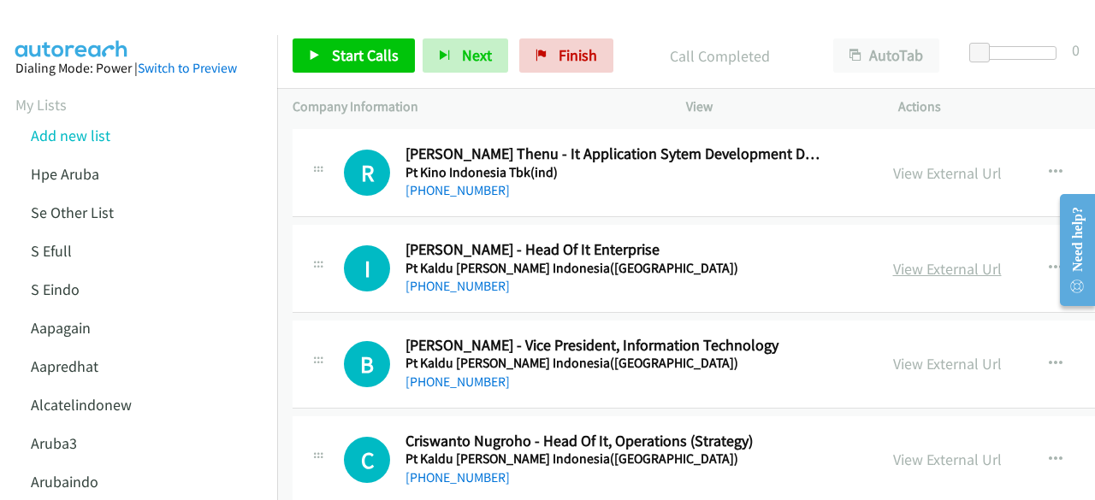
click at [907, 259] on link "View External Url" at bounding box center [947, 269] width 109 height 20
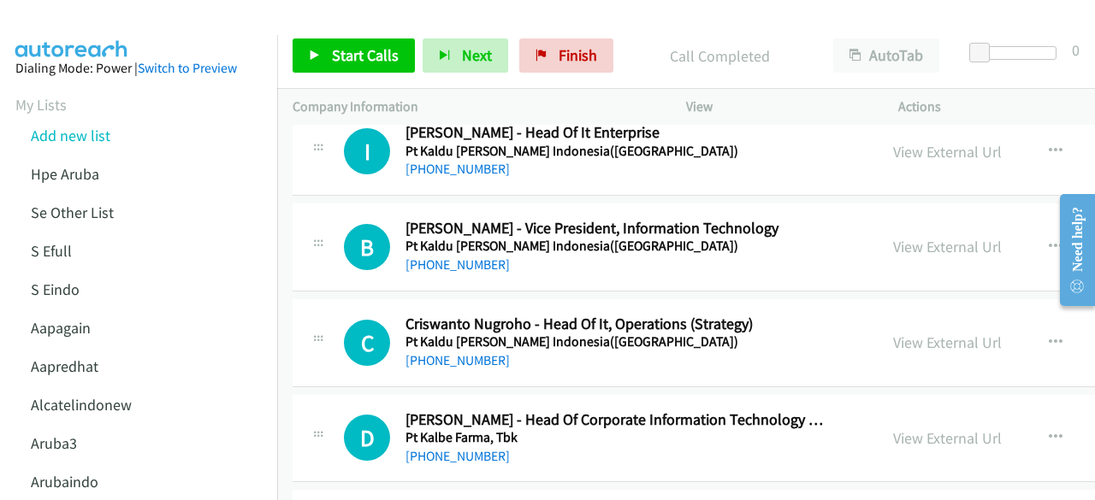
scroll to position [8205, 0]
click at [910, 236] on link "View External Url" at bounding box center [947, 246] width 109 height 20
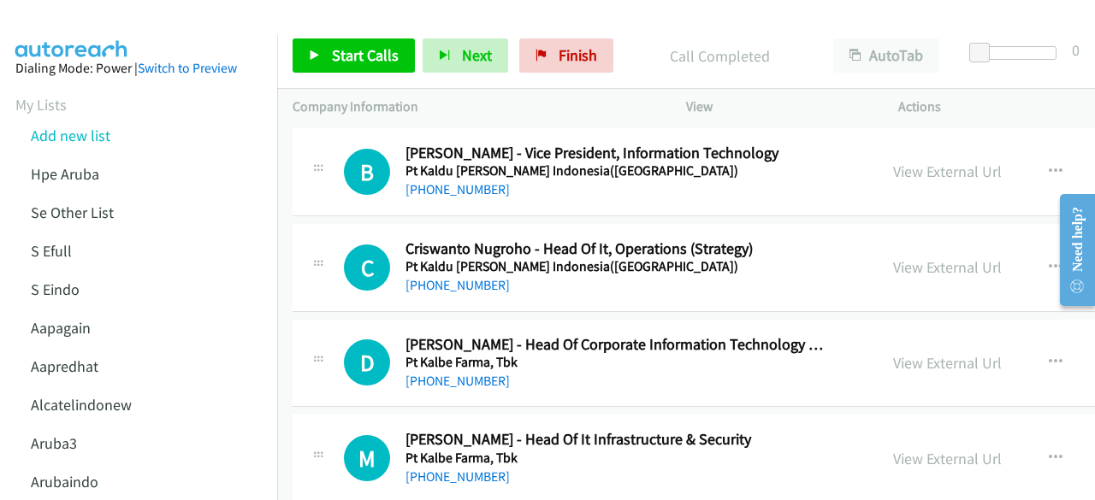
scroll to position [8282, 0]
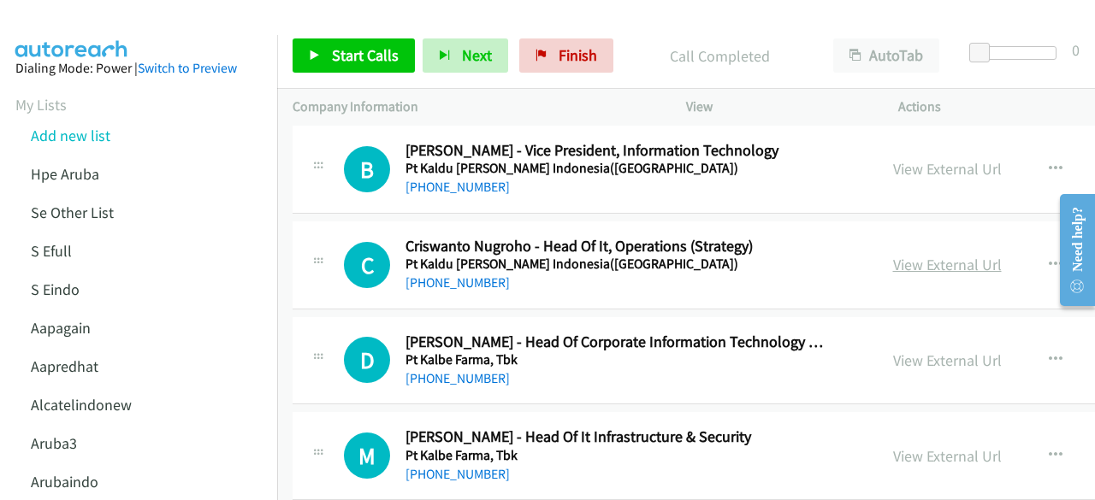
click at [903, 255] on link "View External Url" at bounding box center [947, 265] width 109 height 20
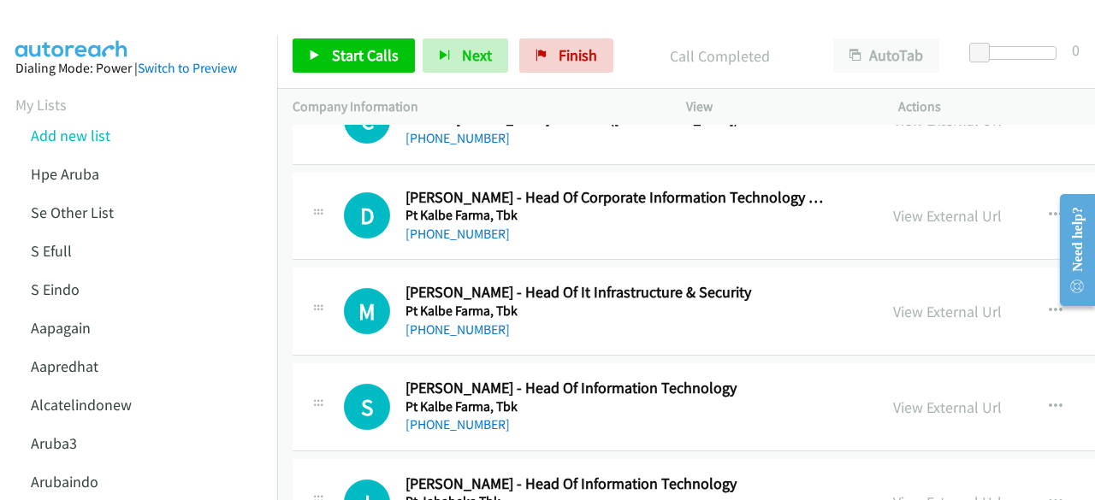
scroll to position [8427, 0]
click at [939, 205] on link "View External Url" at bounding box center [947, 215] width 109 height 20
click at [893, 299] on div "View External Url" at bounding box center [947, 310] width 109 height 23
click at [893, 301] on link "View External Url" at bounding box center [947, 311] width 109 height 20
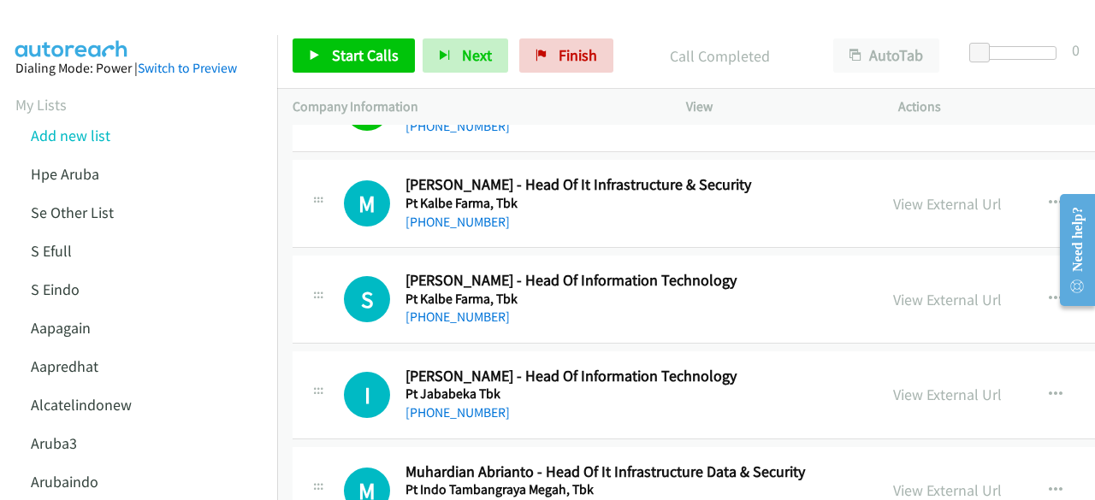
scroll to position [8535, 0]
click at [898, 287] on div "View External Url" at bounding box center [947, 298] width 109 height 23
click at [897, 289] on link "View External Url" at bounding box center [947, 299] width 109 height 20
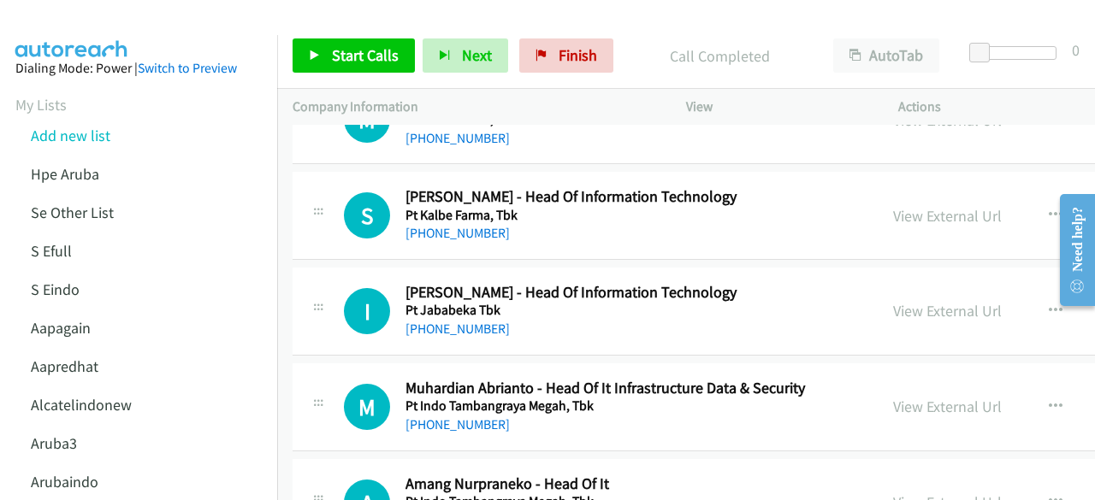
scroll to position [8619, 0]
click at [878, 293] on div "View External Url View External Url Schedule/Manage Callback Start Calls Here R…" at bounding box center [1032, 310] width 308 height 56
click at [902, 282] on div "View External Url View External Url Schedule/Manage Callback Start Calls Here R…" at bounding box center [1032, 310] width 308 height 56
click at [905, 300] on link "View External Url" at bounding box center [947, 310] width 109 height 20
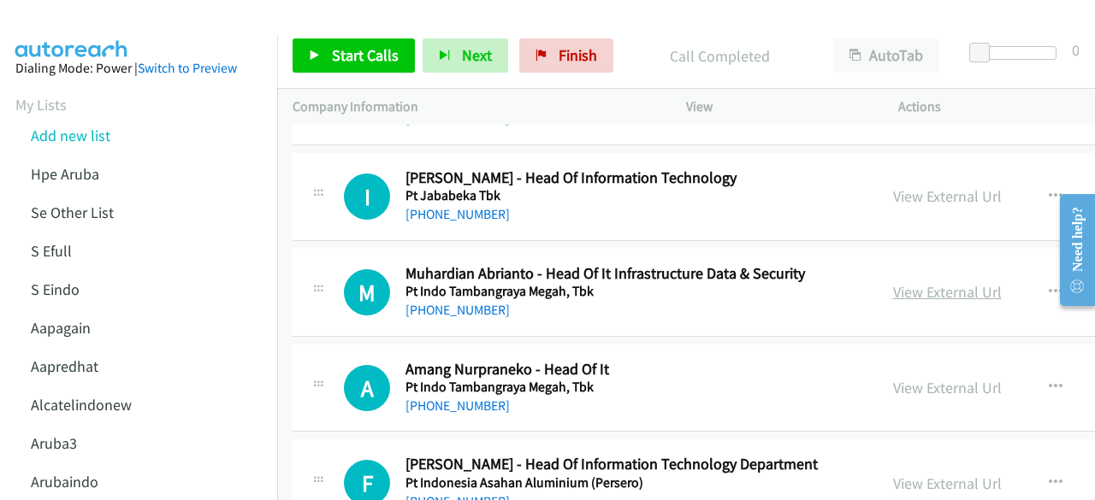
scroll to position [8733, 0]
click at [896, 281] on link "View External Url" at bounding box center [947, 291] width 109 height 20
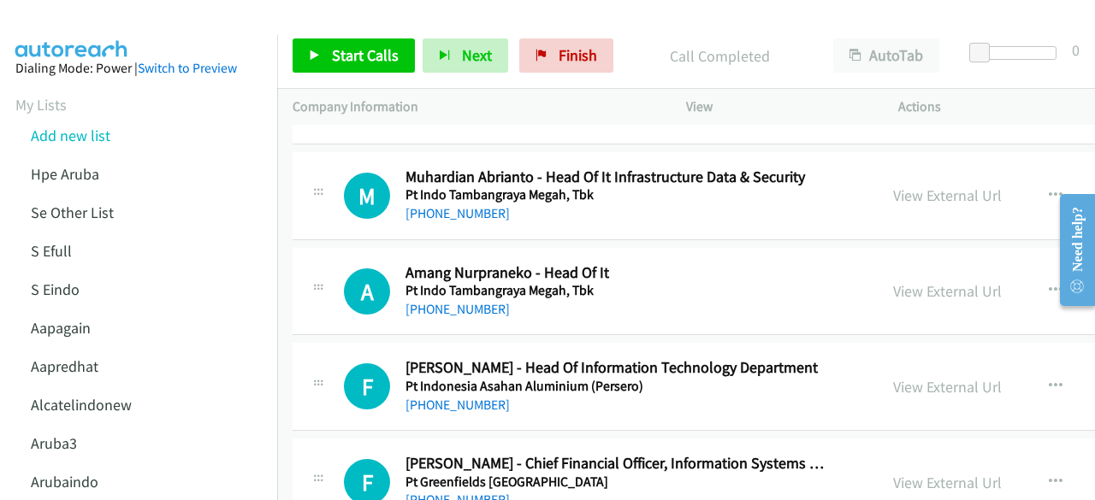
scroll to position [8831, 0]
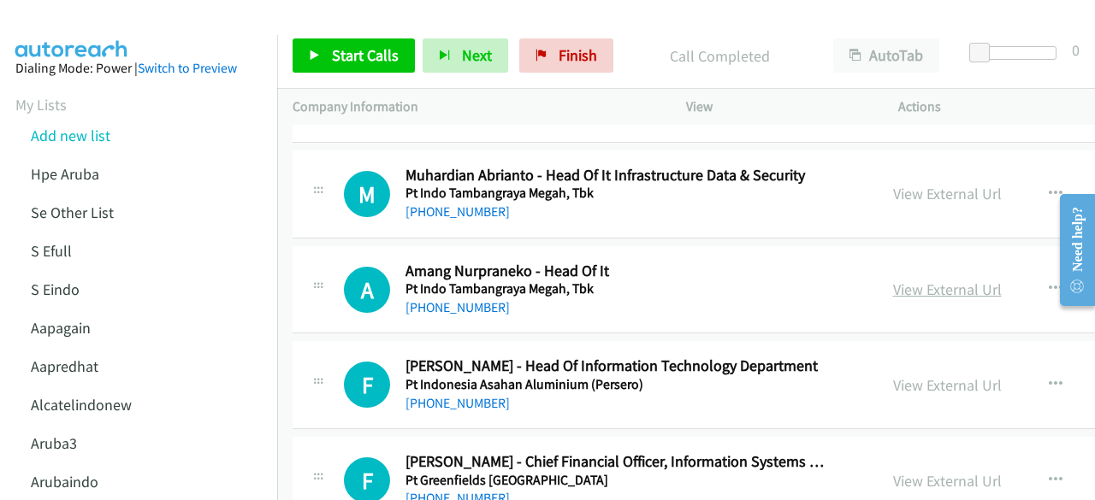
click at [893, 280] on link "View External Url" at bounding box center [947, 290] width 109 height 20
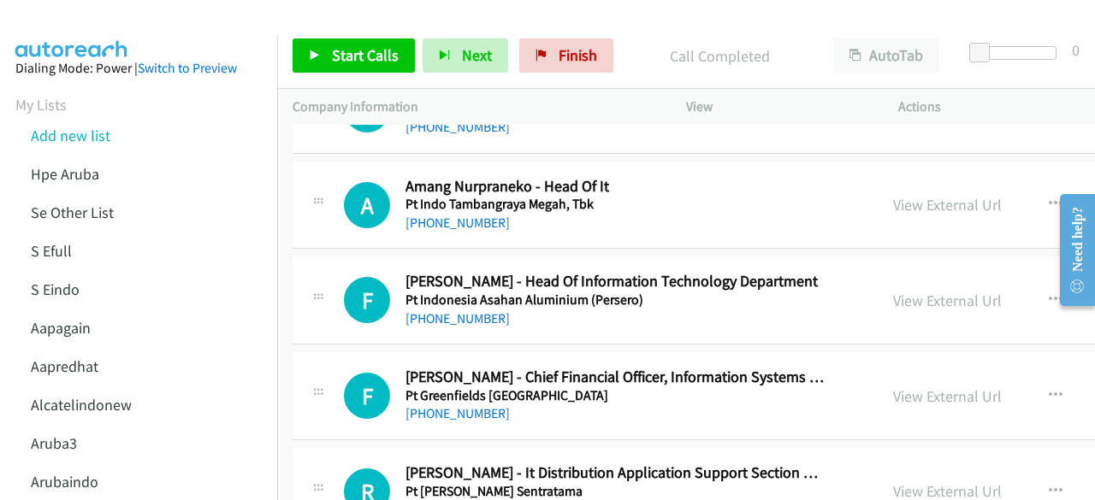
scroll to position [8916, 0]
click at [898, 290] on link "View External Url" at bounding box center [947, 300] width 109 height 20
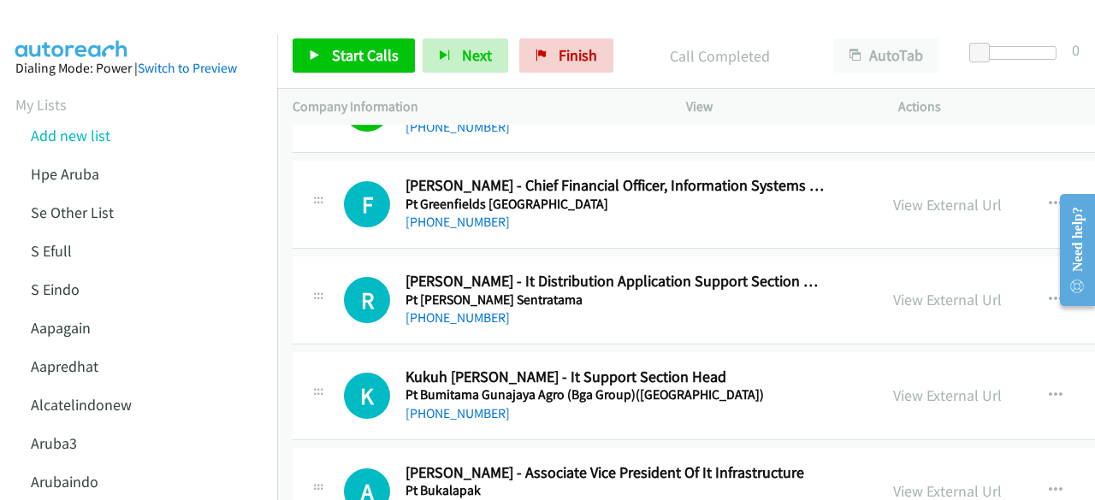
scroll to position [9109, 0]
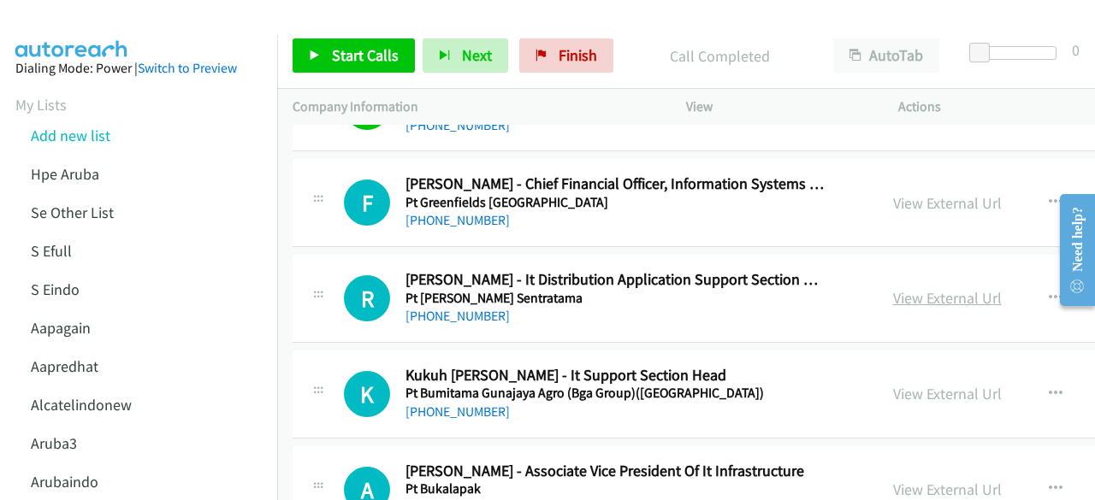
click at [914, 288] on link "View External Url" at bounding box center [947, 298] width 109 height 20
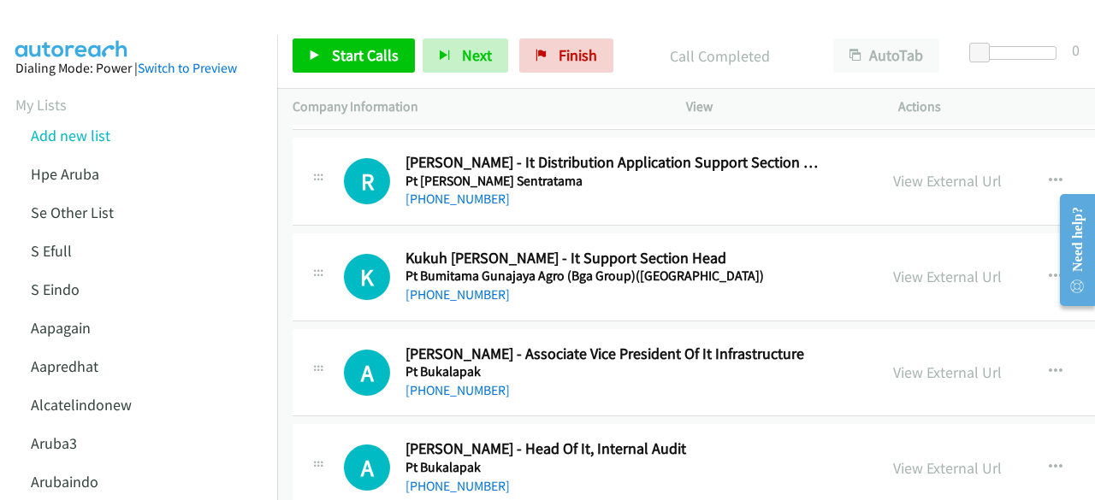
scroll to position [9228, 0]
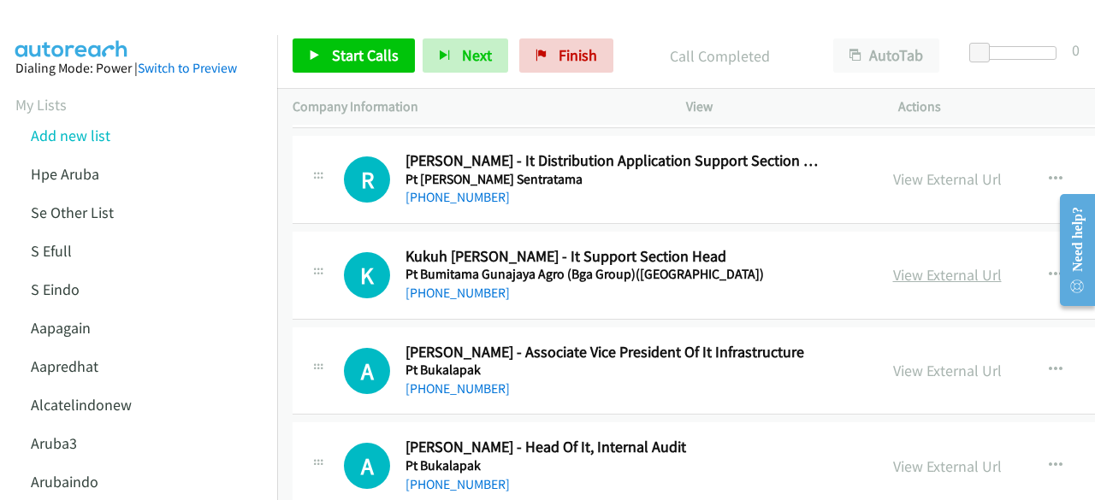
click at [899, 265] on link "View External Url" at bounding box center [947, 275] width 109 height 20
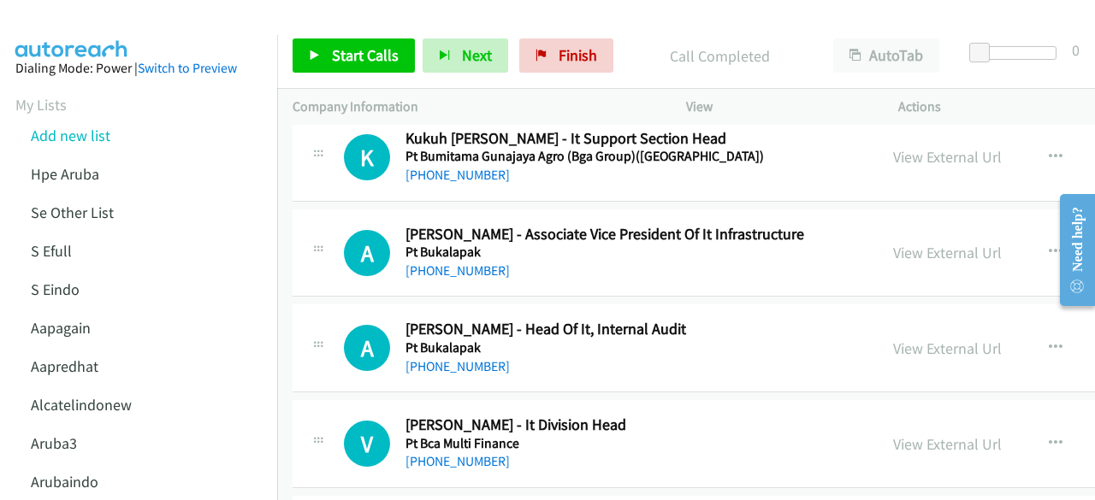
scroll to position [9354, 0]
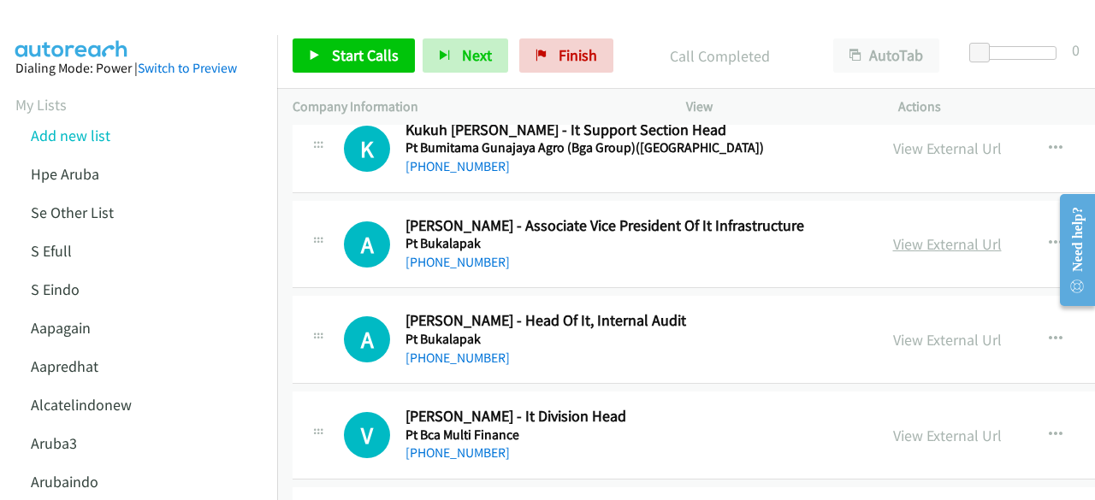
click at [907, 234] on link "View External Url" at bounding box center [947, 244] width 109 height 20
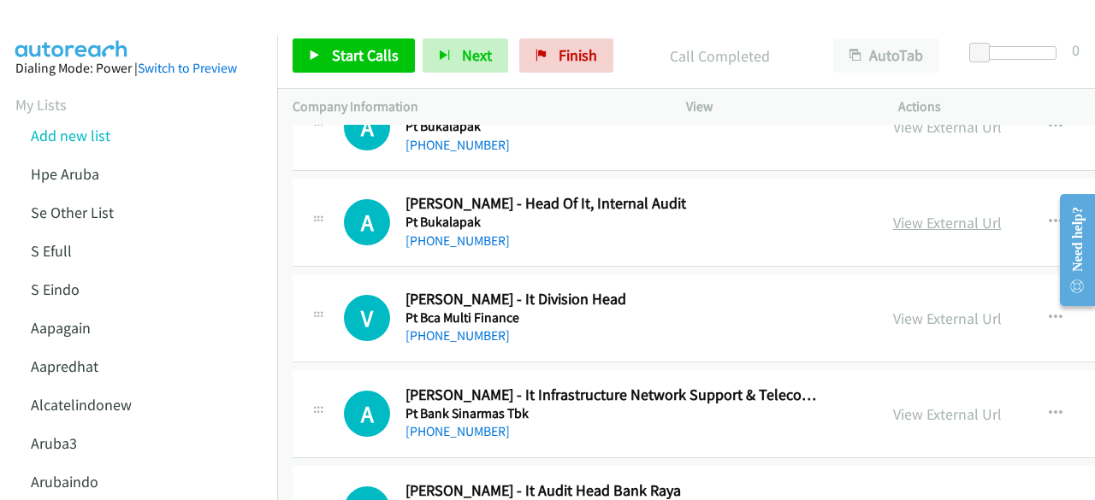
scroll to position [9472, 0]
click at [922, 212] on link "View External Url" at bounding box center [947, 222] width 109 height 20
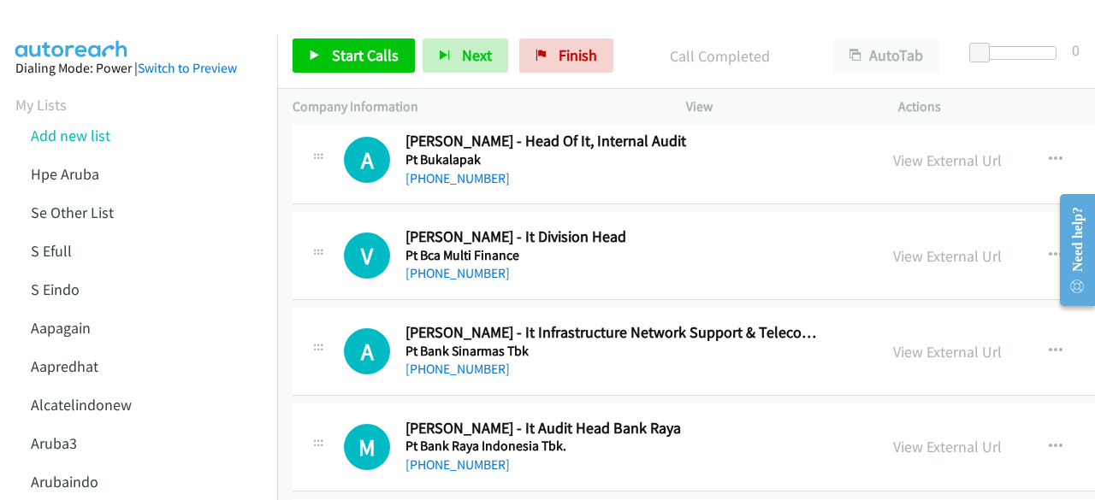
scroll to position [9535, 0]
click at [927, 245] on link "View External Url" at bounding box center [947, 255] width 109 height 20
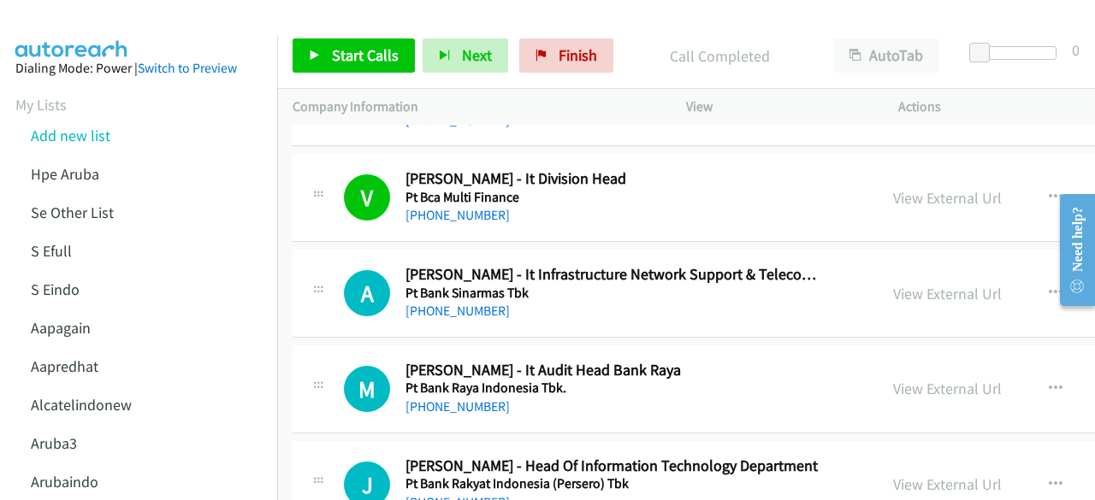
scroll to position [9597, 0]
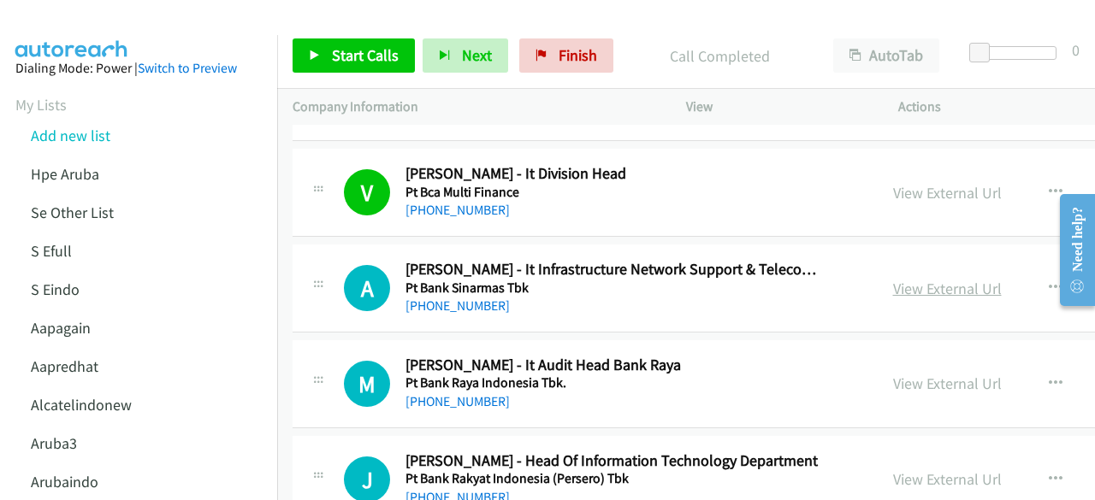
click at [897, 279] on link "View External Url" at bounding box center [947, 289] width 109 height 20
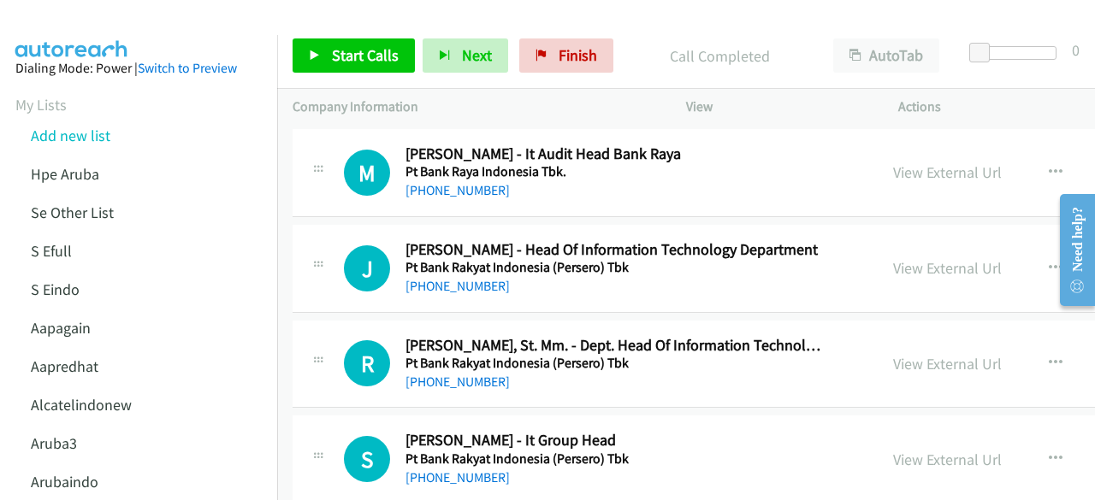
scroll to position [9830, 0]
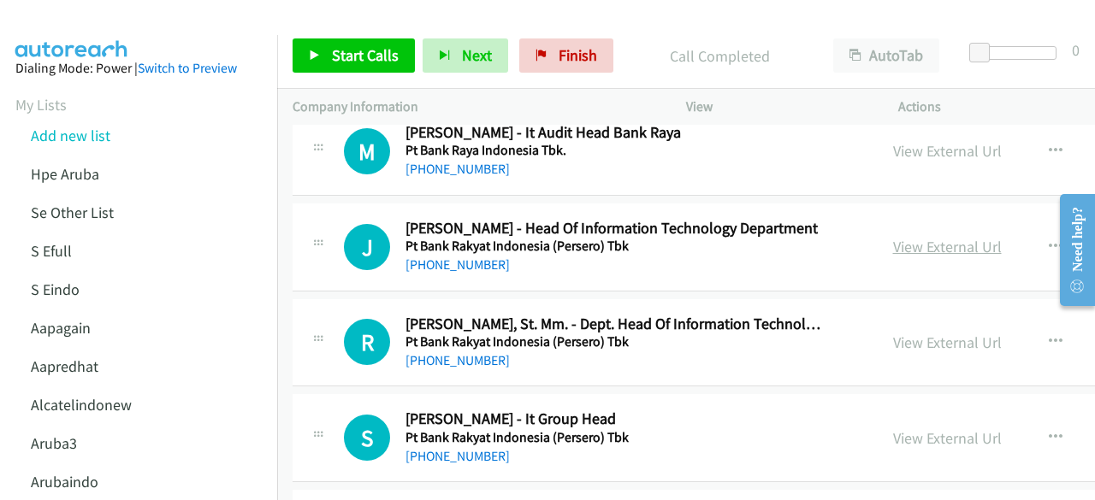
click at [893, 237] on link "View External Url" at bounding box center [947, 247] width 109 height 20
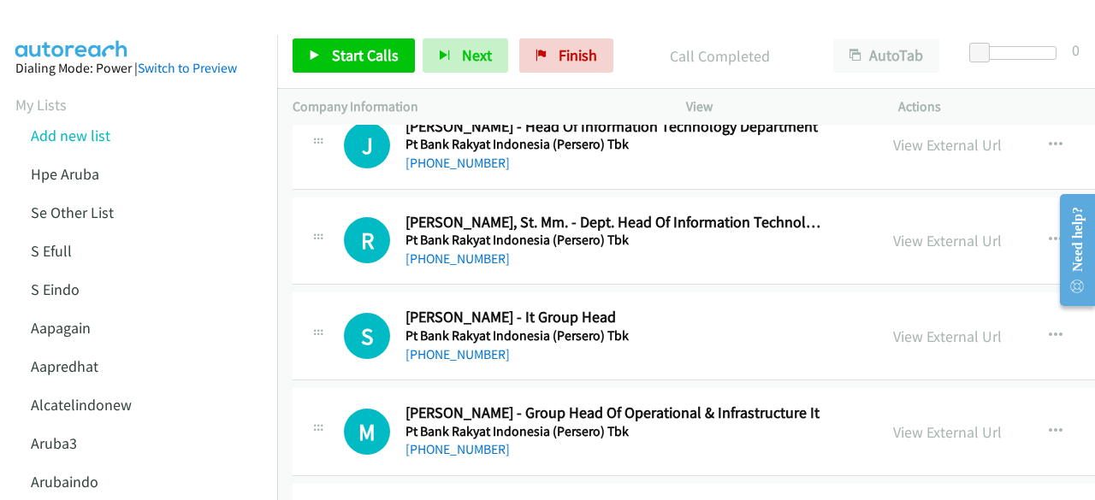
scroll to position [9934, 0]
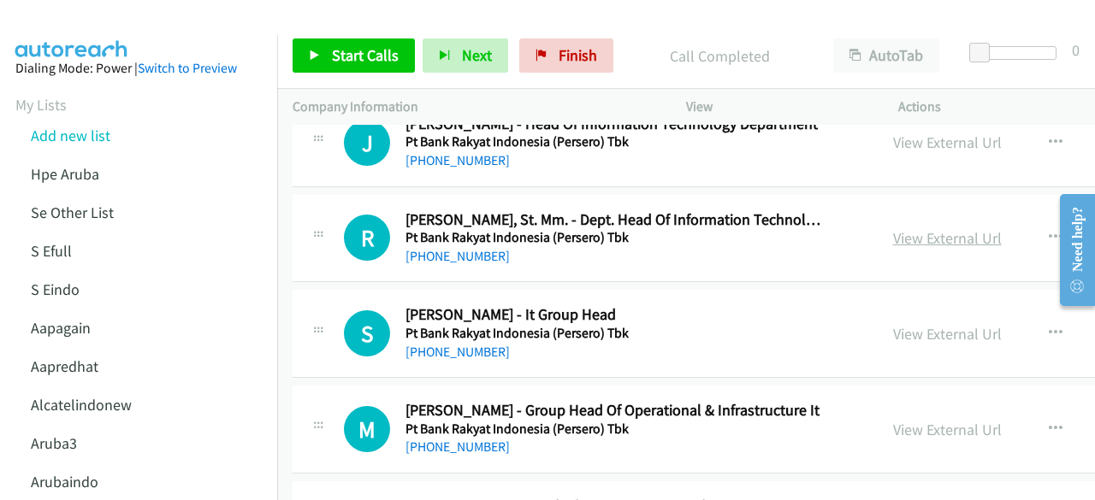
click at [903, 228] on link "View External Url" at bounding box center [947, 238] width 109 height 20
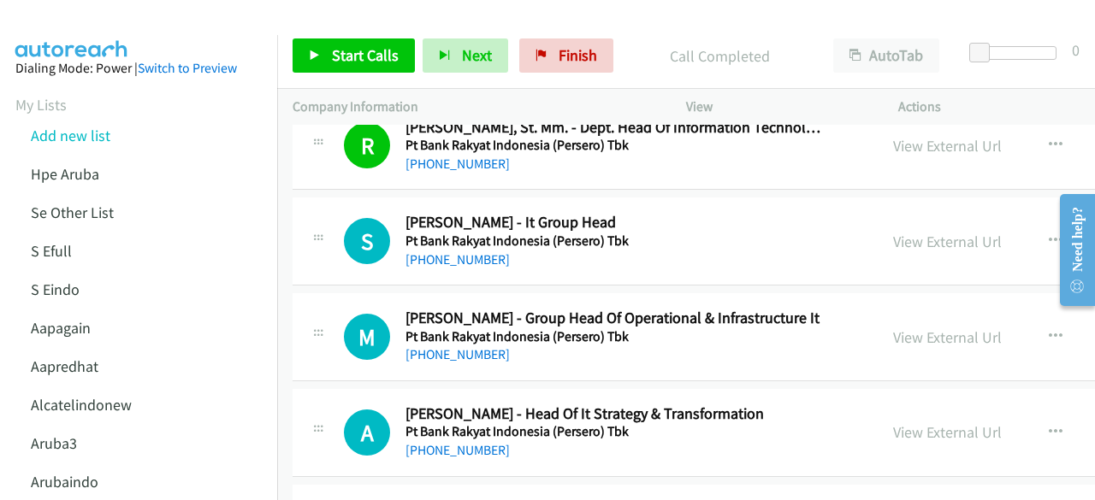
scroll to position [10027, 0]
click at [902, 231] on link "View External Url" at bounding box center [947, 241] width 109 height 20
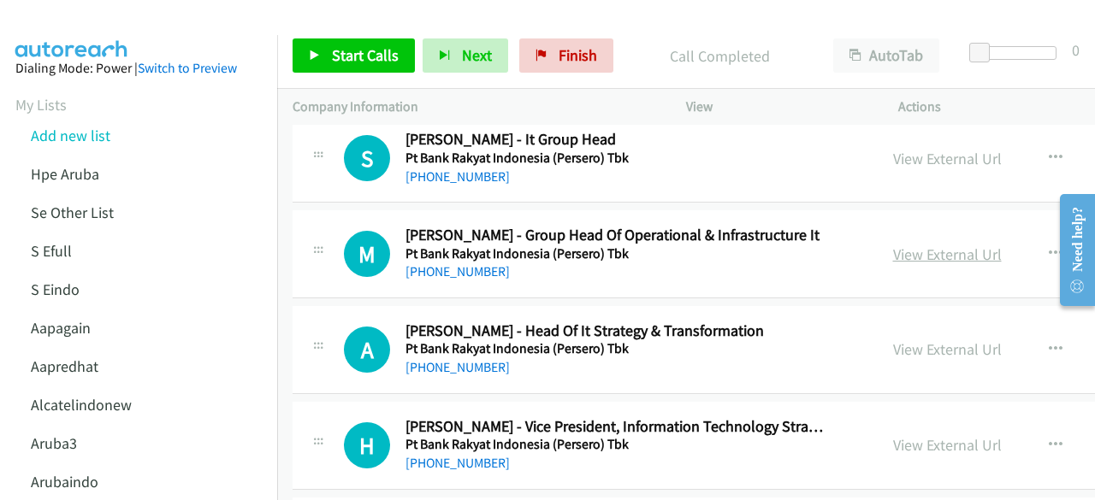
click at [893, 245] on link "View External Url" at bounding box center [947, 255] width 109 height 20
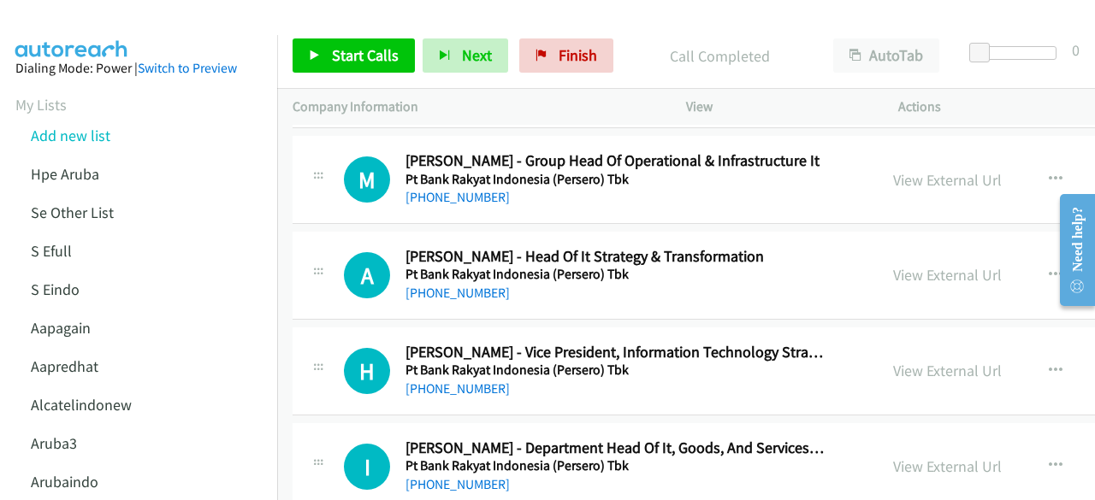
scroll to position [10185, 0]
click at [878, 246] on div "View External Url View External Url Schedule/Manage Callback Start Calls Here R…" at bounding box center [1032, 274] width 308 height 56
click at [893, 264] on link "View External Url" at bounding box center [947, 274] width 109 height 20
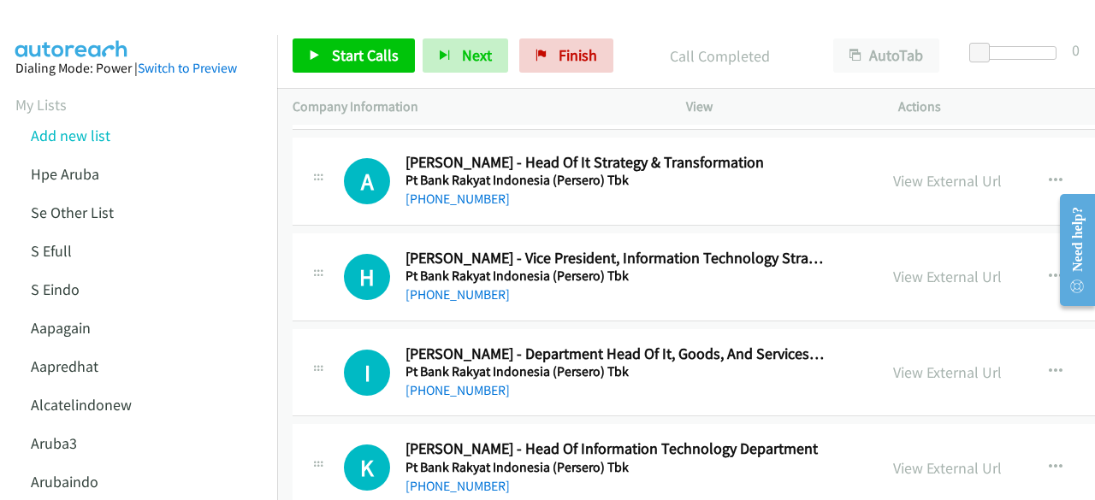
scroll to position [10282, 0]
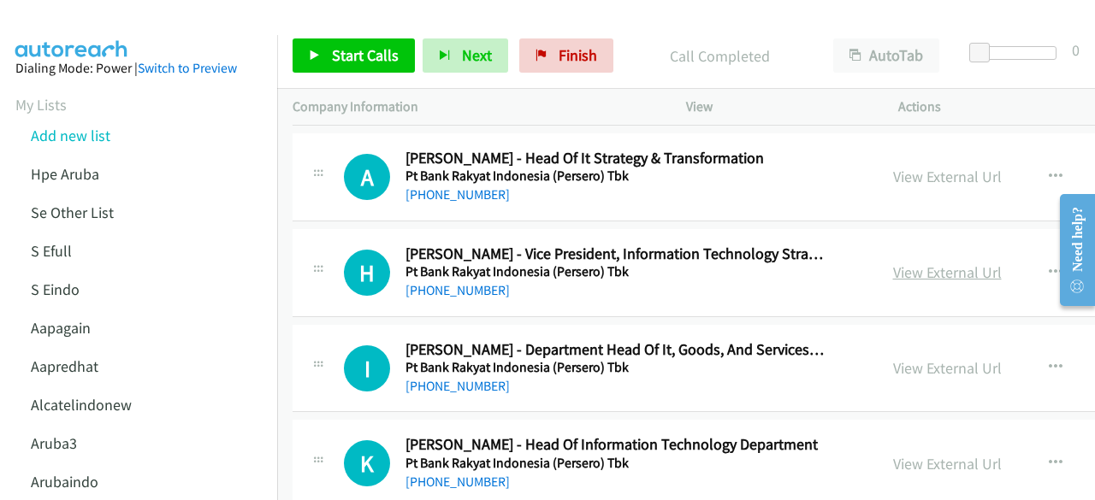
click at [905, 263] on link "View External Url" at bounding box center [947, 273] width 109 height 20
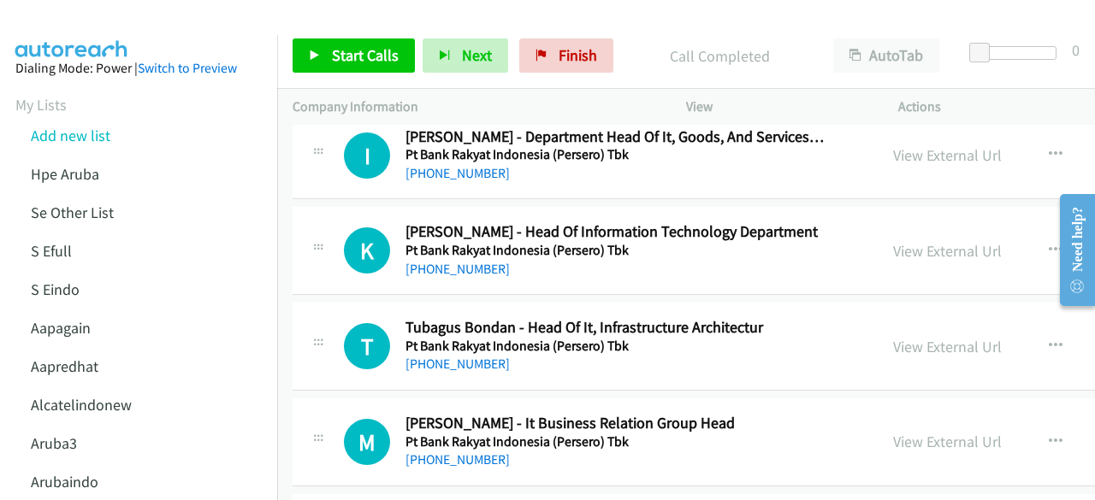
scroll to position [10500, 0]
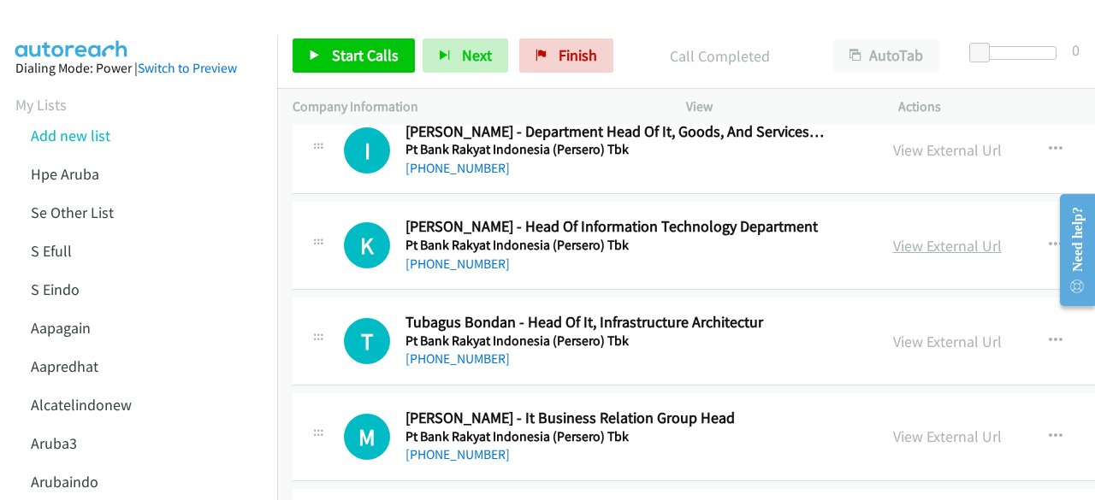
click at [909, 236] on link "View External Url" at bounding box center [947, 246] width 109 height 20
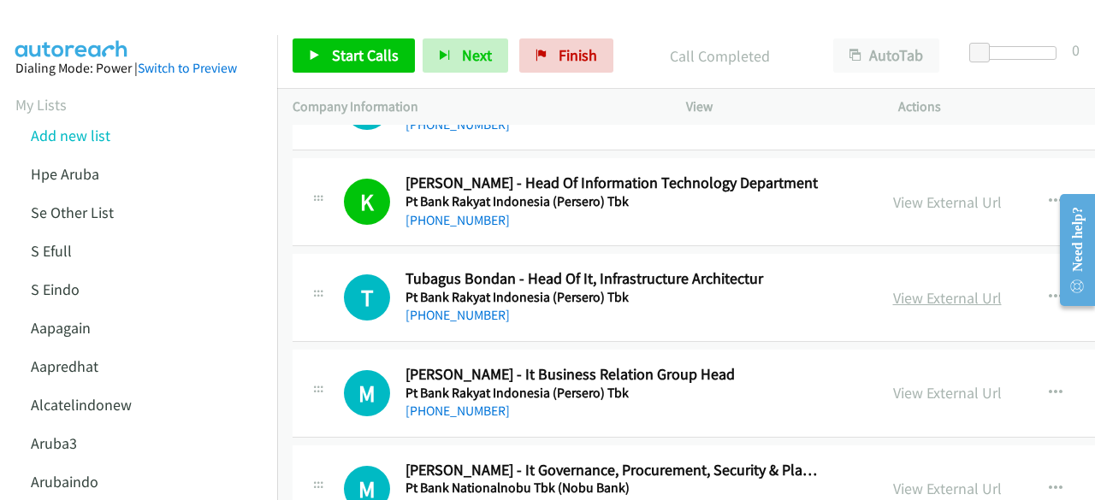
click at [926, 288] on link "View External Url" at bounding box center [947, 298] width 109 height 20
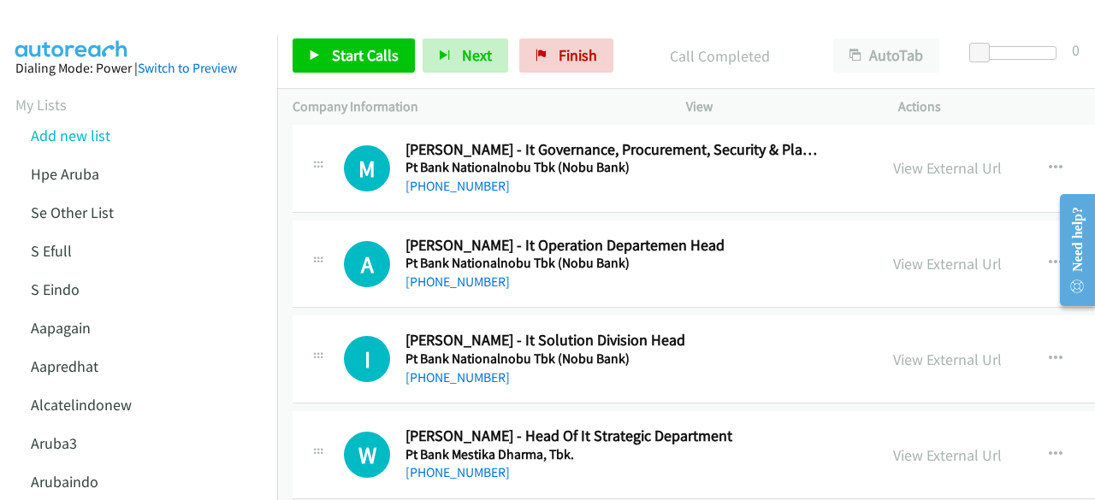
scroll to position [10866, 0]
click at [904, 253] on link "View External Url" at bounding box center [947, 263] width 109 height 20
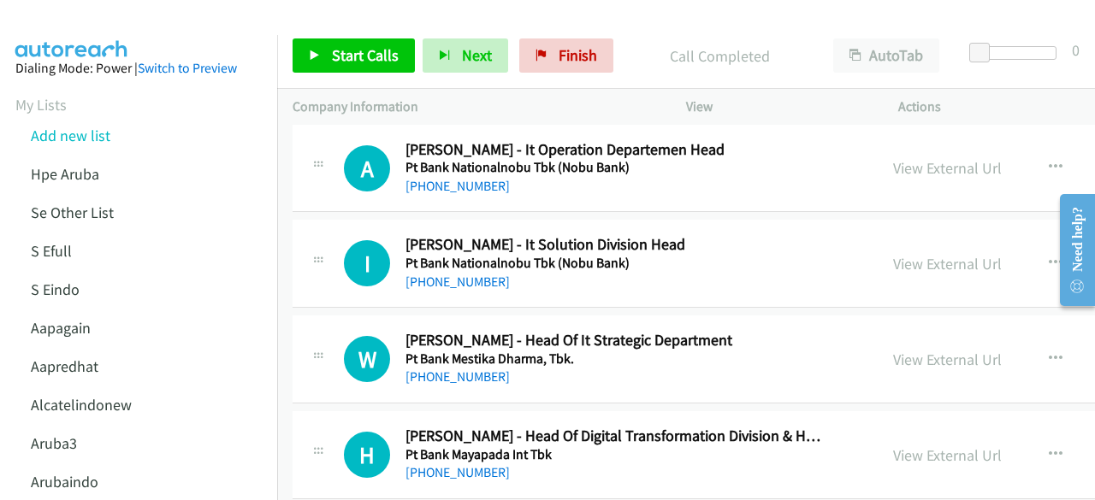
scroll to position [10961, 0]
click at [900, 253] on link "View External Url" at bounding box center [947, 263] width 109 height 20
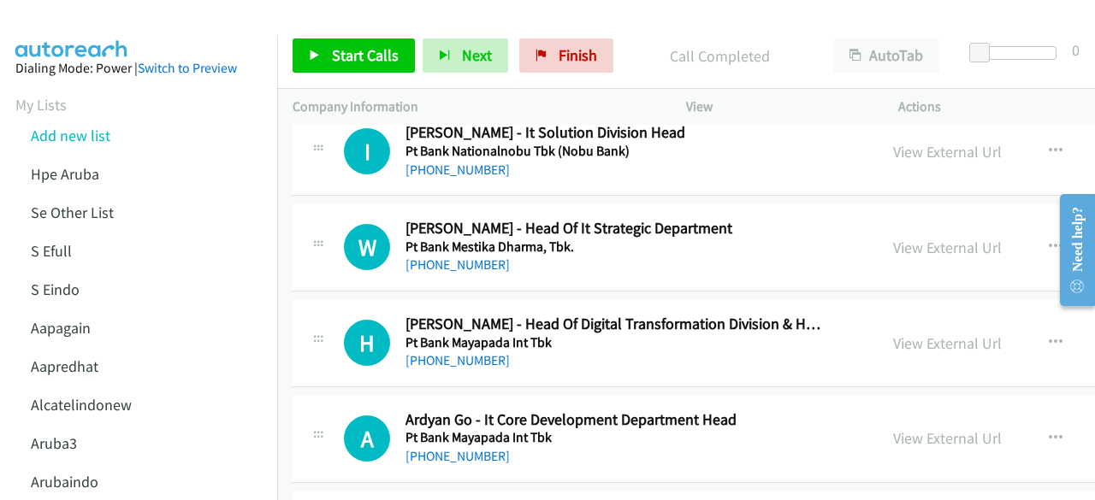
scroll to position [11078, 0]
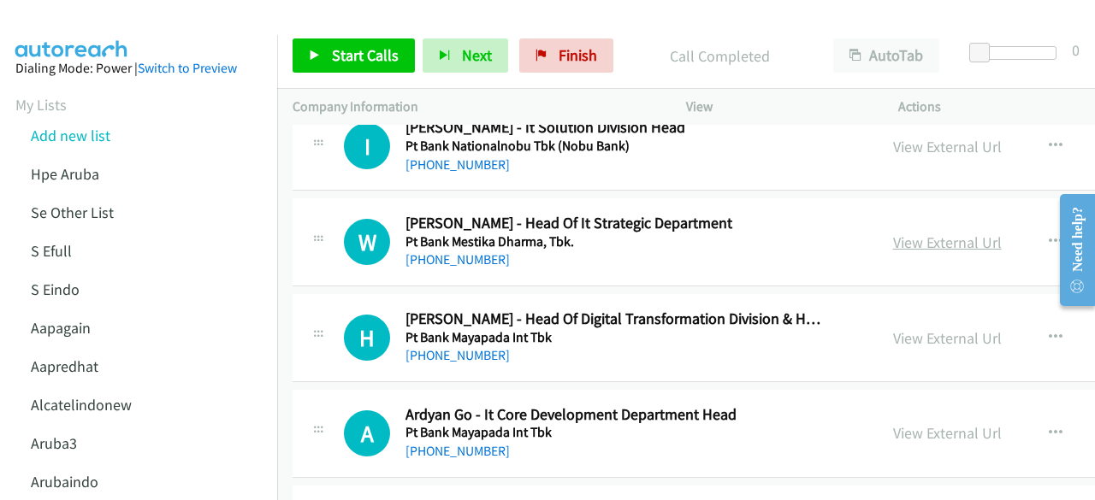
click at [893, 233] on link "View External Url" at bounding box center [947, 243] width 109 height 20
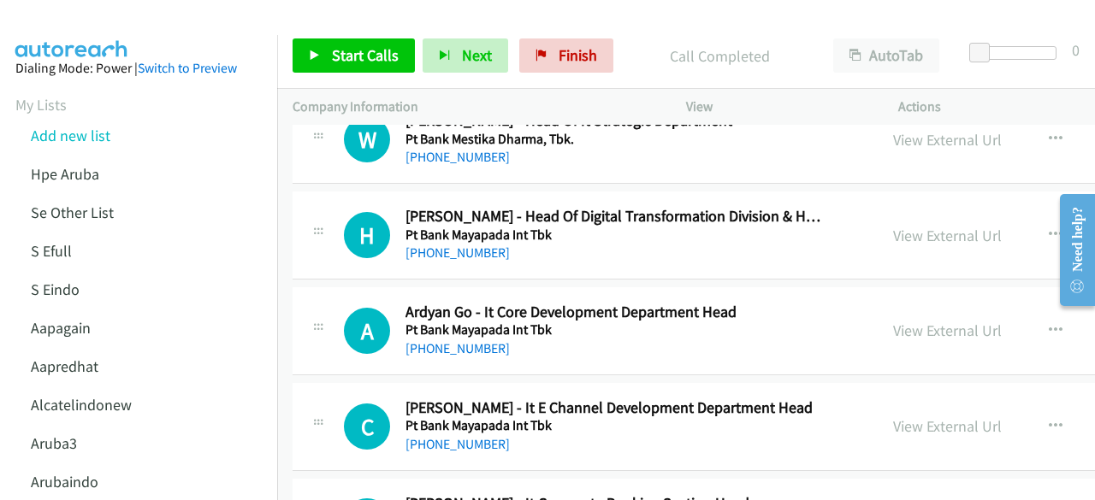
scroll to position [11180, 0]
click at [925, 226] on link "View External Url" at bounding box center [947, 236] width 109 height 20
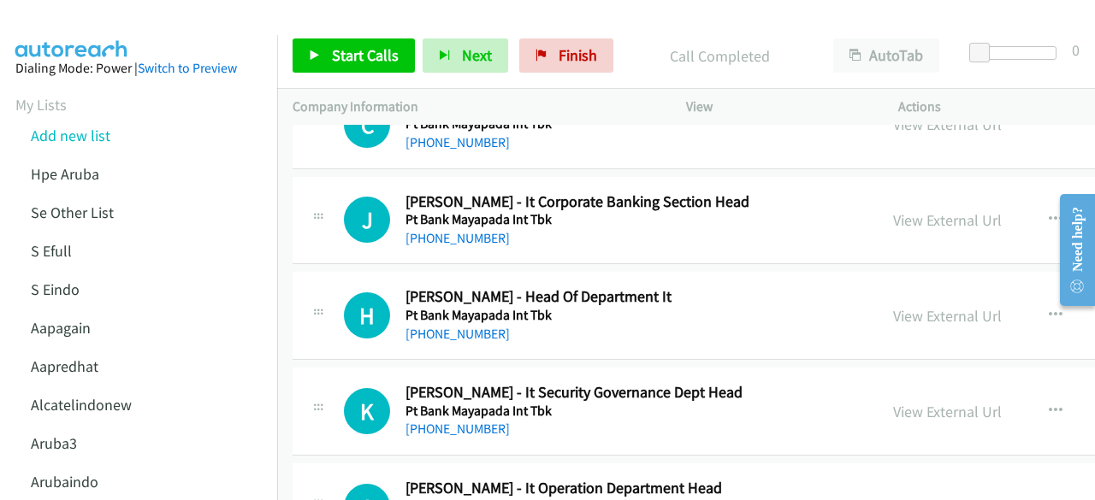
scroll to position [11486, 0]
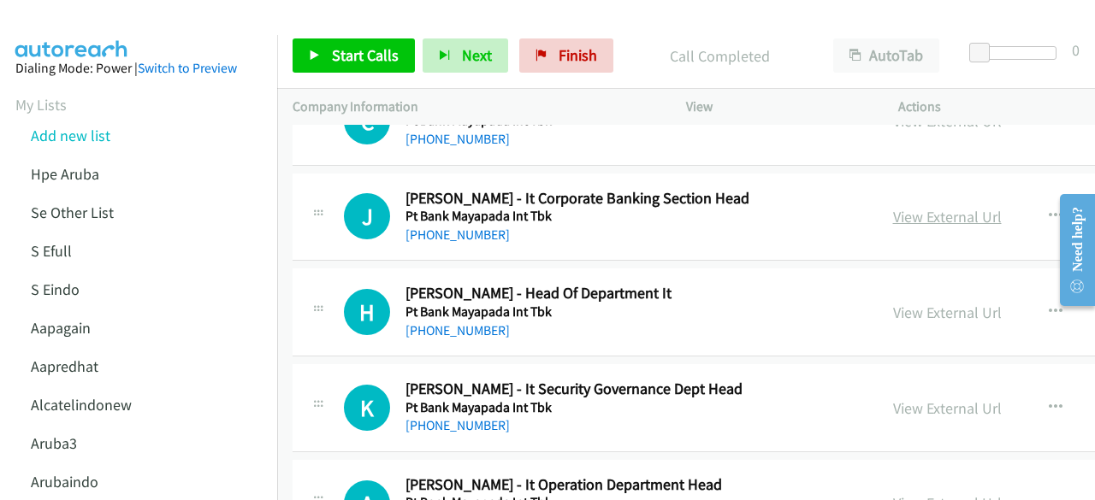
click at [896, 207] on link "View External Url" at bounding box center [947, 217] width 109 height 20
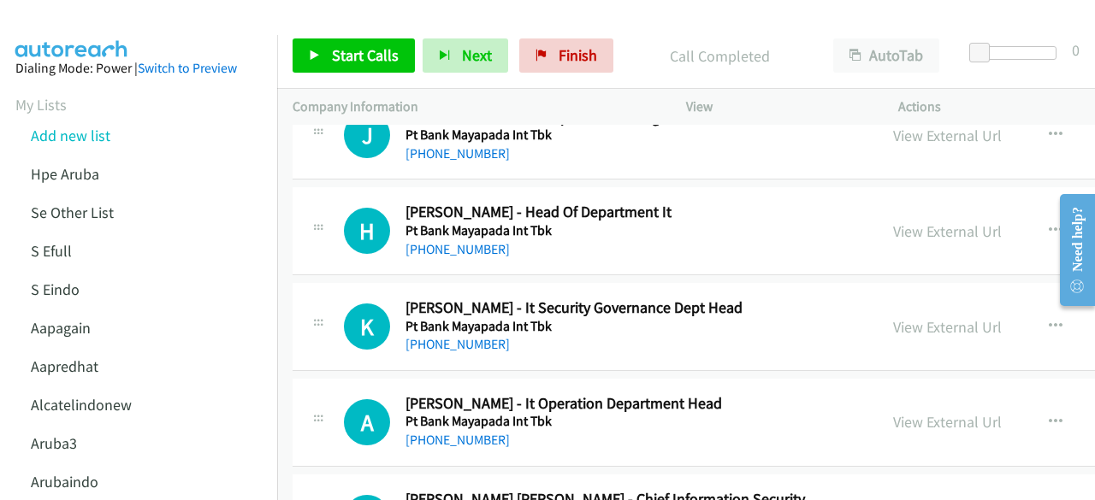
scroll to position [11572, 0]
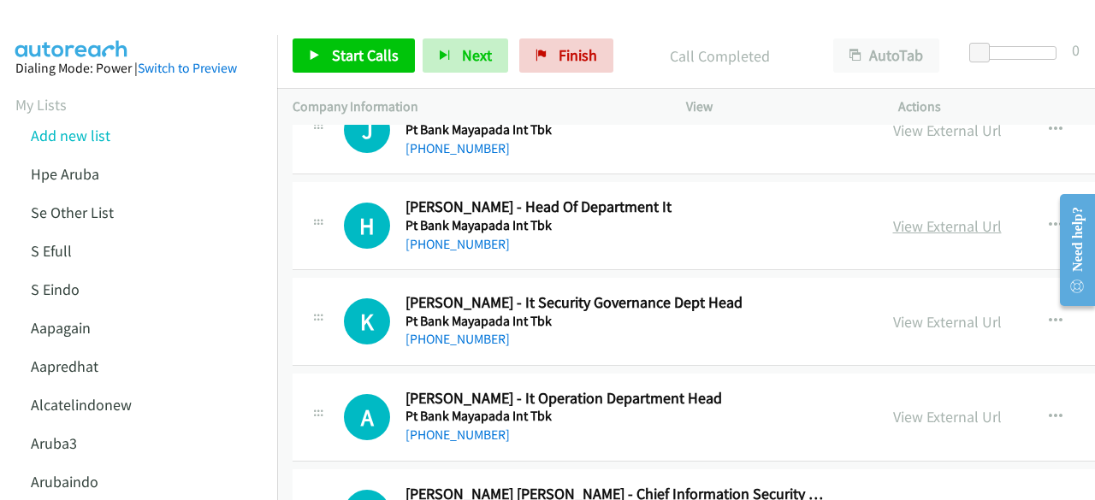
click at [919, 216] on link "View External Url" at bounding box center [947, 226] width 109 height 20
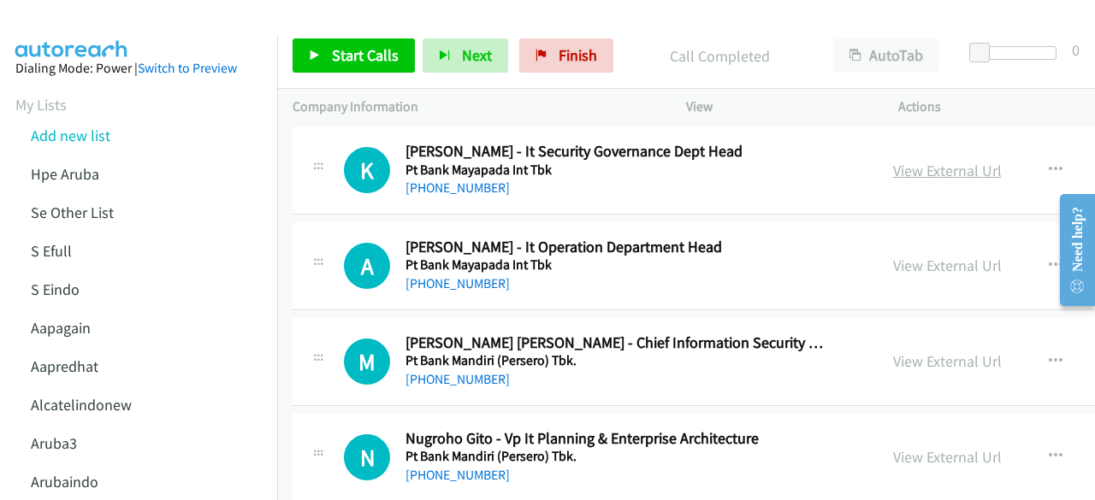
scroll to position [11725, 0]
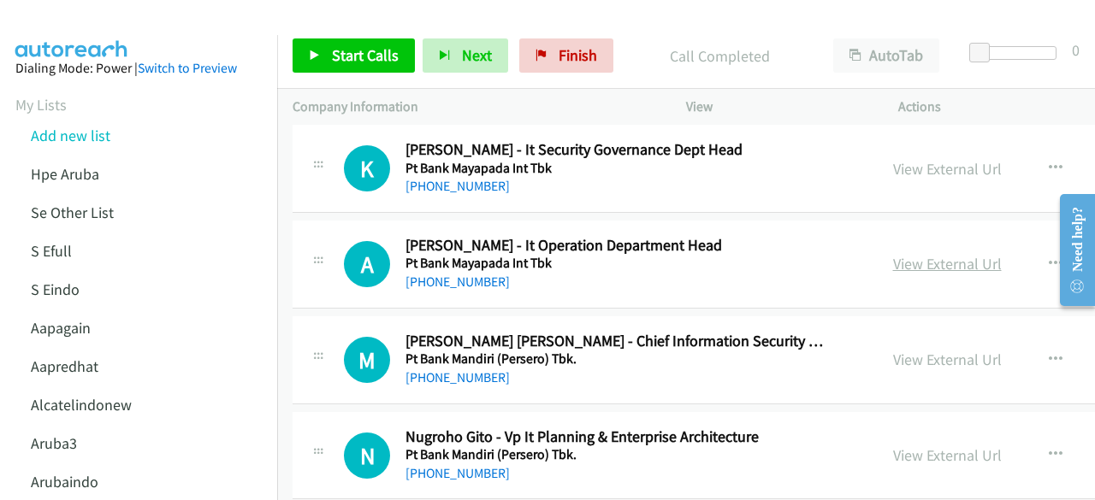
click at [907, 254] on link "View External Url" at bounding box center [947, 264] width 109 height 20
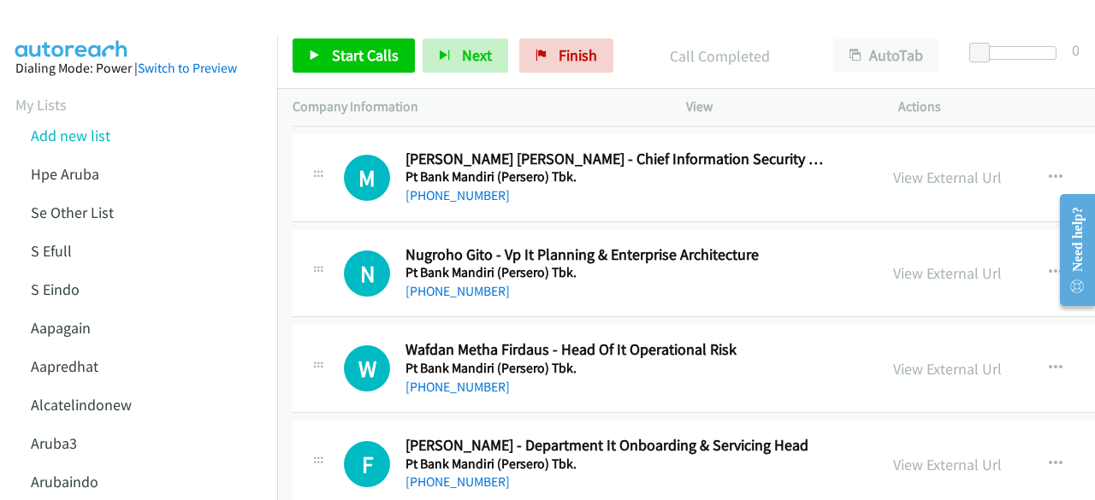
scroll to position [11909, 0]
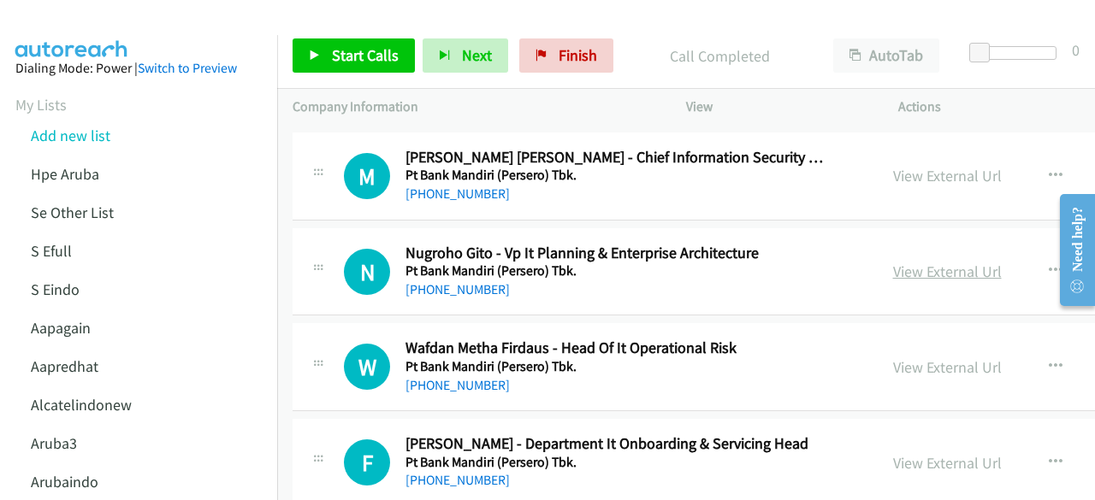
click at [937, 262] on link "View External Url" at bounding box center [947, 272] width 109 height 20
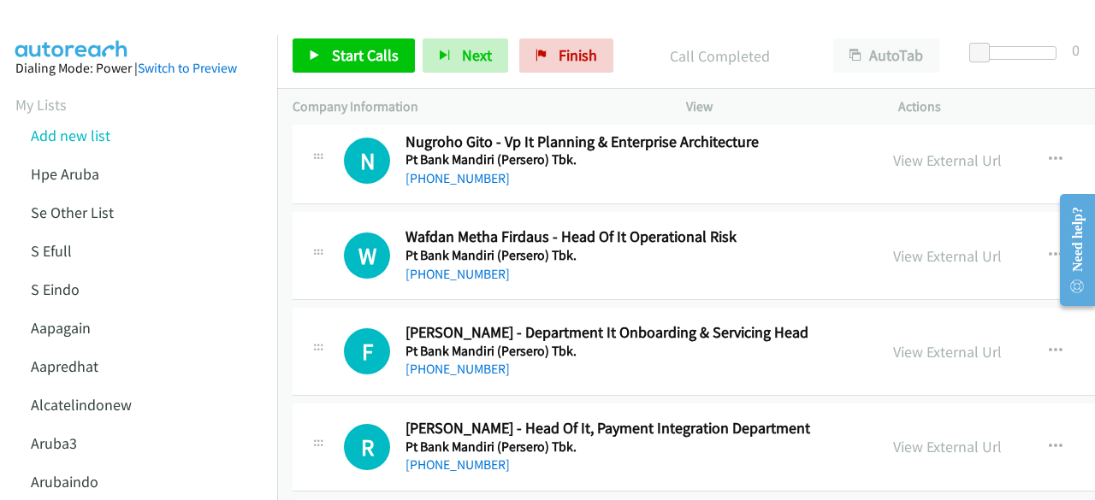
scroll to position [12023, 0]
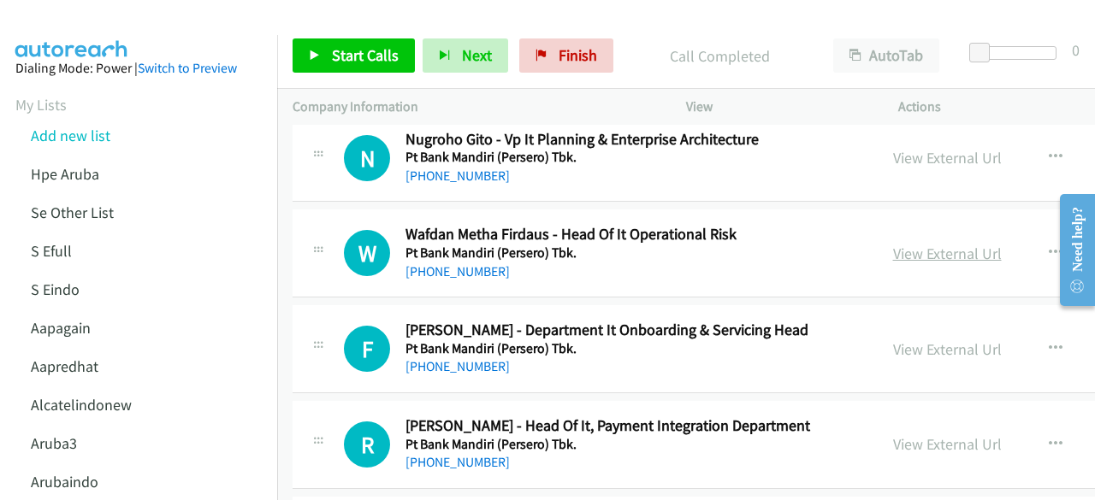
click at [920, 244] on link "View External Url" at bounding box center [947, 254] width 109 height 20
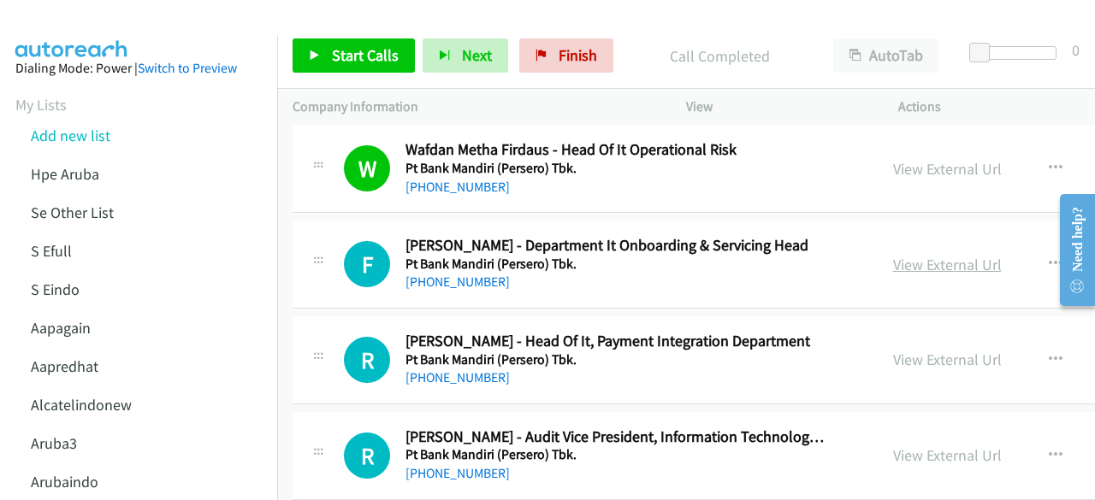
scroll to position [12108, 0]
click at [913, 254] on link "View External Url" at bounding box center [947, 264] width 109 height 20
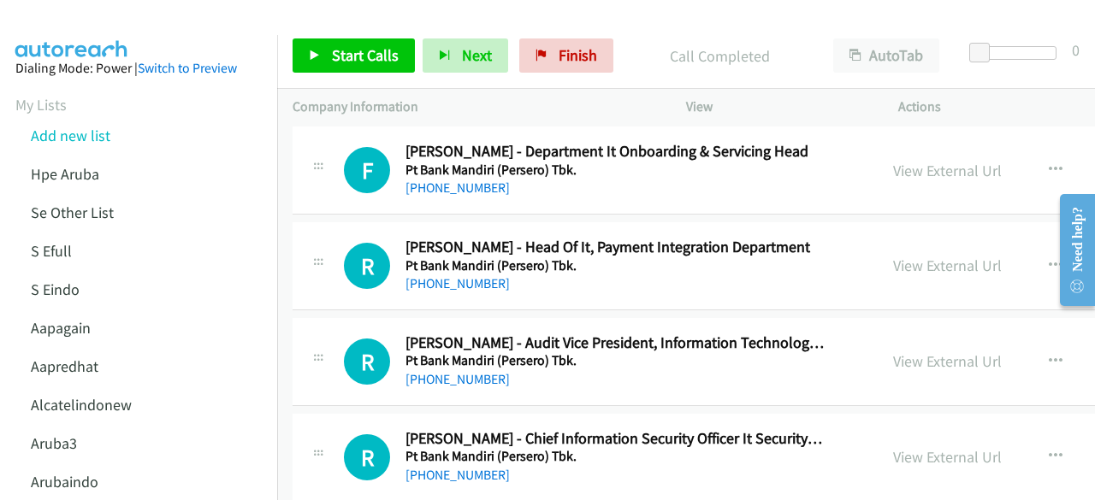
scroll to position [12204, 0]
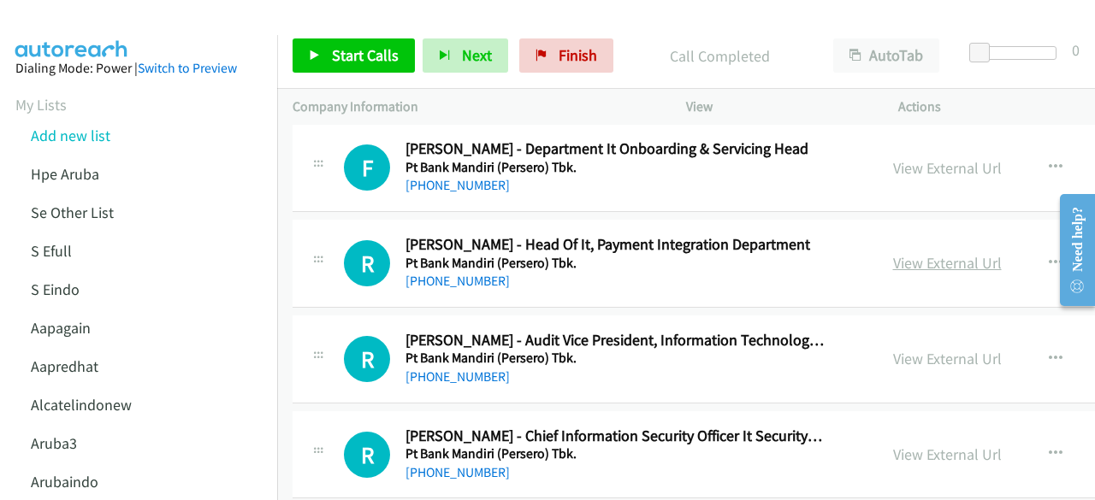
click at [916, 253] on link "View External Url" at bounding box center [947, 263] width 109 height 20
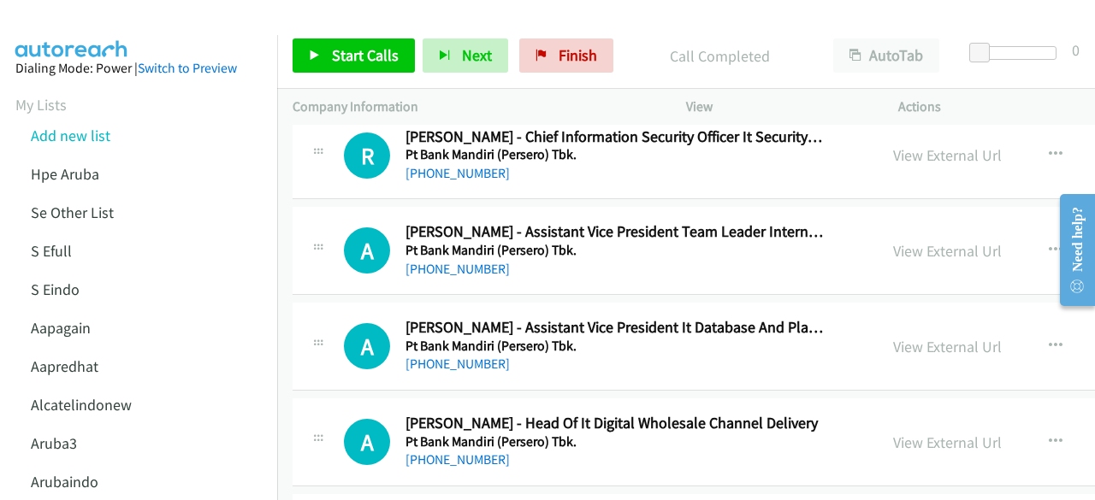
scroll to position [12505, 0]
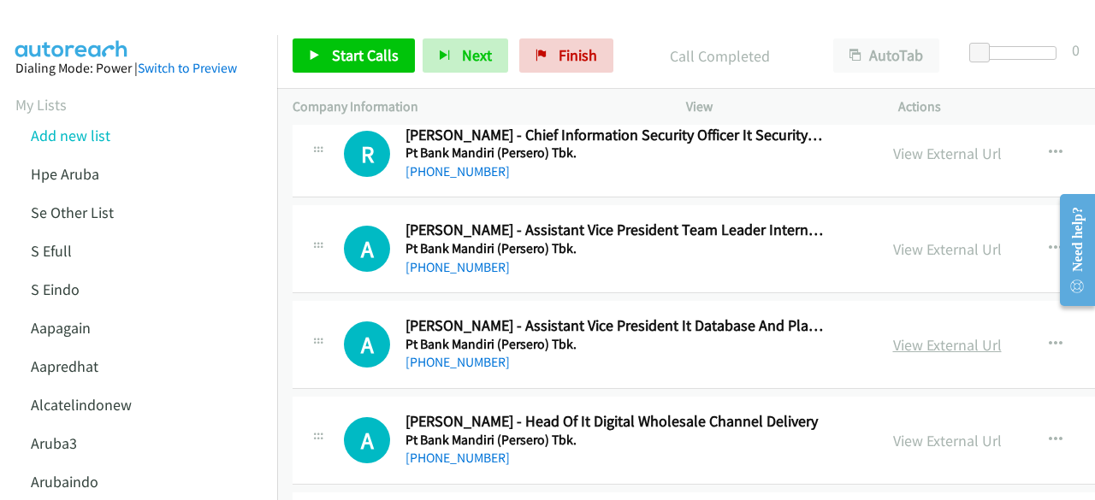
click at [917, 335] on link "View External Url" at bounding box center [947, 345] width 109 height 20
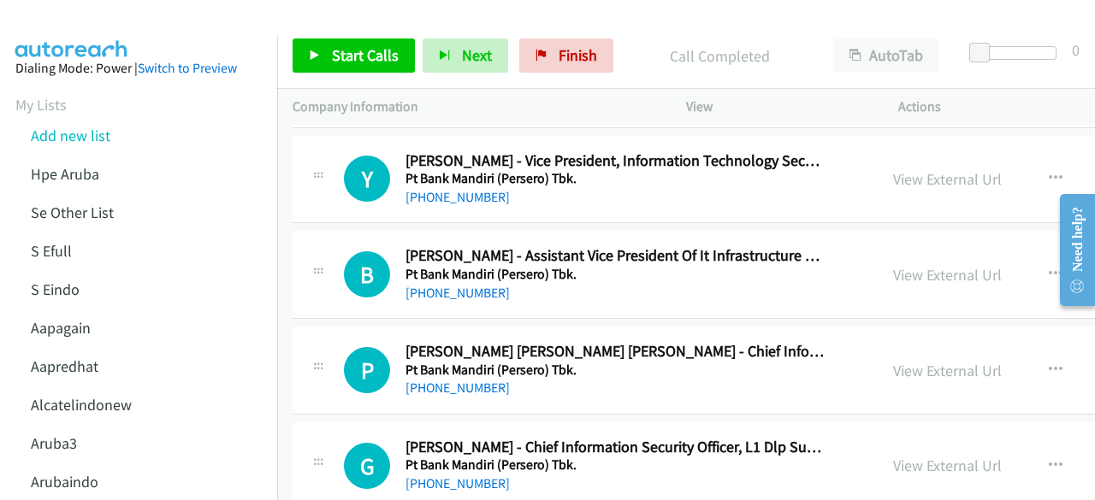
scroll to position [13055, 0]
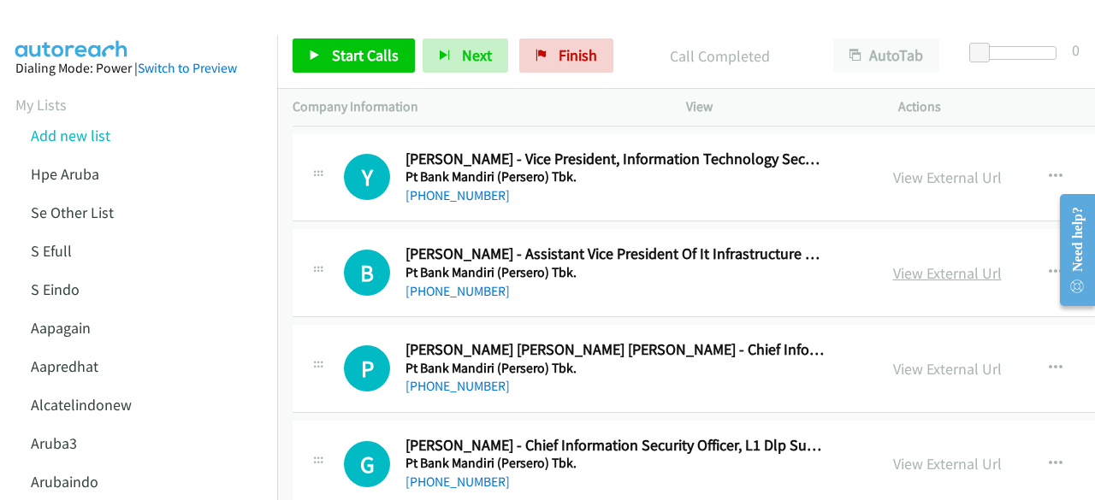
click at [903, 263] on link "View External Url" at bounding box center [947, 273] width 109 height 20
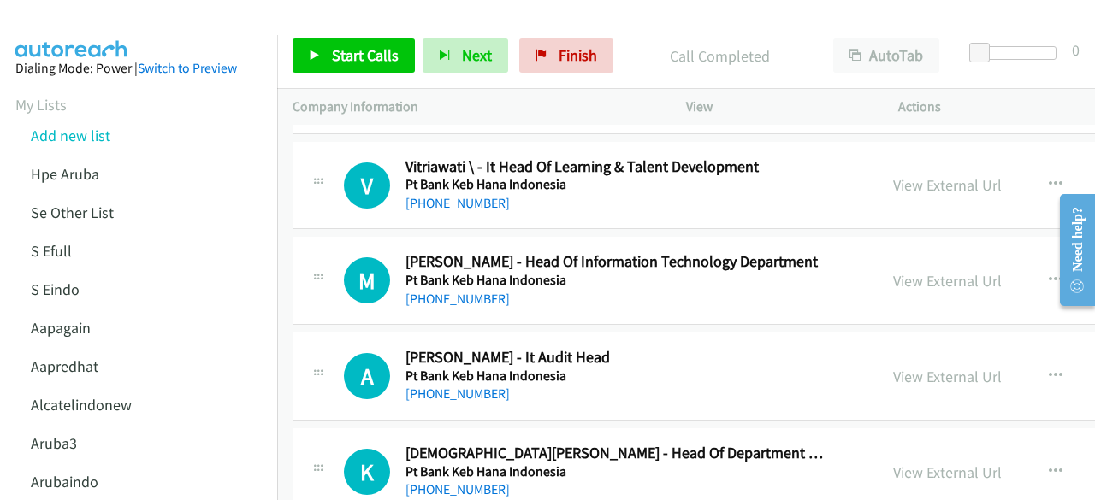
scroll to position [14004, 0]
click at [893, 270] on link "View External Url" at bounding box center [947, 280] width 109 height 20
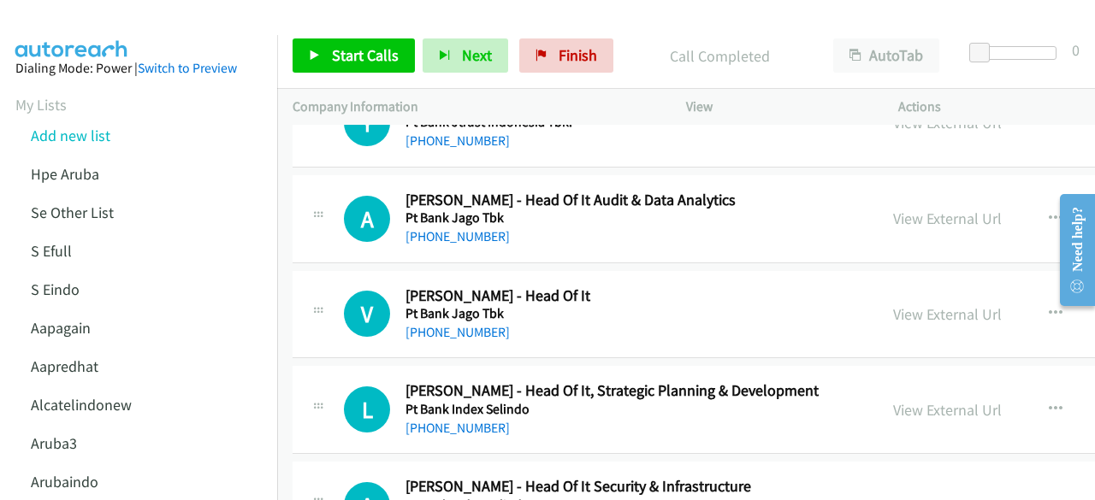
scroll to position [14448, 0]
